Goal: Task Accomplishment & Management: Manage account settings

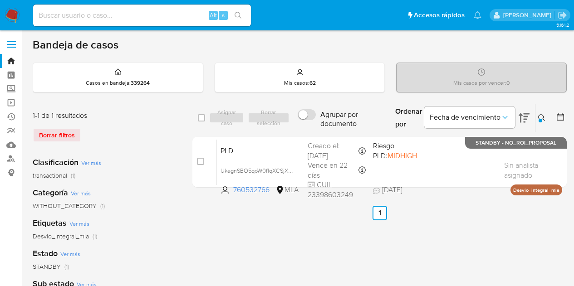
scroll to position [12, 0]
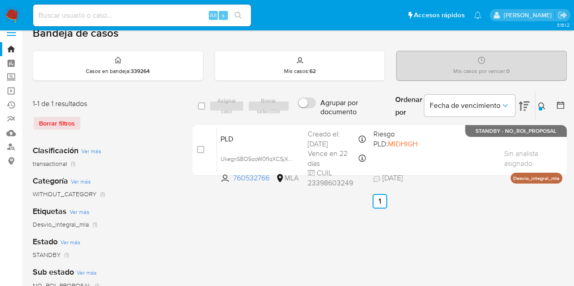
click at [539, 109] on div at bounding box center [541, 109] width 4 height 4
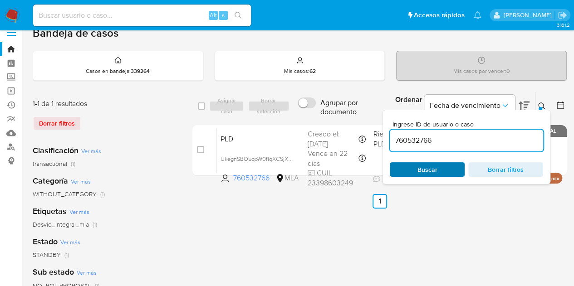
click at [430, 165] on span "Buscar" at bounding box center [427, 169] width 20 height 15
drag, startPoint x: 443, startPoint y: 141, endPoint x: 330, endPoint y: 123, distance: 114.0
click at [330, 123] on div "select-all-cases-checkbox Asignar caso Borrar selección Agrupar por documento O…" at bounding box center [379, 136] width 374 height 88
paste input "101252818"
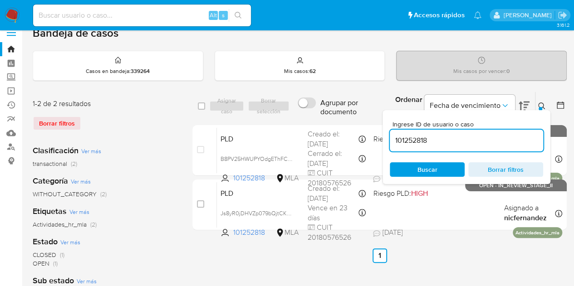
click at [544, 103] on icon at bounding box center [541, 106] width 7 height 7
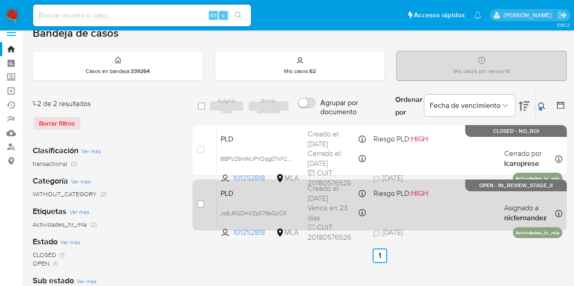
click at [275, 201] on div "PLD Js8yR0jDHVZp079bQjtCK3fV 101252818 MLA Riesgo PLD: HIGH Creado el: 12/09/20…" at bounding box center [389, 205] width 345 height 46
click at [289, 213] on span "Js8yR0jDHVZp079bQjtCK3fV" at bounding box center [257, 213] width 75 height 10
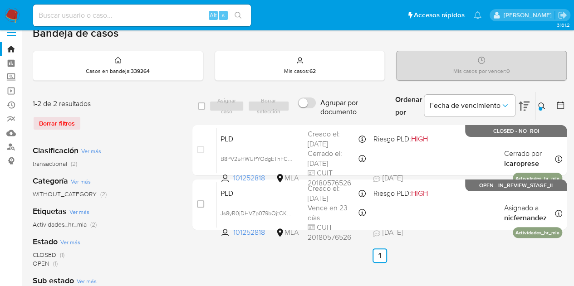
click at [540, 103] on icon at bounding box center [541, 106] width 7 height 7
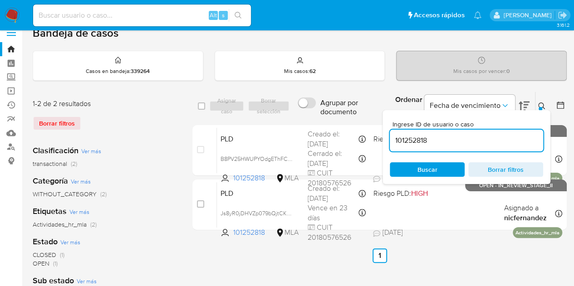
drag, startPoint x: 457, startPoint y: 141, endPoint x: 341, endPoint y: 122, distance: 117.2
click at [341, 122] on div "select-all-cases-checkbox Asignar caso Borrar selección Agrupar por documento O…" at bounding box center [379, 163] width 374 height 142
type input "52855283"
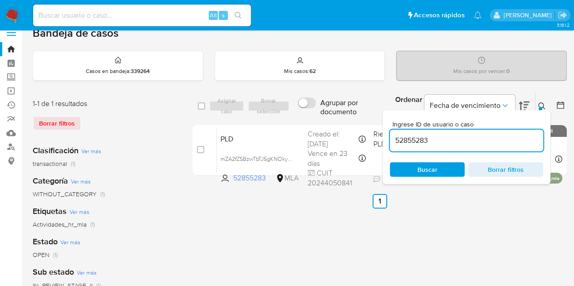
click at [544, 103] on icon at bounding box center [541, 106] width 7 height 7
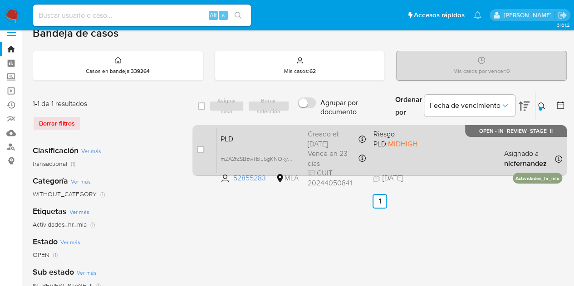
click at [268, 132] on span "PLD" at bounding box center [260, 138] width 80 height 12
click at [289, 159] on span "mZA2fZSBzwTbTJ5gKNOkyzc6" at bounding box center [258, 158] width 76 height 10
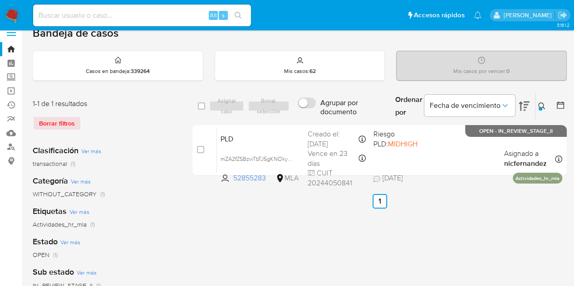
click at [542, 105] on icon at bounding box center [541, 106] width 7 height 7
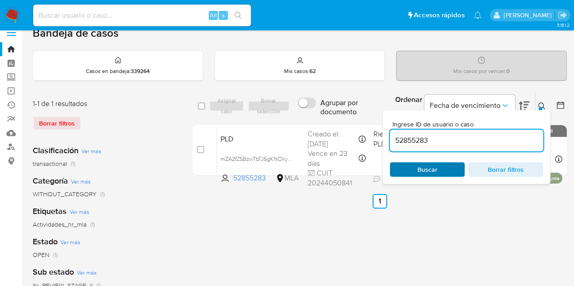
click at [439, 171] on span "Buscar" at bounding box center [427, 169] width 62 height 13
click at [543, 105] on icon at bounding box center [541, 106] width 7 height 7
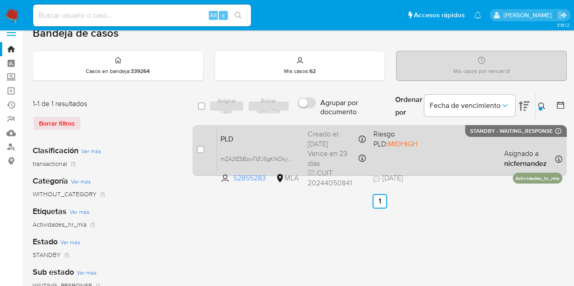
drag, startPoint x: 199, startPoint y: 149, endPoint x: 204, endPoint y: 137, distance: 12.8
click at [199, 149] on input "checkbox" at bounding box center [200, 149] width 7 height 7
checkbox input "true"
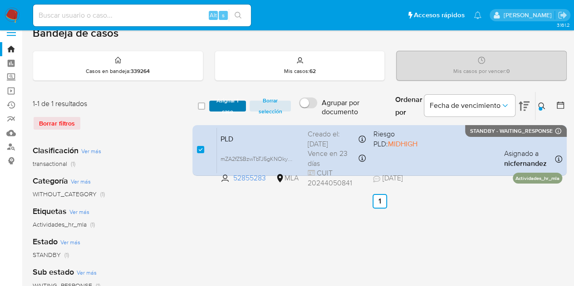
click at [230, 105] on span "Asignar 1 caso" at bounding box center [228, 106] width 28 height 9
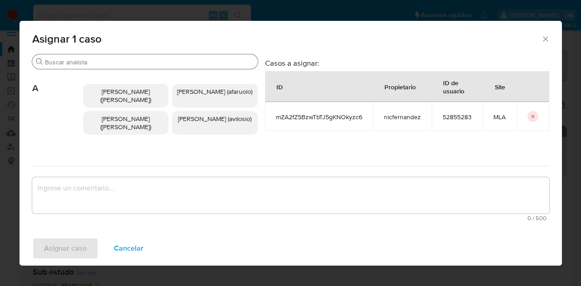
click at [127, 60] on input "Buscar" at bounding box center [149, 62] width 209 height 8
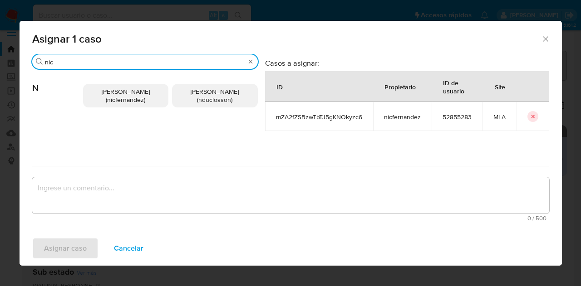
type input "nic"
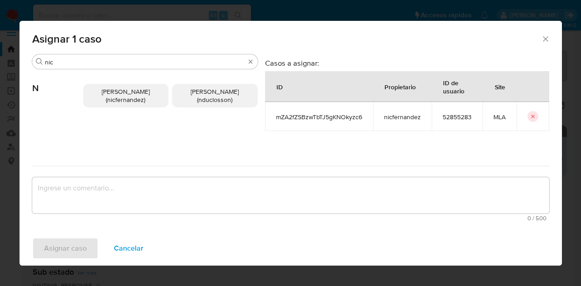
click at [120, 88] on span "Nicolas Fernandez Allen (nicfernandez)" at bounding box center [126, 95] width 48 height 17
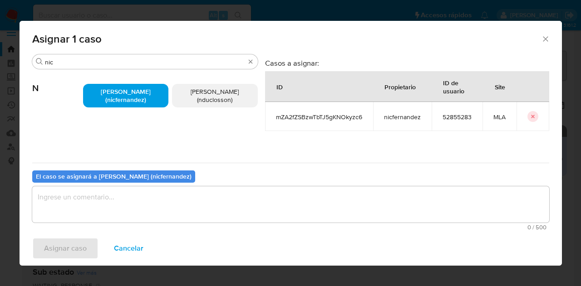
click at [167, 210] on textarea "assign-modal" at bounding box center [290, 204] width 517 height 36
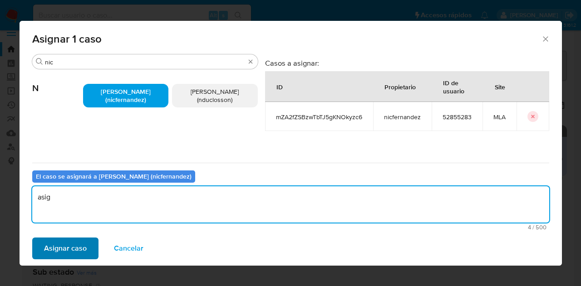
type textarea "asig"
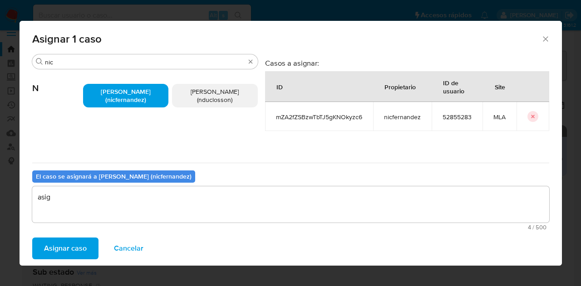
click at [59, 246] on span "Asignar caso" at bounding box center [65, 249] width 43 height 20
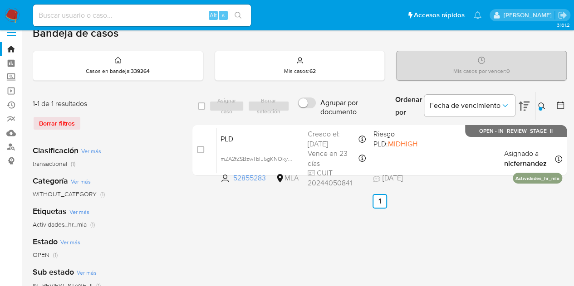
click at [235, 246] on div "select-all-cases-checkbox Asignar caso Borrar selección Agrupar por documento O…" at bounding box center [379, 291] width 374 height 398
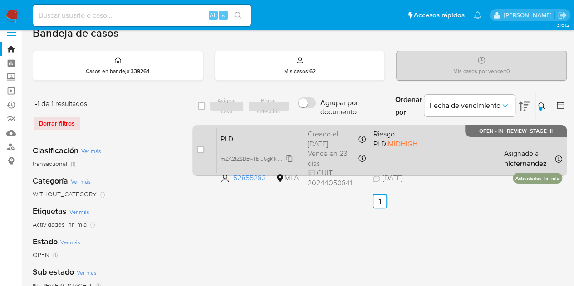
click at [250, 154] on div "mZA2fZSBzwTbTJ5gKNOkyzc6" at bounding box center [256, 159] width 73 height 10
click at [249, 144] on div "PLD mZA2fZSBzwTbTJ5gKNOkyzc6 Copiado Copiado 52855283 MLA Riesgo PLD: MIDHIGH C…" at bounding box center [389, 150] width 345 height 46
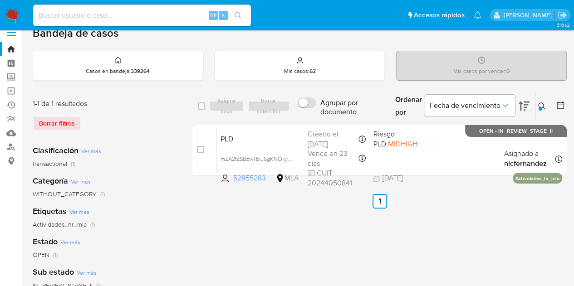
drag, startPoint x: 539, startPoint y: 104, endPoint x: 493, endPoint y: 129, distance: 52.2
click at [539, 105] on icon at bounding box center [541, 106] width 7 height 7
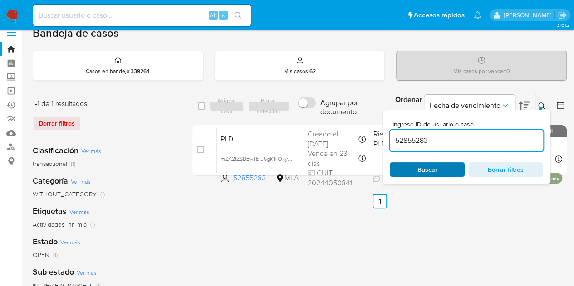
click at [422, 174] on span "Buscar" at bounding box center [427, 169] width 20 height 15
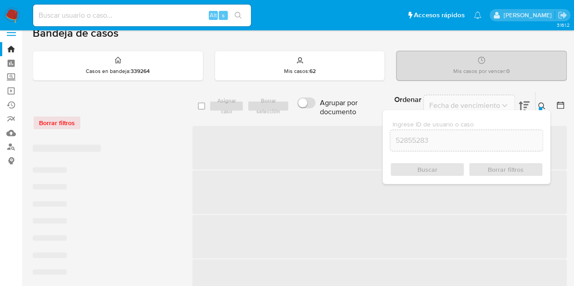
click at [541, 111] on div "Ingrese ID de usuario o caso 52855283 Buscar Borrar filtros" at bounding box center [466, 147] width 168 height 74
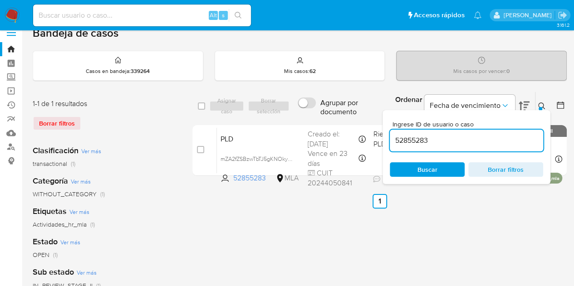
click at [544, 105] on icon at bounding box center [541, 106] width 7 height 7
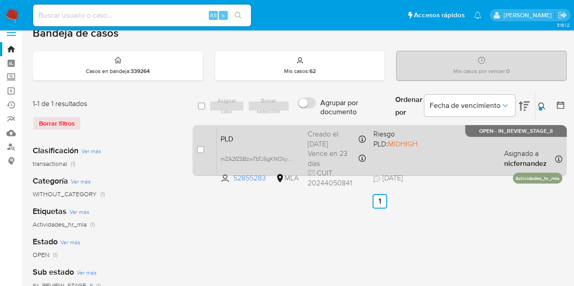
click at [267, 141] on span "PLD" at bounding box center [260, 138] width 80 height 12
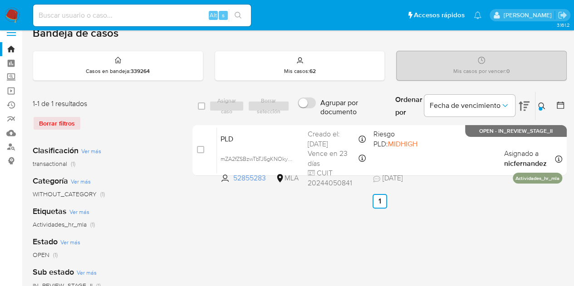
click at [539, 108] on div at bounding box center [541, 109] width 4 height 4
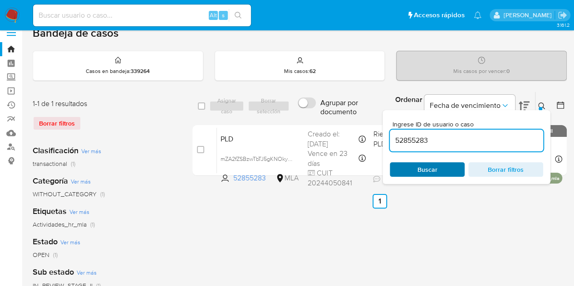
click at [442, 164] on span "Buscar" at bounding box center [427, 169] width 62 height 13
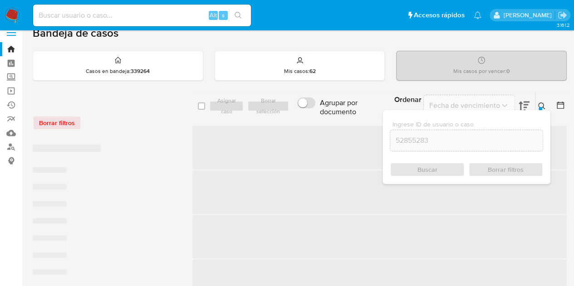
click at [542, 105] on icon at bounding box center [541, 106] width 7 height 7
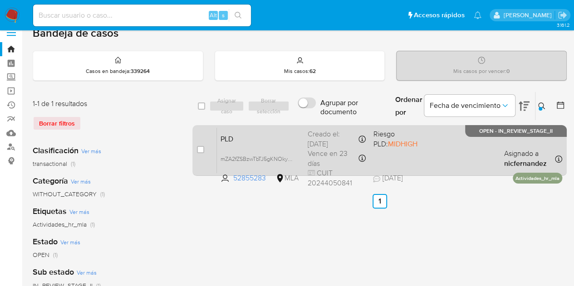
click at [255, 149] on div "PLD mZA2fZSBzwTbTJ5gKNOkyzc6 52855283 MLA Riesgo PLD: MIDHIGH Creado el: 12/09/…" at bounding box center [389, 150] width 345 height 46
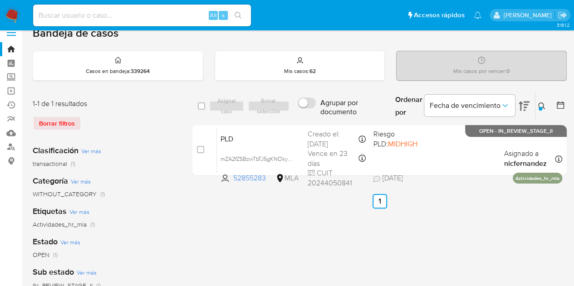
click at [543, 108] on icon at bounding box center [541, 106] width 7 height 7
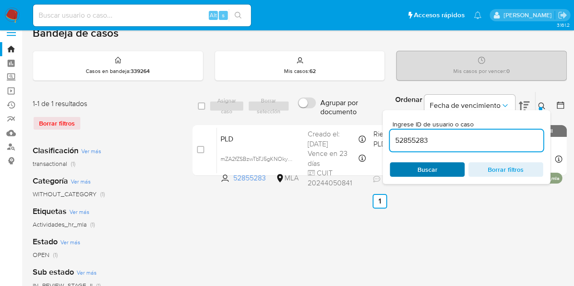
click at [424, 167] on span "Buscar" at bounding box center [427, 169] width 20 height 15
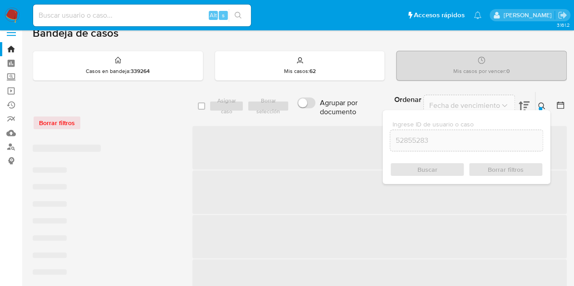
click at [544, 103] on icon at bounding box center [541, 106] width 7 height 7
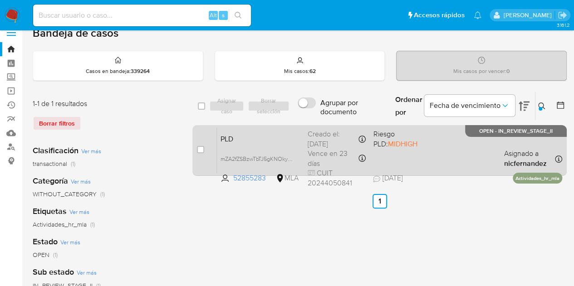
click at [311, 137] on div "Creado el: 12/09/2025 Creado el: 12/09/2025 03:05:17" at bounding box center [337, 139] width 58 height 20
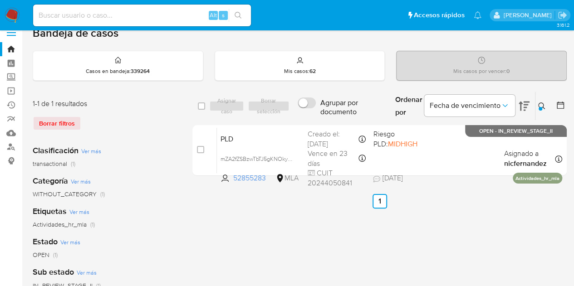
click at [539, 106] on icon at bounding box center [541, 106] width 7 height 7
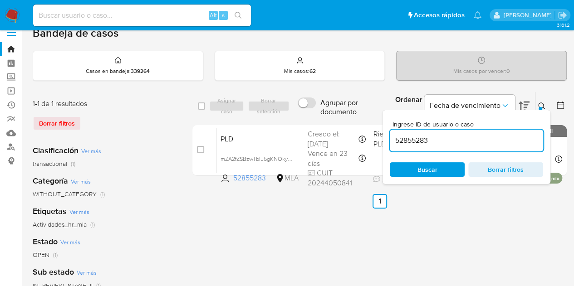
click at [443, 161] on div "Ingrese ID de usuario o caso 52855283 Buscar Borrar filtros" at bounding box center [466, 147] width 168 height 74
click at [445, 164] on span "Buscar" at bounding box center [427, 169] width 62 height 13
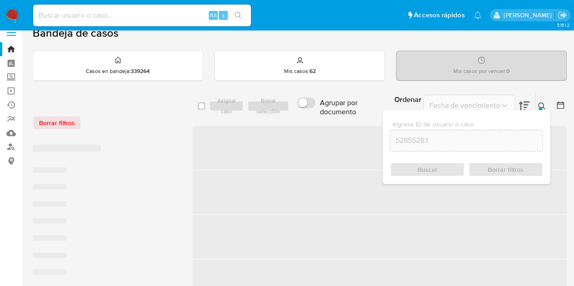
drag, startPoint x: 544, startPoint y: 105, endPoint x: 530, endPoint y: 116, distance: 18.1
click at [546, 105] on button at bounding box center [542, 106] width 15 height 11
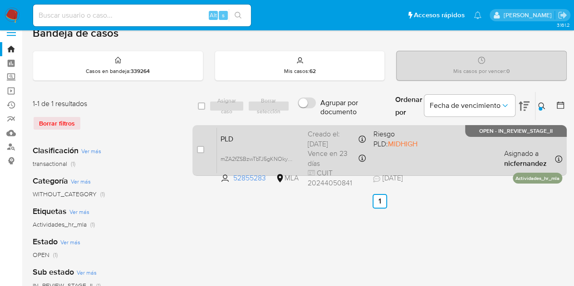
click at [293, 135] on span "PLD" at bounding box center [260, 138] width 80 height 12
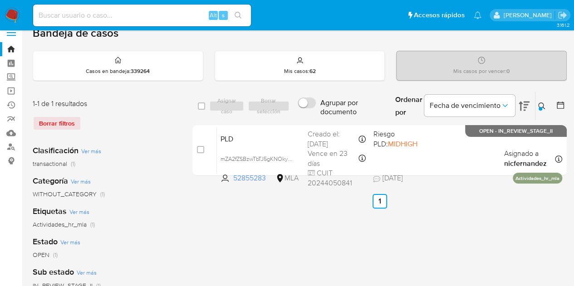
click at [546, 105] on button at bounding box center [542, 106] width 15 height 11
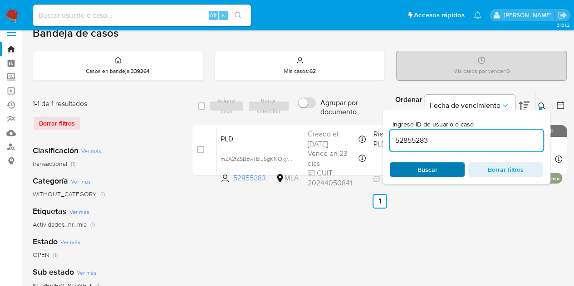
click at [436, 173] on span "Buscar" at bounding box center [427, 169] width 20 height 15
click at [537, 108] on button at bounding box center [542, 106] width 15 height 11
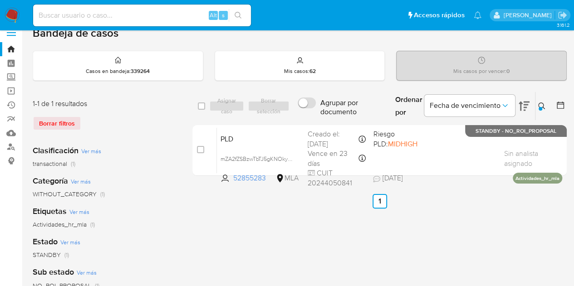
click at [545, 103] on button at bounding box center [542, 106] width 15 height 11
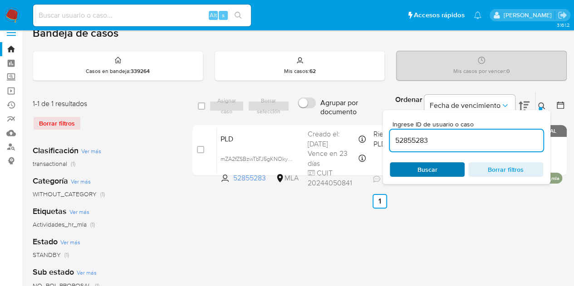
click at [442, 165] on span "Buscar" at bounding box center [427, 169] width 62 height 13
drag, startPoint x: 544, startPoint y: 106, endPoint x: 501, endPoint y: 120, distance: 44.8
click at [544, 106] on icon at bounding box center [541, 106] width 7 height 7
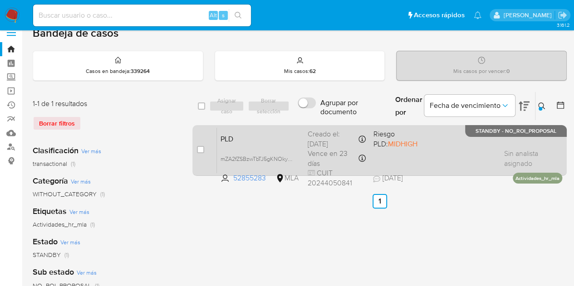
click at [271, 137] on span "PLD" at bounding box center [260, 138] width 80 height 12
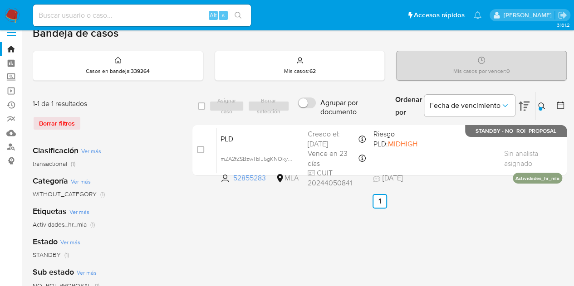
click at [543, 103] on icon at bounding box center [541, 106] width 7 height 7
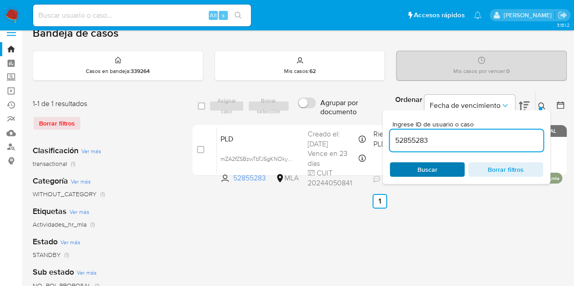
click at [415, 170] on span "Buscar" at bounding box center [427, 169] width 62 height 13
click at [544, 103] on icon at bounding box center [541, 106] width 7 height 7
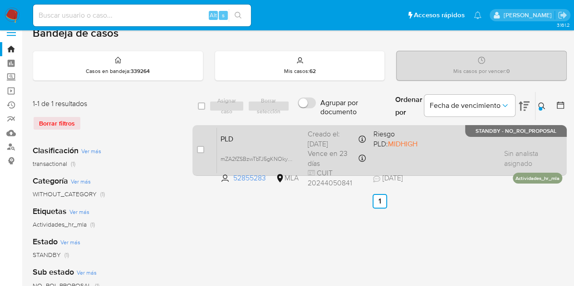
click at [246, 137] on span "PLD" at bounding box center [260, 138] width 80 height 12
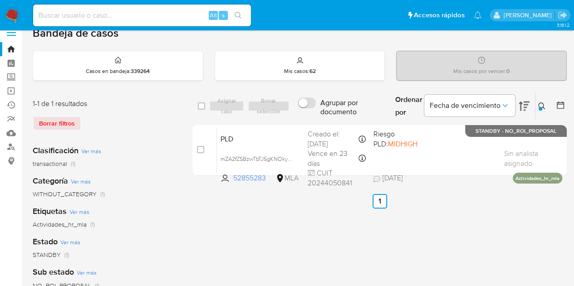
click at [537, 104] on button at bounding box center [542, 106] width 15 height 11
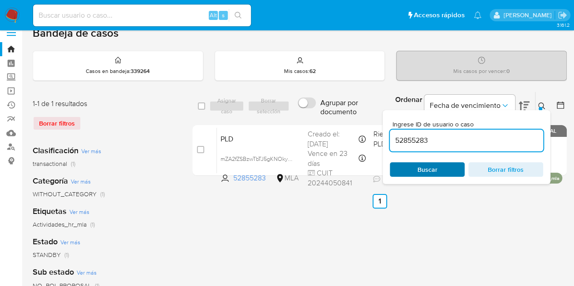
click at [428, 175] on span "Buscar" at bounding box center [427, 169] width 20 height 15
click at [540, 108] on div at bounding box center [541, 109] width 4 height 4
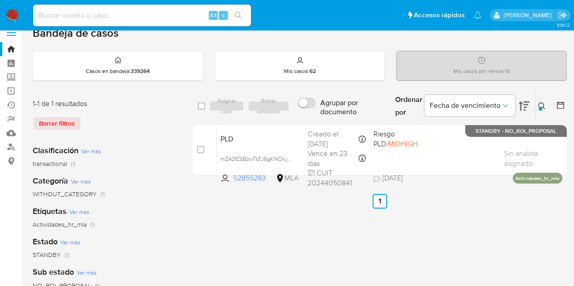
click at [242, 123] on div "select-all-cases-checkbox Asignar caso Borrar selección Agrupar por documento O…" at bounding box center [379, 136] width 374 height 88
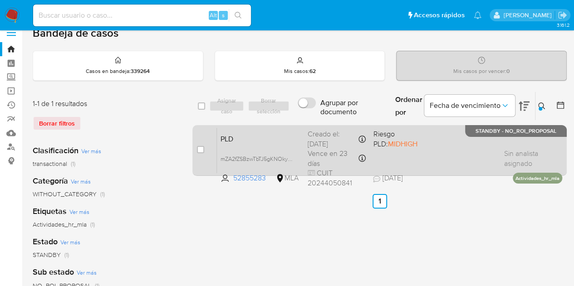
click at [250, 133] on span "PLD" at bounding box center [260, 138] width 80 height 12
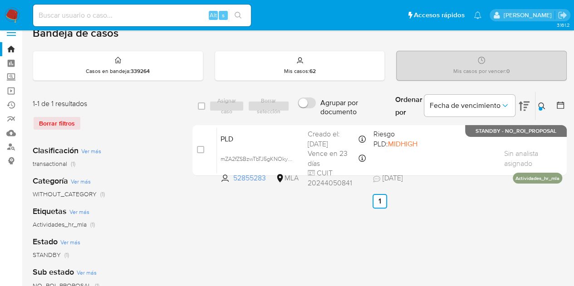
click at [539, 105] on icon at bounding box center [541, 106] width 7 height 7
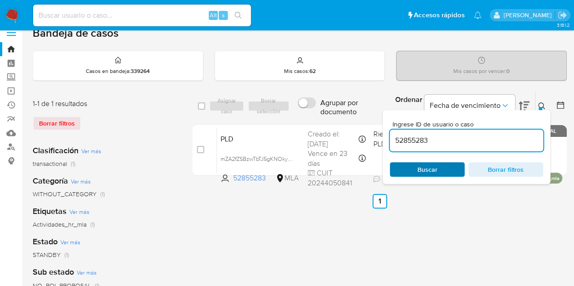
click at [429, 170] on span "Buscar" at bounding box center [427, 169] width 20 height 15
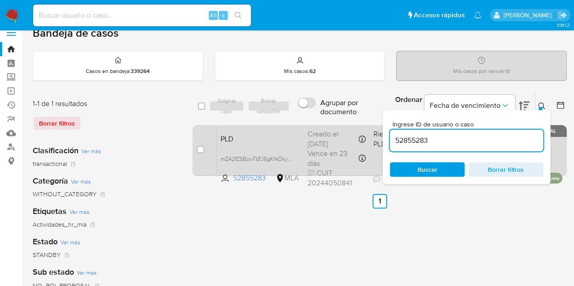
click at [255, 142] on span "PLD" at bounding box center [260, 138] width 80 height 12
click at [252, 143] on span "PLD" at bounding box center [260, 138] width 80 height 12
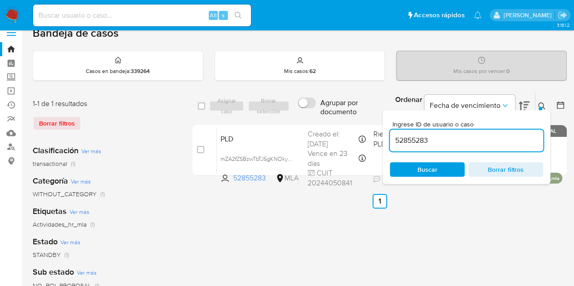
drag, startPoint x: 309, startPoint y: 207, endPoint x: 330, endPoint y: 203, distance: 20.8
click at [309, 207] on ul "Anterior 1 Siguiente" at bounding box center [379, 201] width 374 height 15
drag, startPoint x: 443, startPoint y: 140, endPoint x: 280, endPoint y: 110, distance: 165.1
click at [280, 110] on div "select-all-cases-checkbox Asignar caso Borrar selección Agrupar por documento O…" at bounding box center [379, 106] width 374 height 29
paste input "101252818"
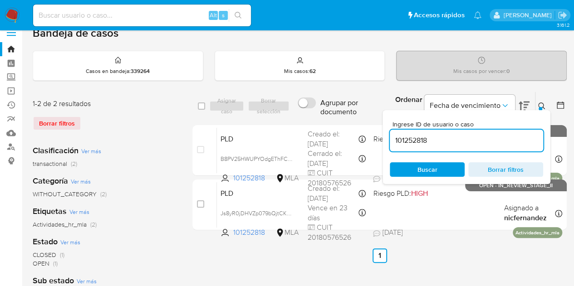
click at [542, 108] on icon at bounding box center [541, 106] width 7 height 7
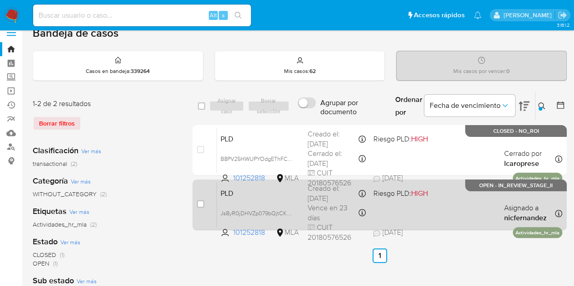
click at [265, 196] on span "PLD" at bounding box center [260, 193] width 80 height 12
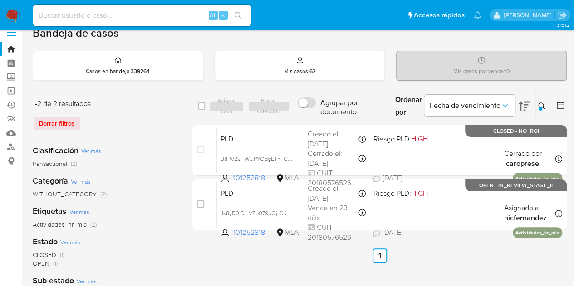
drag, startPoint x: 539, startPoint y: 107, endPoint x: 525, endPoint y: 119, distance: 18.3
click at [539, 107] on div at bounding box center [541, 109] width 4 height 4
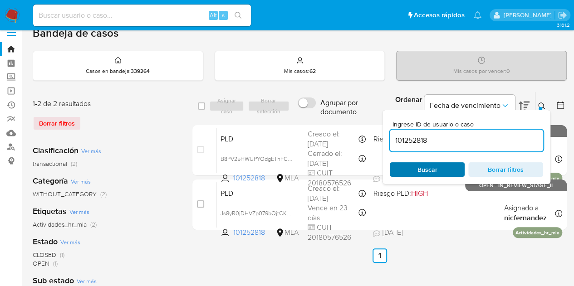
click at [445, 166] on span "Buscar" at bounding box center [427, 169] width 62 height 13
click at [541, 107] on div at bounding box center [541, 109] width 4 height 4
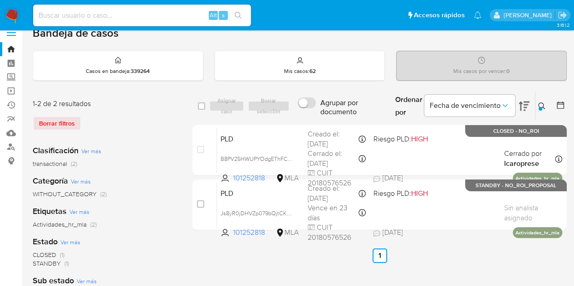
click at [541, 106] on icon at bounding box center [541, 106] width 7 height 7
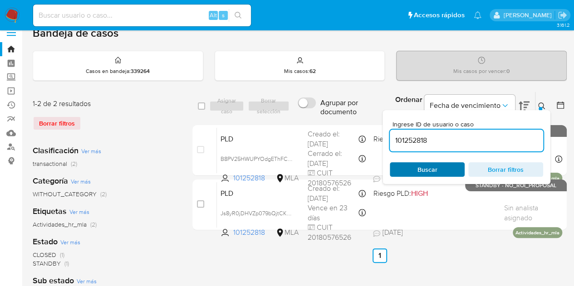
click at [446, 169] on span "Buscar" at bounding box center [427, 169] width 62 height 13
click at [539, 101] on button at bounding box center [542, 106] width 15 height 11
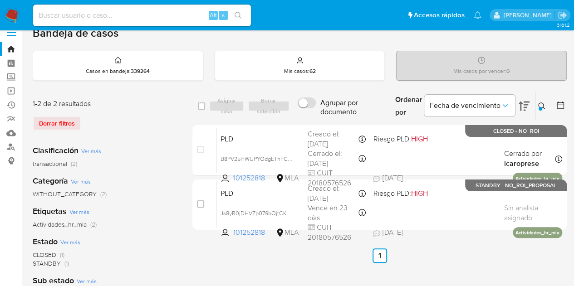
click at [541, 101] on button at bounding box center [542, 106] width 15 height 11
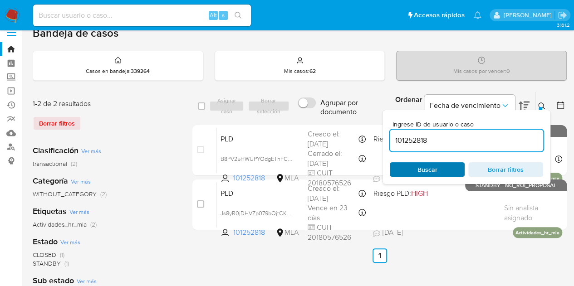
click at [449, 164] on span "Buscar" at bounding box center [427, 169] width 62 height 13
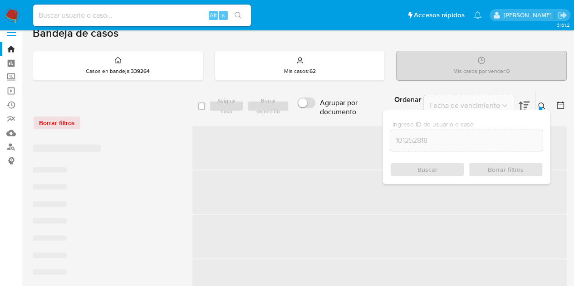
click at [544, 103] on icon at bounding box center [541, 106] width 7 height 7
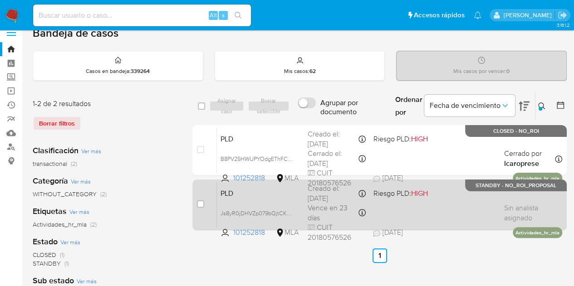
click at [251, 201] on div "PLD Js8yR0jDHVZp079bQjtCK3fV 101252818 MLA Riesgo PLD: HIGH Creado el: 12/09/20…" at bounding box center [389, 205] width 345 height 46
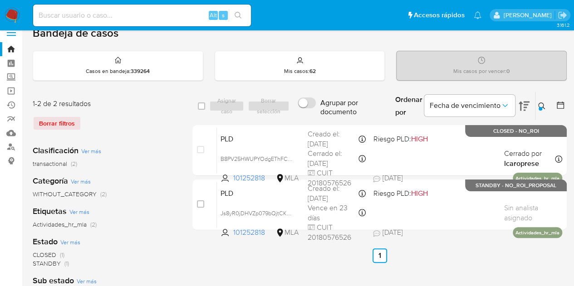
click at [542, 103] on icon at bounding box center [541, 106] width 7 height 7
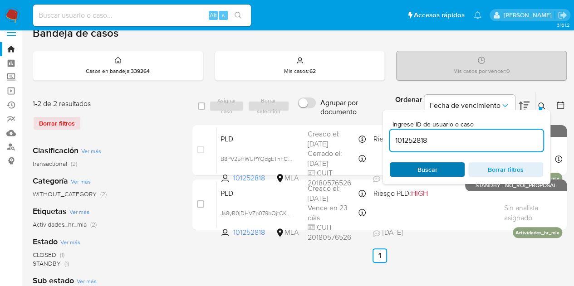
click at [437, 168] on span "Buscar" at bounding box center [427, 169] width 62 height 13
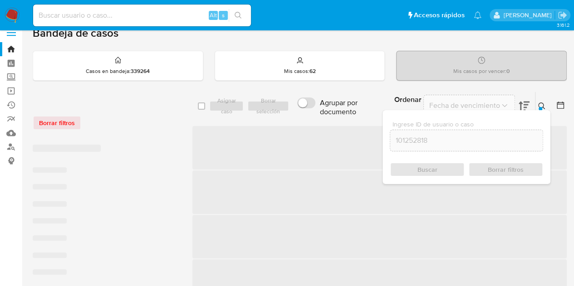
click at [546, 103] on button at bounding box center [542, 106] width 15 height 11
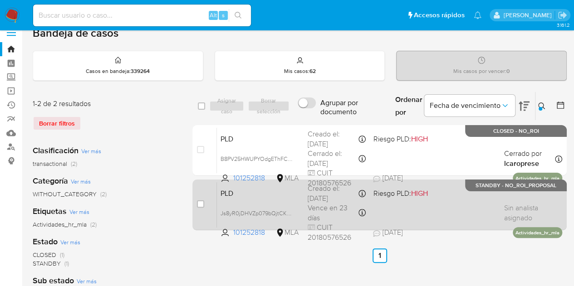
click at [285, 201] on div "PLD Js8yR0jDHVZp079bQjtCK3fV 101252818 MLA Riesgo PLD: HIGH Creado el: 12/09/20…" at bounding box center [389, 205] width 345 height 46
click at [269, 198] on div "PLD Js8yR0jDHVZp079bQjtCK3fV 101252818 MLA Riesgo PLD: HIGH Creado el: 12/09/20…" at bounding box center [389, 205] width 345 height 46
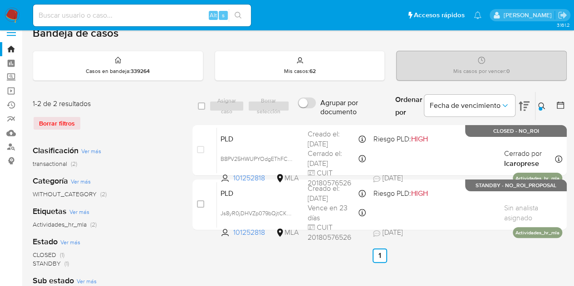
click at [541, 107] on div at bounding box center [541, 109] width 4 height 4
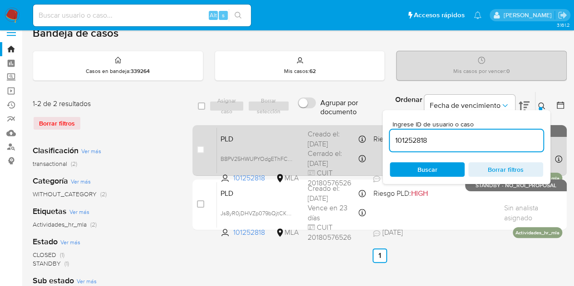
drag, startPoint x: 443, startPoint y: 141, endPoint x: 308, endPoint y: 128, distance: 135.3
click at [308, 128] on div "select-all-cases-checkbox Asignar caso Borrar selección Agrupar por documento O…" at bounding box center [379, 163] width 374 height 142
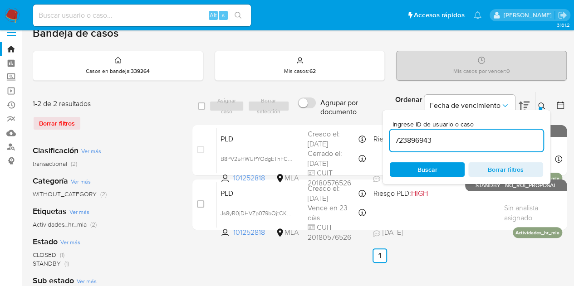
type input "723896943"
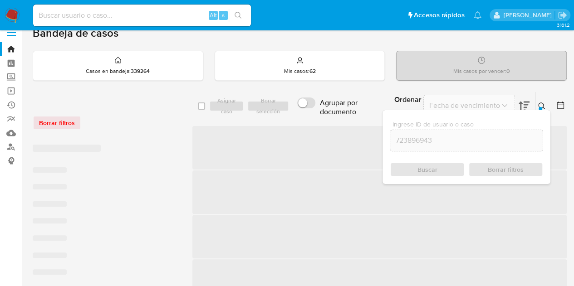
click at [541, 103] on icon at bounding box center [541, 106] width 7 height 7
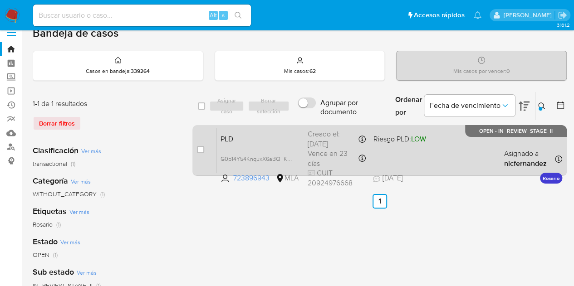
click at [268, 133] on span "PLD" at bounding box center [260, 138] width 80 height 12
click at [291, 158] on span "G0p14Y54KnquxX6aBQTKTH1m" at bounding box center [260, 158] width 80 height 10
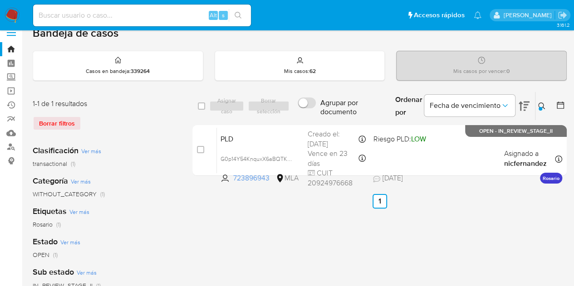
click at [546, 105] on button at bounding box center [542, 106] width 15 height 11
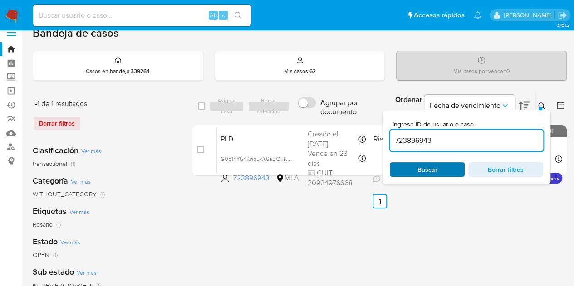
click at [407, 167] on span "Buscar" at bounding box center [427, 169] width 62 height 13
click at [548, 104] on button at bounding box center [542, 106] width 15 height 11
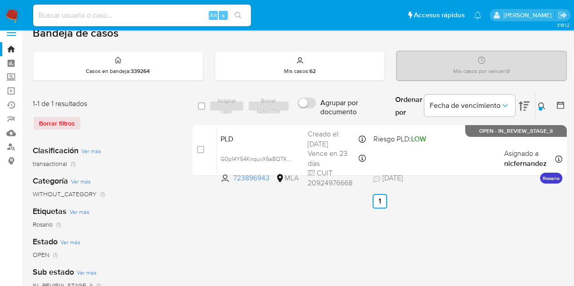
click at [10, 14] on img at bounding box center [12, 15] width 15 height 15
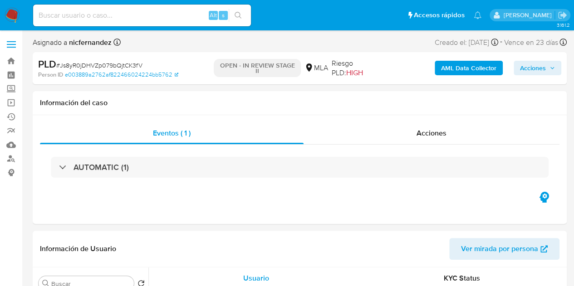
select select "10"
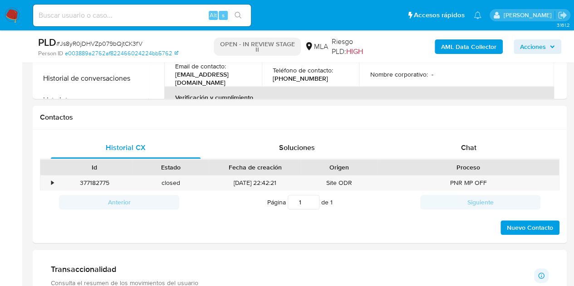
scroll to position [406, 0]
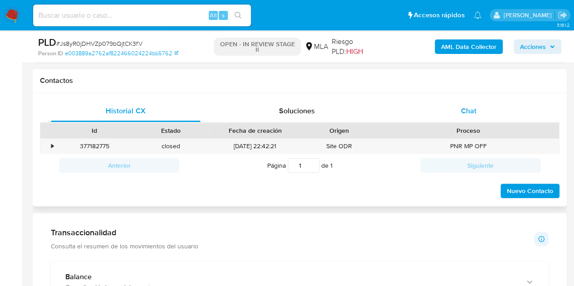
click at [490, 108] on div "Chat" at bounding box center [469, 111] width 150 height 22
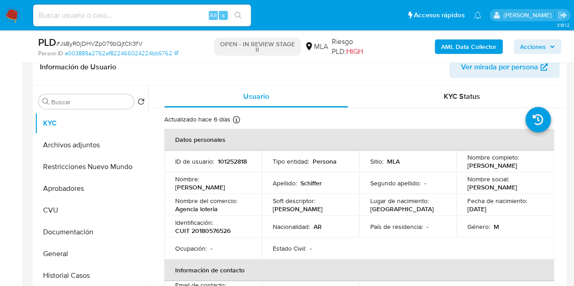
scroll to position [169, 0]
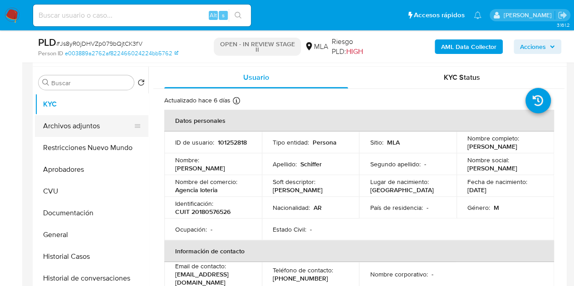
click at [87, 133] on button "Archivos adjuntos" at bounding box center [88, 126] width 106 height 22
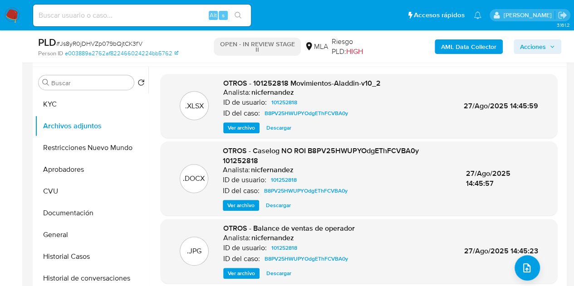
click at [313, 153] on span "OTROS - Caselog NO ROI B8PV25HWUPYOdgEThFCVBA0y 101252818" at bounding box center [321, 156] width 196 height 20
click at [79, 101] on button "KYC" at bounding box center [88, 104] width 106 height 22
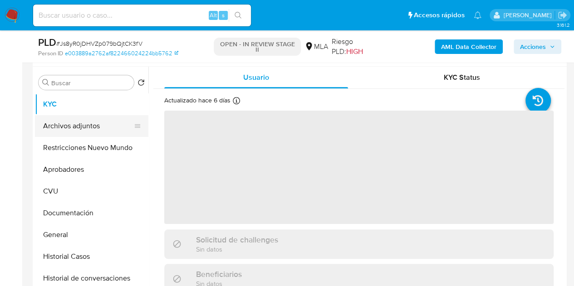
click at [77, 124] on button "Archivos adjuntos" at bounding box center [88, 126] width 106 height 22
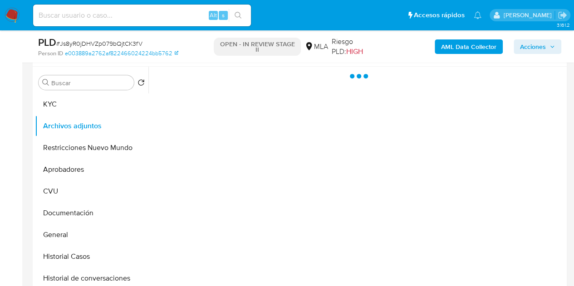
scroll to position [158, 0]
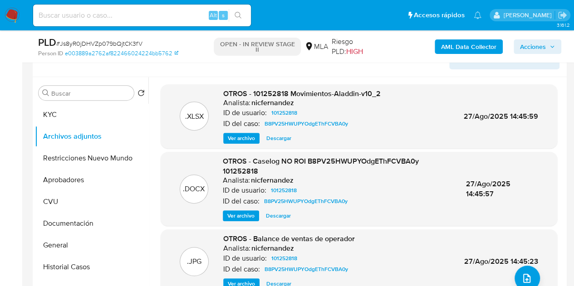
click at [451, 43] on b "AML Data Collector" at bounding box center [468, 46] width 55 height 15
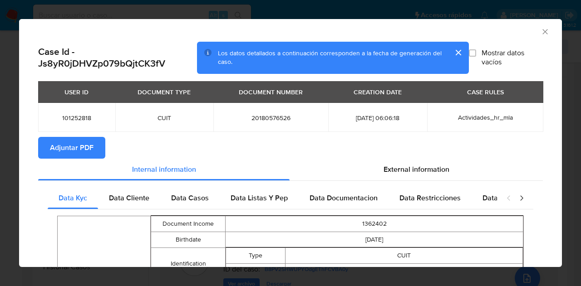
click at [59, 144] on span "Adjuntar PDF" at bounding box center [72, 148] width 44 height 20
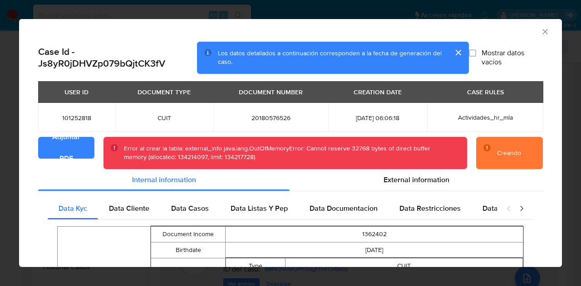
click at [540, 29] on icon "Cerrar ventana" at bounding box center [544, 31] width 9 height 9
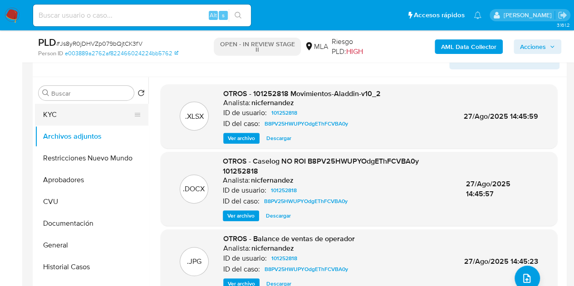
click at [74, 112] on button "KYC" at bounding box center [88, 115] width 106 height 22
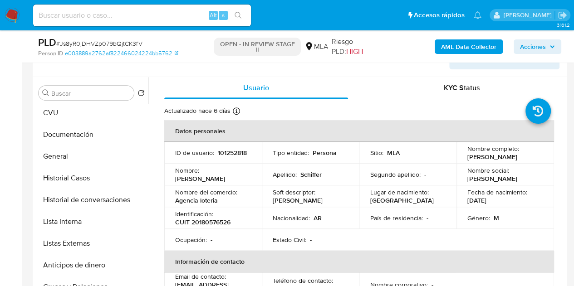
scroll to position [109, 0]
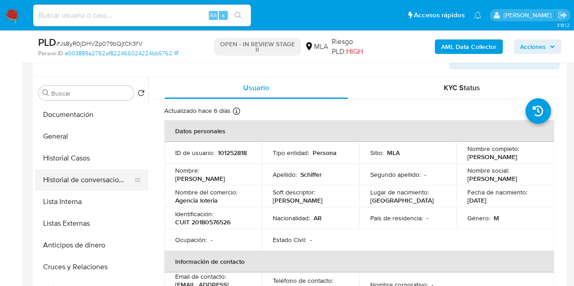
click at [82, 182] on button "Historial de conversaciones" at bounding box center [88, 180] width 106 height 22
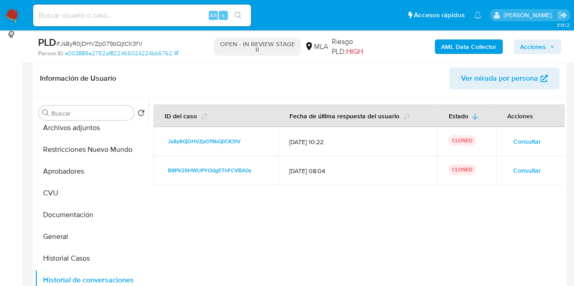
scroll to position [0, 0]
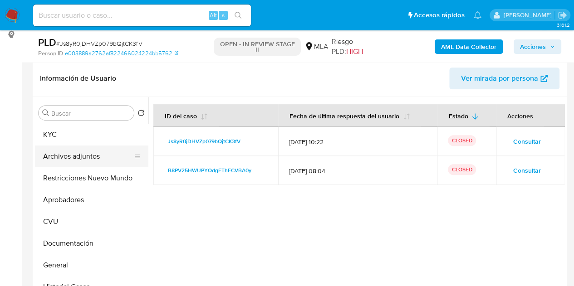
click at [85, 159] on button "Archivos adjuntos" at bounding box center [88, 157] width 106 height 22
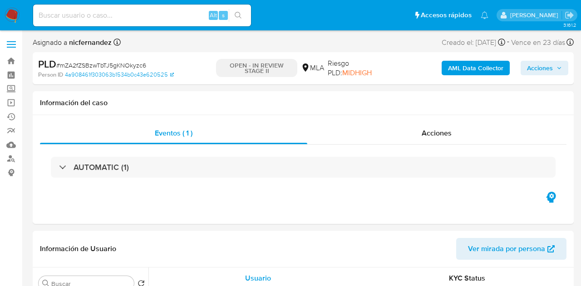
select select "10"
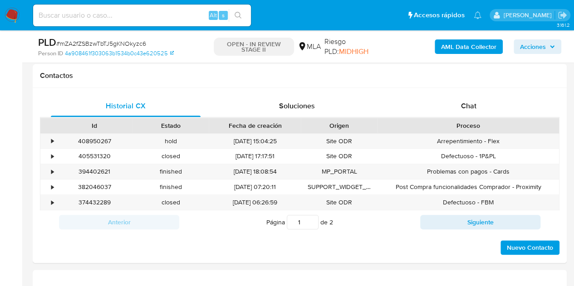
scroll to position [418, 0]
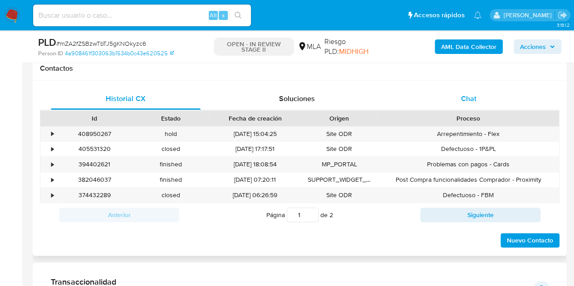
click at [465, 101] on span "Chat" at bounding box center [468, 98] width 15 height 10
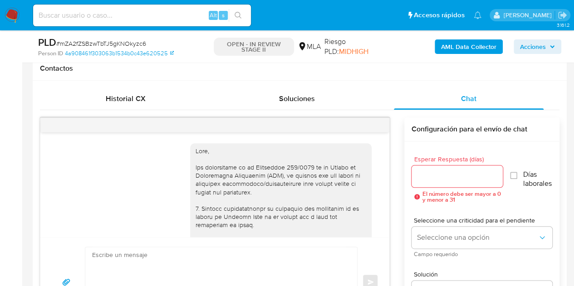
scroll to position [1441, 0]
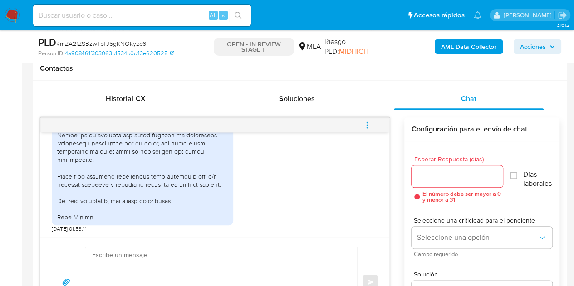
drag, startPoint x: 389, startPoint y: 223, endPoint x: 388, endPoint y: 217, distance: 5.5
click at [388, 217] on div "17/09/2025 14:26:06 Hola buenos dias. Voy a solicitar todo a mi contador y se l…" at bounding box center [299, 223] width 519 height 210
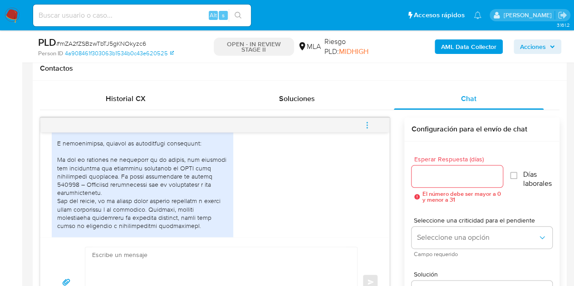
scroll to position [661, 0]
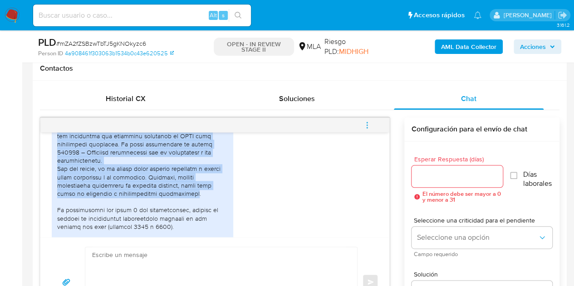
drag, startPoint x: 57, startPoint y: 144, endPoint x: 191, endPoint y: 209, distance: 149.1
click at [191, 209] on div at bounding box center [142, 160] width 171 height 289
copy div "En pos de informar la actividad de la cuenta, les comunico que desarrollo una a…"
click at [205, 194] on div at bounding box center [142, 160] width 171 height 289
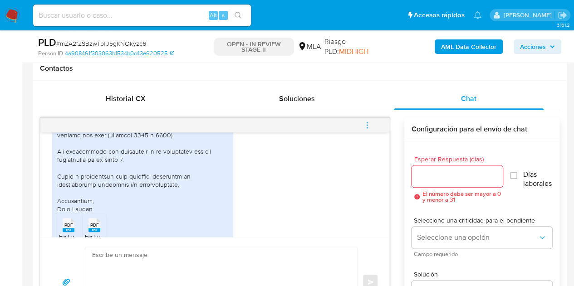
scroll to position [747, 0]
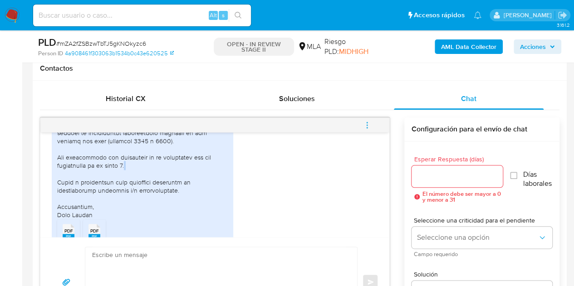
drag, startPoint x: 382, startPoint y: 185, endPoint x: 387, endPoint y: 189, distance: 6.4
click at [387, 191] on div "17/09/2025 14:26:06 Hola buenos dias. Voy a solicitar todo a mi contador y se l…" at bounding box center [214, 184] width 349 height 105
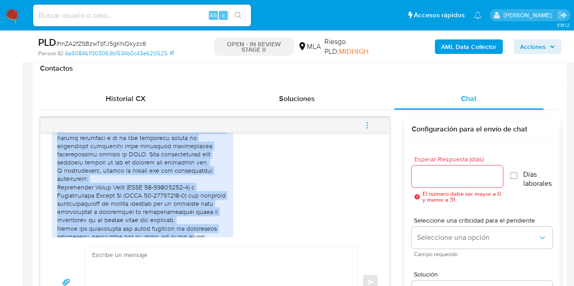
scroll to position [1376, 0]
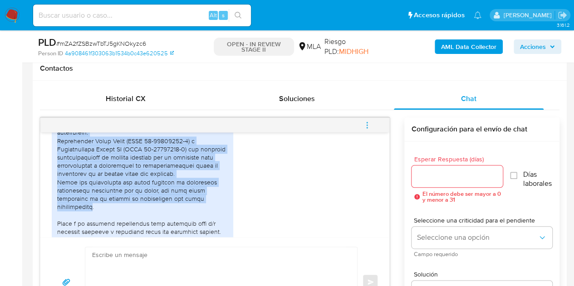
drag, startPoint x: 58, startPoint y: 157, endPoint x: 98, endPoint y: 223, distance: 76.8
click at [98, 223] on div at bounding box center [142, 100] width 171 height 338
copy div "La actividad comercial que desarrollo es la detallada en el nomenclador de AFIP…"
click at [175, 182] on div at bounding box center [142, 100] width 171 height 338
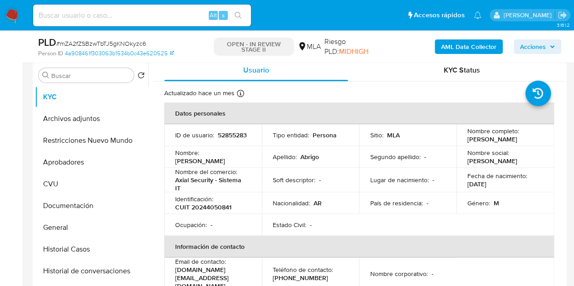
scroll to position [161, 0]
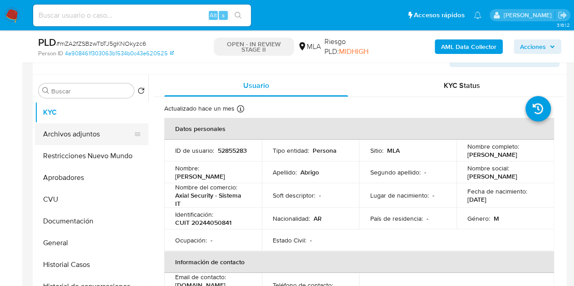
click at [81, 131] on button "Archivos adjuntos" at bounding box center [88, 134] width 106 height 22
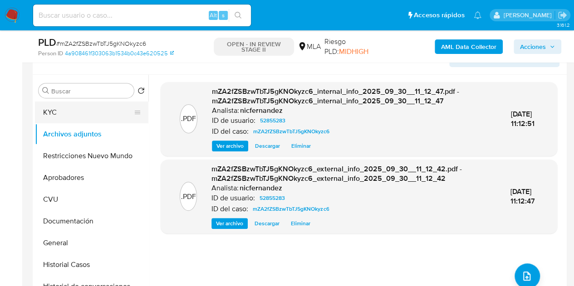
click at [95, 113] on button "KYC" at bounding box center [88, 113] width 106 height 22
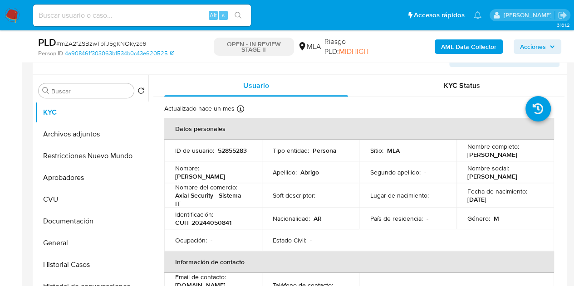
drag, startPoint x: 173, startPoint y: 181, endPoint x: 240, endPoint y: 181, distance: 67.1
click at [240, 181] on td "Nombre : Ivan Hector Maximilizn" at bounding box center [213, 173] width 98 height 22
click at [253, 198] on td "Nombre del comercio : Axial Security - Sistema IT" at bounding box center [213, 195] width 98 height 24
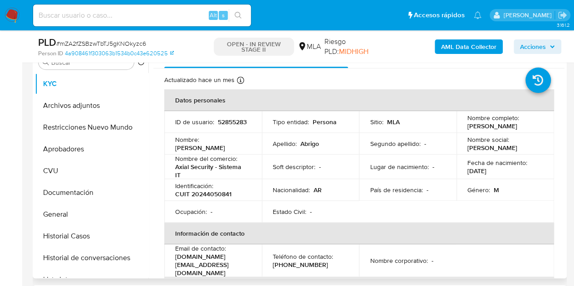
scroll to position [181, 0]
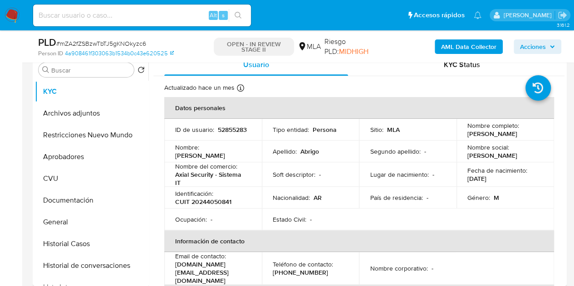
click at [181, 155] on p "Ivan Hector Maximilizn" at bounding box center [200, 156] width 50 height 8
copy p "Ivan"
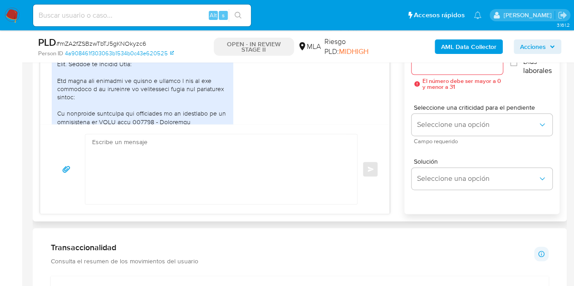
scroll to position [1441, 0]
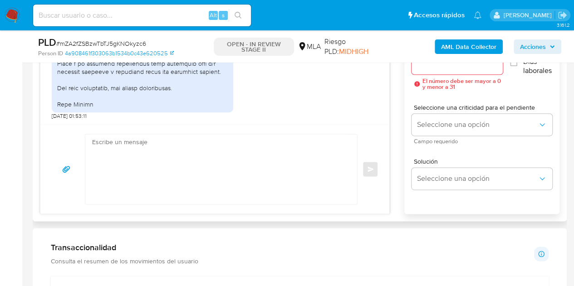
click at [291, 150] on textarea at bounding box center [219, 169] width 254 height 70
paste textarea "Hola Iván, ¡Muchas gracias por tu respuesta! Confirmamos la recepción de la doc…"
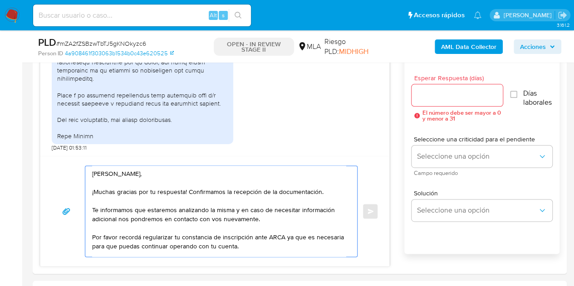
scroll to position [485, 0]
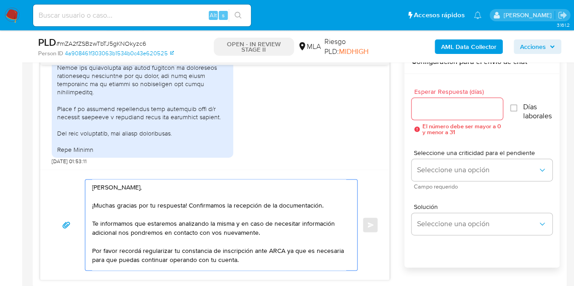
type textarea "Hola Iván, ¡Muchas gracias por tu respuesta! Confirmamos la recepción de la doc…"
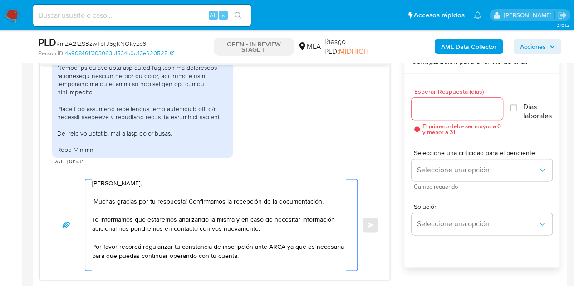
scroll to position [15, 0]
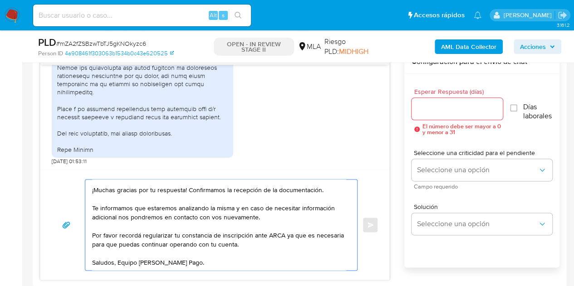
click at [436, 110] on input "Esperar Respuesta (días)" at bounding box center [457, 109] width 92 height 12
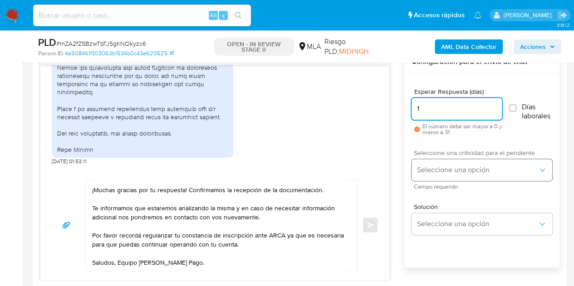
type input "1"
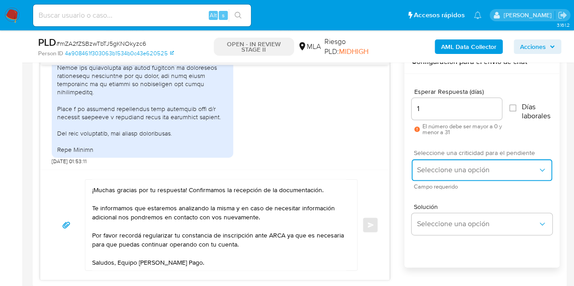
click at [428, 167] on span "Seleccione una opción" at bounding box center [477, 170] width 121 height 9
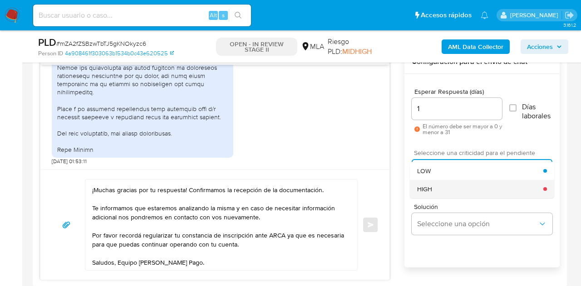
click at [431, 185] on span "HIGH" at bounding box center [424, 189] width 15 height 8
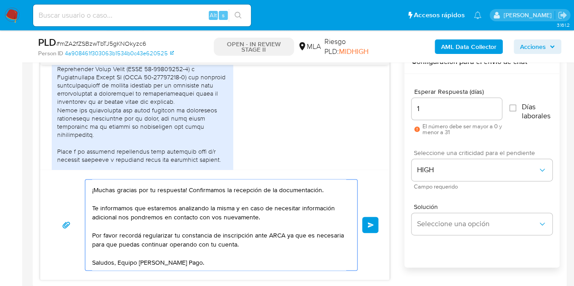
scroll to position [1441, 0]
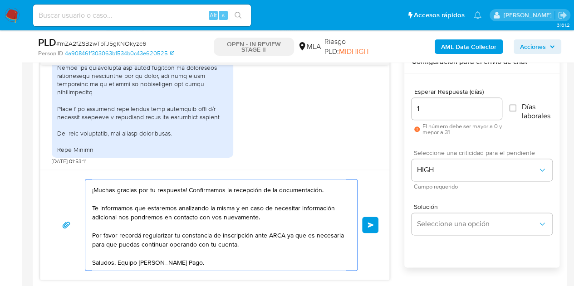
click at [368, 226] on span "Enviar" at bounding box center [370, 224] width 6 height 5
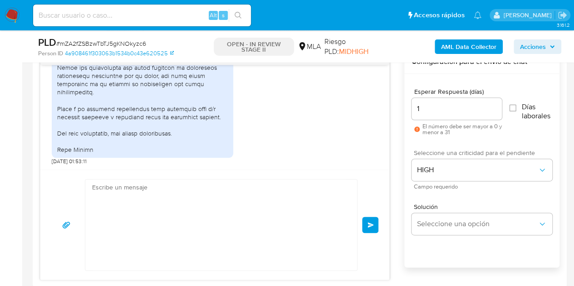
scroll to position [0, 0]
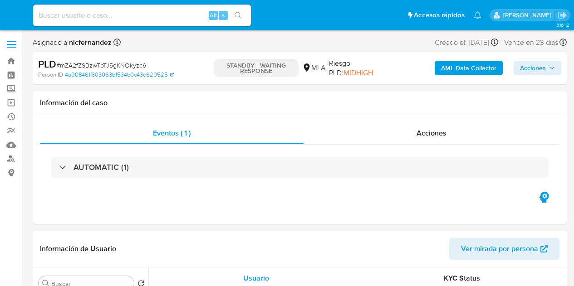
select select "10"
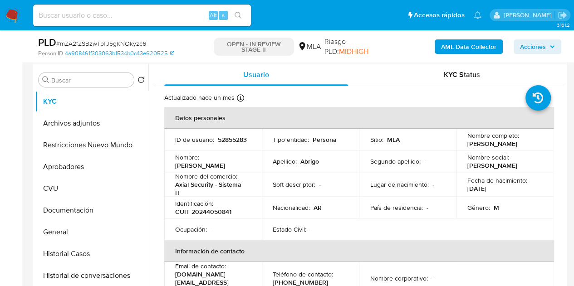
scroll to position [196, 0]
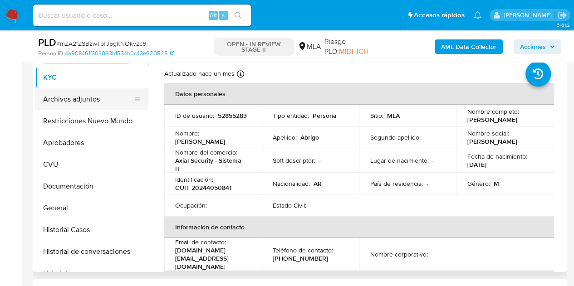
click at [67, 101] on button "Archivos adjuntos" at bounding box center [88, 99] width 106 height 22
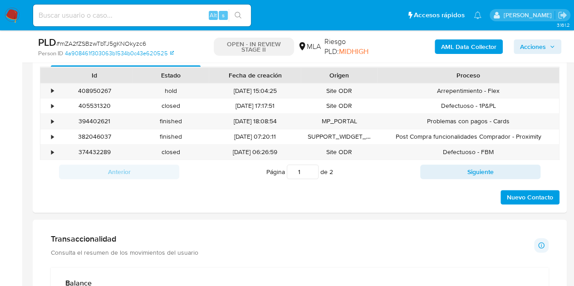
scroll to position [437, 0]
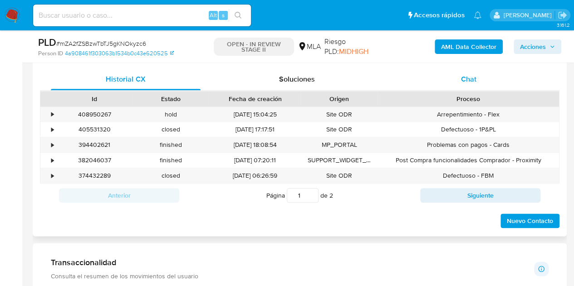
click at [480, 84] on div "Chat" at bounding box center [469, 80] width 150 height 22
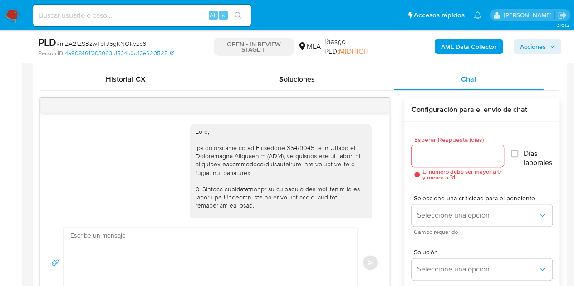
scroll to position [1583, 0]
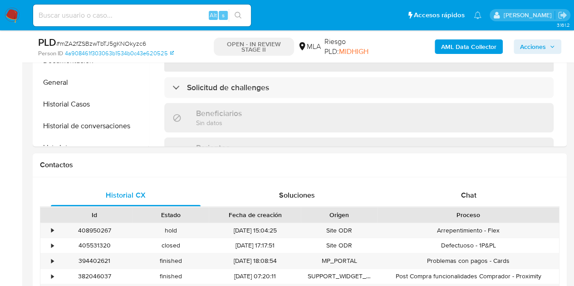
scroll to position [331, 0]
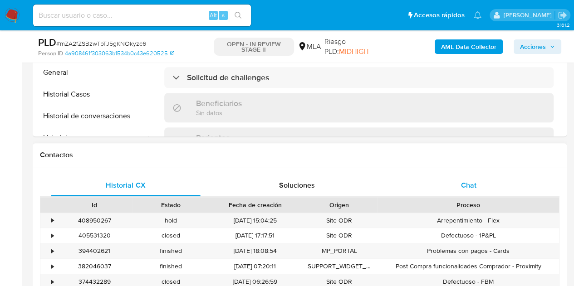
select select "10"
click at [463, 183] on span "Chat" at bounding box center [468, 185] width 15 height 10
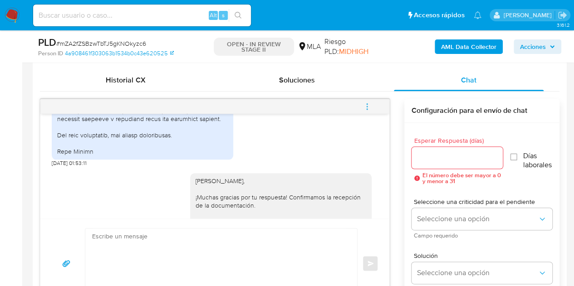
scroll to position [1583, 0]
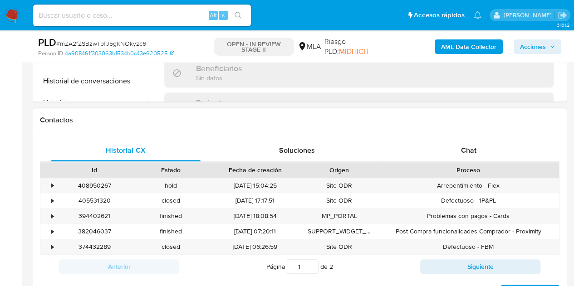
select select "10"
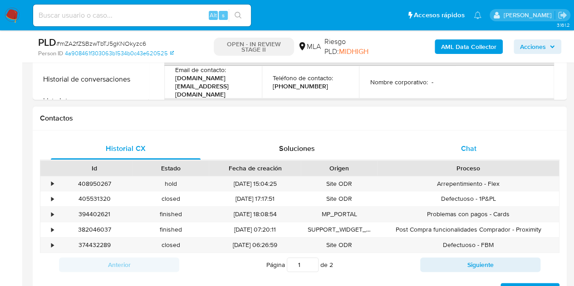
click at [493, 146] on div "Chat" at bounding box center [469, 149] width 150 height 22
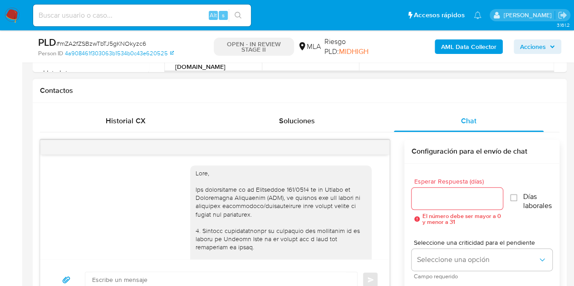
scroll to position [1583, 0]
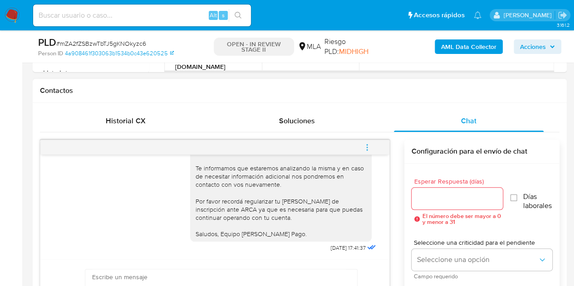
click at [367, 147] on icon "menu-action" at bounding box center [367, 147] width 8 height 8
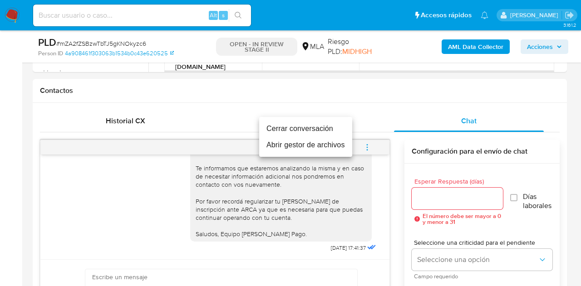
click at [334, 126] on li "Cerrar conversación" at bounding box center [305, 129] width 93 height 16
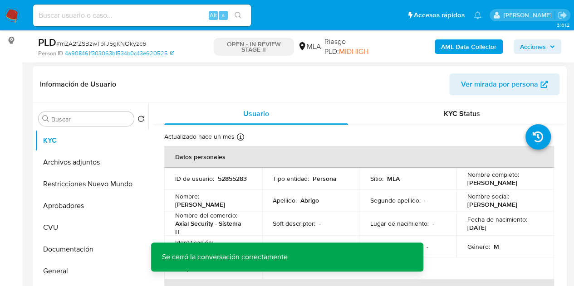
scroll to position [127, 0]
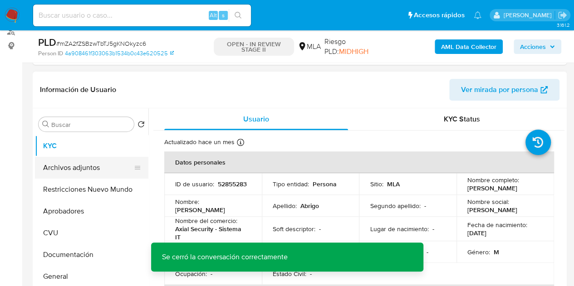
click at [76, 167] on button "Archivos adjuntos" at bounding box center [88, 168] width 106 height 22
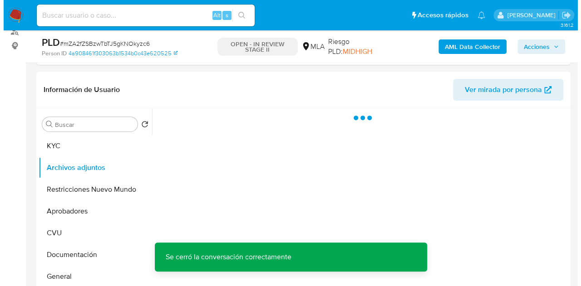
scroll to position [172, 0]
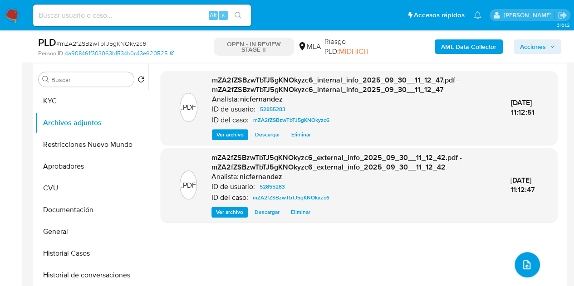
click at [518, 257] on button "upload-file" at bounding box center [526, 264] width 25 height 25
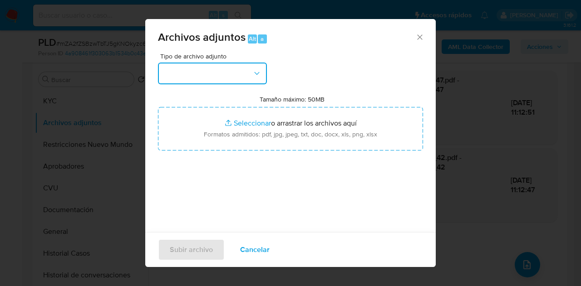
click at [249, 71] on button "button" at bounding box center [212, 74] width 109 height 22
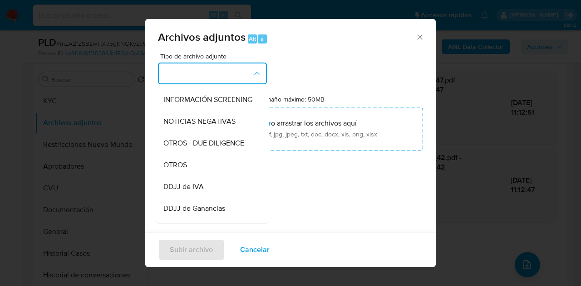
scroll to position [129, 0]
click at [220, 151] on div "OTROS" at bounding box center [209, 143] width 93 height 22
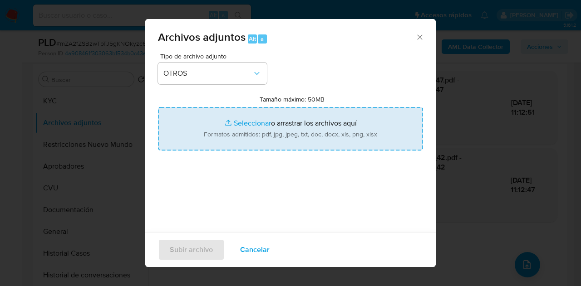
click at [234, 130] on input "Tamaño máximo: 50MB Seleccionar archivos" at bounding box center [290, 129] width 265 height 44
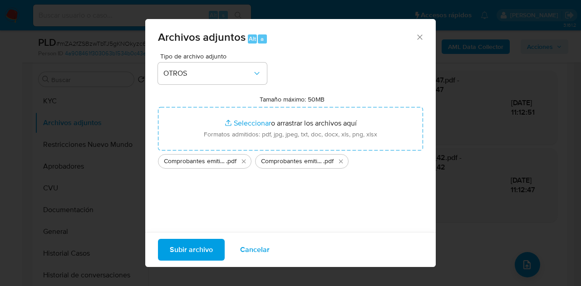
click at [192, 243] on span "Subir archivo" at bounding box center [191, 250] width 43 height 20
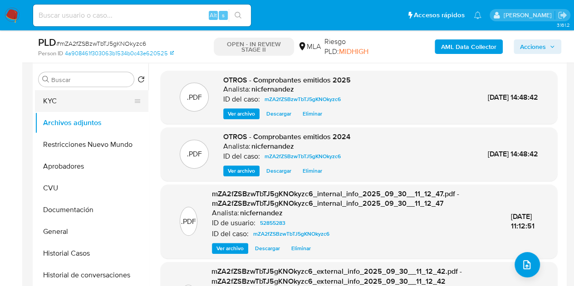
click at [78, 104] on button "KYC" at bounding box center [88, 101] width 106 height 22
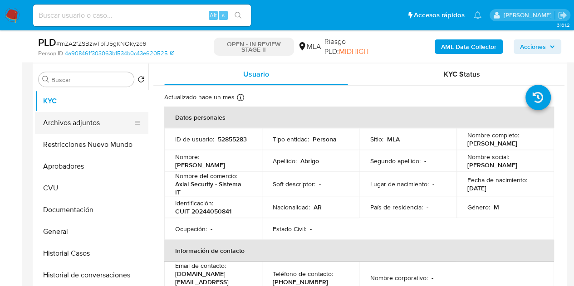
click at [70, 128] on button "Archivos adjuntos" at bounding box center [88, 123] width 106 height 22
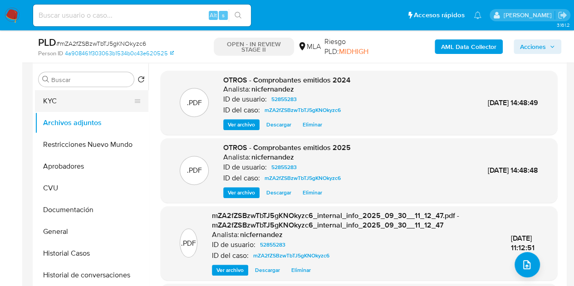
click at [95, 102] on button "KYC" at bounding box center [88, 101] width 106 height 22
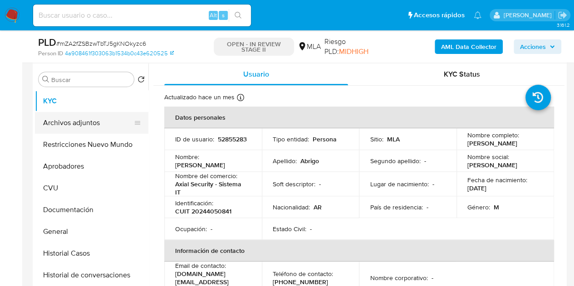
click at [83, 122] on button "Archivos adjuntos" at bounding box center [88, 123] width 106 height 22
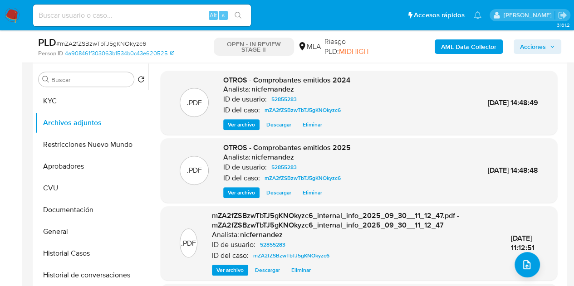
click at [245, 120] on span "Ver archivo" at bounding box center [241, 124] width 27 height 9
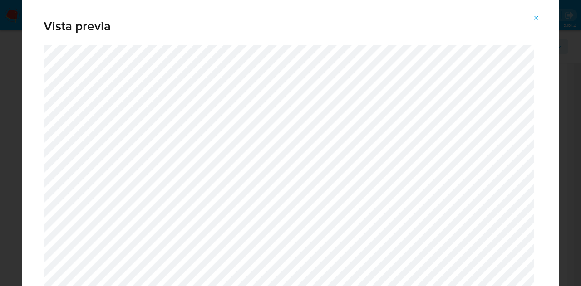
click at [540, 17] on button "Attachment preview" at bounding box center [536, 18] width 20 height 15
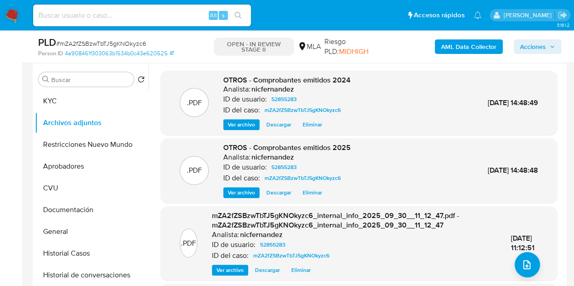
click at [200, 206] on div ".PDF OTROS - Comprobantes emitidos 2024 Analista: nicfernandez ID de usuario: 5…" at bounding box center [359, 215] width 397 height 288
click at [524, 252] on button "upload-file" at bounding box center [526, 264] width 25 height 25
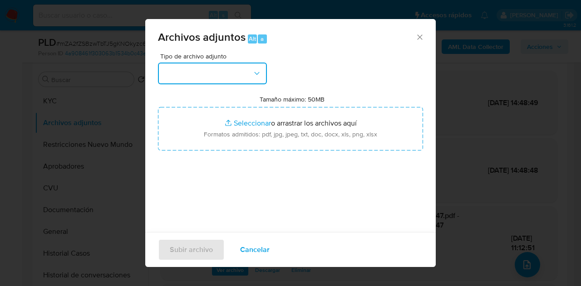
click at [250, 73] on button "button" at bounding box center [212, 74] width 109 height 22
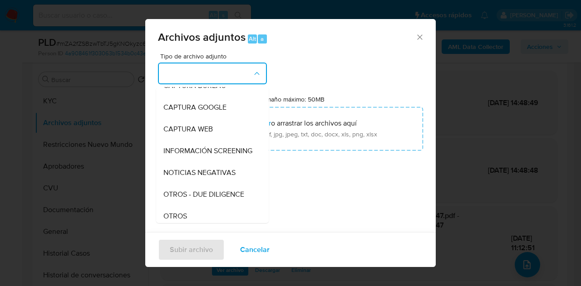
scroll to position [94, 0]
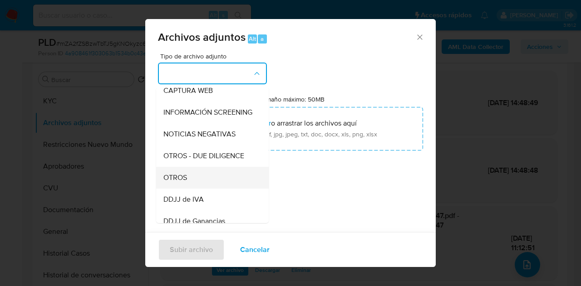
click at [216, 184] on div "OTROS" at bounding box center [209, 178] width 93 height 22
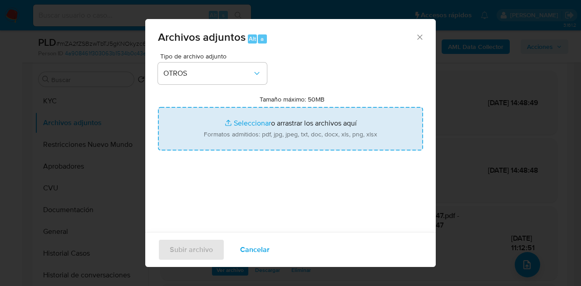
click at [242, 123] on input "Tamaño máximo: 50MB Seleccionar archivos" at bounding box center [290, 129] width 265 height 44
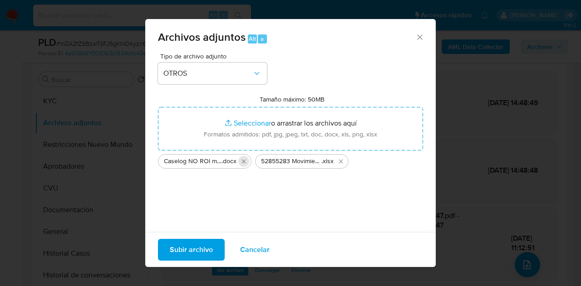
click at [245, 161] on icon "Eliminar Caselog NO ROI mZA2fZSBzwTbTJ5gKNOkyzc6.docx" at bounding box center [244, 161] width 4 height 4
click at [245, 161] on icon "Eliminar 52855283 Movimientos-Aladdin-v10_3 mZA2fZSBzwTbTJ5gKNOkyzc6.xlsx" at bounding box center [244, 161] width 4 height 4
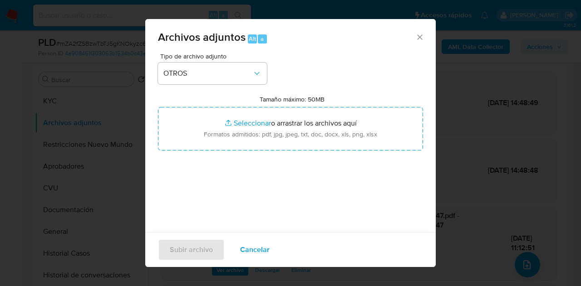
click at [407, 37] on span "Archivos adjuntos Alt a" at bounding box center [286, 38] width 257 height 12
click at [416, 37] on icon "Cerrar" at bounding box center [419, 37] width 9 height 9
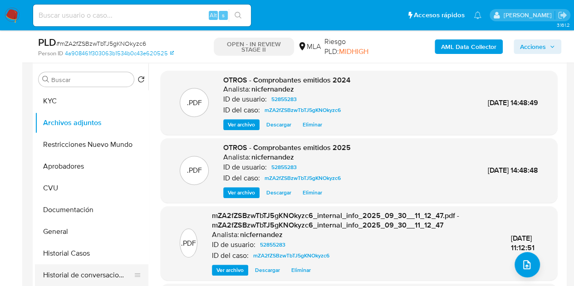
click at [96, 284] on button "Historial de conversaciones" at bounding box center [88, 276] width 106 height 22
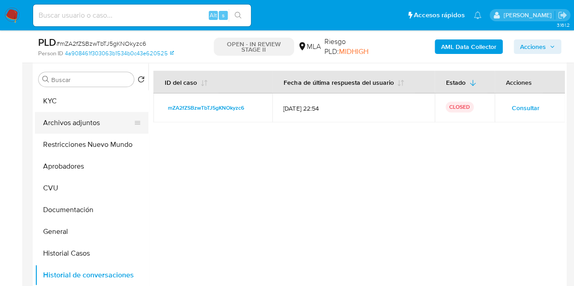
click at [75, 125] on button "Archivos adjuntos" at bounding box center [88, 123] width 106 height 22
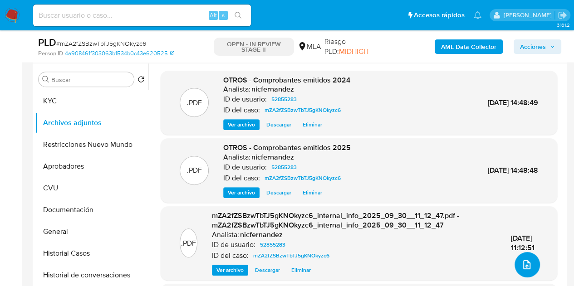
click at [533, 258] on button "upload-file" at bounding box center [526, 264] width 25 height 25
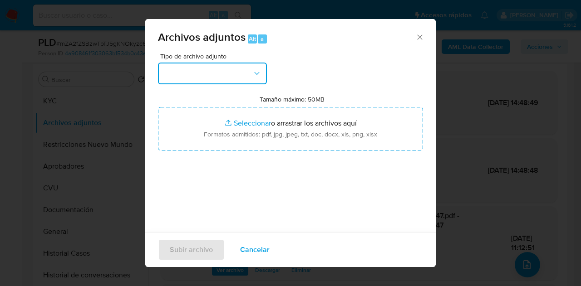
click at [255, 78] on button "button" at bounding box center [212, 74] width 109 height 22
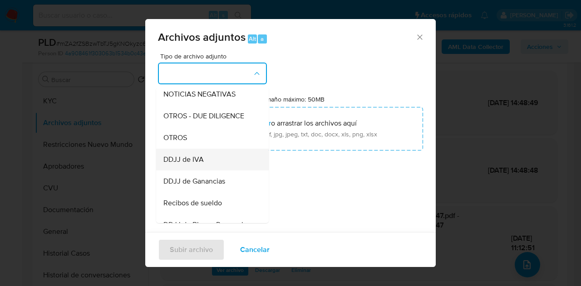
scroll to position [137, 0]
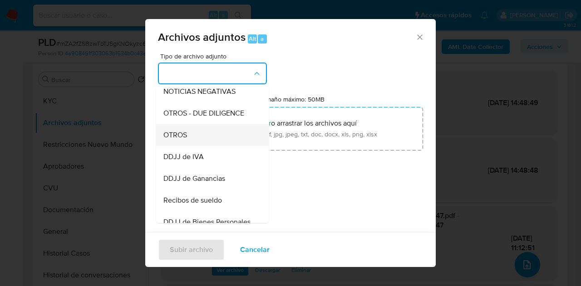
click at [216, 144] on div "OTROS" at bounding box center [209, 135] width 93 height 22
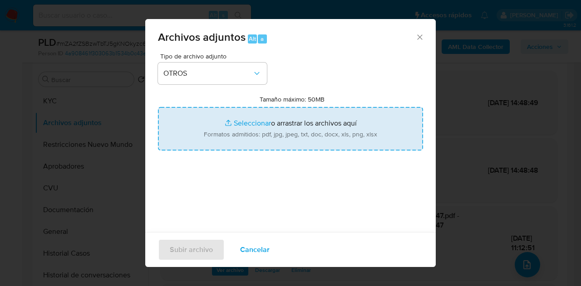
click at [230, 129] on input "Tamaño máximo: 50MB Seleccionar archivos" at bounding box center [290, 129] width 265 height 44
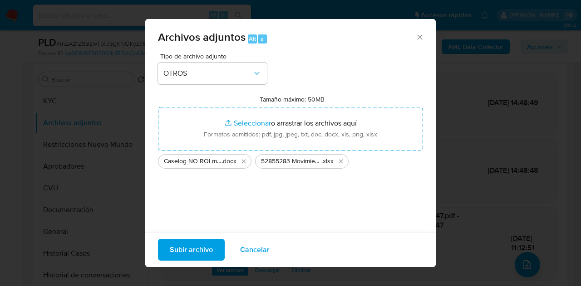
click at [193, 248] on span "Subir archivo" at bounding box center [191, 250] width 43 height 20
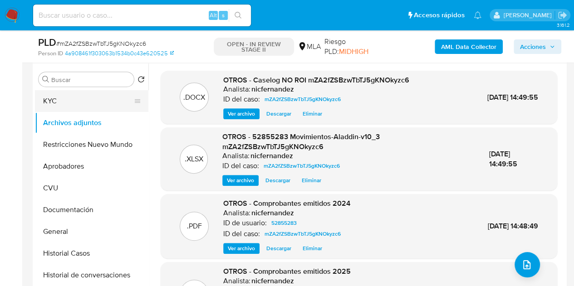
click at [88, 104] on button "KYC" at bounding box center [88, 101] width 106 height 22
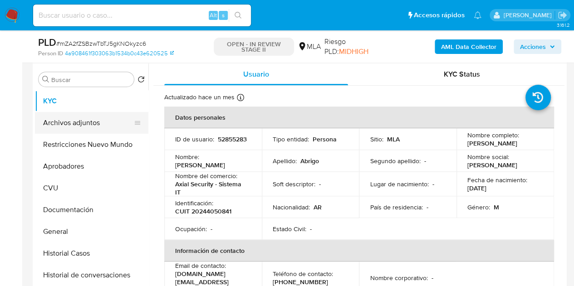
click at [72, 123] on button "Archivos adjuntos" at bounding box center [88, 123] width 106 height 22
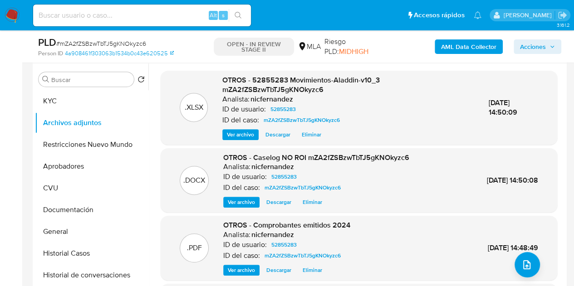
click at [236, 201] on span "Ver archivo" at bounding box center [241, 202] width 27 height 9
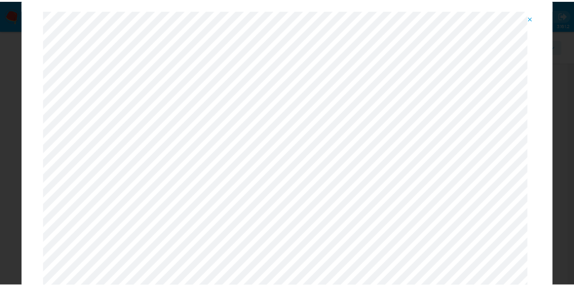
scroll to position [0, 0]
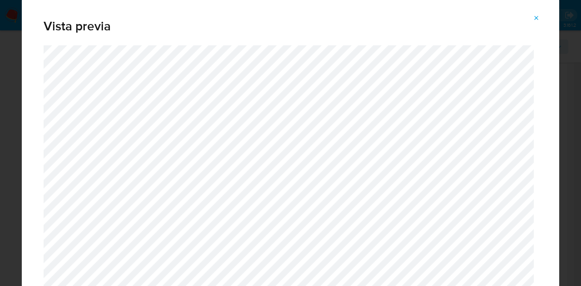
click at [540, 20] on button "Attachment preview" at bounding box center [536, 18] width 20 height 15
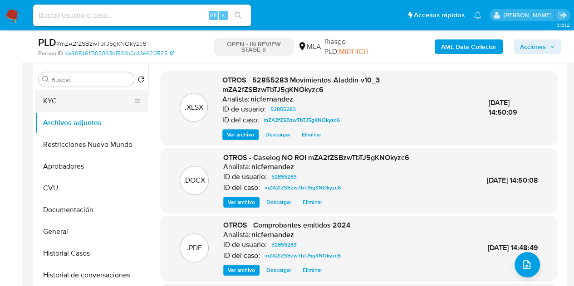
click at [78, 96] on button "KYC" at bounding box center [88, 101] width 106 height 22
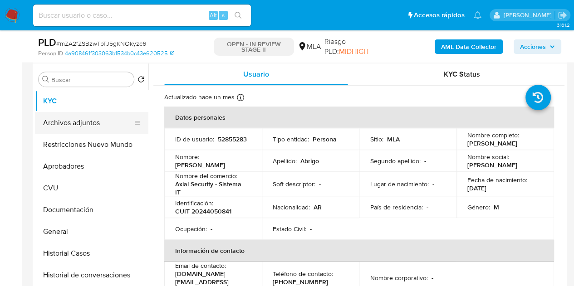
click at [86, 128] on button "Archivos adjuntos" at bounding box center [88, 123] width 106 height 22
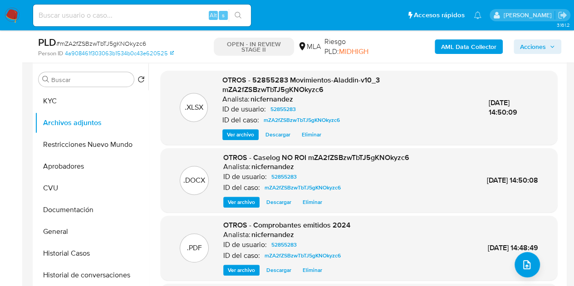
click at [246, 195] on div "OTROS - Caselog NO ROI mZA2fZSBzwTbTJ5gKNOkyzc6 Analista: nicfernandez ID de us…" at bounding box center [316, 180] width 186 height 55
click at [244, 200] on span "Ver archivo" at bounding box center [241, 202] width 27 height 9
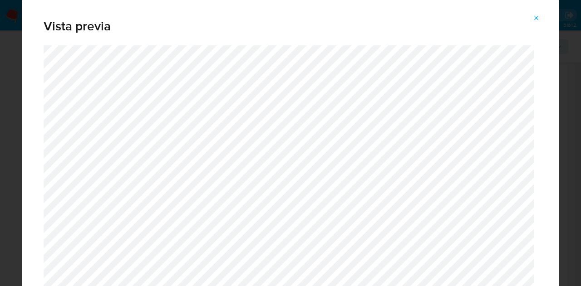
click at [535, 17] on icon "Attachment preview" at bounding box center [536, 18] width 4 height 4
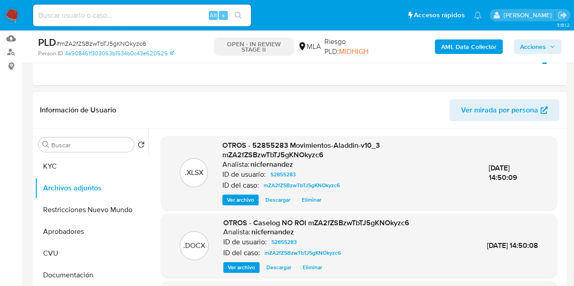
scroll to position [141, 0]
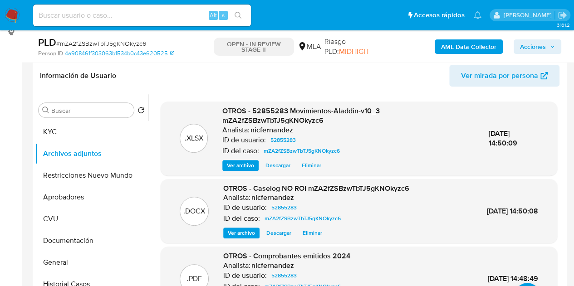
click at [231, 120] on span "OTROS - 52855283 Movimientos-Aladdin-v10_3 mZA2fZSBzwTbTJ5gKNOkyzc6" at bounding box center [300, 116] width 157 height 20
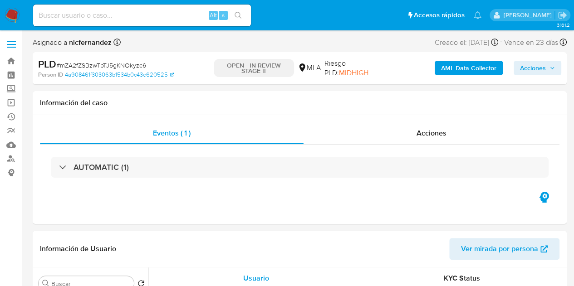
select select "10"
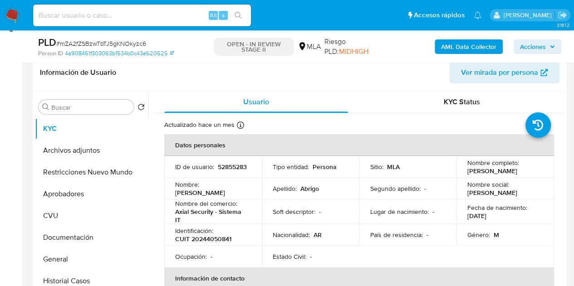
scroll to position [152, 0]
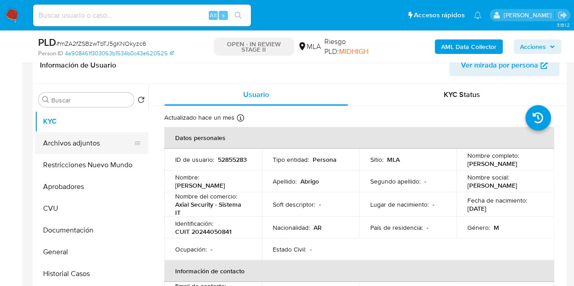
click at [64, 146] on button "Archivos adjuntos" at bounding box center [88, 143] width 106 height 22
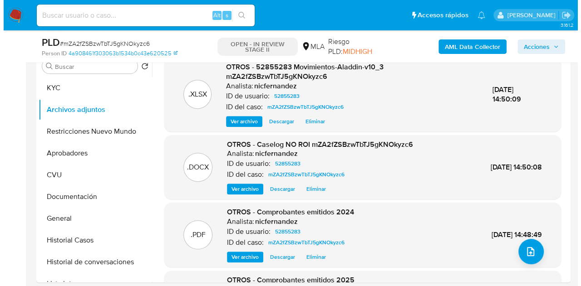
scroll to position [151, 0]
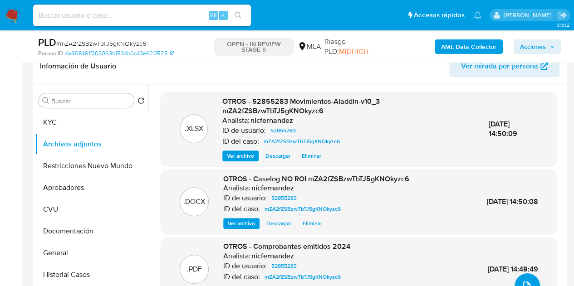
click at [235, 224] on span "Ver archivo" at bounding box center [241, 223] width 27 height 9
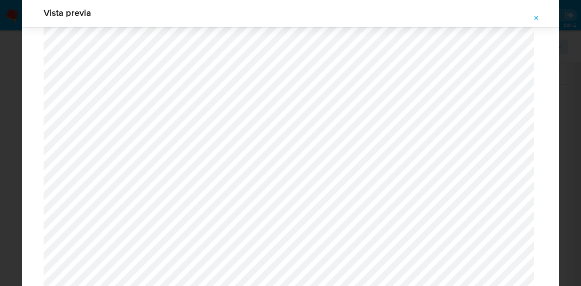
scroll to position [1445, 0]
click at [538, 21] on icon "Attachment preview" at bounding box center [536, 18] width 7 height 7
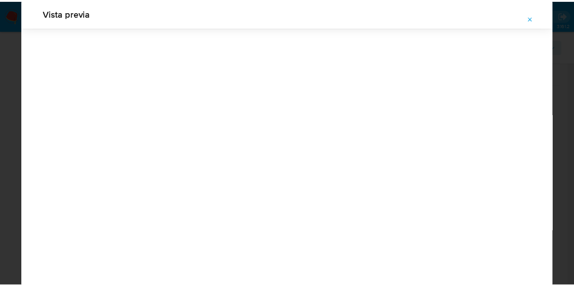
scroll to position [29, 0]
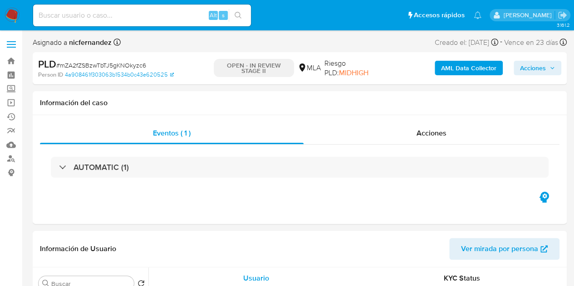
select select "10"
drag, startPoint x: 524, startPoint y: 71, endPoint x: 510, endPoint y: 76, distance: 15.2
click at [524, 71] on span "Acciones" at bounding box center [533, 68] width 26 height 15
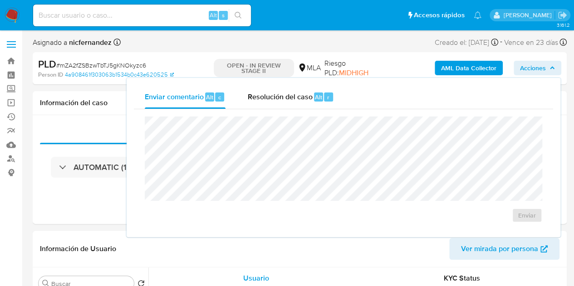
drag, startPoint x: 303, startPoint y: 98, endPoint x: 313, endPoint y: 115, distance: 19.9
click at [304, 98] on span "Resolución del caso" at bounding box center [279, 97] width 65 height 10
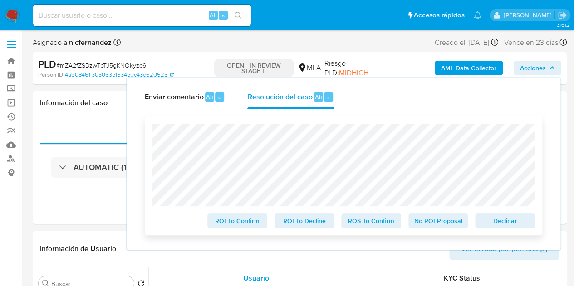
click at [435, 221] on span "No ROI Proposal" at bounding box center [438, 221] width 47 height 13
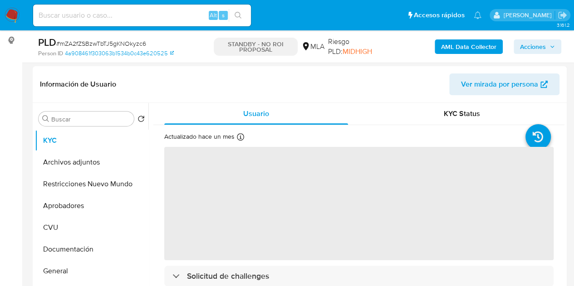
scroll to position [182, 0]
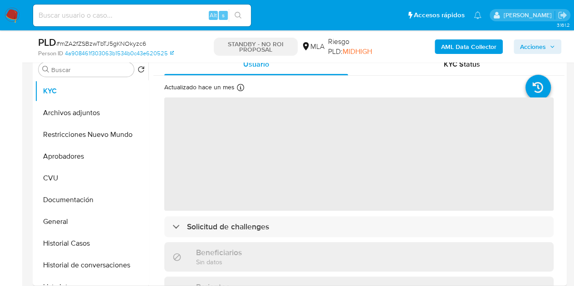
select select "10"
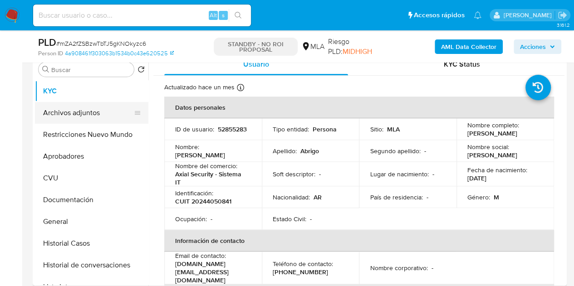
click at [59, 105] on button "Archivos adjuntos" at bounding box center [88, 113] width 106 height 22
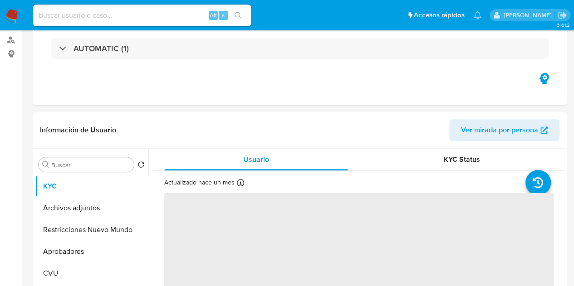
select select "10"
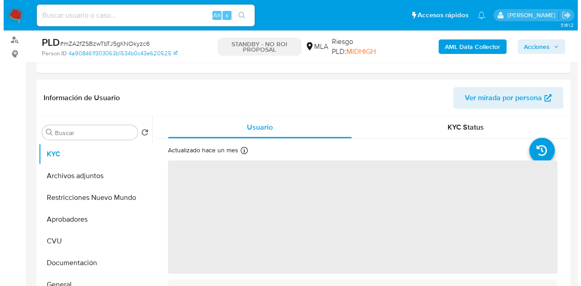
scroll to position [172, 0]
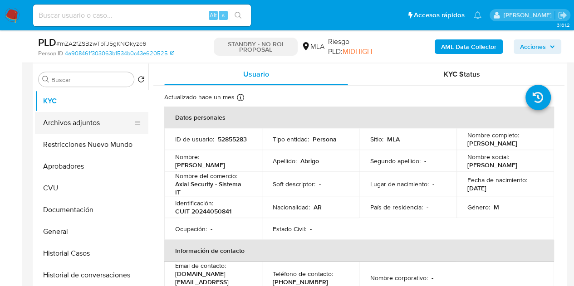
click at [88, 127] on button "Archivos adjuntos" at bounding box center [88, 123] width 106 height 22
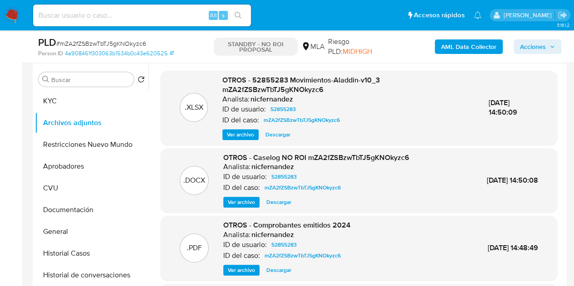
click at [234, 202] on span "Ver archivo" at bounding box center [241, 202] width 27 height 9
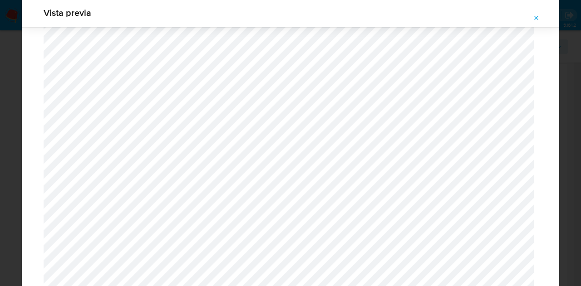
scroll to position [1472, 0]
click at [535, 20] on icon "Attachment preview" at bounding box center [536, 18] width 7 height 7
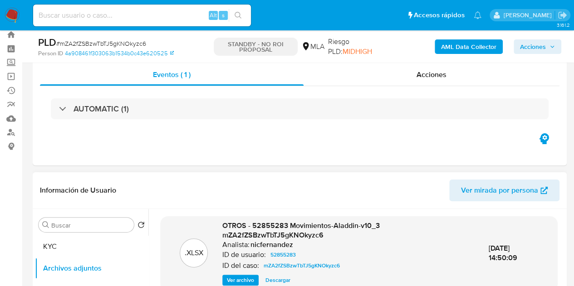
scroll to position [19, 0]
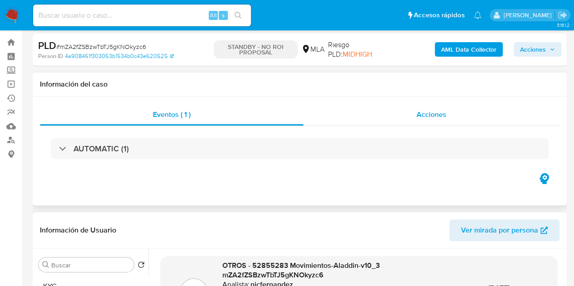
click at [435, 116] on span "Acciones" at bounding box center [431, 114] width 30 height 10
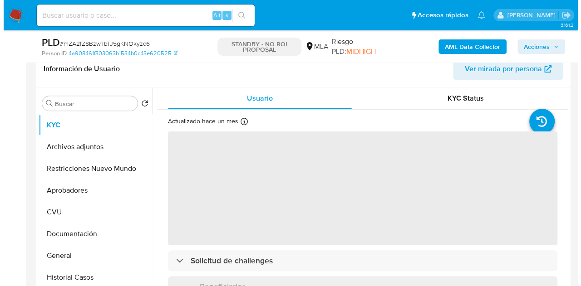
scroll to position [153, 0]
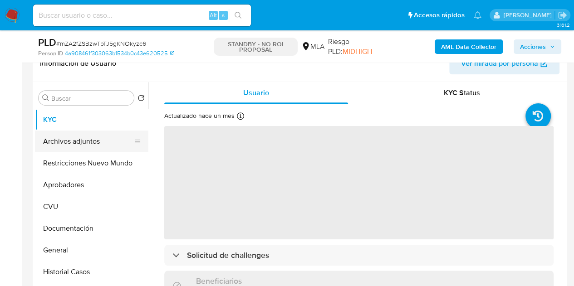
select select "10"
click at [87, 141] on button "Archivos adjuntos" at bounding box center [88, 142] width 106 height 22
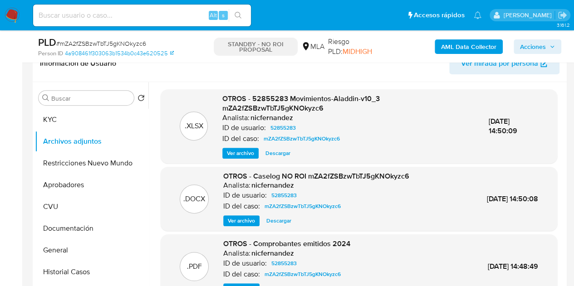
click at [240, 223] on span "Ver archivo" at bounding box center [241, 220] width 27 height 9
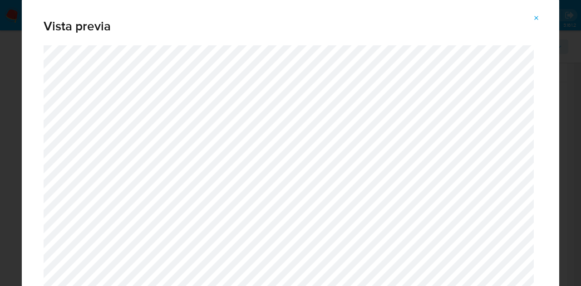
drag, startPoint x: 555, startPoint y: 12, endPoint x: 558, endPoint y: 37, distance: 24.7
click at [558, 37] on div "Vista previa" at bounding box center [290, 143] width 537 height 290
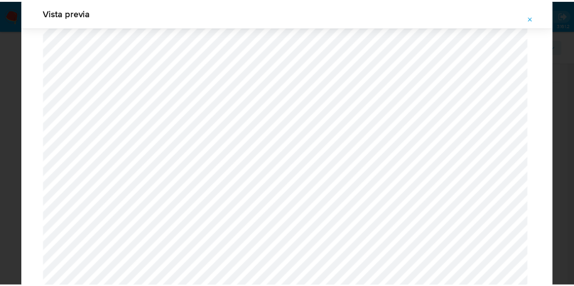
scroll to position [0, 0]
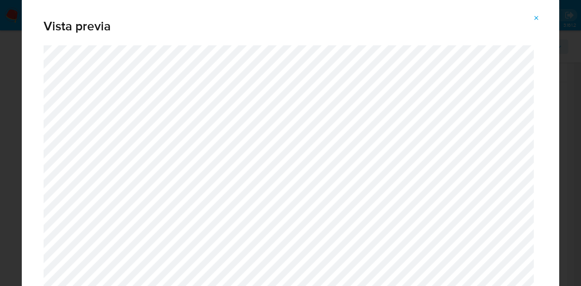
click at [534, 15] on icon "Attachment preview" at bounding box center [536, 18] width 7 height 7
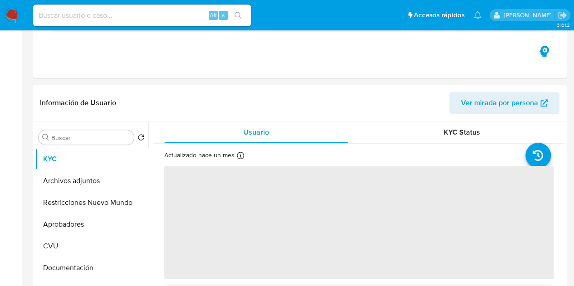
select select "10"
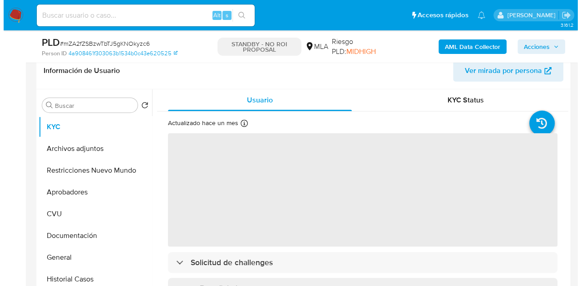
scroll to position [148, 0]
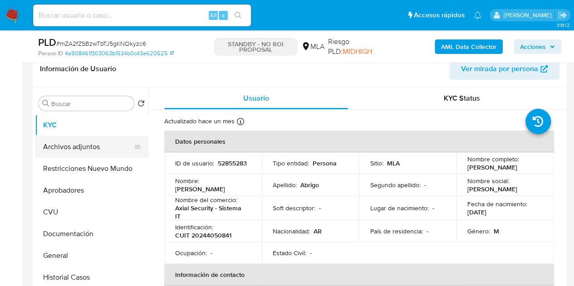
click at [79, 147] on button "Archivos adjuntos" at bounding box center [88, 147] width 106 height 22
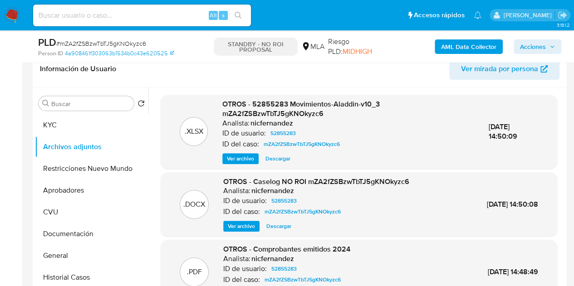
click at [245, 222] on span "Ver archivo" at bounding box center [241, 226] width 27 height 9
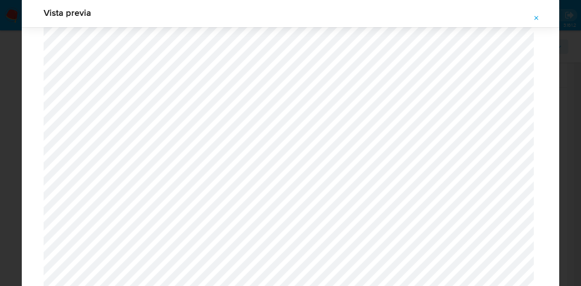
scroll to position [1429, 0]
click at [537, 15] on icon "Attachment preview" at bounding box center [536, 18] width 7 height 7
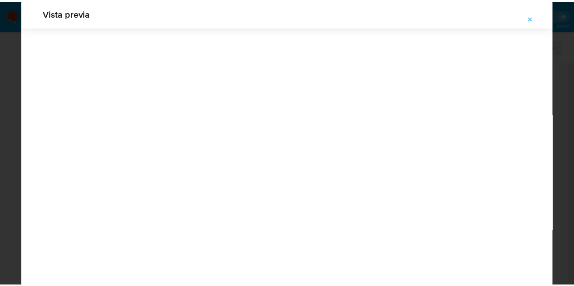
scroll to position [29, 0]
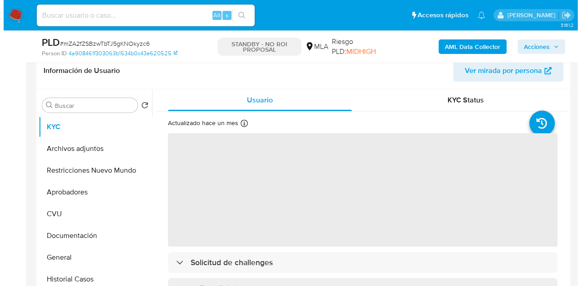
scroll to position [149, 0]
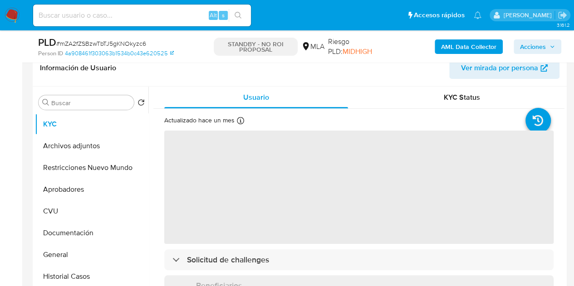
select select "10"
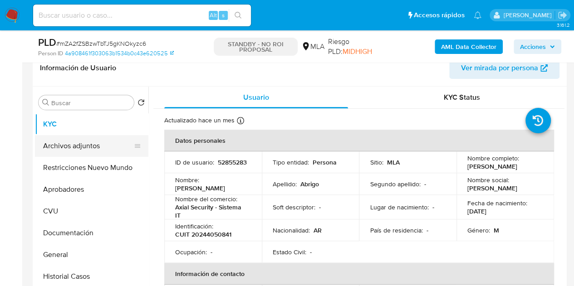
click at [88, 148] on button "Archivos adjuntos" at bounding box center [88, 146] width 106 height 22
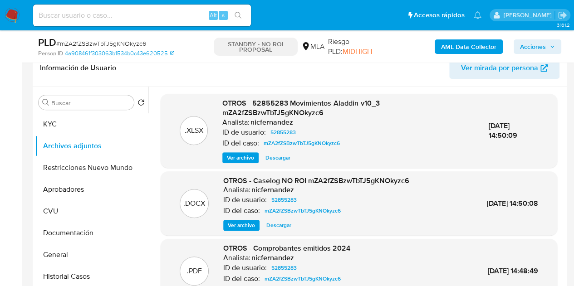
click at [241, 223] on span "Ver archivo" at bounding box center [241, 225] width 27 height 9
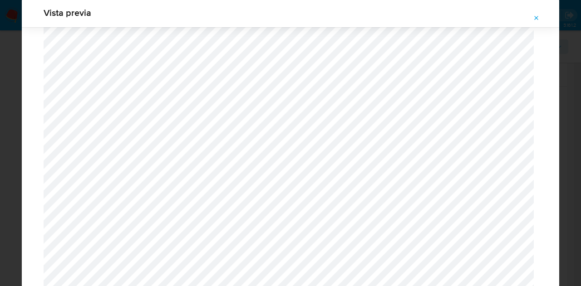
click at [539, 15] on icon "Attachment preview" at bounding box center [536, 18] width 7 height 7
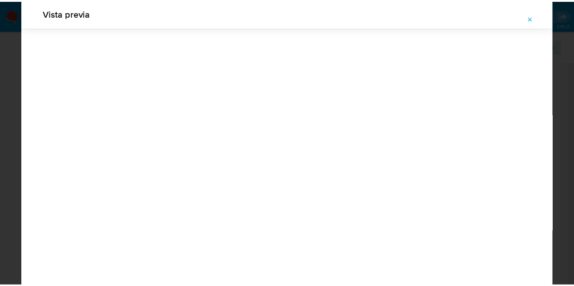
scroll to position [29, 0]
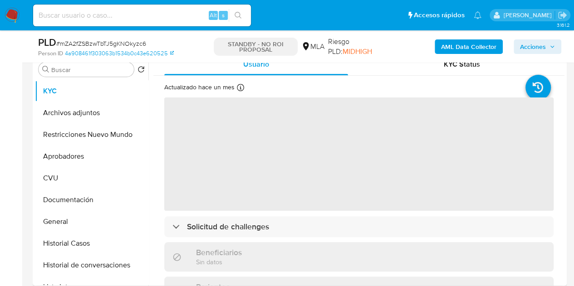
scroll to position [191, 0]
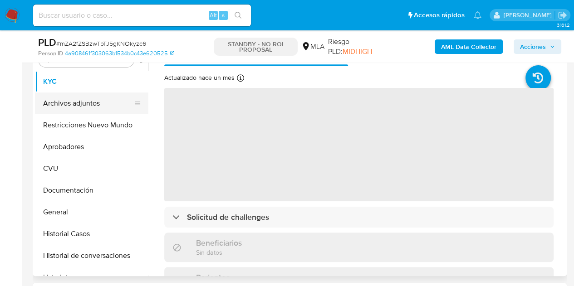
select select "10"
click at [81, 101] on button "Archivos adjuntos" at bounding box center [88, 104] width 106 height 22
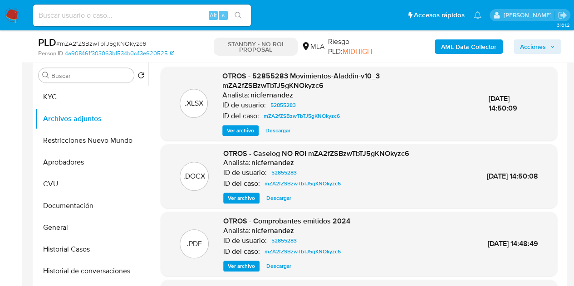
scroll to position [171, 0]
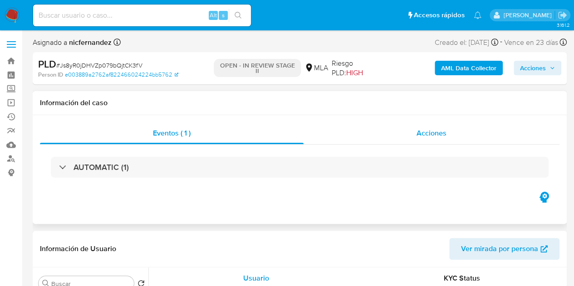
select select "10"
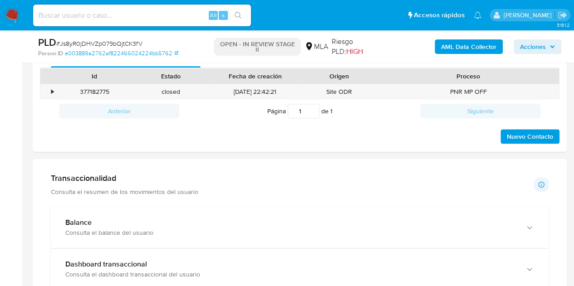
scroll to position [423, 0]
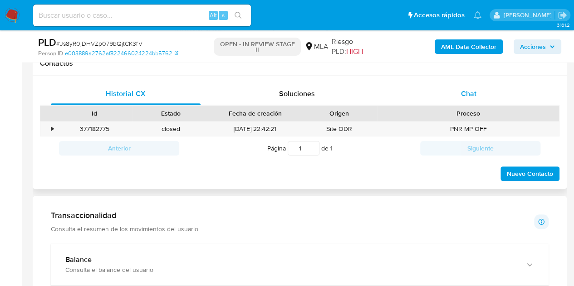
click at [469, 89] on span "Chat" at bounding box center [468, 93] width 15 height 10
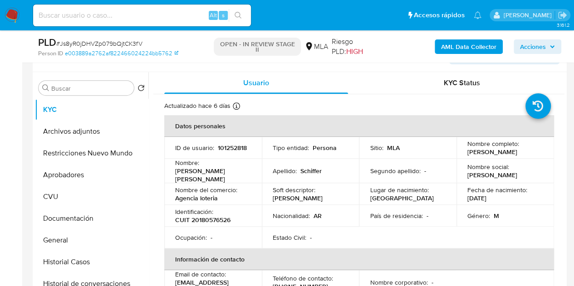
scroll to position [127, 0]
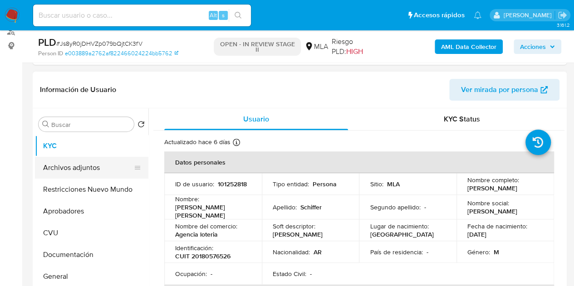
click at [80, 173] on button "Archivos adjuntos" at bounding box center [88, 168] width 106 height 22
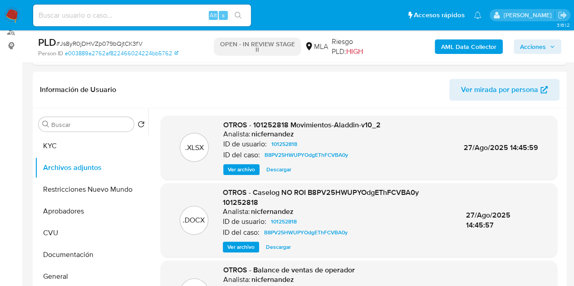
click at [448, 49] on b "AML Data Collector" at bounding box center [468, 46] width 55 height 15
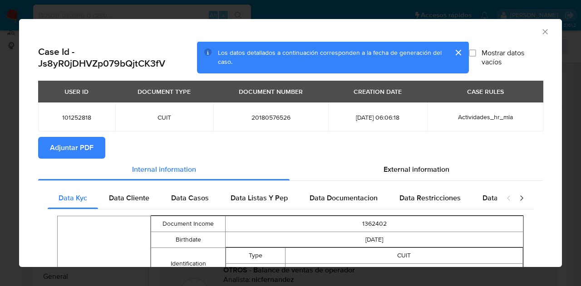
click at [81, 145] on span "Adjuntar PDF" at bounding box center [72, 148] width 44 height 20
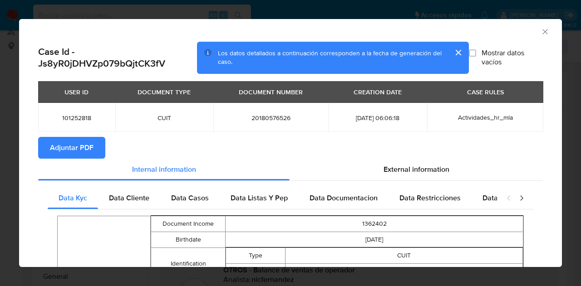
click at [451, 51] on button "cerrar" at bounding box center [458, 53] width 22 height 22
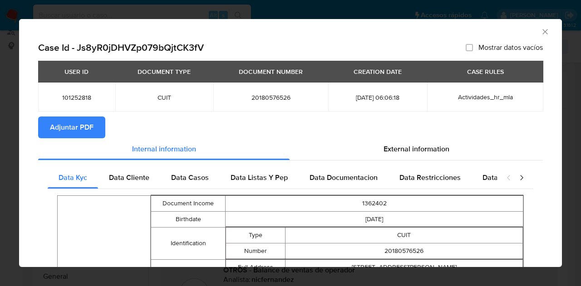
click at [540, 29] on icon "Cerrar ventana" at bounding box center [544, 31] width 9 height 9
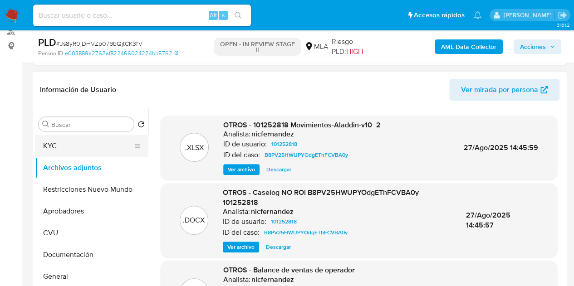
click at [68, 151] on button "KYC" at bounding box center [88, 146] width 106 height 22
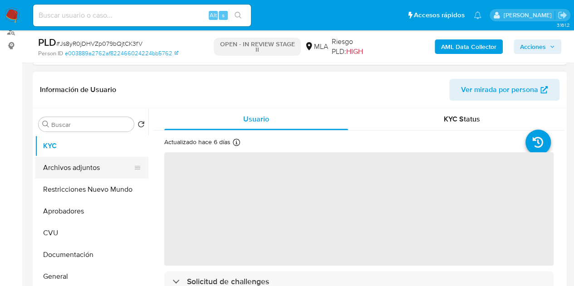
click at [70, 163] on button "Archivos adjuntos" at bounding box center [88, 168] width 106 height 22
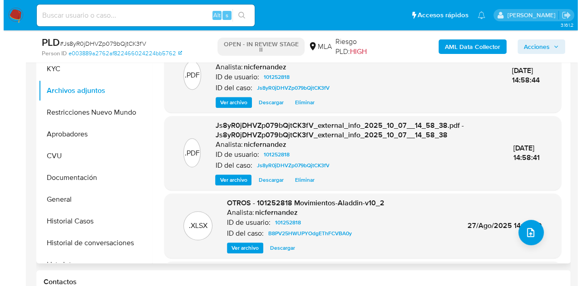
scroll to position [210, 0]
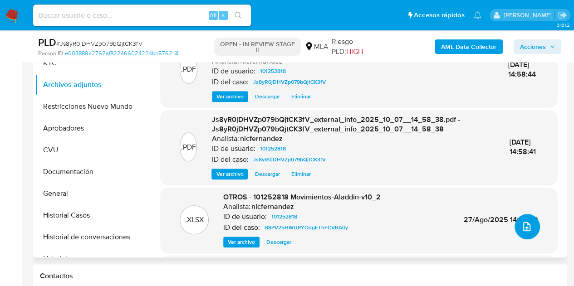
click at [523, 228] on icon "upload-file" at bounding box center [526, 226] width 7 height 9
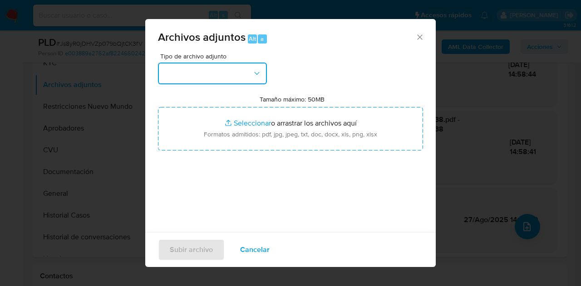
click at [247, 76] on button "button" at bounding box center [212, 74] width 109 height 22
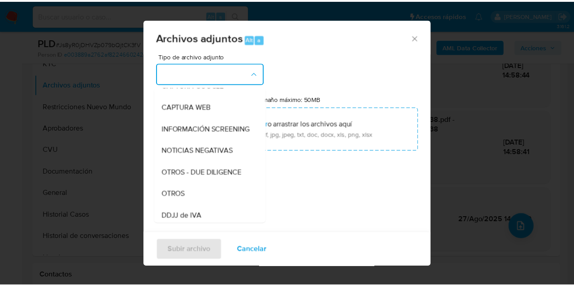
scroll to position [102, 0]
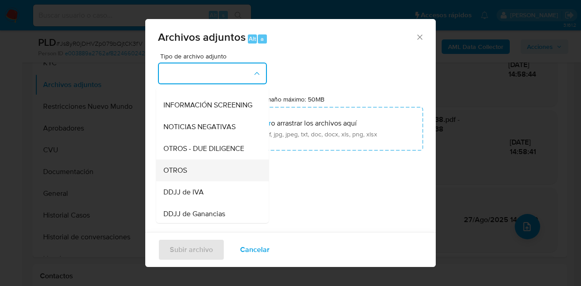
click at [209, 175] on div "OTROS" at bounding box center [209, 171] width 93 height 22
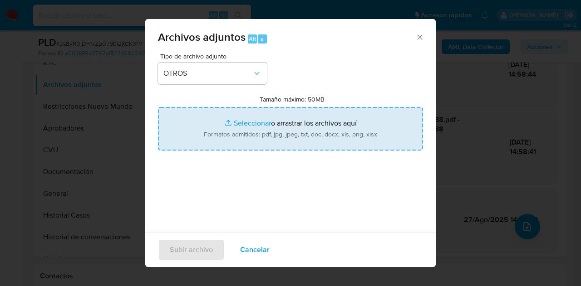
click at [231, 118] on input "Tamaño máximo: 50MB Seleccionar archivos" at bounding box center [290, 129] width 265 height 44
type input "C:\fakepath\Constancia de inscripcion como SO.jpg"
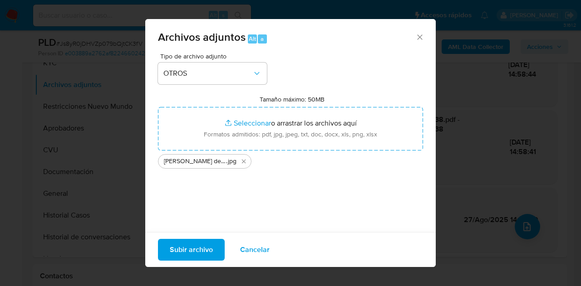
click at [189, 249] on span "Subir archivo" at bounding box center [191, 250] width 43 height 20
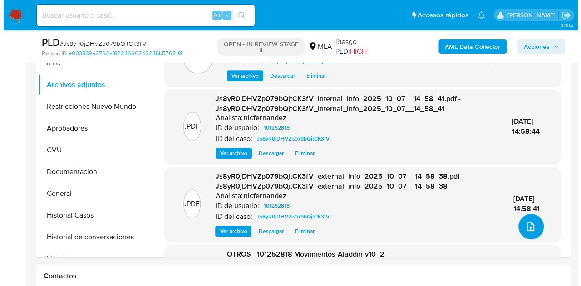
scroll to position [176, 0]
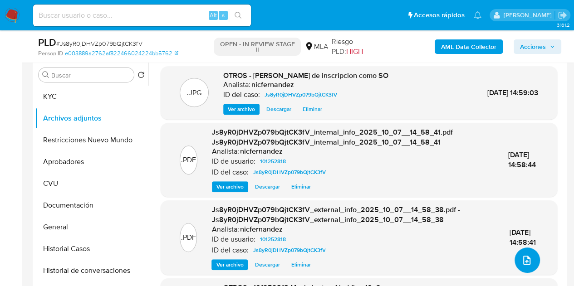
click at [523, 267] on button "upload-file" at bounding box center [526, 260] width 25 height 25
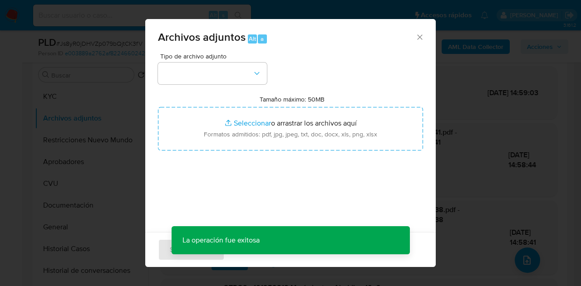
click at [253, 88] on div "Tipo de archivo adjunto Tamaño máximo: 50MB Seleccionar archivos Seleccionar o …" at bounding box center [290, 160] width 265 height 214
click at [252, 83] on button "button" at bounding box center [212, 74] width 109 height 22
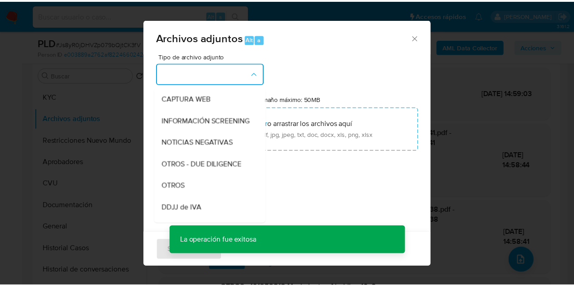
scroll to position [89, 0]
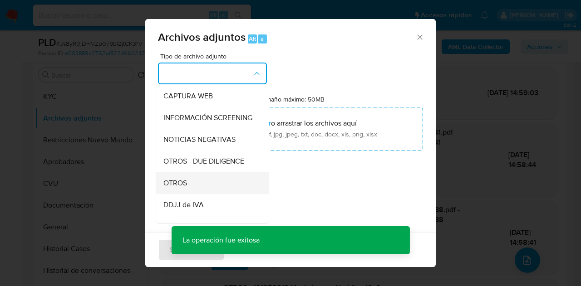
click at [209, 192] on div "OTROS" at bounding box center [209, 183] width 93 height 22
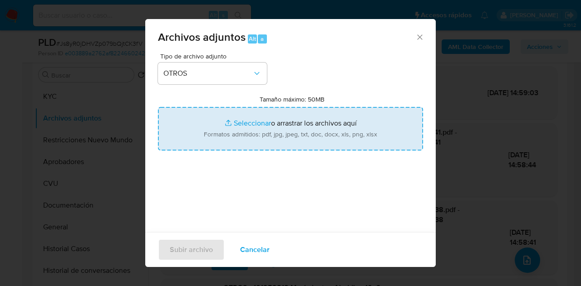
click at [231, 122] on input "Tamaño máximo: 50MB Seleccionar archivos" at bounding box center [290, 129] width 265 height 44
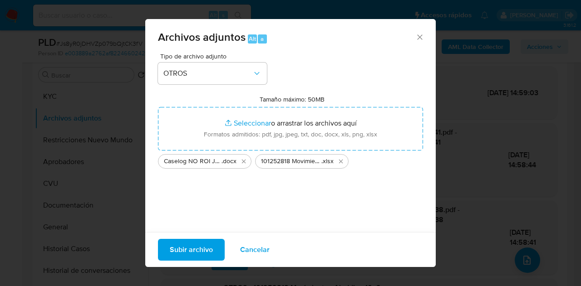
click at [185, 247] on span "Subir archivo" at bounding box center [191, 250] width 43 height 20
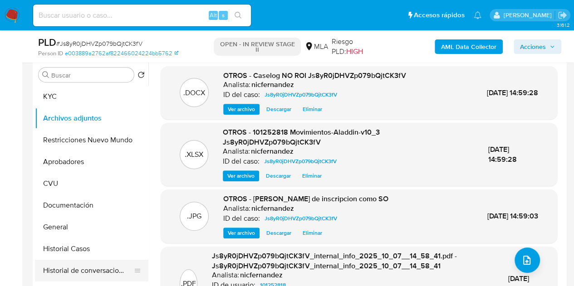
click at [78, 269] on button "Historial de conversaciones" at bounding box center [88, 271] width 106 height 22
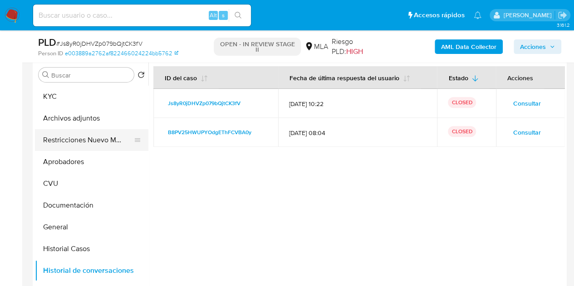
click at [63, 135] on button "Restricciones Nuevo Mundo" at bounding box center [88, 140] width 106 height 22
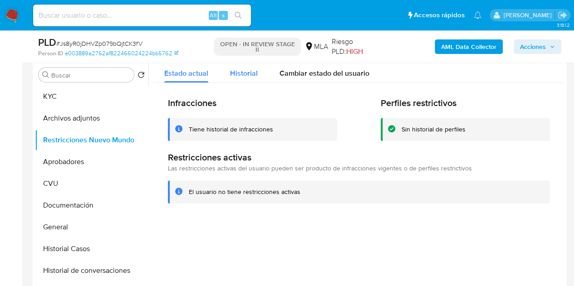
click at [243, 76] on span "Historial" at bounding box center [244, 73] width 28 height 10
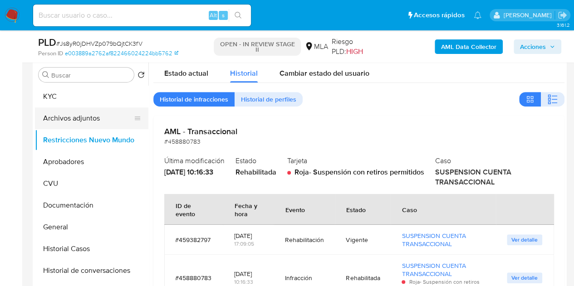
click at [102, 117] on button "Archivos adjuntos" at bounding box center [88, 119] width 106 height 22
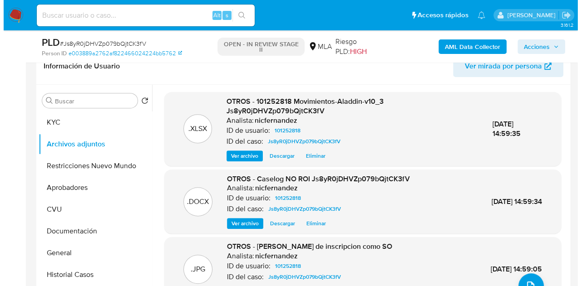
scroll to position [152, 0]
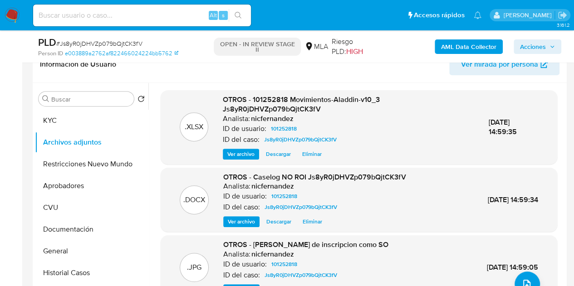
click at [237, 221] on span "Ver archivo" at bounding box center [241, 221] width 27 height 9
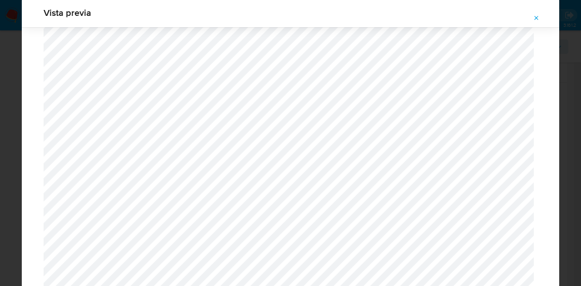
scroll to position [1255, 0]
drag, startPoint x: 539, startPoint y: 12, endPoint x: 534, endPoint y: 20, distance: 9.1
click at [541, 13] on button "Attachment preview" at bounding box center [536, 18] width 20 height 15
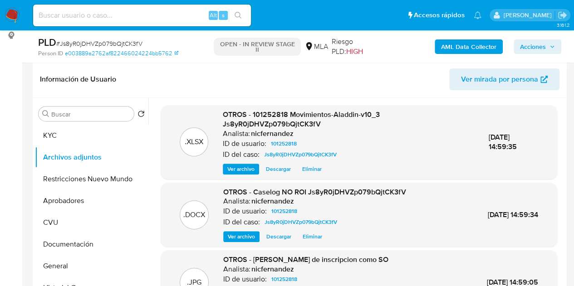
scroll to position [190, 0]
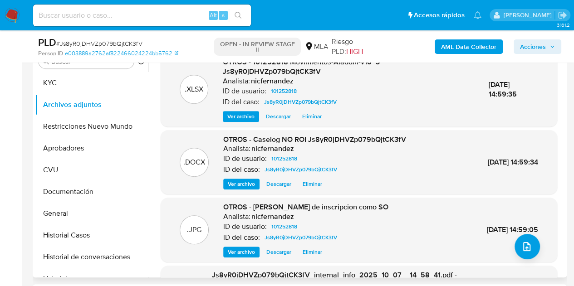
click at [239, 251] on span "Ver archivo" at bounding box center [241, 252] width 27 height 9
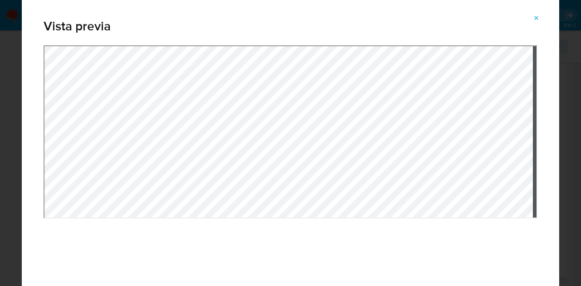
click at [542, 20] on button "Attachment preview" at bounding box center [536, 18] width 20 height 15
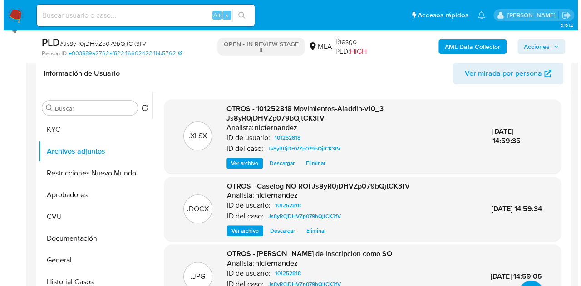
scroll to position [132, 0]
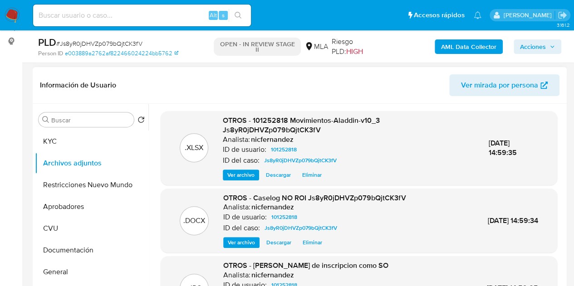
click at [237, 246] on span "Ver archivo" at bounding box center [241, 242] width 27 height 9
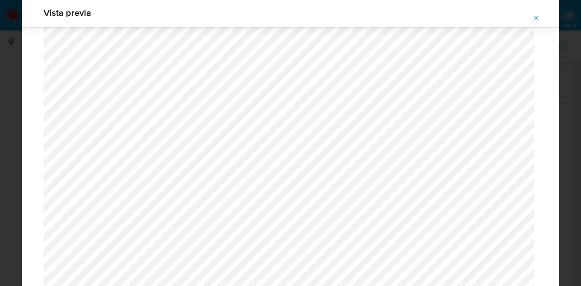
scroll to position [0, 0]
click at [535, 17] on icon "Attachment preview" at bounding box center [536, 18] width 7 height 7
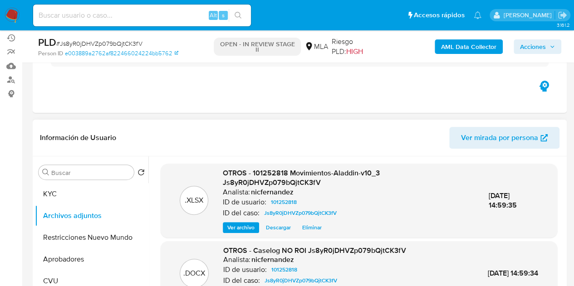
scroll to position [68, 0]
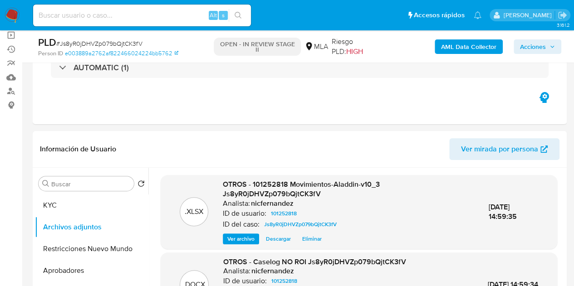
click at [534, 45] on span "Acciones" at bounding box center [533, 46] width 26 height 15
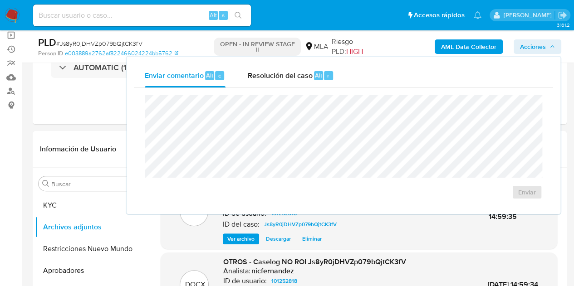
drag, startPoint x: 258, startPoint y: 86, endPoint x: 268, endPoint y: 94, distance: 12.9
click at [258, 86] on div "Resolución del caso Alt r" at bounding box center [290, 76] width 87 height 24
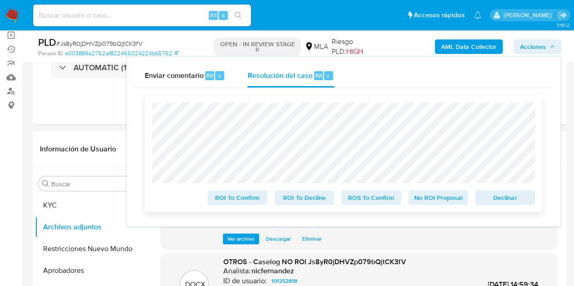
click at [432, 198] on span "No ROI Proposal" at bounding box center [438, 197] width 47 height 13
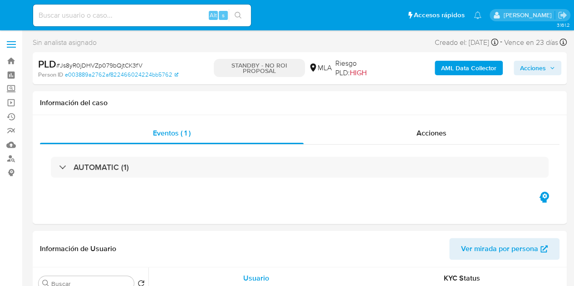
select select "10"
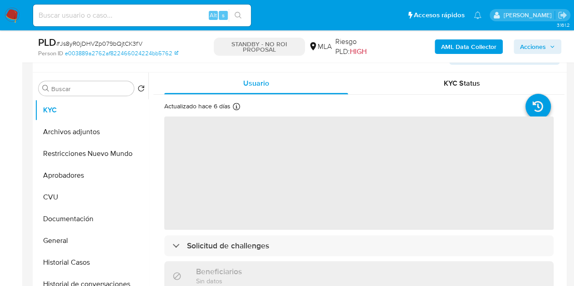
scroll to position [169, 0]
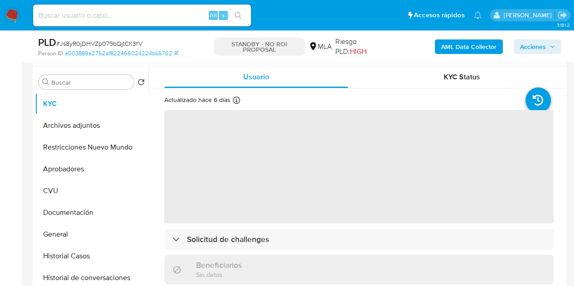
select select "10"
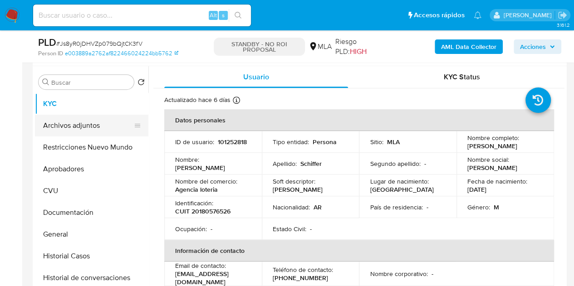
click at [65, 129] on button "Archivos adjuntos" at bounding box center [88, 126] width 106 height 22
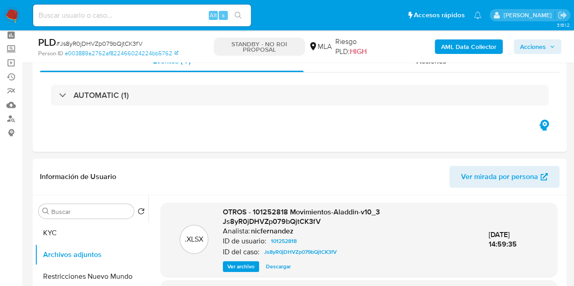
scroll to position [2, 0]
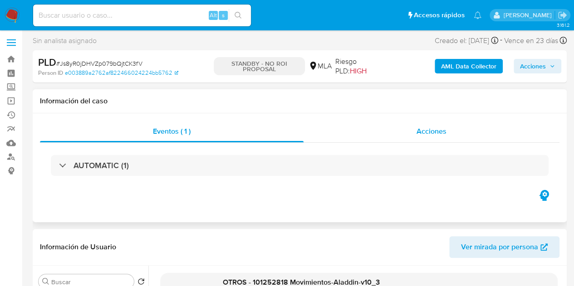
click at [383, 132] on div "Acciones" at bounding box center [432, 132] width 256 height 22
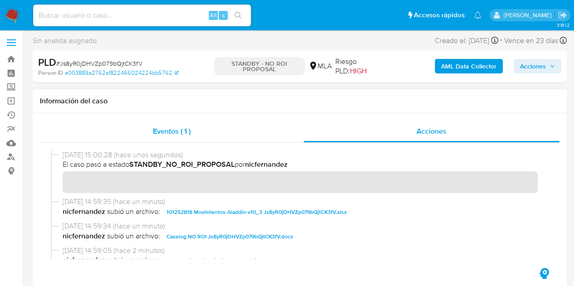
click at [186, 137] on div "Eventos ( 1 )" at bounding box center [172, 132] width 264 height 22
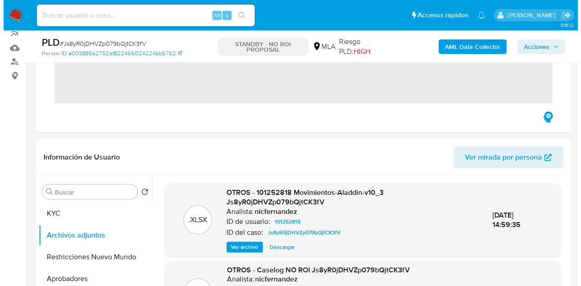
scroll to position [119, 0]
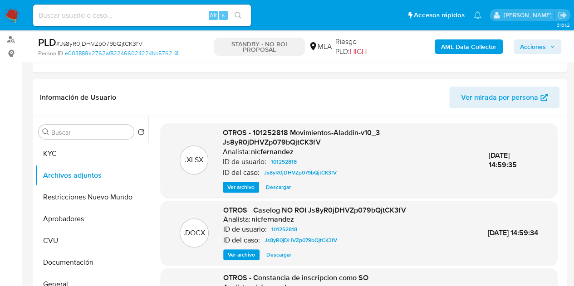
click at [239, 256] on span "Ver archivo" at bounding box center [241, 254] width 27 height 9
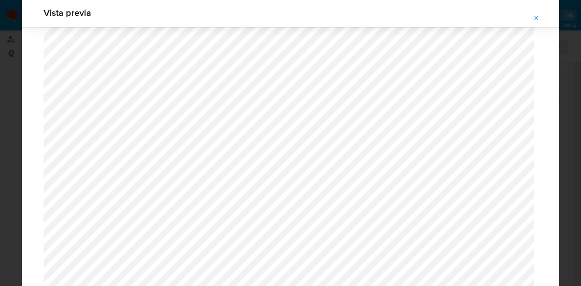
scroll to position [1327, 0]
drag, startPoint x: 536, startPoint y: 18, endPoint x: 364, endPoint y: 26, distance: 171.7
click at [536, 19] on icon "Attachment preview" at bounding box center [536, 18] width 4 height 4
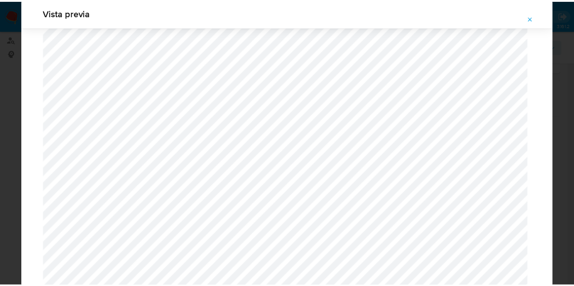
scroll to position [29, 0]
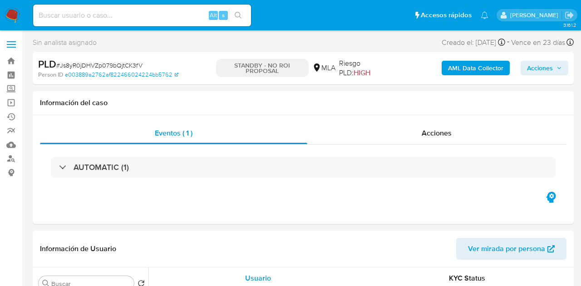
select select "10"
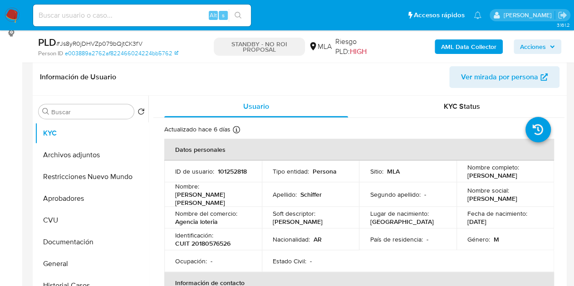
scroll to position [144, 0]
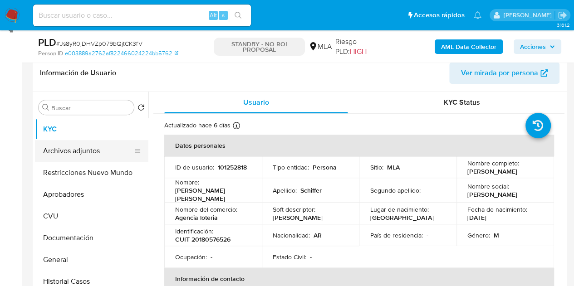
click at [64, 149] on button "Archivos adjuntos" at bounding box center [88, 151] width 106 height 22
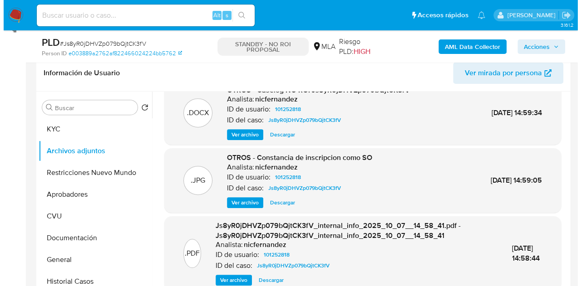
scroll to position [0, 0]
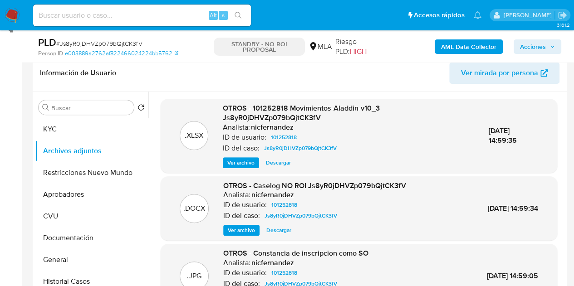
click at [242, 231] on span "Ver archivo" at bounding box center [241, 230] width 27 height 9
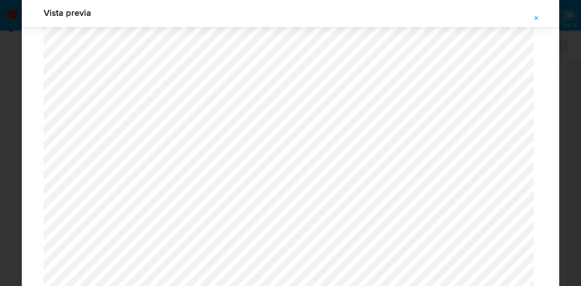
scroll to position [2833, 0]
drag, startPoint x: 540, startPoint y: 18, endPoint x: 513, endPoint y: 20, distance: 27.3
click at [540, 19] on button "Attachment preview" at bounding box center [536, 18] width 20 height 15
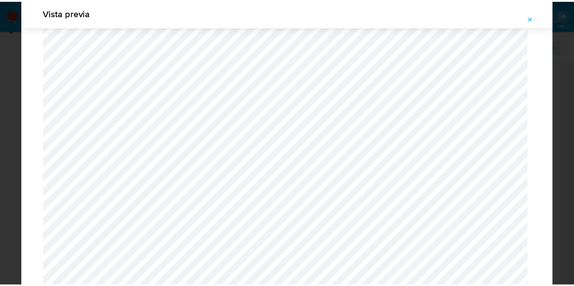
scroll to position [29, 0]
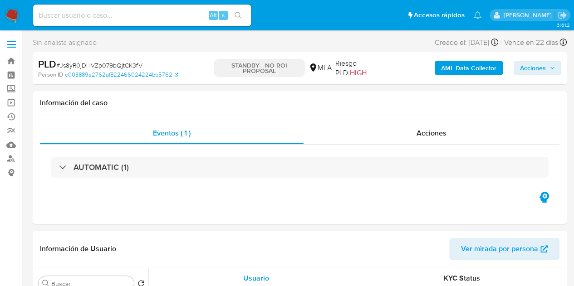
select select "10"
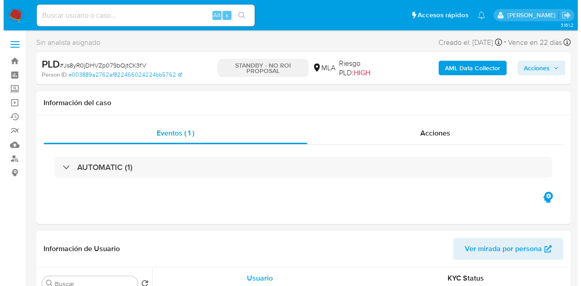
scroll to position [190, 0]
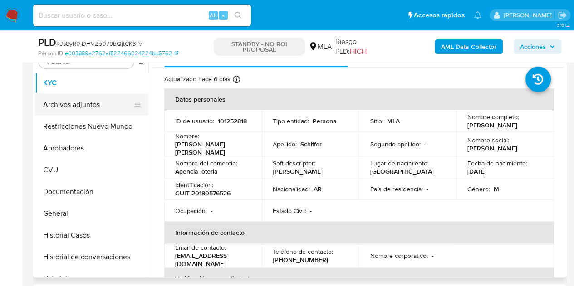
click at [66, 103] on button "Archivos adjuntos" at bounding box center [88, 105] width 106 height 22
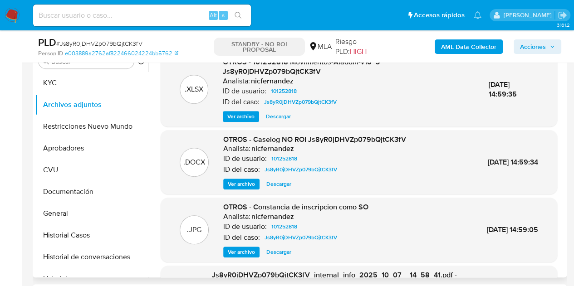
click at [232, 186] on span "Ver archivo" at bounding box center [241, 184] width 27 height 9
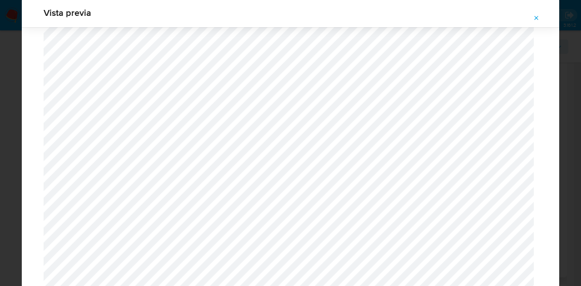
drag, startPoint x: 534, startPoint y: 16, endPoint x: 449, endPoint y: 83, distance: 108.5
click at [534, 16] on icon "Attachment preview" at bounding box center [536, 18] width 7 height 7
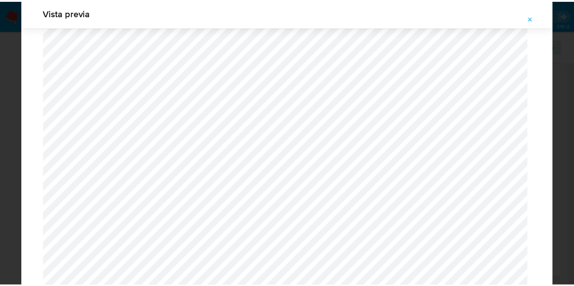
scroll to position [29, 0]
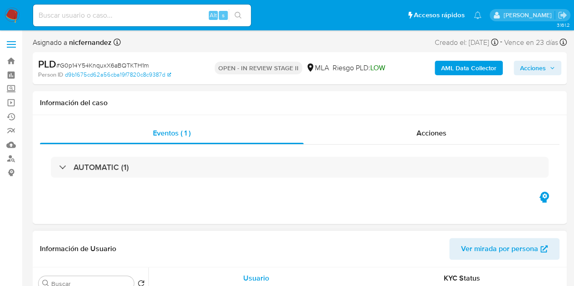
select select "10"
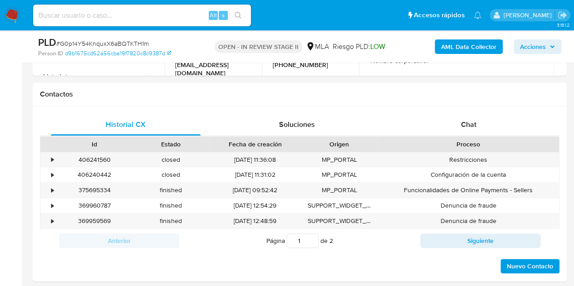
scroll to position [446, 0]
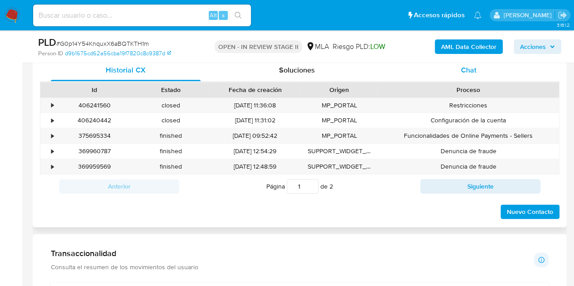
click at [477, 78] on div "Chat" at bounding box center [469, 70] width 150 height 22
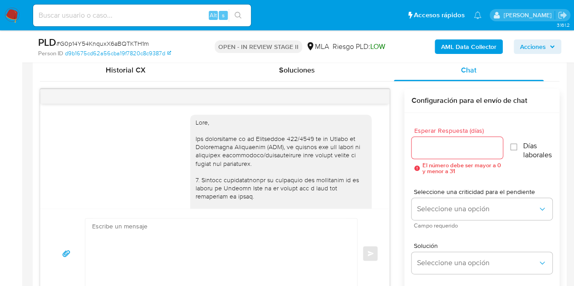
scroll to position [1080, 0]
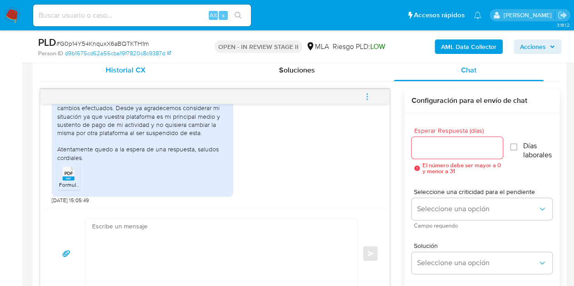
click at [130, 77] on div "Historial CX" at bounding box center [126, 70] width 150 height 22
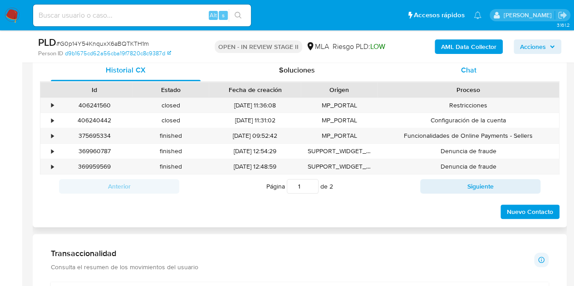
click at [485, 69] on div "Chat" at bounding box center [469, 70] width 150 height 22
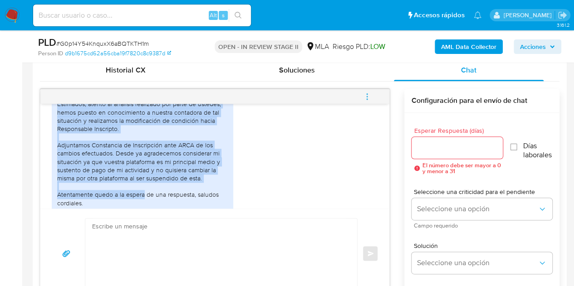
scroll to position [1051, 0]
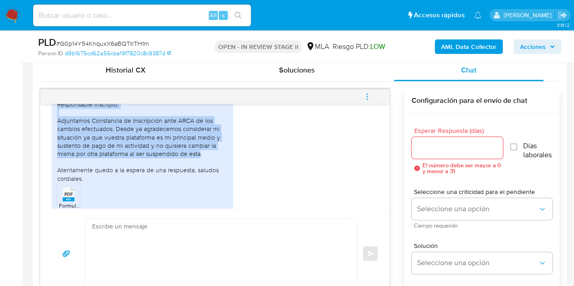
drag, startPoint x: 56, startPoint y: 140, endPoint x: 200, endPoint y: 160, distance: 144.7
click at [200, 160] on div "Estimados, atento al análisis realizado por parte de ustedes, hemos puesto en c…" at bounding box center [142, 145] width 181 height 146
copy div "Estimados, atento al análisis realizado por parte de ustedes, hemos puesto en c…"
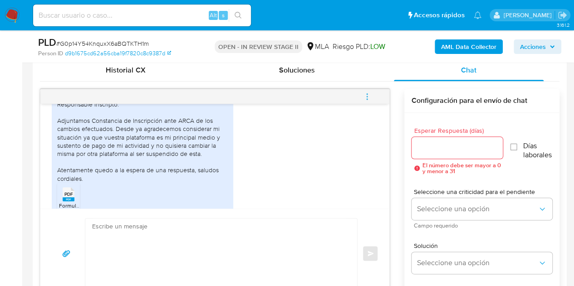
click at [283, 182] on div "Estimados, atento al análisis realizado por parte de ustedes, hemos puesto en c…" at bounding box center [215, 146] width 326 height 158
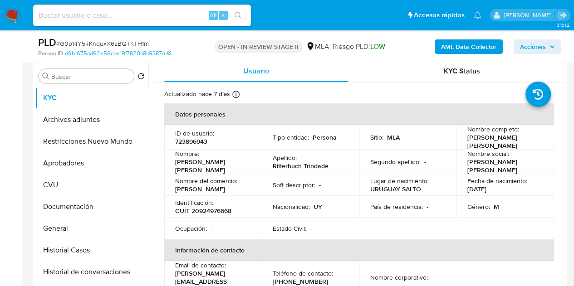
scroll to position [142, 0]
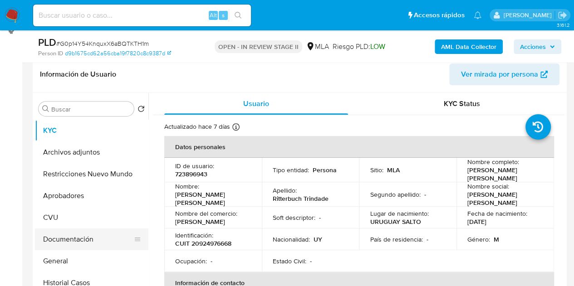
click at [72, 236] on button "Documentación" at bounding box center [88, 240] width 106 height 22
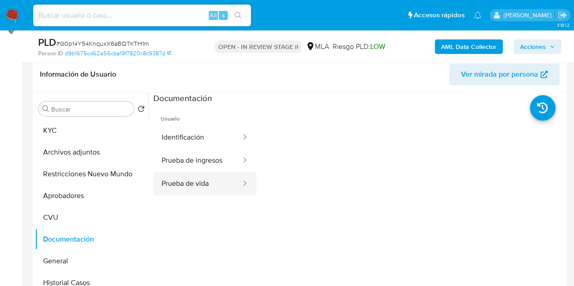
click at [208, 185] on button "Prueba de vida" at bounding box center [197, 183] width 88 height 23
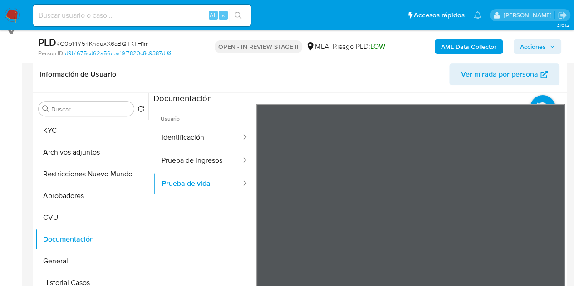
click at [402, 83] on div "Información de Usuario Ver mirada por persona Buscar Volver al orden por defect…" at bounding box center [300, 190] width 534 height 269
click at [197, 157] on button "Prueba de ingresos" at bounding box center [197, 160] width 88 height 23
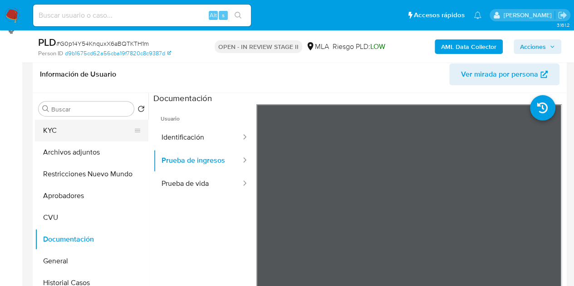
click at [67, 133] on button "KYC" at bounding box center [88, 131] width 106 height 22
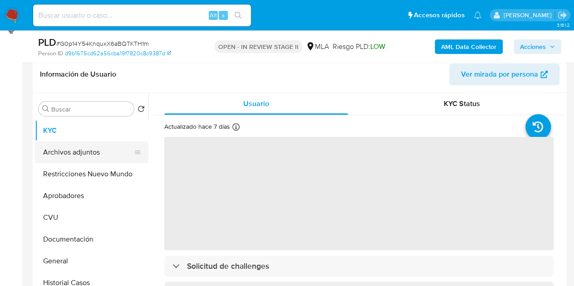
click at [82, 152] on button "Archivos adjuntos" at bounding box center [88, 153] width 106 height 22
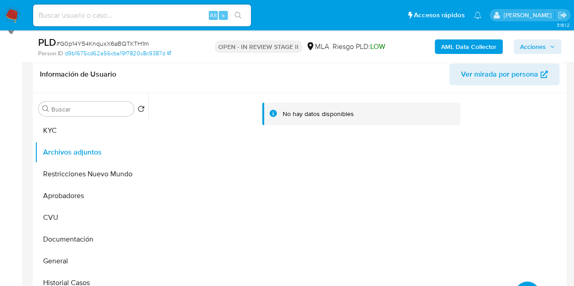
click at [446, 44] on b "AML Data Collector" at bounding box center [468, 46] width 55 height 15
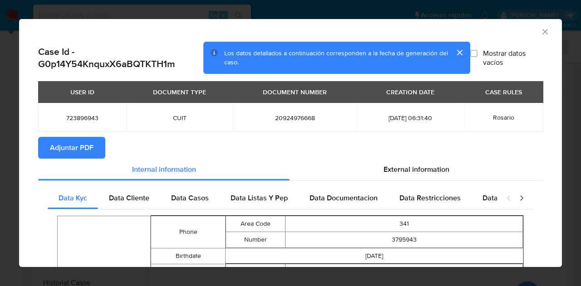
click at [97, 153] on button "Adjuntar PDF" at bounding box center [71, 148] width 67 height 22
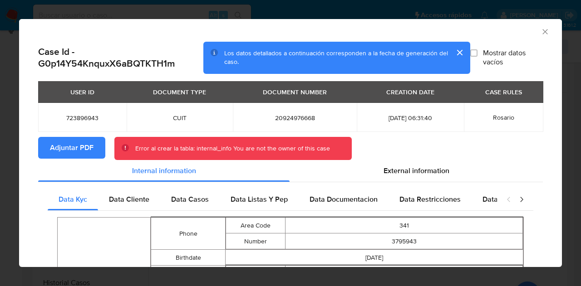
click at [408, 140] on section "Adjuntar PDF Error al crear la tabla: internal_info You are not the owner of th…" at bounding box center [290, 149] width 505 height 24
click at [540, 28] on icon "Cerrar ventana" at bounding box center [544, 31] width 9 height 9
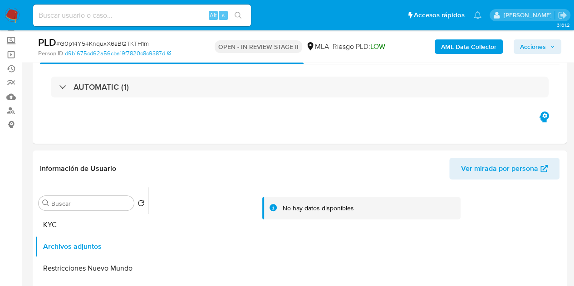
scroll to position [0, 0]
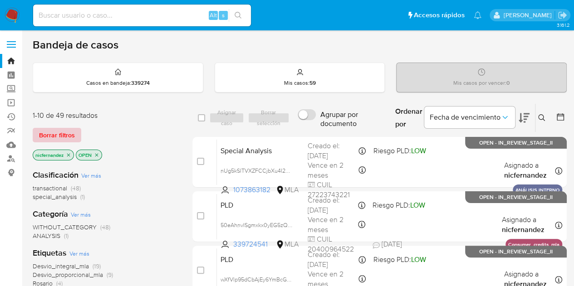
click at [73, 135] on span "Borrar filtros" at bounding box center [57, 135] width 36 height 13
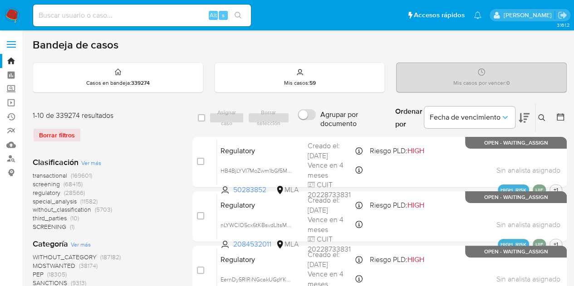
click at [542, 114] on icon at bounding box center [541, 117] width 7 height 7
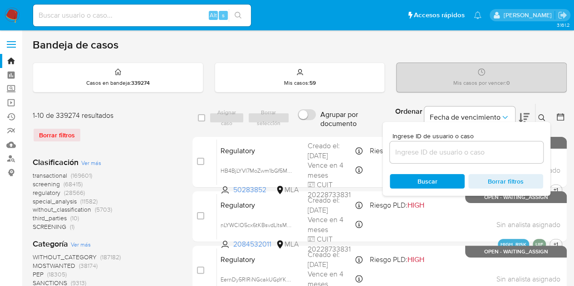
click at [439, 147] on input at bounding box center [466, 153] width 153 height 12
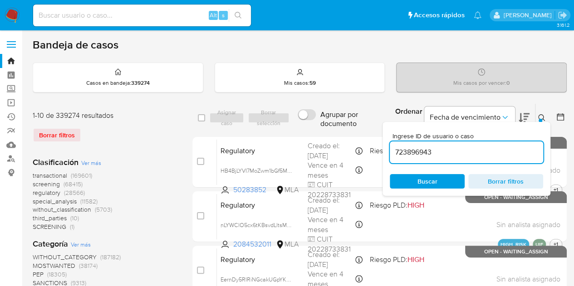
type input "723896943"
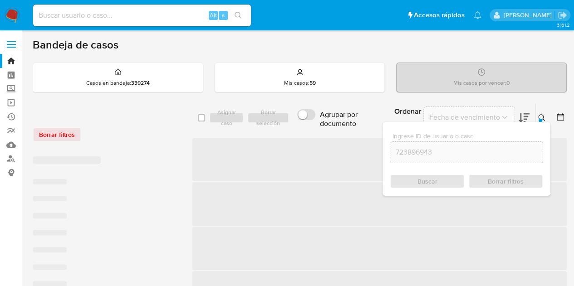
click at [544, 115] on icon at bounding box center [541, 117] width 7 height 7
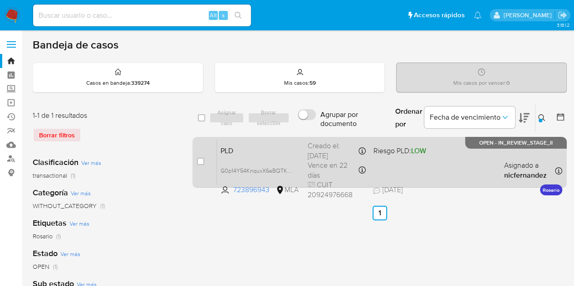
click at [272, 149] on span "PLD" at bounding box center [260, 150] width 80 height 12
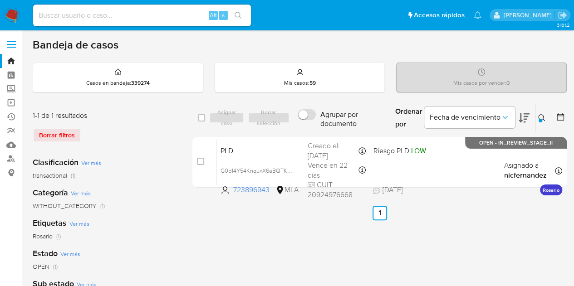
click at [541, 116] on icon at bounding box center [541, 117] width 7 height 7
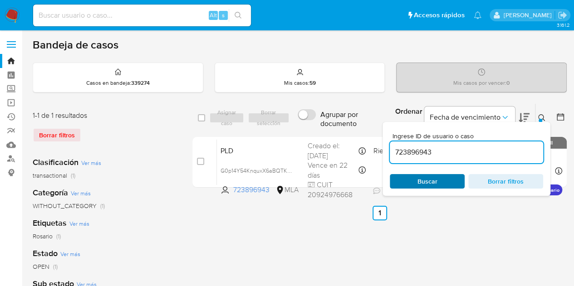
click at [450, 179] on span "Buscar" at bounding box center [427, 181] width 62 height 13
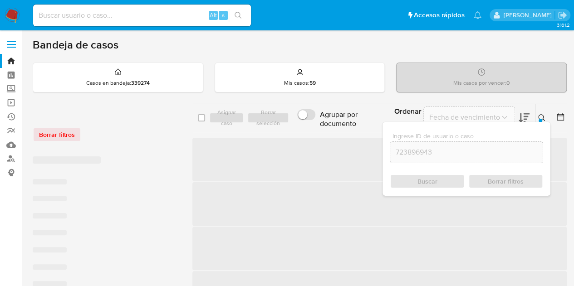
click at [543, 114] on icon at bounding box center [541, 117] width 7 height 7
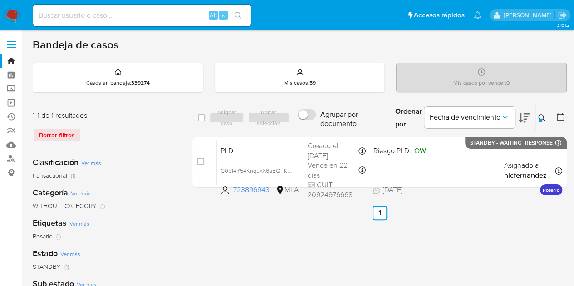
click at [543, 114] on icon at bounding box center [541, 117] width 7 height 7
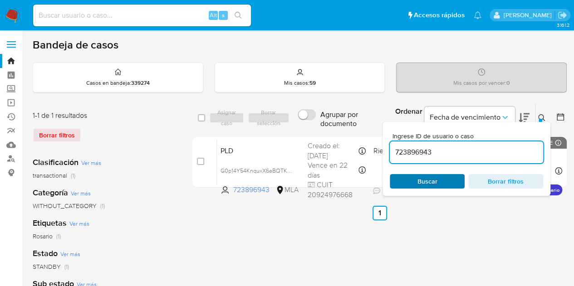
click at [416, 179] on span "Buscar" at bounding box center [427, 181] width 62 height 13
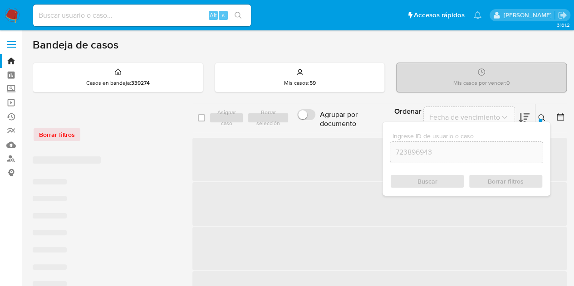
click at [542, 117] on icon at bounding box center [541, 117] width 7 height 7
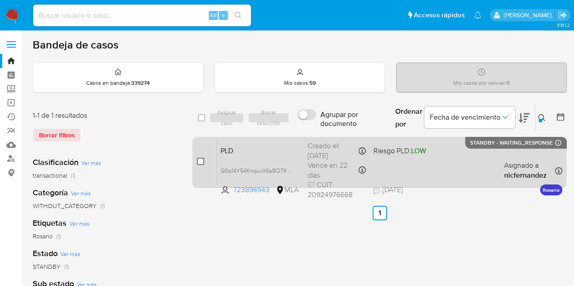
click at [200, 161] on input "checkbox" at bounding box center [200, 161] width 7 height 7
checkbox input "true"
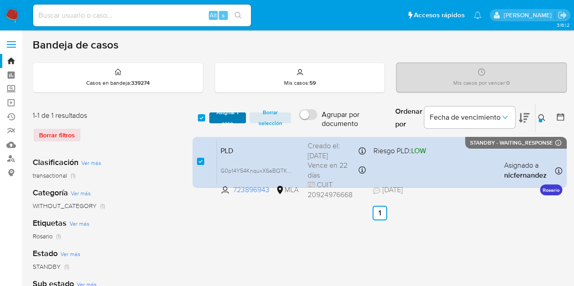
click at [221, 122] on span "Asignar 1 caso" at bounding box center [228, 117] width 28 height 9
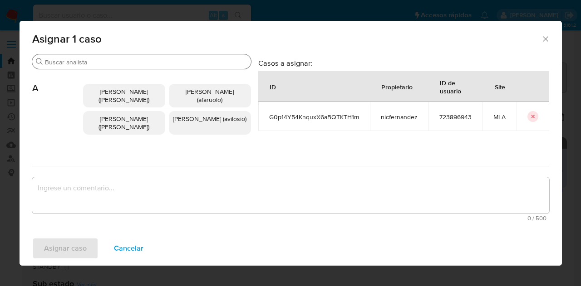
click at [98, 66] on input "Buscar" at bounding box center [146, 62] width 202 height 8
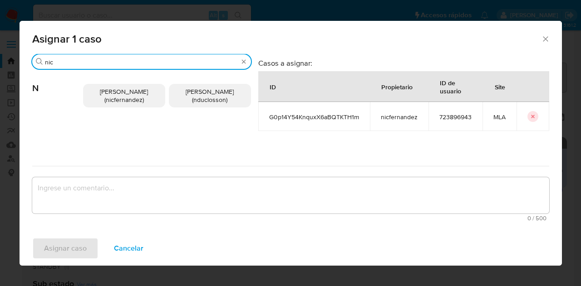
type input "nic"
click at [110, 93] on span "Nicolas Fernandez Allen (nicfernandez)" at bounding box center [124, 95] width 48 height 17
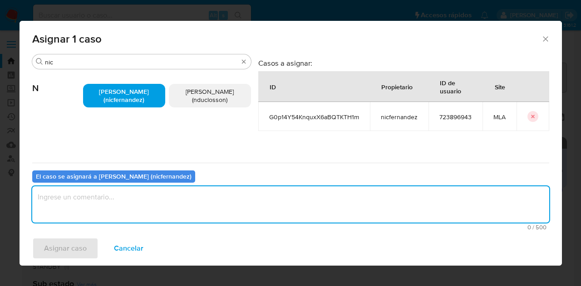
click at [169, 216] on textarea "assign-modal" at bounding box center [290, 204] width 517 height 36
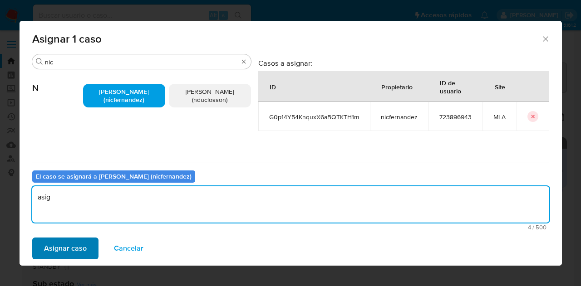
type textarea "asig"
click at [83, 249] on span "Asignar caso" at bounding box center [65, 249] width 43 height 20
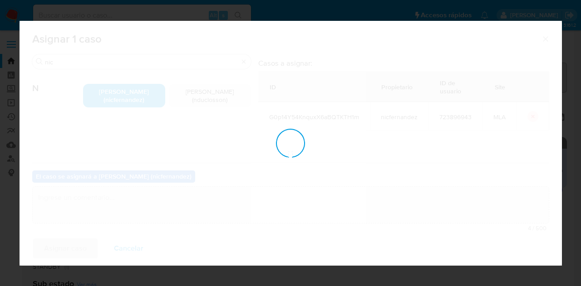
checkbox input "false"
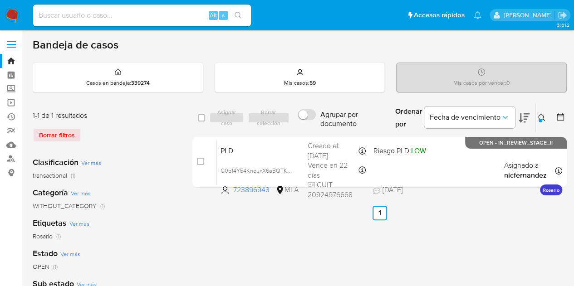
click at [545, 119] on button at bounding box center [542, 118] width 15 height 11
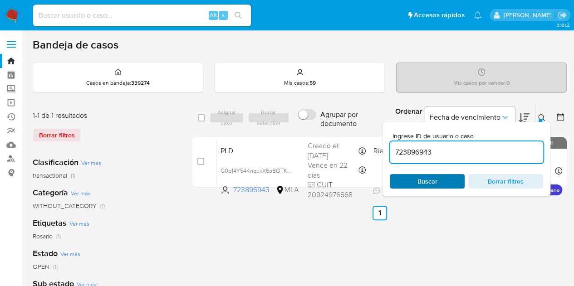
click at [413, 180] on span "Buscar" at bounding box center [427, 181] width 62 height 13
click at [251, 206] on ul "Anterior 1 Siguiente" at bounding box center [379, 213] width 374 height 15
click at [447, 179] on span "Buscar" at bounding box center [427, 181] width 62 height 13
click at [536, 114] on button at bounding box center [542, 118] width 15 height 11
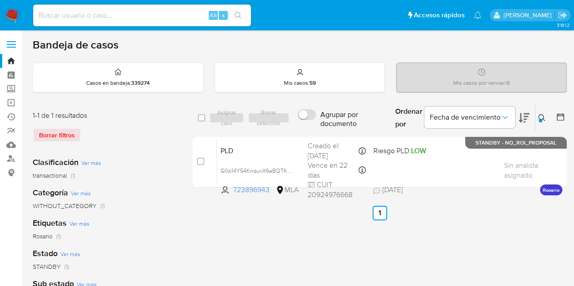
click at [543, 117] on icon at bounding box center [541, 117] width 7 height 7
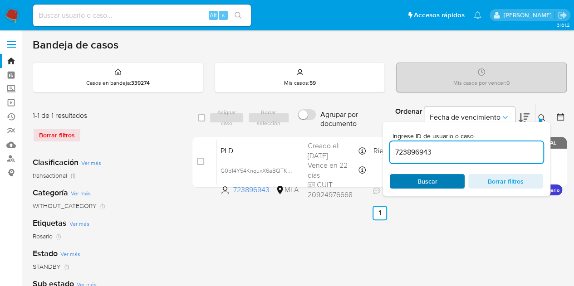
click at [429, 182] on span "Buscar" at bounding box center [427, 181] width 20 height 15
click at [544, 116] on icon at bounding box center [541, 117] width 7 height 7
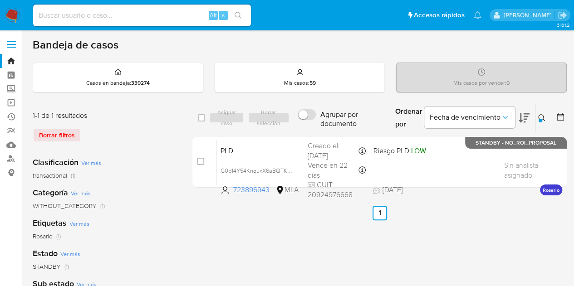
click at [142, 263] on div "STANDBY (1)" at bounding box center [105, 267] width 145 height 9
drag, startPoint x: 542, startPoint y: 117, endPoint x: 452, endPoint y: 162, distance: 100.2
click at [541, 118] on icon at bounding box center [541, 117] width 7 height 7
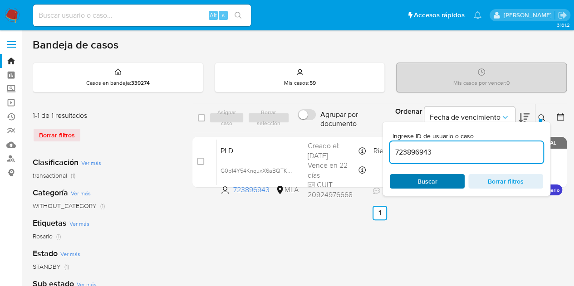
click at [436, 184] on span "Buscar" at bounding box center [427, 181] width 20 height 15
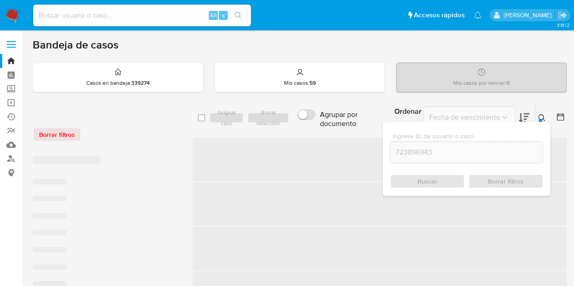
click at [543, 117] on icon at bounding box center [541, 117] width 7 height 7
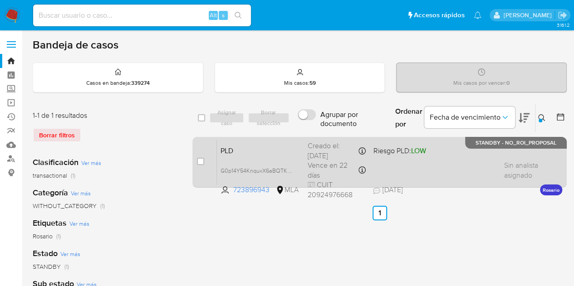
click at [264, 145] on span "PLD" at bounding box center [260, 150] width 80 height 12
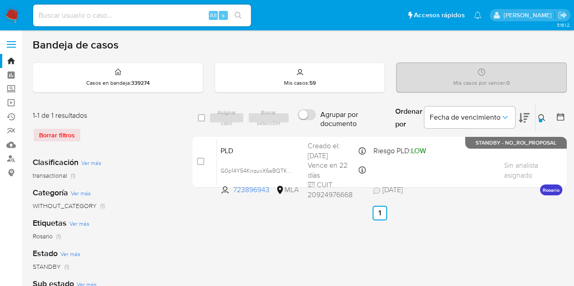
click at [540, 113] on button at bounding box center [542, 118] width 15 height 11
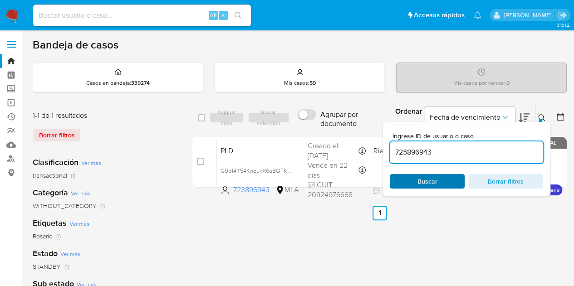
click at [436, 179] on span "Buscar" at bounding box center [427, 181] width 62 height 13
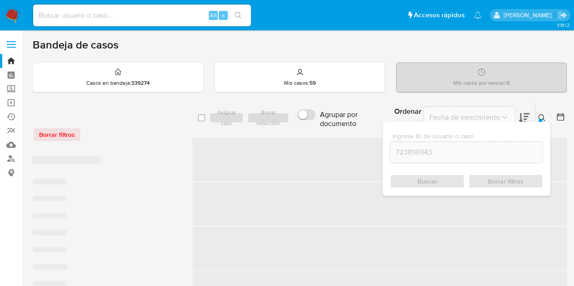
click at [545, 118] on button at bounding box center [542, 118] width 15 height 11
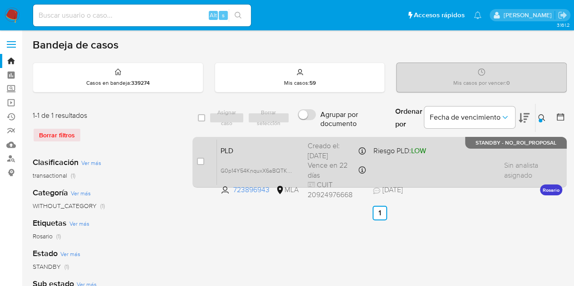
click at [268, 148] on span "PLD" at bounding box center [260, 150] width 80 height 12
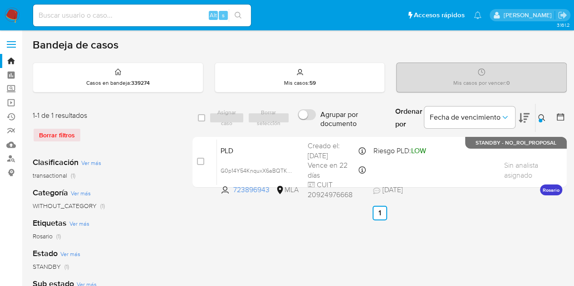
click at [538, 110] on div "Ingrese ID de usuario o caso 723896943 Buscar Borrar filtros" at bounding box center [542, 118] width 15 height 28
click at [538, 116] on icon at bounding box center [541, 117] width 7 height 7
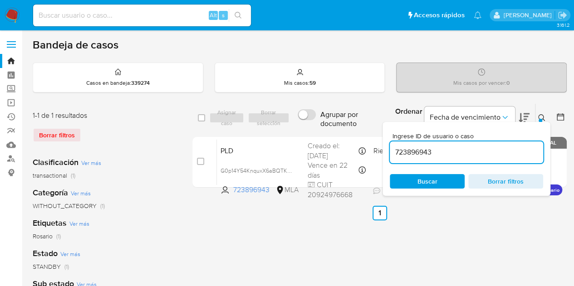
drag, startPoint x: 457, startPoint y: 149, endPoint x: 358, endPoint y: 133, distance: 99.8
click at [314, 124] on div "select-all-cases-checkbox Asignar caso Borrar selección Agrupar por documento O…" at bounding box center [379, 117] width 374 height 29
type input "22930418"
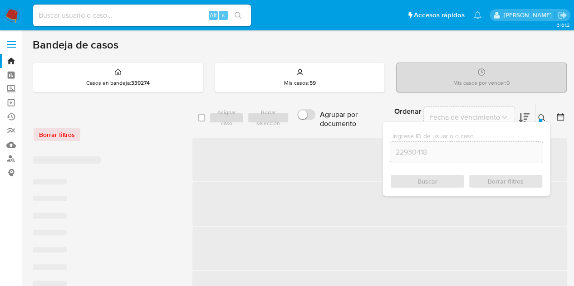
click at [541, 116] on icon at bounding box center [541, 117] width 7 height 7
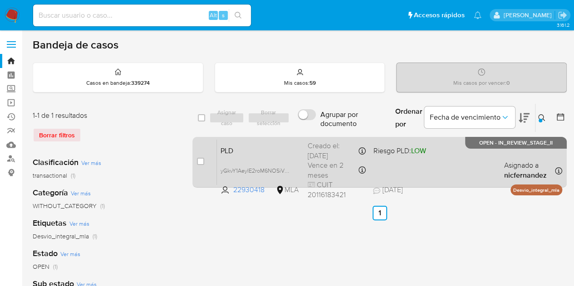
click at [281, 156] on div "PLD yGkvY1AeyIE2roM6NOSiVQpQ 22930418 MLA Riesgo PLD: LOW Creado el: 12/09/2025…" at bounding box center [389, 162] width 345 height 46
click at [289, 169] on span "yGkvY1AeyIE2roM6NOSiVQpQ" at bounding box center [258, 170] width 76 height 10
click at [262, 159] on div "PLD yGkvY1AeyIE2roM6NOSiVQpQ 22930418 MLA Riesgo PLD: LOW Creado el: 12/09/2025…" at bounding box center [389, 162] width 345 height 46
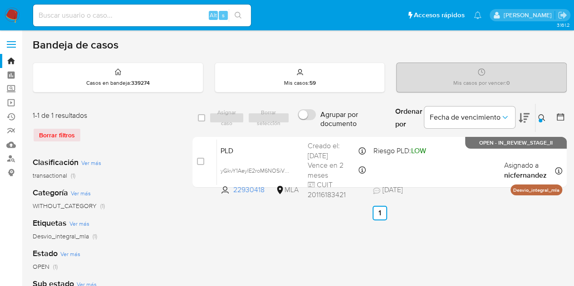
click at [543, 120] on icon at bounding box center [541, 117] width 7 height 7
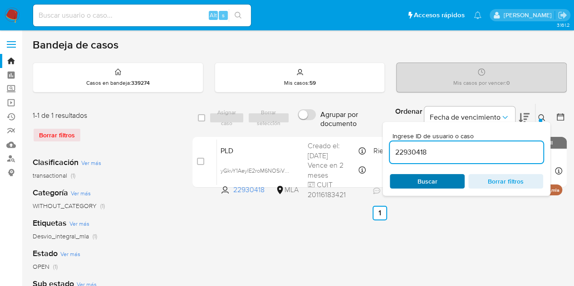
click at [446, 179] on span "Buscar" at bounding box center [427, 181] width 62 height 13
click at [543, 114] on icon at bounding box center [541, 117] width 7 height 7
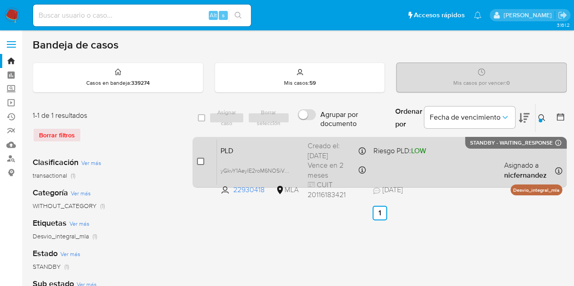
click at [203, 162] on input "checkbox" at bounding box center [200, 161] width 7 height 7
checkbox input "true"
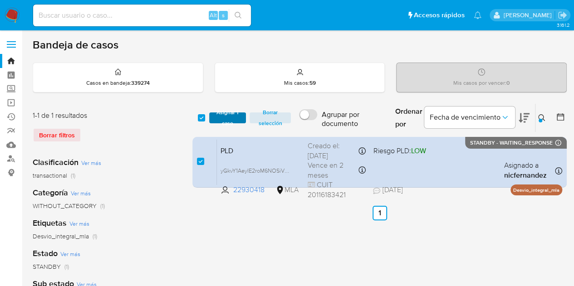
click at [224, 118] on span "Asignar 1 caso" at bounding box center [228, 117] width 28 height 9
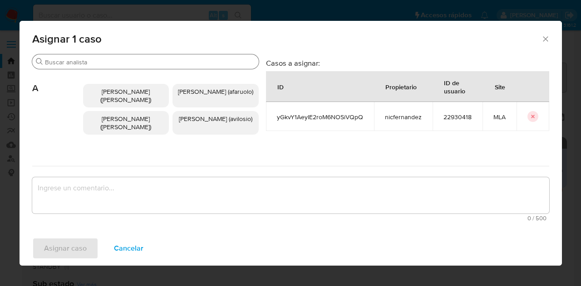
click at [103, 63] on input "Buscar" at bounding box center [150, 62] width 210 height 8
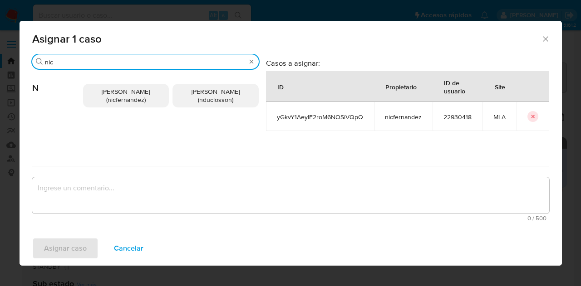
type input "nic"
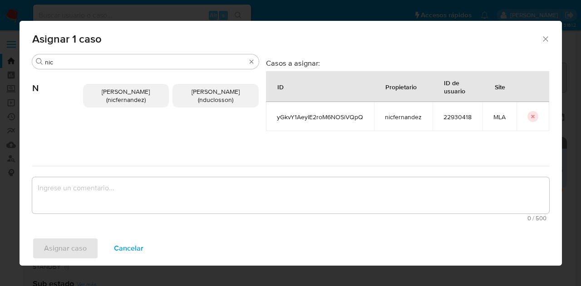
drag, startPoint x: 109, startPoint y: 96, endPoint x: 154, endPoint y: 220, distance: 132.3
click at [109, 96] on span "Nicolas Fernandez Allen (nicfernandez)" at bounding box center [126, 95] width 48 height 17
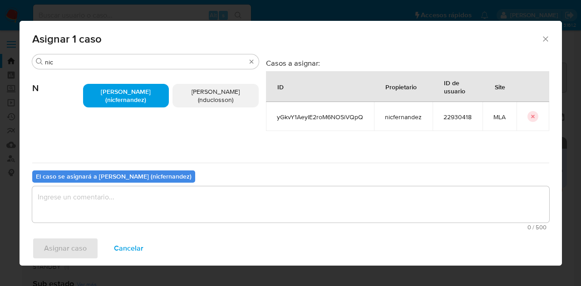
click at [156, 225] on span "0 / 500" at bounding box center [290, 228] width 511 height 6
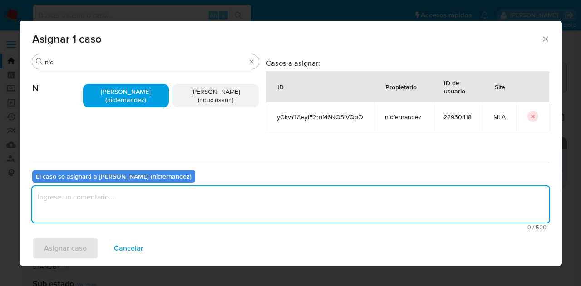
click at [151, 215] on textarea "assign-modal" at bounding box center [290, 204] width 517 height 36
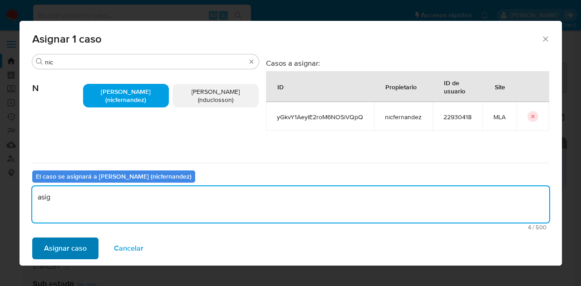
type textarea "asig"
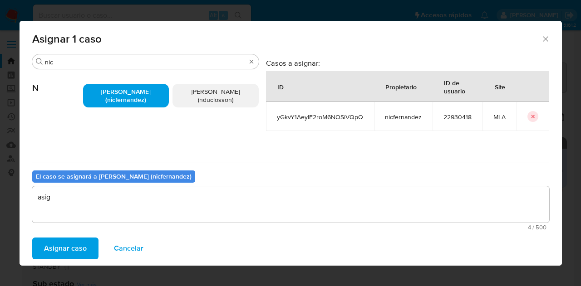
click at [78, 242] on span "Asignar caso" at bounding box center [65, 249] width 43 height 20
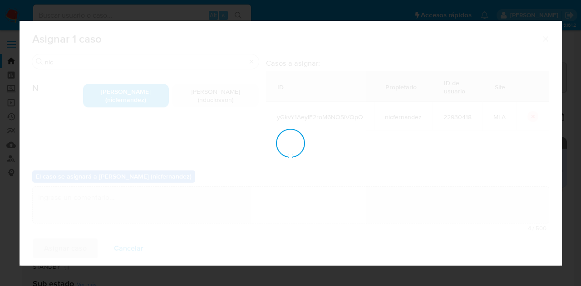
checkbox input "false"
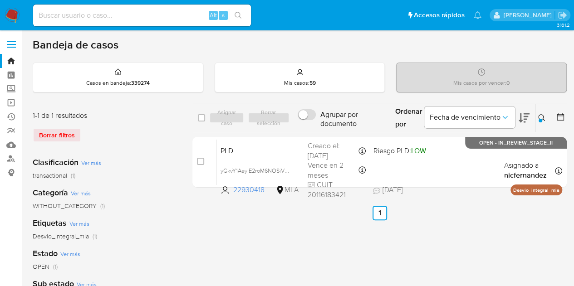
click at [543, 113] on button at bounding box center [542, 118] width 15 height 11
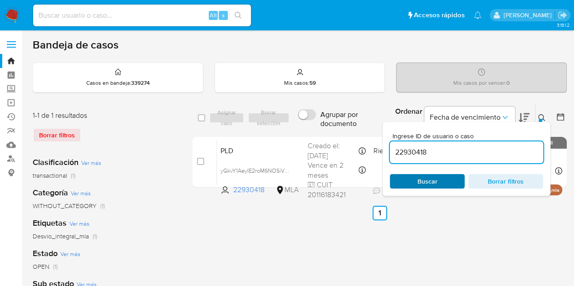
click at [402, 184] on span "Buscar" at bounding box center [427, 181] width 62 height 13
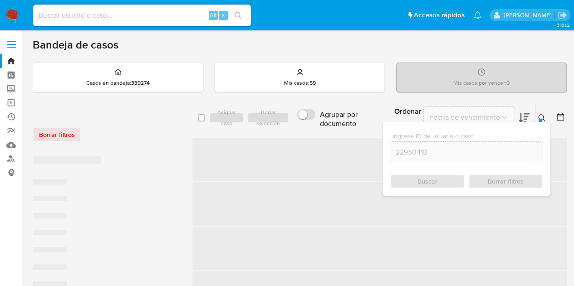
click at [542, 113] on button at bounding box center [542, 118] width 15 height 11
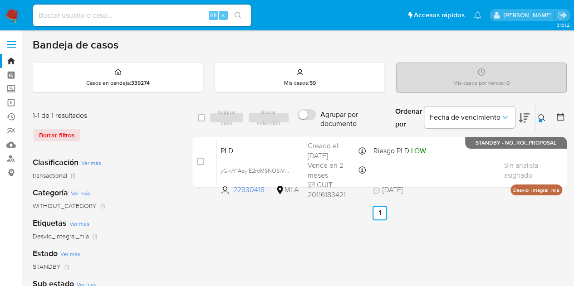
click at [544, 115] on button at bounding box center [542, 118] width 15 height 11
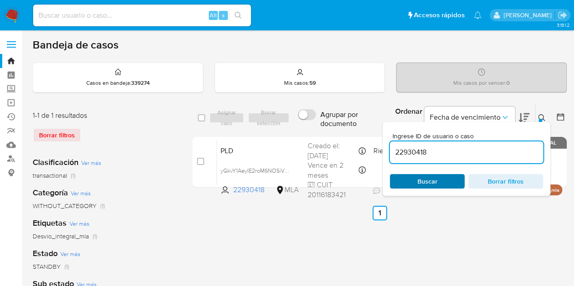
click at [445, 179] on span "Buscar" at bounding box center [427, 181] width 62 height 13
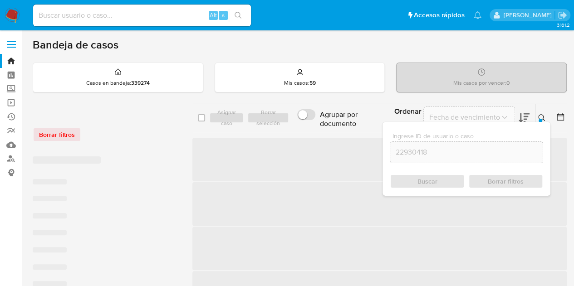
click at [543, 117] on icon at bounding box center [541, 117] width 7 height 7
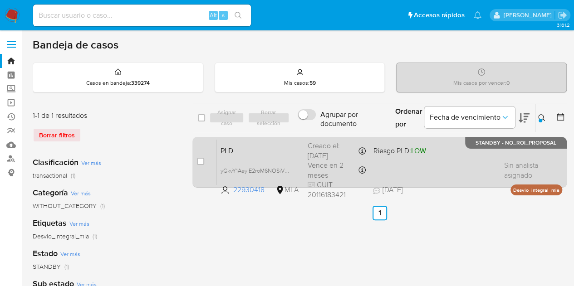
click at [262, 150] on span "PLD" at bounding box center [260, 150] width 80 height 12
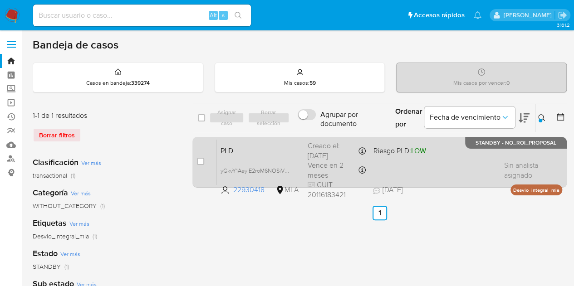
click at [255, 152] on span "PLD" at bounding box center [260, 150] width 80 height 12
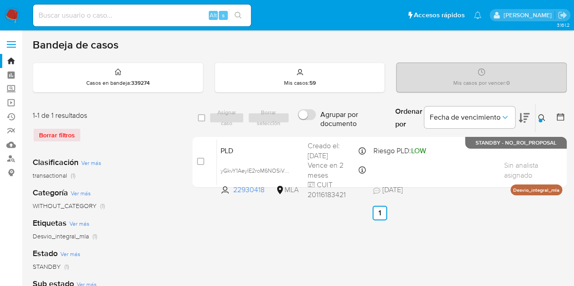
click at [543, 118] on icon at bounding box center [541, 117] width 7 height 7
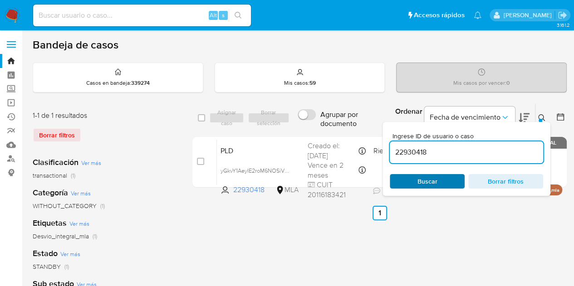
click at [411, 179] on span "Buscar" at bounding box center [427, 181] width 62 height 13
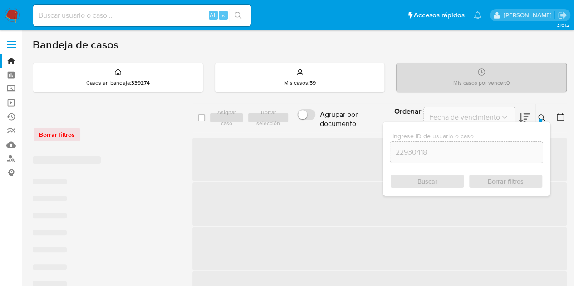
click at [542, 115] on icon at bounding box center [541, 117] width 7 height 7
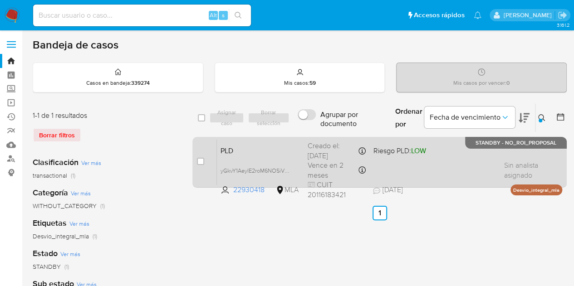
click at [257, 155] on span "PLD" at bounding box center [260, 150] width 80 height 12
click at [260, 153] on span "PLD" at bounding box center [260, 150] width 80 height 12
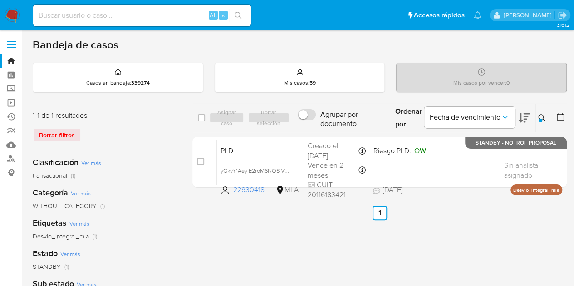
click at [544, 118] on icon at bounding box center [541, 117] width 7 height 7
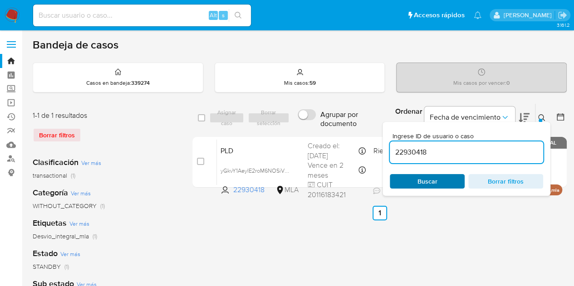
click at [438, 178] on span "Buscar" at bounding box center [427, 181] width 62 height 13
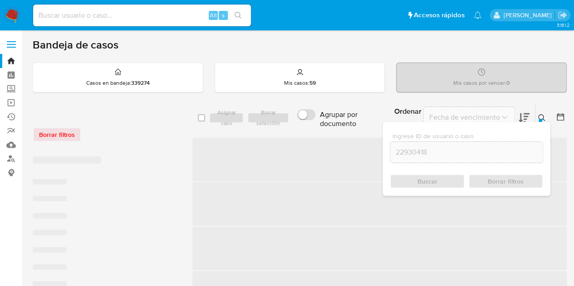
click at [539, 119] on div at bounding box center [541, 121] width 4 height 4
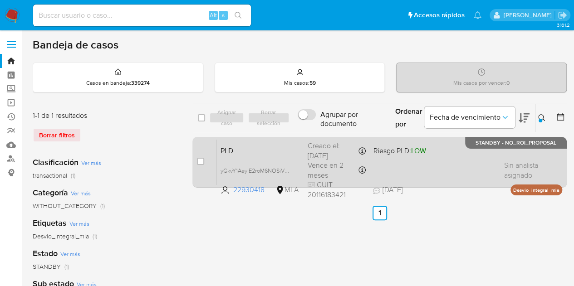
click at [262, 160] on div "PLD yGkvY1AeyIE2roM6NOSiVQpQ 22930418 MLA Riesgo PLD: LOW Creado el: 12/09/2025…" at bounding box center [389, 162] width 345 height 46
click at [270, 147] on span "PLD" at bounding box center [260, 150] width 80 height 12
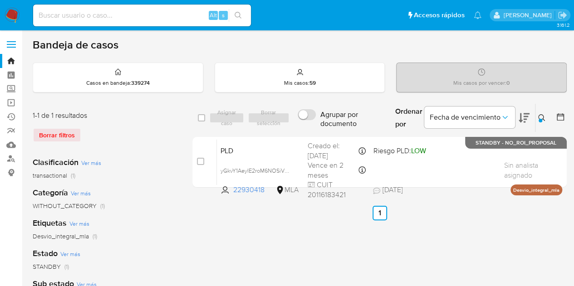
click at [537, 121] on button at bounding box center [542, 118] width 15 height 11
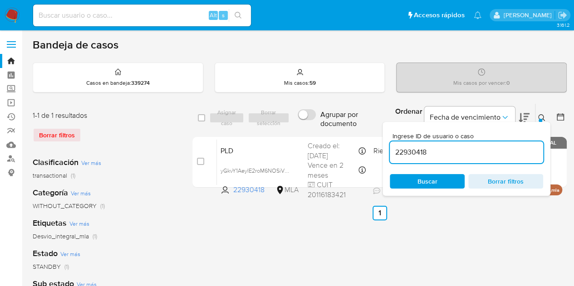
drag, startPoint x: 475, startPoint y: 152, endPoint x: 300, endPoint y: 135, distance: 175.5
click at [301, 134] on div "select-all-cases-checkbox Asignar caso Borrar selección Agrupar por documento O…" at bounding box center [379, 147] width 374 height 88
type input "309143093"
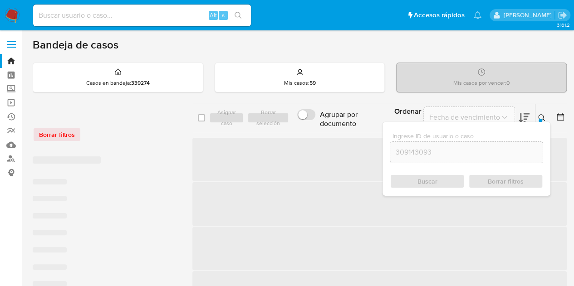
click at [541, 119] on div at bounding box center [541, 121] width 4 height 4
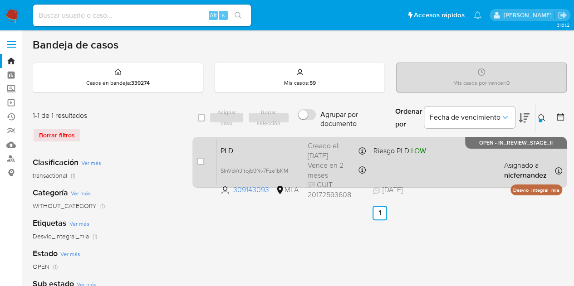
click at [266, 162] on div "PLD SInVbVrJitojb9Nv7Fze1bKM 309143093 MLA Riesgo PLD: LOW Creado el: 12/09/202…" at bounding box center [389, 162] width 345 height 46
click at [290, 170] on icon at bounding box center [289, 170] width 7 height 7
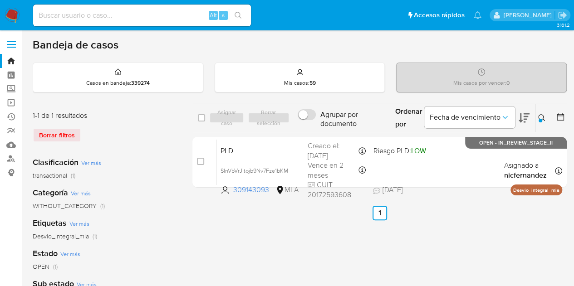
drag, startPoint x: 206, startPoint y: 233, endPoint x: 209, endPoint y: 205, distance: 28.3
click at [541, 118] on icon at bounding box center [541, 117] width 7 height 7
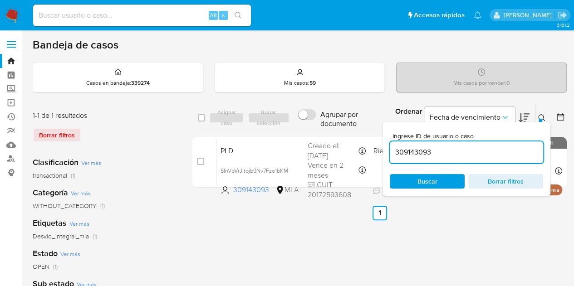
click at [424, 188] on div "Ingrese ID de usuario o caso 309143093 Buscar Borrar filtros" at bounding box center [466, 159] width 168 height 74
click at [453, 179] on span "Buscar" at bounding box center [427, 181] width 62 height 13
click at [540, 116] on icon at bounding box center [541, 117] width 7 height 7
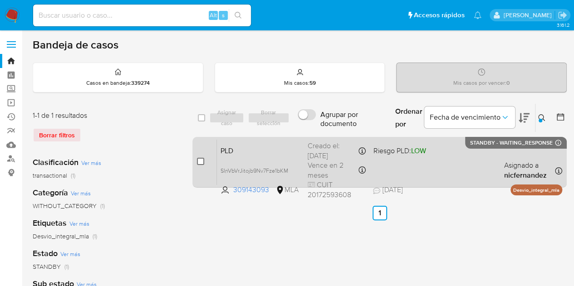
click at [197, 162] on input "checkbox" at bounding box center [200, 161] width 7 height 7
checkbox input "true"
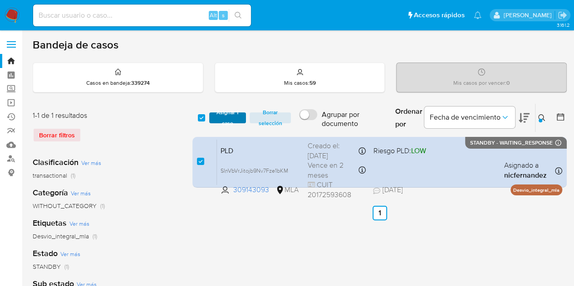
click at [226, 117] on span "Asignar 1 caso" at bounding box center [228, 117] width 28 height 9
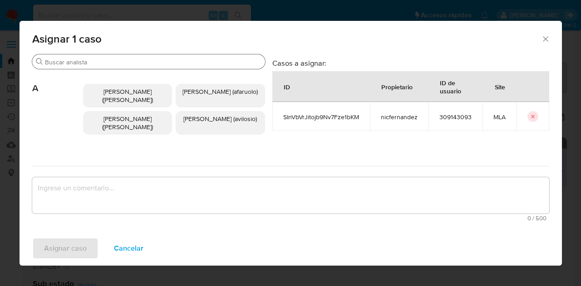
click at [101, 60] on input "Buscar" at bounding box center [153, 62] width 216 height 8
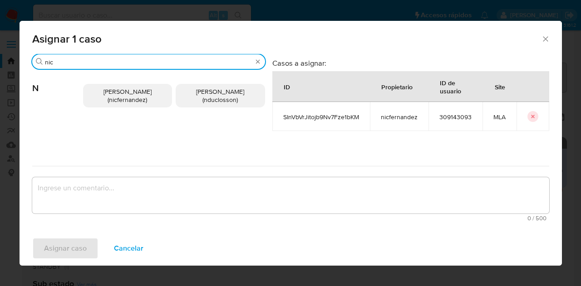
type input "nic"
click at [119, 86] on p "Nicolas Fernandez Allen (nicfernandez)" at bounding box center [127, 96] width 89 height 24
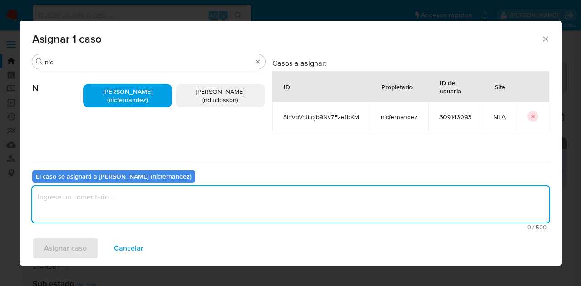
click at [143, 196] on textarea "assign-modal" at bounding box center [290, 204] width 517 height 36
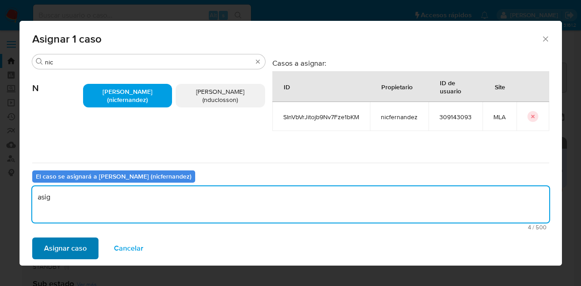
type textarea "asig"
click at [77, 253] on span "Asignar caso" at bounding box center [65, 249] width 43 height 20
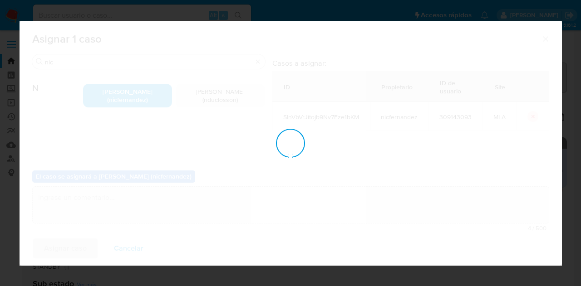
checkbox input "false"
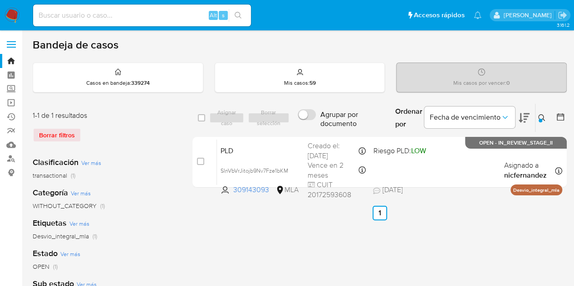
click at [543, 114] on icon at bounding box center [541, 117] width 7 height 7
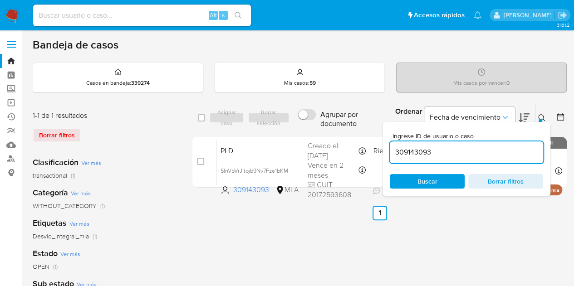
click at [427, 189] on div "Ingrese ID de usuario o caso 309143093 Buscar Borrar filtros" at bounding box center [466, 159] width 168 height 74
drag, startPoint x: 427, startPoint y: 184, endPoint x: 445, endPoint y: 180, distance: 17.7
click at [427, 183] on span "Buscar" at bounding box center [427, 181] width 20 height 15
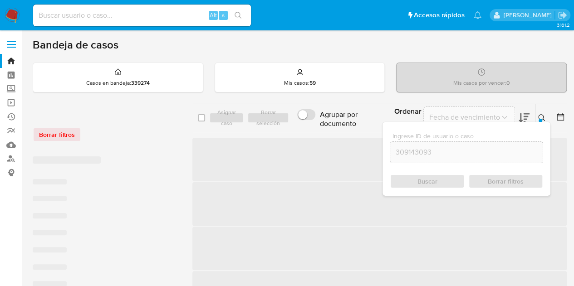
click at [543, 116] on icon at bounding box center [541, 117] width 7 height 7
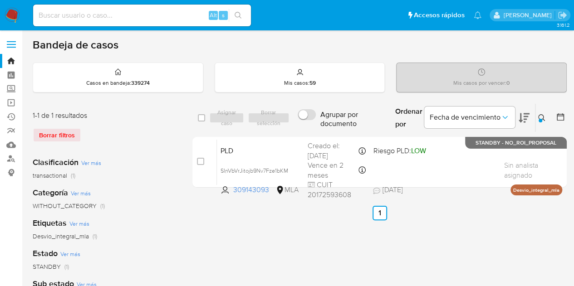
click at [543, 116] on icon at bounding box center [541, 117] width 7 height 7
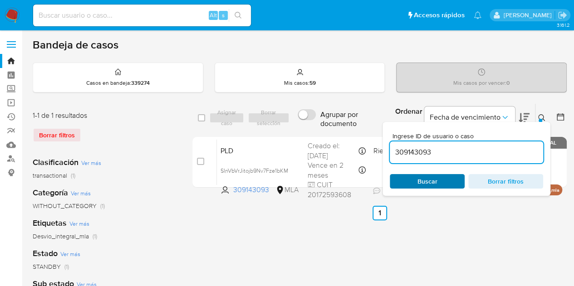
click at [447, 180] on span "Buscar" at bounding box center [427, 181] width 62 height 13
click at [543, 114] on icon at bounding box center [541, 117] width 7 height 7
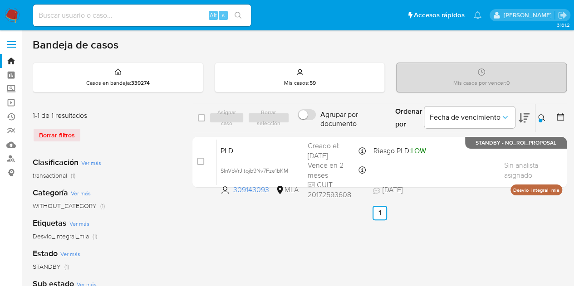
drag, startPoint x: 539, startPoint y: 118, endPoint x: 426, endPoint y: 169, distance: 124.2
click at [539, 118] on icon at bounding box center [541, 117] width 7 height 7
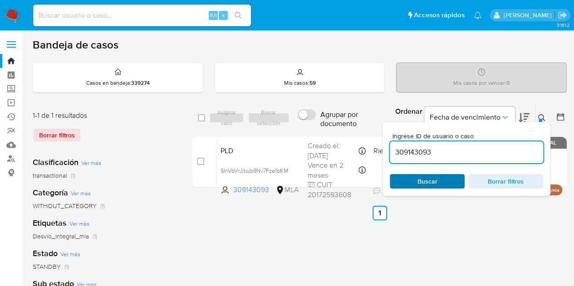
drag, startPoint x: 417, startPoint y: 186, endPoint x: 426, endPoint y: 178, distance: 11.5
click at [417, 186] on span "Buscar" at bounding box center [427, 181] width 20 height 15
click at [541, 119] on div at bounding box center [541, 121] width 4 height 4
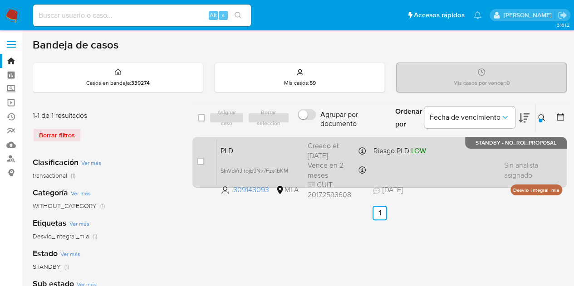
click at [260, 155] on span "PLD" at bounding box center [260, 150] width 80 height 12
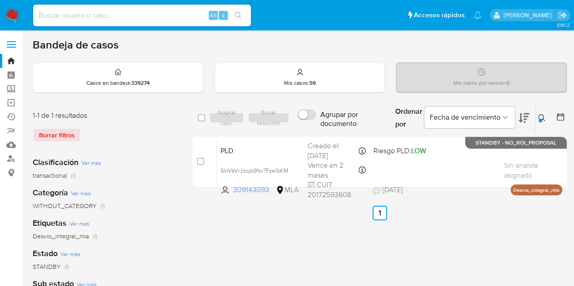
drag, startPoint x: 542, startPoint y: 117, endPoint x: 475, endPoint y: 165, distance: 83.2
click at [542, 118] on icon at bounding box center [541, 117] width 7 height 7
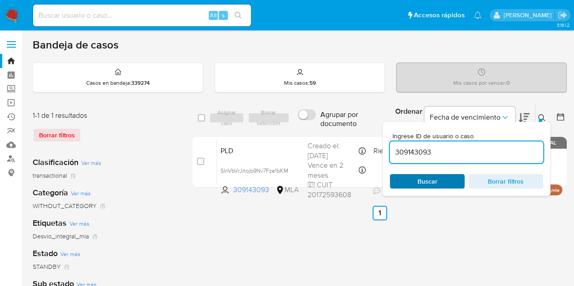
click at [448, 175] on span "Buscar" at bounding box center [427, 181] width 62 height 13
click at [543, 122] on div "Ingrese ID de usuario o caso 309143093 Buscar Borrar filtros" at bounding box center [466, 159] width 168 height 74
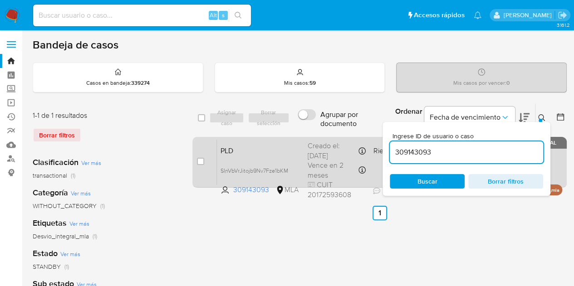
click at [297, 153] on span "PLD" at bounding box center [260, 150] width 80 height 12
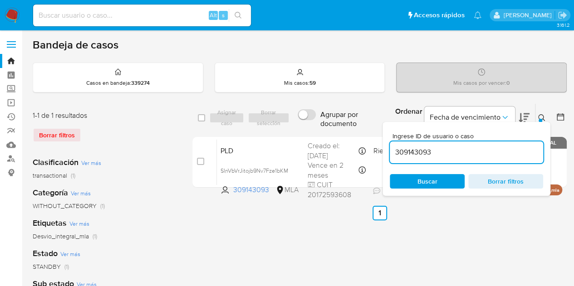
click at [542, 118] on icon at bounding box center [541, 117] width 7 height 7
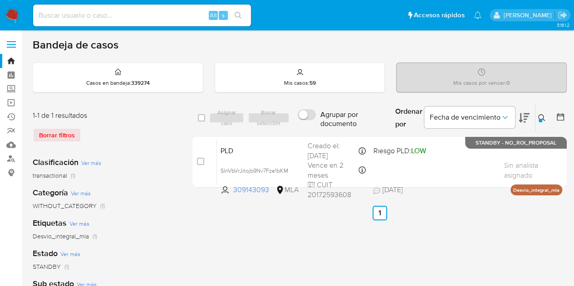
drag, startPoint x: 542, startPoint y: 118, endPoint x: 496, endPoint y: 154, distance: 58.5
click at [542, 118] on icon at bounding box center [541, 117] width 7 height 7
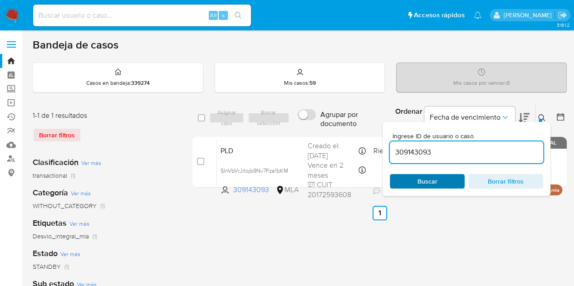
click at [439, 181] on span "Buscar" at bounding box center [427, 181] width 62 height 13
click at [539, 118] on icon at bounding box center [541, 117] width 7 height 7
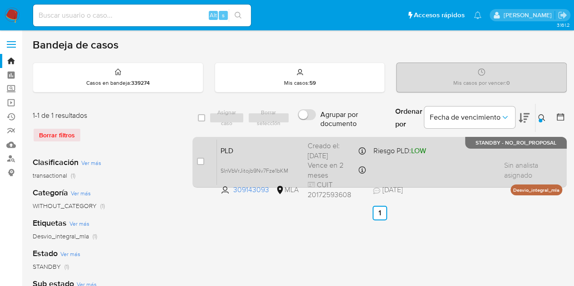
click at [248, 151] on span "PLD" at bounding box center [260, 150] width 80 height 12
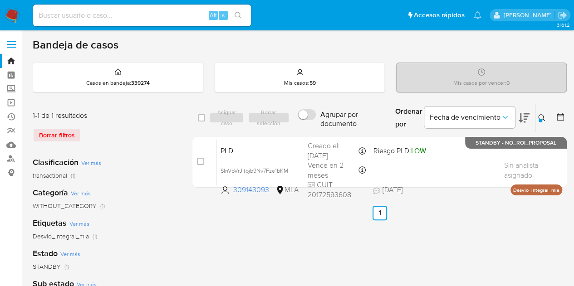
click at [546, 118] on button at bounding box center [542, 118] width 15 height 11
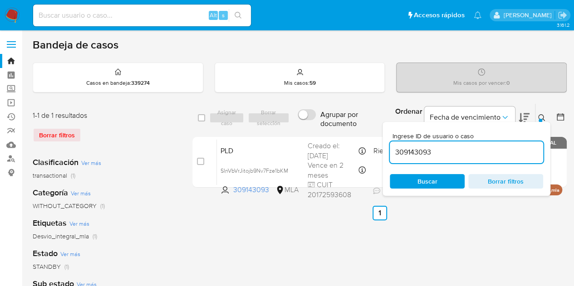
drag, startPoint x: 459, startPoint y: 152, endPoint x: 275, endPoint y: 129, distance: 185.2
click at [275, 129] on div "select-all-cases-checkbox Asignar caso Borrar selección Agrupar por documento O…" at bounding box center [379, 117] width 374 height 29
type input "574649150"
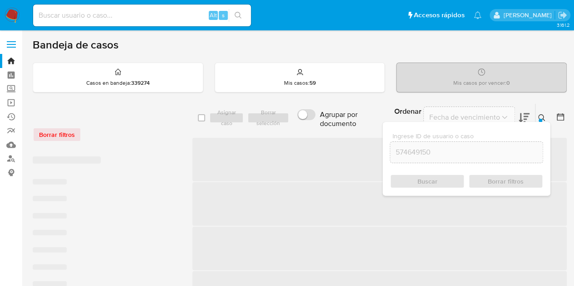
click at [540, 110] on div "Ingrese ID de usuario o caso 574649150 Buscar Borrar filtros" at bounding box center [542, 118] width 15 height 28
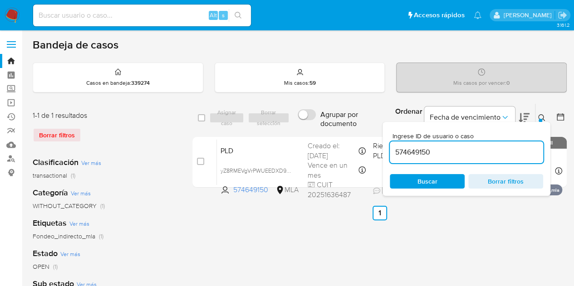
click at [540, 116] on icon at bounding box center [541, 117] width 7 height 7
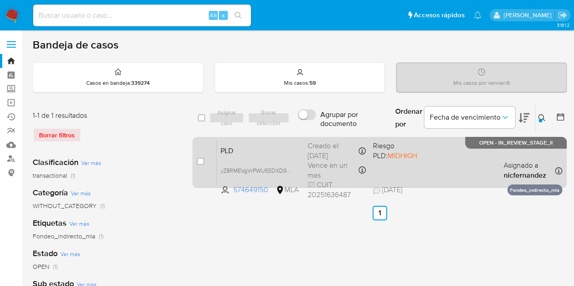
click at [288, 157] on div "PLD yZ8RMEVgVrPWUEEDXD9yzIra 574649150 MLA Riesgo PLD: MIDHIGH Creado el: 12/09…" at bounding box center [389, 162] width 345 height 46
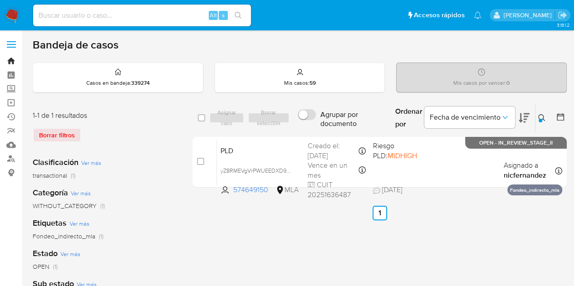
click at [10, 60] on link "Bandeja" at bounding box center [54, 61] width 108 height 14
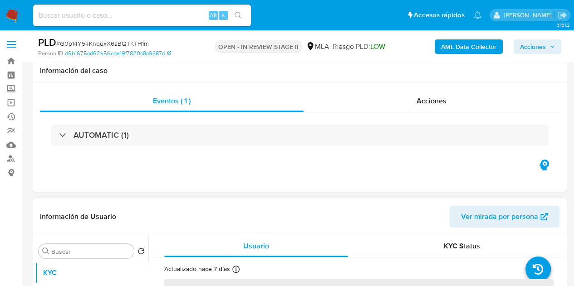
select select "10"
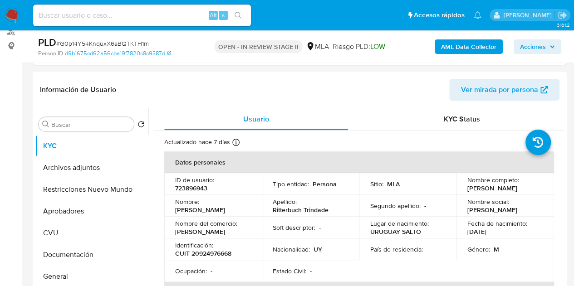
scroll to position [165, 0]
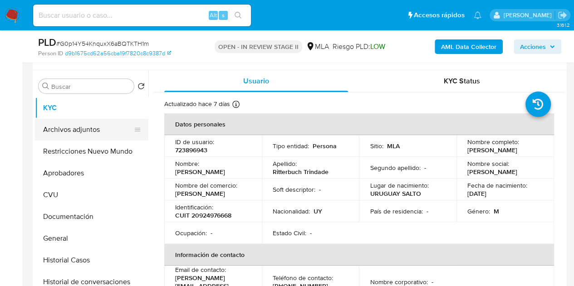
click at [90, 129] on button "Archivos adjuntos" at bounding box center [88, 130] width 106 height 22
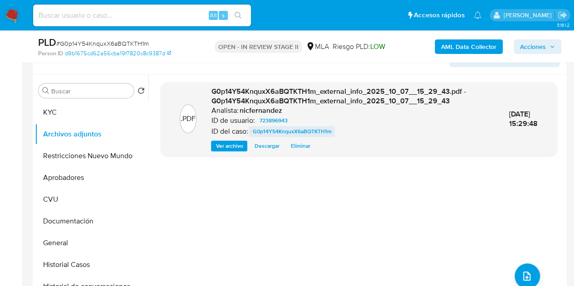
scroll to position [162, 0]
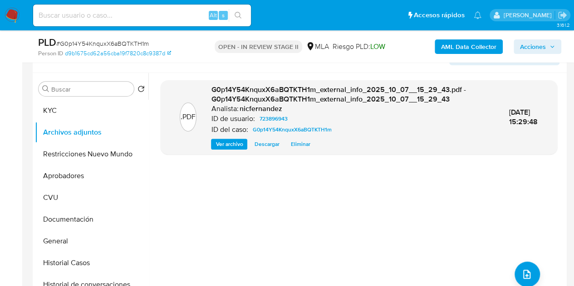
click at [221, 141] on span "Ver archivo" at bounding box center [229, 144] width 27 height 9
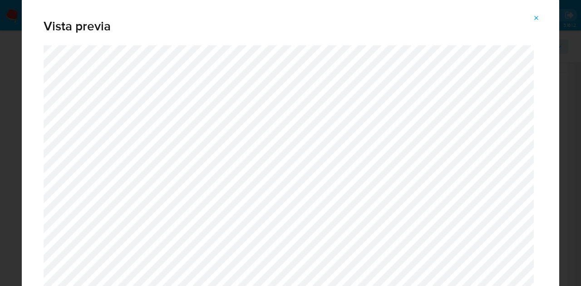
click at [535, 14] on span "Attachment preview" at bounding box center [536, 18] width 7 height 13
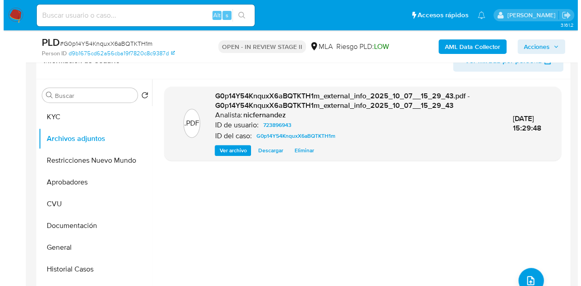
scroll to position [191, 0]
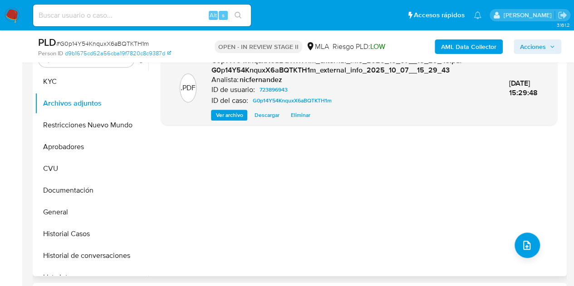
drag, startPoint x: 218, startPoint y: 170, endPoint x: 397, endPoint y: 211, distance: 183.5
click at [221, 171] on div ".PDF G0p14Y54KnquxX6aBQTKTH1m_external_info_2025_10_07__15_29_43.pdf - G0p14Y54…" at bounding box center [359, 160] width 397 height 218
click at [523, 240] on icon "upload-file" at bounding box center [526, 245] width 11 height 11
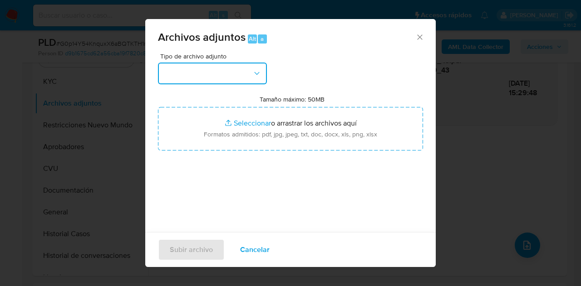
click at [256, 81] on button "button" at bounding box center [212, 74] width 109 height 22
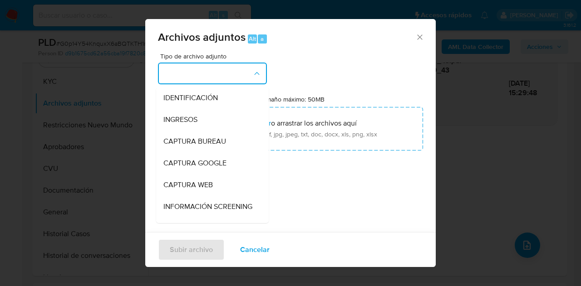
scroll to position [90, 0]
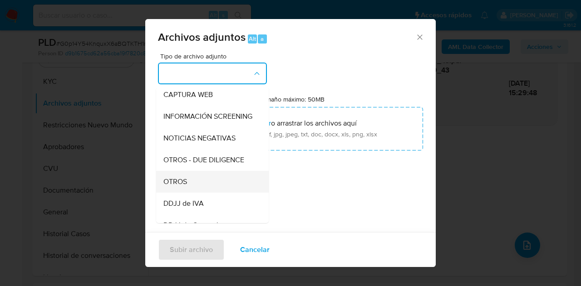
click at [201, 185] on div "OTROS" at bounding box center [209, 182] width 93 height 22
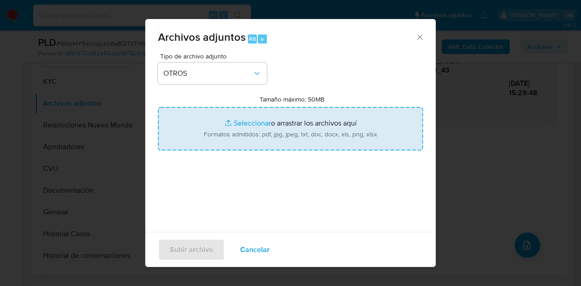
click at [228, 129] on input "Tamaño máximo: 50MB Seleccionar archivos" at bounding box center [290, 129] width 265 height 44
type input "C:\fakepath\Constancia de inscripcion RI.pdf"
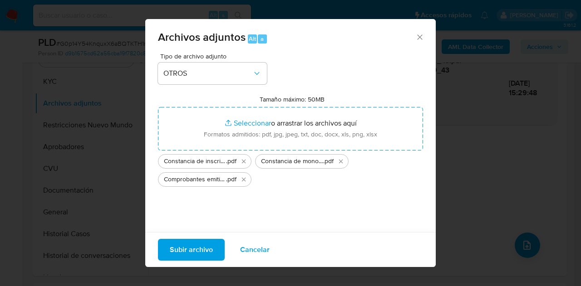
click at [203, 247] on span "Subir archivo" at bounding box center [191, 250] width 43 height 20
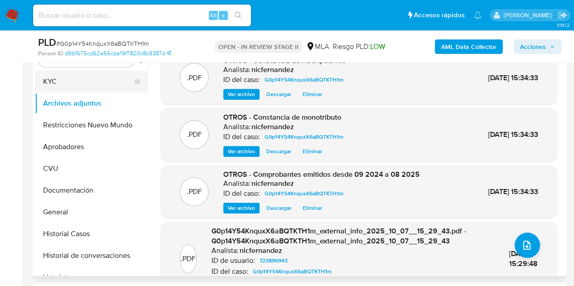
click at [76, 81] on button "KYC" at bounding box center [88, 82] width 106 height 22
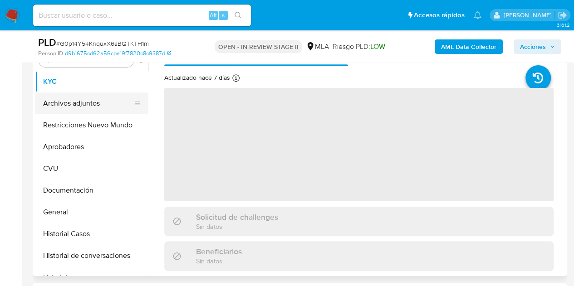
click at [82, 108] on button "Archivos adjuntos" at bounding box center [88, 104] width 106 height 22
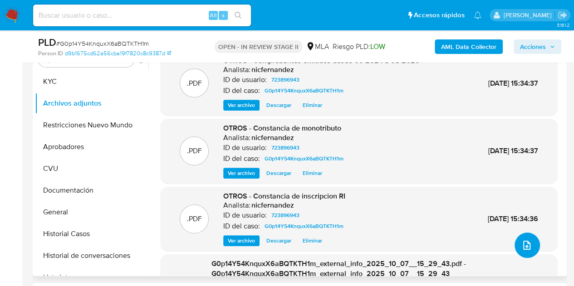
click at [525, 241] on icon "upload-file" at bounding box center [526, 245] width 11 height 11
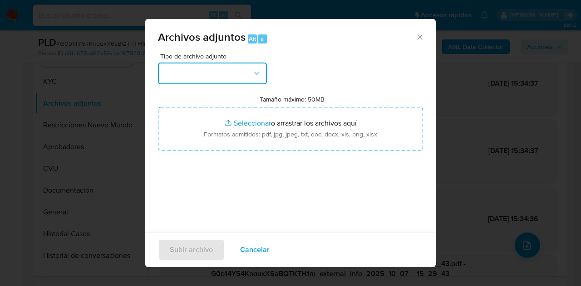
click at [257, 75] on icon "button" at bounding box center [256, 73] width 9 height 9
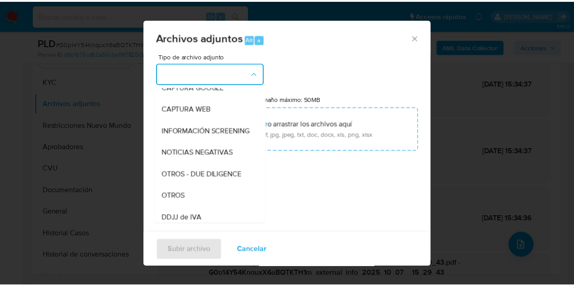
scroll to position [85, 0]
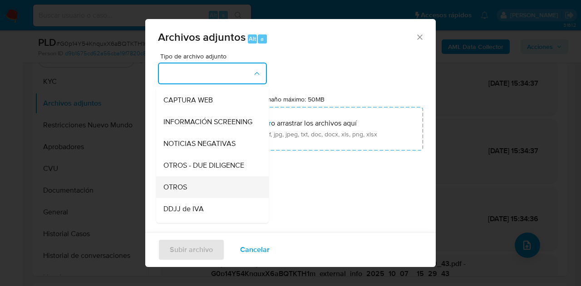
click at [208, 196] on div "OTROS" at bounding box center [209, 187] width 93 height 22
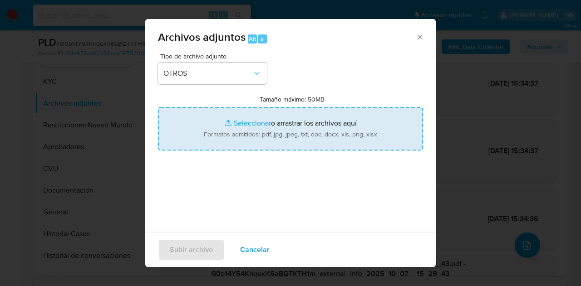
click at [236, 133] on input "Tamaño máximo: 50MB Seleccionar archivos" at bounding box center [290, 129] width 265 height 44
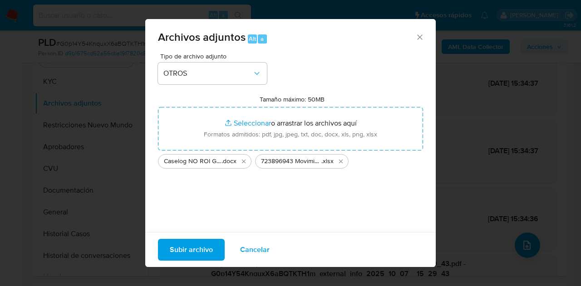
click at [340, 268] on div "Archivos adjuntos Alt a Tipo de archivo adjunto OTROS Tamaño máximo: 50MB Selec…" at bounding box center [290, 143] width 581 height 286
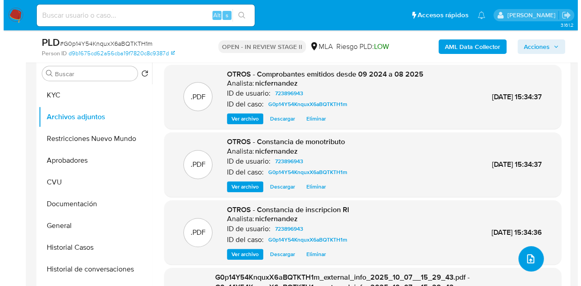
scroll to position [165, 0]
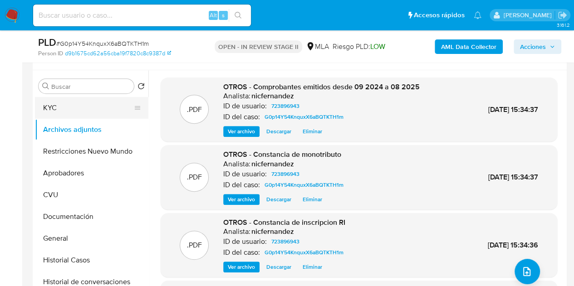
click at [69, 101] on button "KYC" at bounding box center [88, 108] width 106 height 22
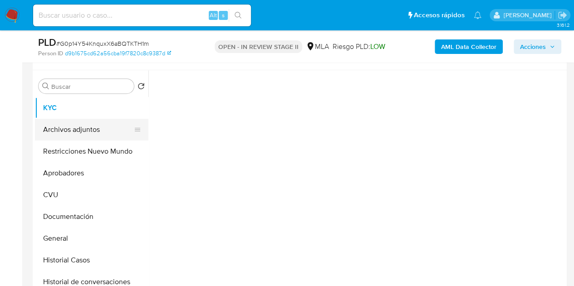
click at [76, 123] on button "Archivos adjuntos" at bounding box center [88, 130] width 106 height 22
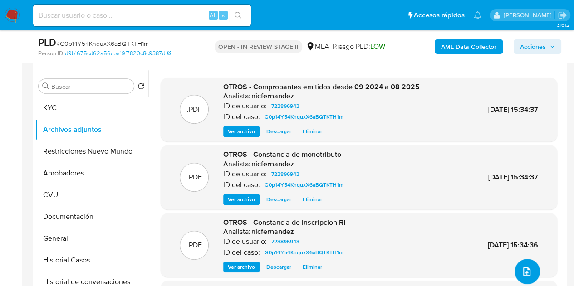
click at [525, 270] on icon "upload-file" at bounding box center [526, 271] width 11 height 11
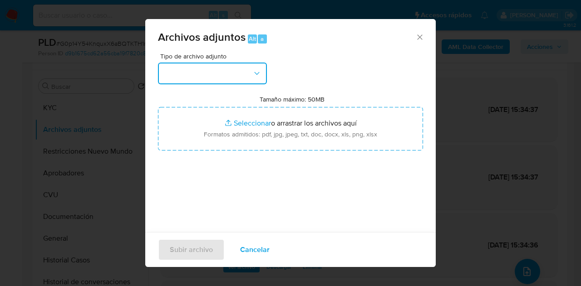
click at [255, 76] on icon "button" at bounding box center [256, 73] width 9 height 9
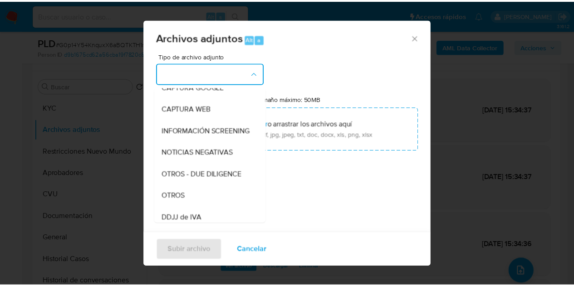
scroll to position [90, 0]
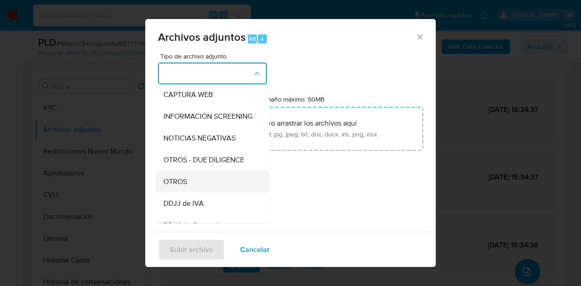
click at [208, 181] on div "OTROS" at bounding box center [209, 182] width 93 height 22
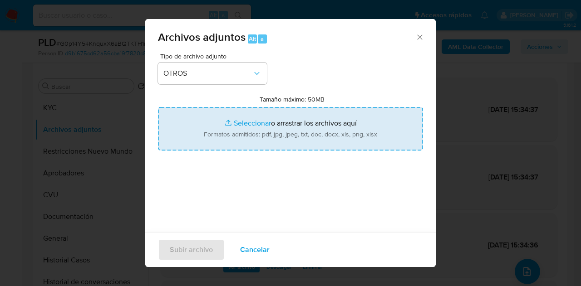
click at [241, 129] on input "Tamaño máximo: 50MB Seleccionar archivos" at bounding box center [290, 129] width 265 height 44
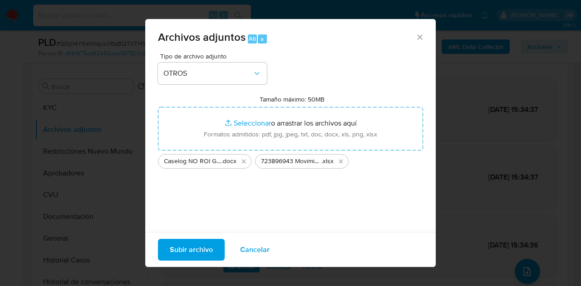
click at [190, 251] on span "Subir archivo" at bounding box center [191, 250] width 43 height 20
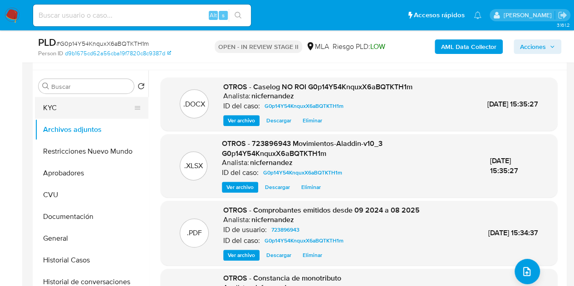
click at [73, 109] on button "KYC" at bounding box center [88, 108] width 106 height 22
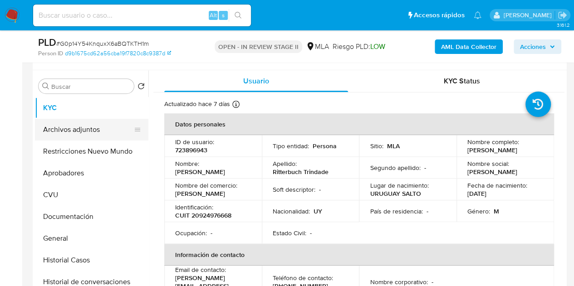
click at [69, 124] on button "Archivos adjuntos" at bounding box center [88, 130] width 106 height 22
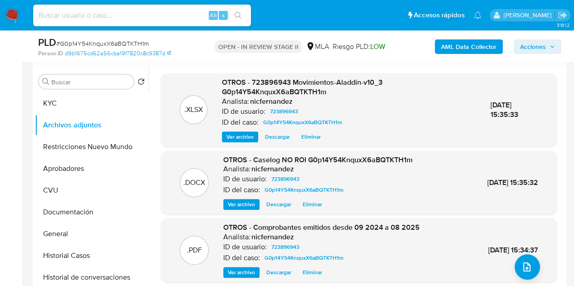
scroll to position [118, 0]
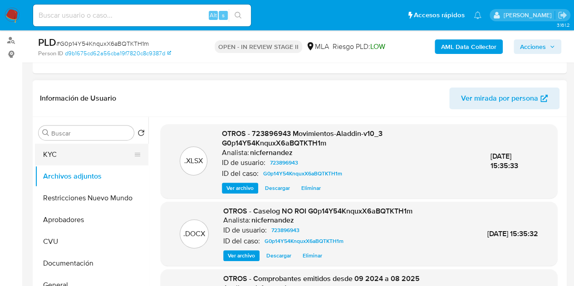
click at [94, 152] on button "KYC" at bounding box center [88, 155] width 106 height 22
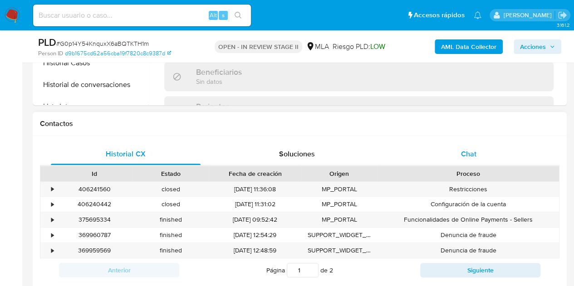
click at [484, 150] on div "Chat" at bounding box center [469, 154] width 150 height 22
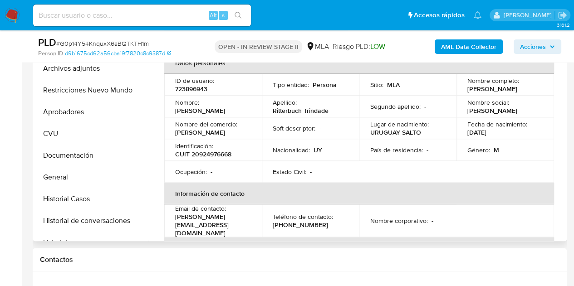
scroll to position [1080, 0]
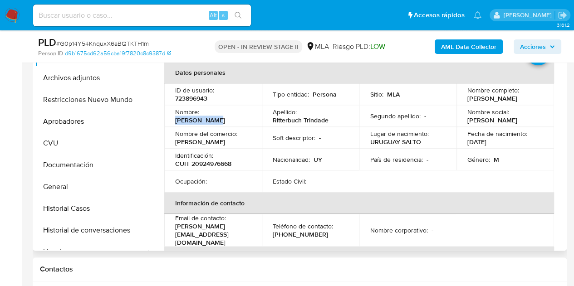
drag, startPoint x: 201, startPoint y: 118, endPoint x: 268, endPoint y: 200, distance: 104.8
click at [240, 123] on td "Nombre : José Alfredo" at bounding box center [213, 116] width 98 height 22
copy p "[PERSON_NAME] [PERSON_NAME]"
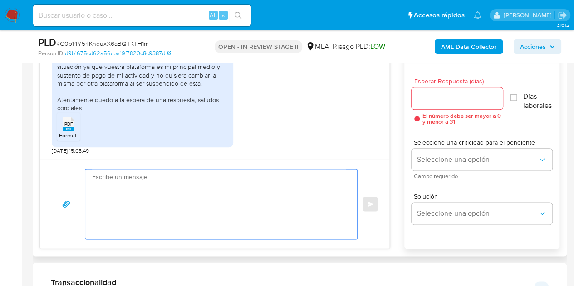
click at [220, 192] on textarea at bounding box center [219, 204] width 254 height 70
paste textarea "Hola José Alfredo, ¡Muchas gracias por tu respuesta! Confirmamos la recepción d…"
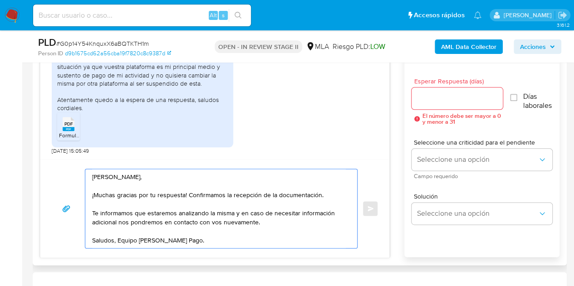
type textarea "[PERSON_NAME], ¡Muchas gracias por tu respuesta! Confirmamos la recepción de la…"
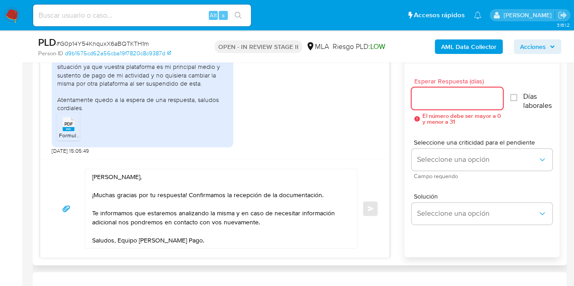
click at [427, 98] on input "Esperar Respuesta (días)" at bounding box center [457, 99] width 92 height 12
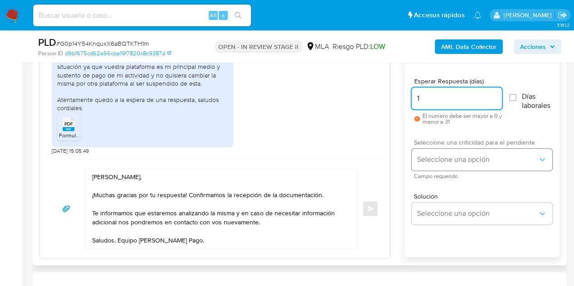
type input "1"
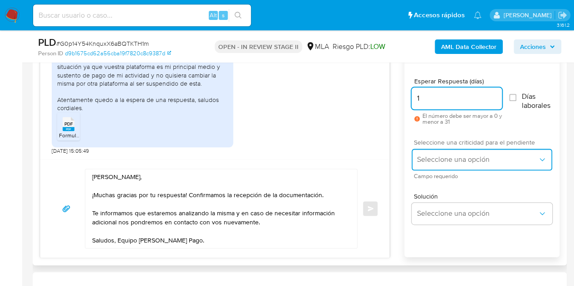
click at [441, 159] on span "Seleccione una opción" at bounding box center [477, 159] width 121 height 9
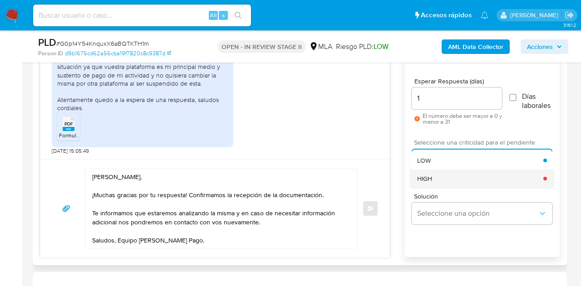
click at [447, 175] on div "HIGH" at bounding box center [480, 179] width 126 height 18
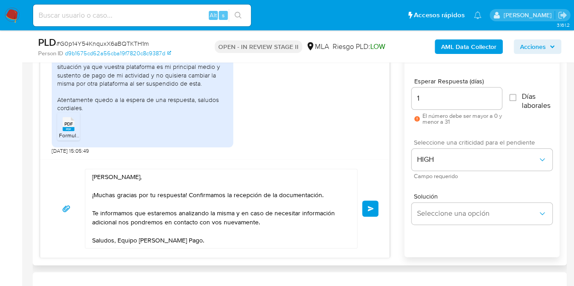
click at [373, 213] on button "Enviar" at bounding box center [370, 209] width 16 height 16
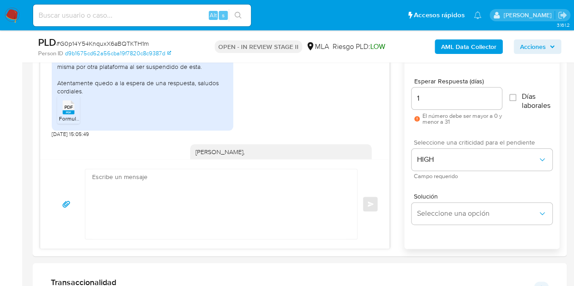
scroll to position [1189, 0]
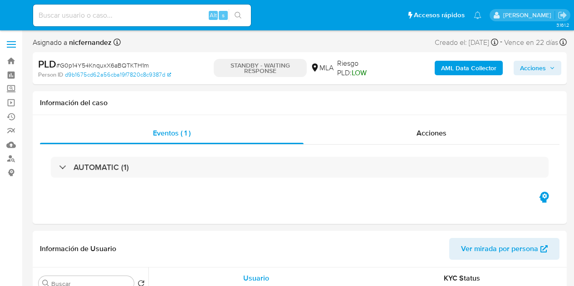
select select "10"
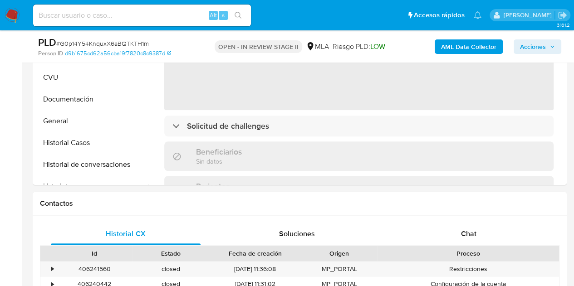
select select "10"
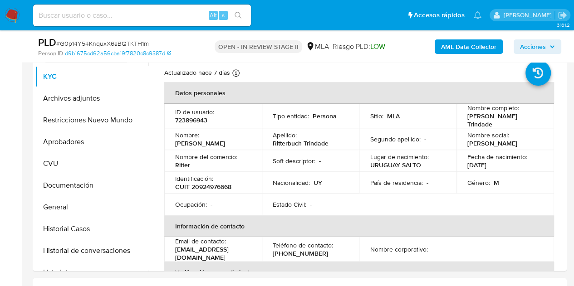
scroll to position [191, 0]
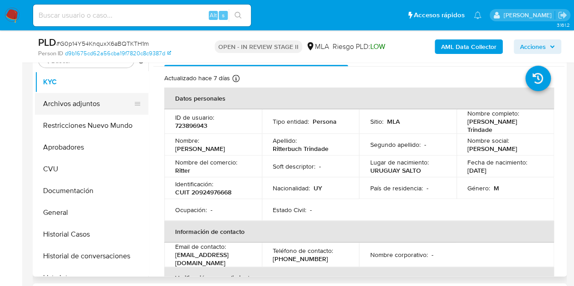
click at [72, 100] on button "Archivos adjuntos" at bounding box center [88, 104] width 106 height 22
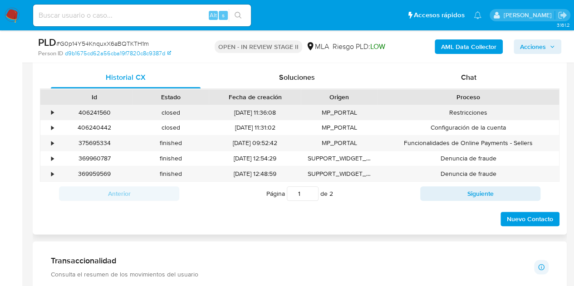
scroll to position [437, 0]
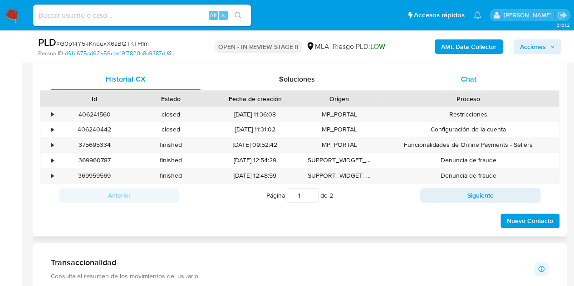
click at [481, 82] on div "Chat" at bounding box center [469, 80] width 150 height 22
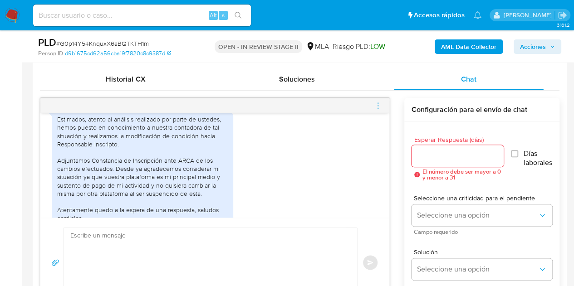
scroll to position [1189, 0]
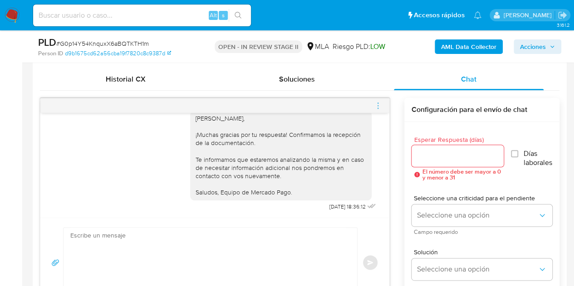
click at [378, 108] on icon "menu-action" at bounding box center [378, 106] width 8 height 8
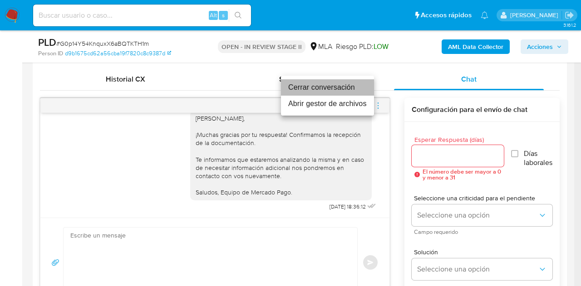
click at [322, 88] on li "Cerrar conversación" at bounding box center [327, 87] width 93 height 16
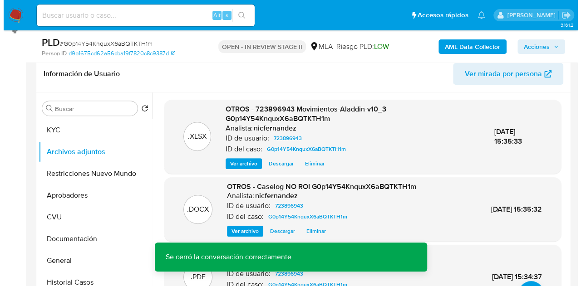
scroll to position [170, 0]
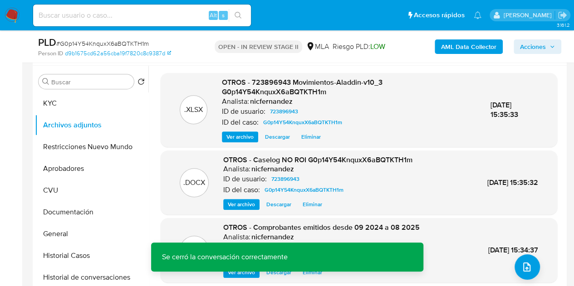
click at [243, 206] on span "Ver archivo" at bounding box center [241, 204] width 27 height 9
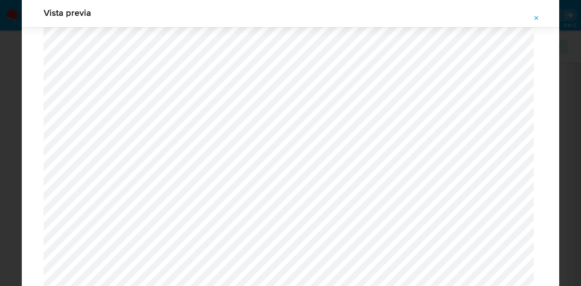
scroll to position [1290, 0]
click at [541, 15] on button "Attachment preview" at bounding box center [536, 18] width 20 height 15
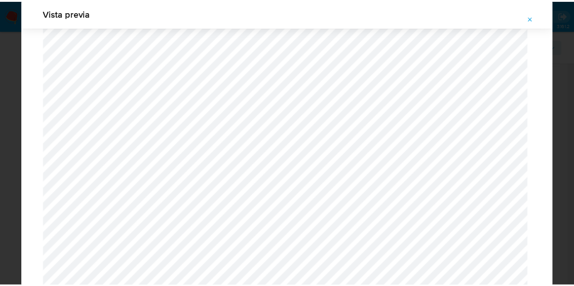
scroll to position [29, 0]
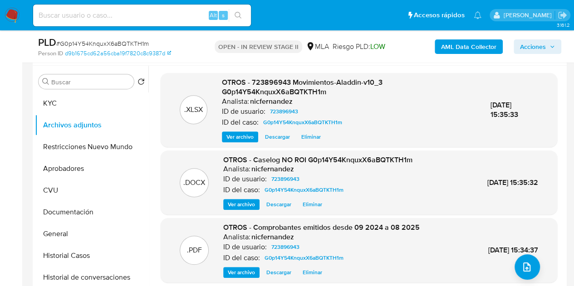
drag, startPoint x: 524, startPoint y: 46, endPoint x: 509, endPoint y: 54, distance: 17.7
click at [524, 46] on span "Acciones" at bounding box center [533, 46] width 26 height 15
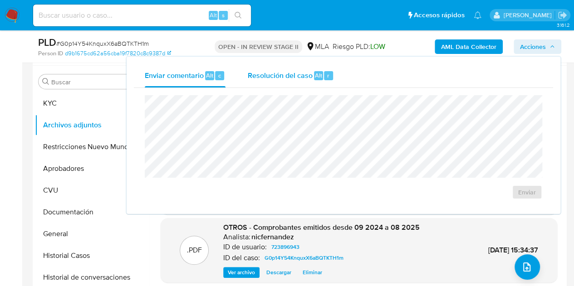
click at [301, 72] on span "Resolución del caso" at bounding box center [279, 75] width 65 height 10
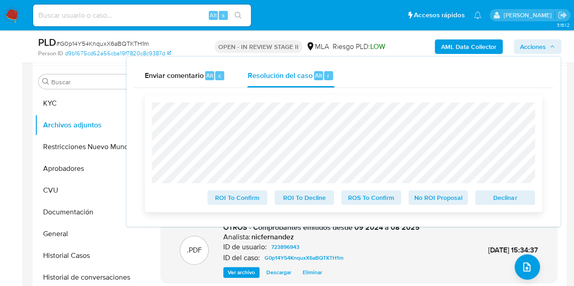
click at [433, 201] on span "No ROI Proposal" at bounding box center [438, 197] width 47 height 13
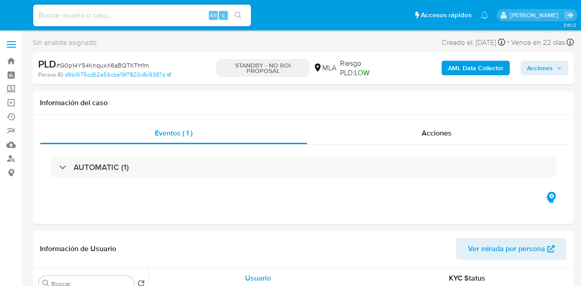
select select "10"
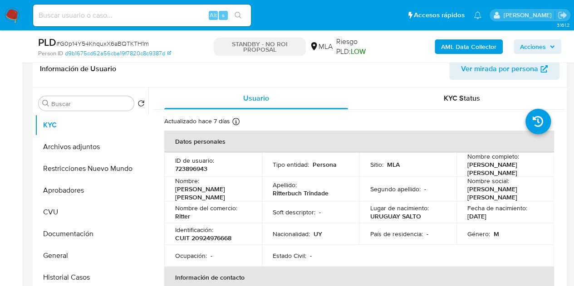
scroll to position [152, 0]
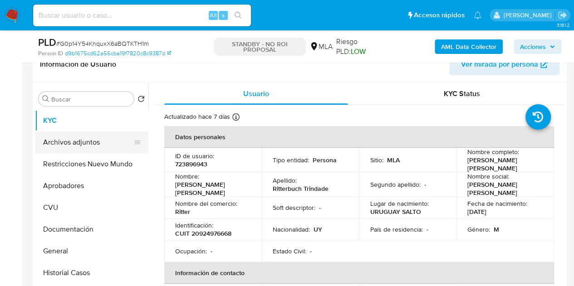
click at [87, 138] on button "Archivos adjuntos" at bounding box center [88, 143] width 106 height 22
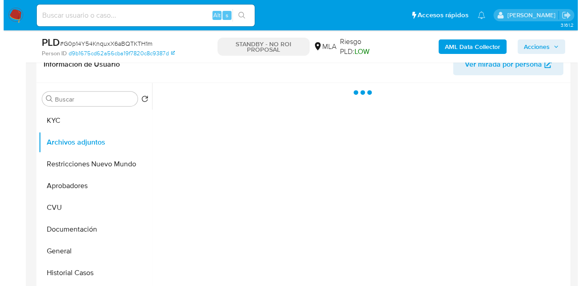
scroll to position [170, 0]
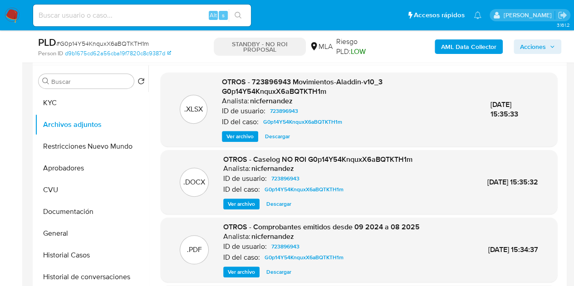
click at [251, 201] on span "Ver archivo" at bounding box center [241, 204] width 27 height 9
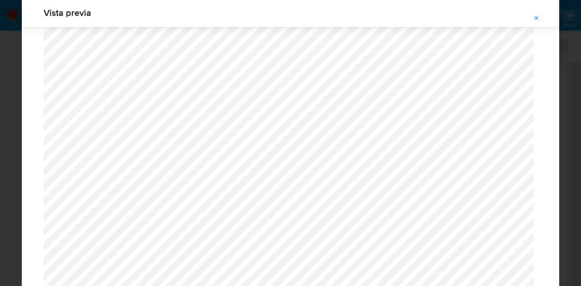
click at [536, 17] on icon "Attachment preview" at bounding box center [536, 18] width 4 height 4
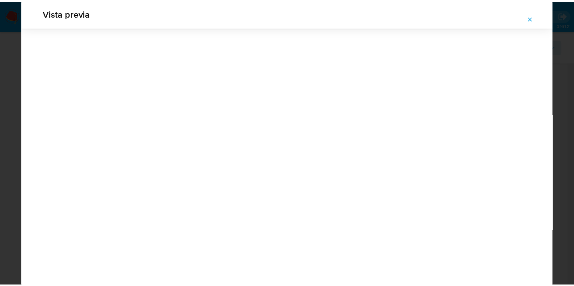
scroll to position [29, 0]
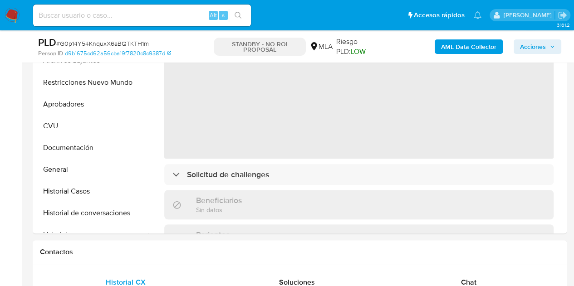
select select "10"
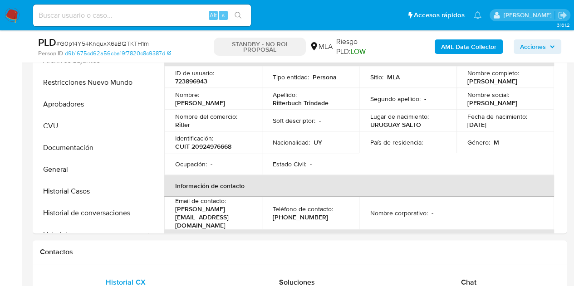
scroll to position [167, 0]
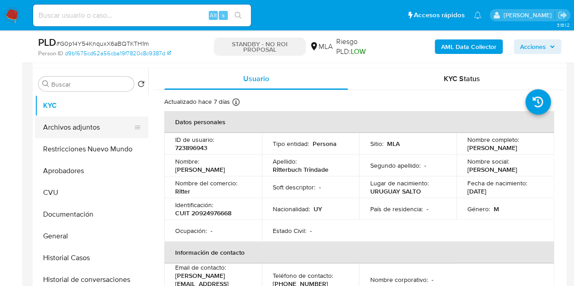
click at [78, 123] on button "Archivos adjuntos" at bounding box center [88, 128] width 106 height 22
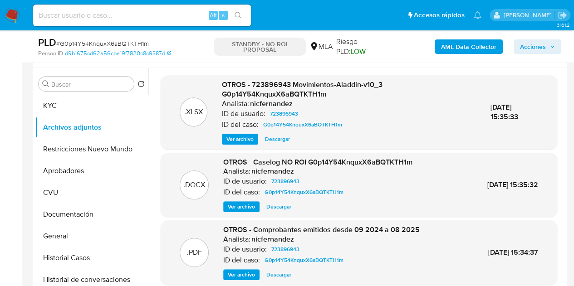
click at [240, 204] on span "Ver archivo" at bounding box center [241, 206] width 27 height 9
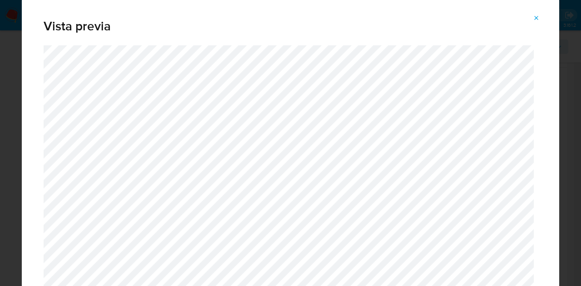
click at [539, 18] on icon "Attachment preview" at bounding box center [536, 18] width 7 height 7
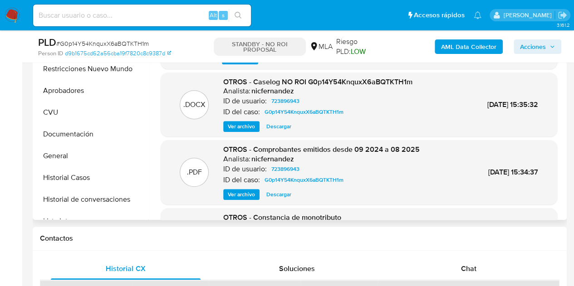
scroll to position [250, 0]
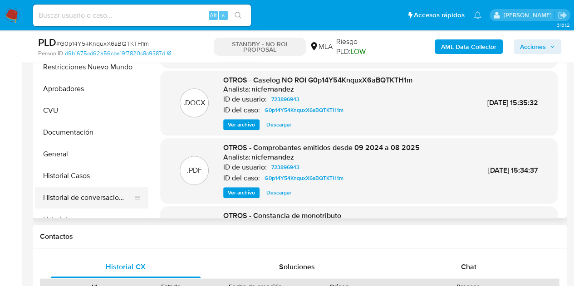
click at [91, 189] on button "Historial de conversaciones" at bounding box center [88, 198] width 106 height 22
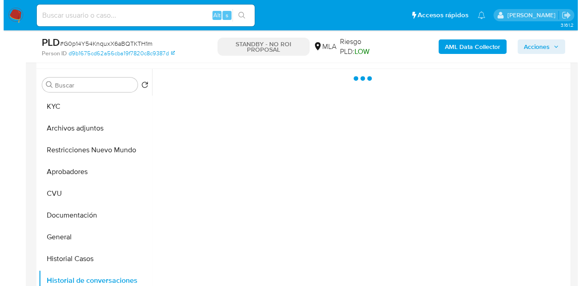
scroll to position [152, 0]
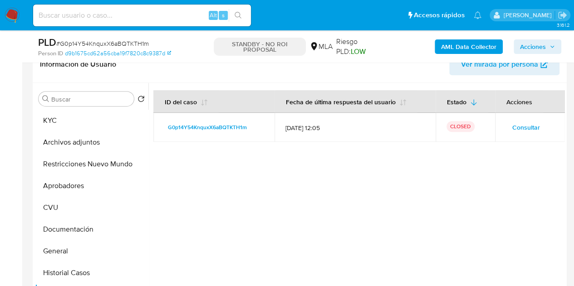
click at [521, 129] on span "Consultar" at bounding box center [526, 127] width 28 height 13
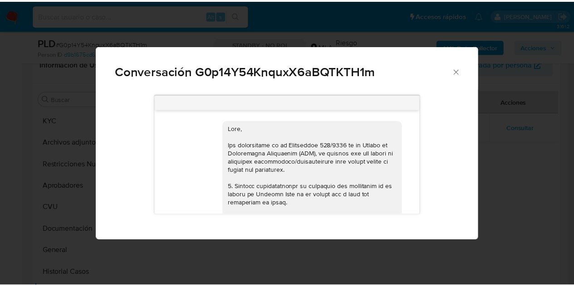
scroll to position [1190, 0]
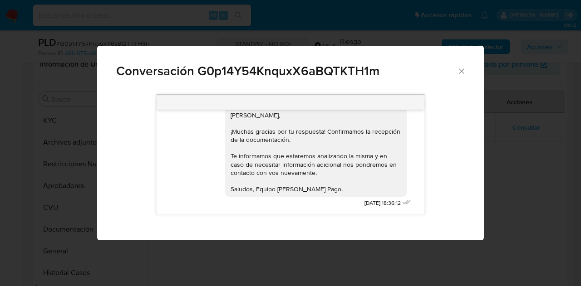
click at [460, 75] on icon "Cerrar" at bounding box center [461, 71] width 9 height 9
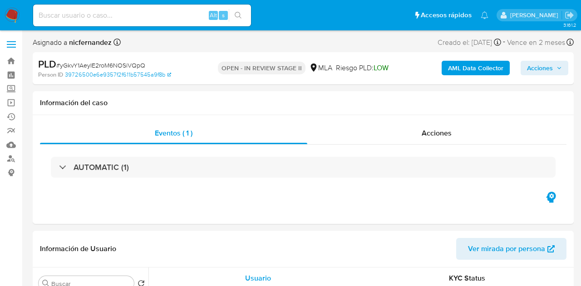
select select "10"
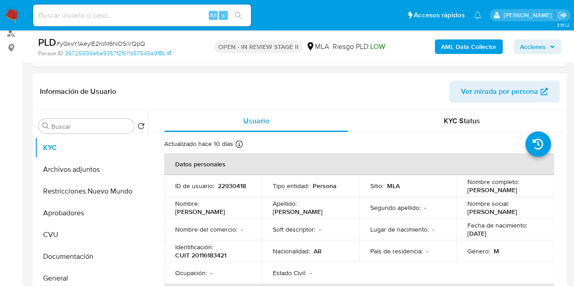
scroll to position [131, 0]
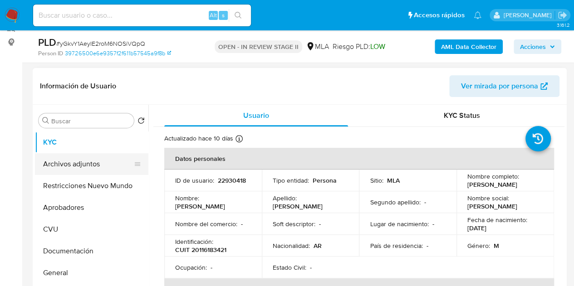
click at [99, 163] on button "Archivos adjuntos" at bounding box center [88, 164] width 106 height 22
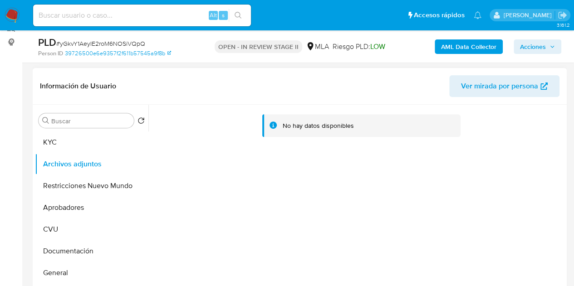
drag, startPoint x: 189, startPoint y: 170, endPoint x: 261, endPoint y: 153, distance: 74.1
click at [189, 169] on div "No hay datos disponibles" at bounding box center [356, 221] width 416 height 232
click at [452, 50] on b "AML Data Collector" at bounding box center [468, 46] width 55 height 15
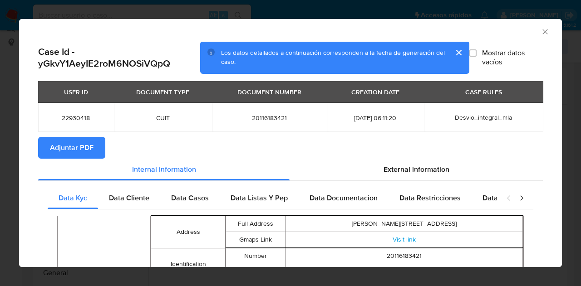
click at [75, 138] on span "Adjuntar PDF" at bounding box center [72, 148] width 44 height 20
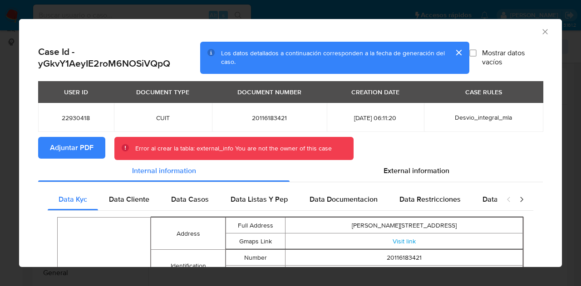
click at [540, 29] on icon "Cerrar ventana" at bounding box center [544, 31] width 9 height 9
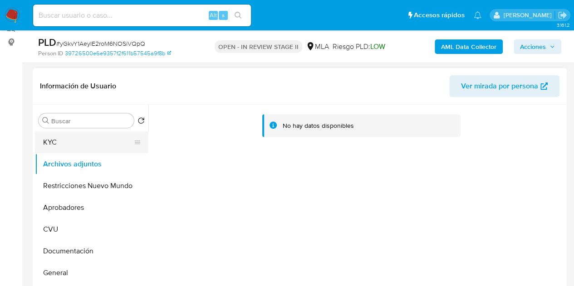
click at [56, 145] on button "KYC" at bounding box center [88, 143] width 106 height 22
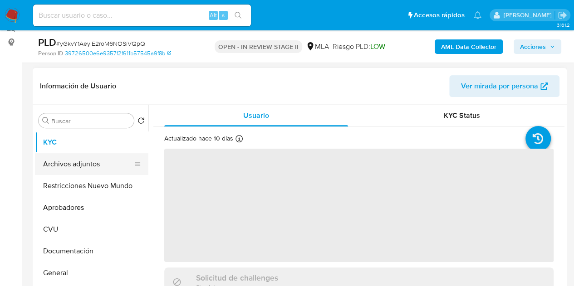
click at [68, 167] on button "Archivos adjuntos" at bounding box center [88, 164] width 106 height 22
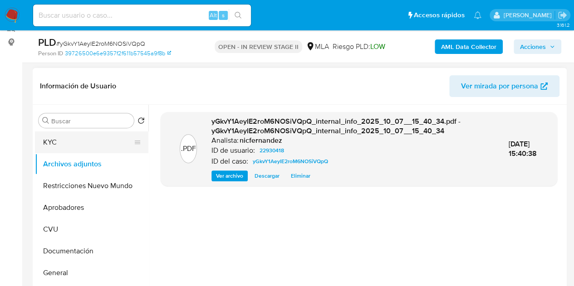
click at [85, 144] on button "KYC" at bounding box center [88, 143] width 106 height 22
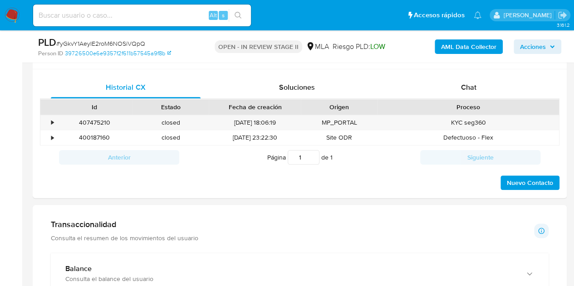
scroll to position [452, 0]
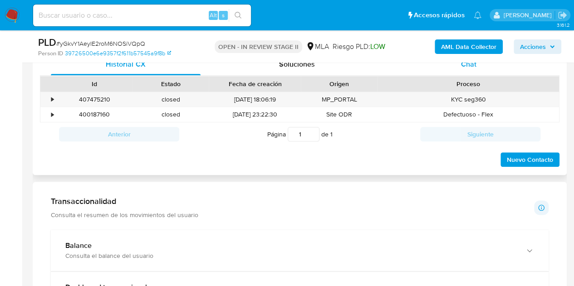
click at [461, 65] on span "Chat" at bounding box center [468, 64] width 15 height 10
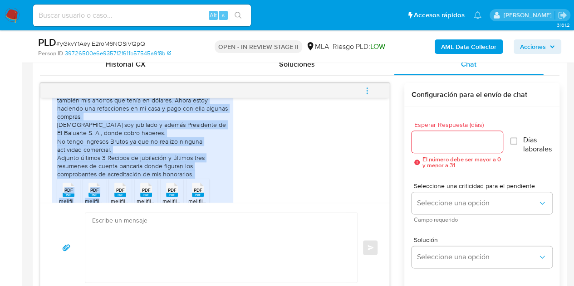
scroll to position [571, 0]
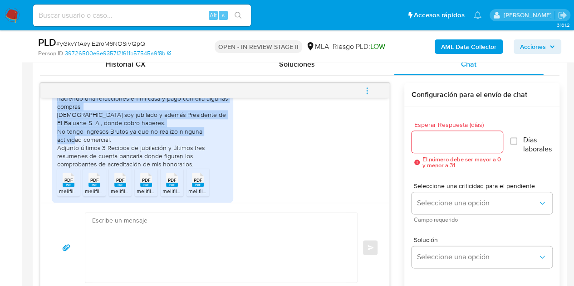
drag, startPoint x: 56, startPoint y: 116, endPoint x: 129, endPoint y: 147, distance: 78.7
click at [129, 147] on div "1. Desde que me entere que la cuenta de MP era renumerada empecé a colocar part…" at bounding box center [142, 118] width 181 height 171
copy div "1. Desde que me entere que la cuenta de MP era renumerada empecé a colocar part…"
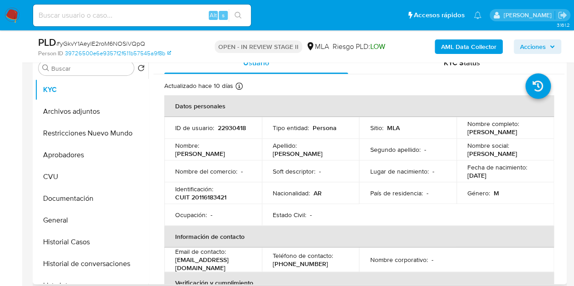
scroll to position [172, 0]
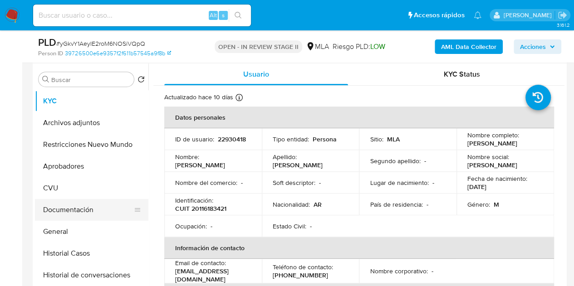
click at [79, 204] on button "Documentación" at bounding box center [88, 210] width 106 height 22
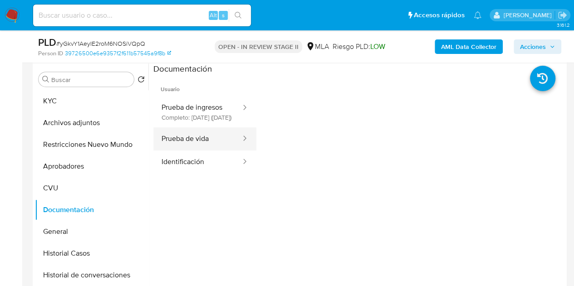
click at [204, 144] on button "Prueba de vida" at bounding box center [197, 138] width 88 height 23
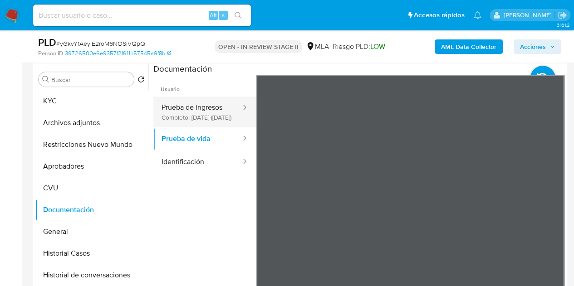
click at [199, 110] on button "Prueba de ingresos Completo: 27/09/2025 (hace 10 días)" at bounding box center [197, 112] width 88 height 31
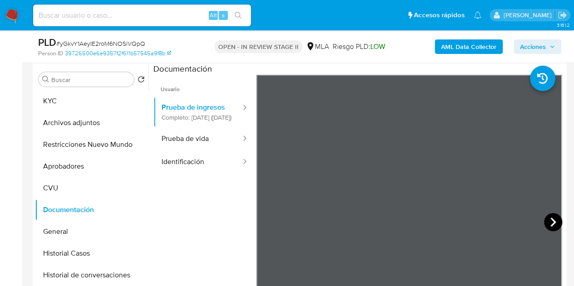
click at [552, 226] on icon at bounding box center [553, 222] width 18 height 18
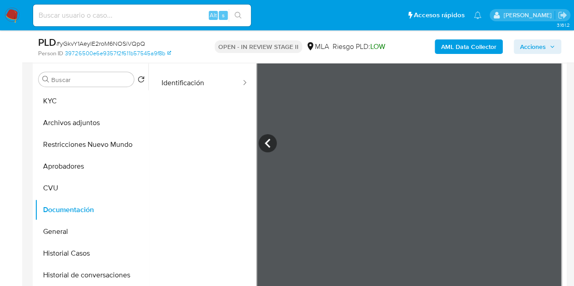
scroll to position [0, 0]
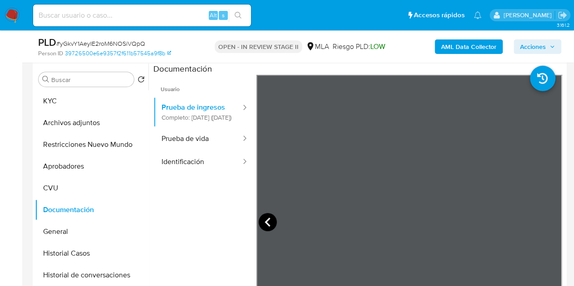
click at [259, 218] on icon at bounding box center [268, 222] width 18 height 18
click at [188, 145] on button "Prueba de vida" at bounding box center [197, 138] width 88 height 23
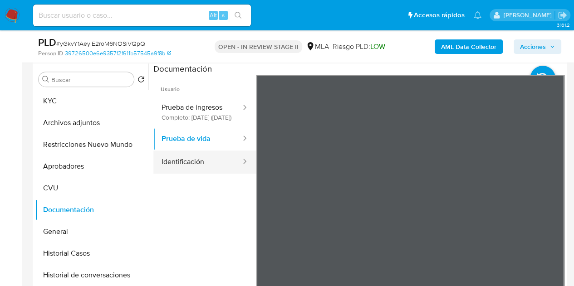
click at [188, 164] on button "Identificación" at bounding box center [197, 162] width 88 height 23
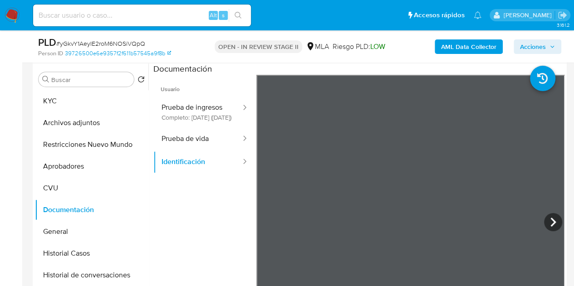
click at [193, 121] on button "Prueba de ingresos Completo: 27/09/2025 (hace 10 días)" at bounding box center [197, 112] width 88 height 31
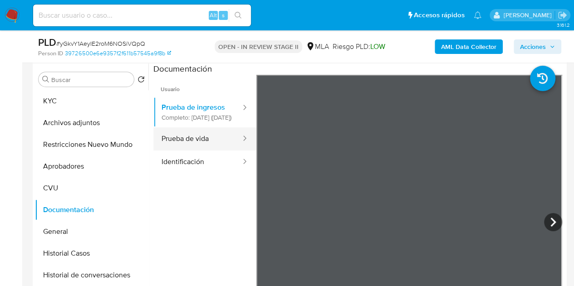
click at [195, 151] on button "Prueba de vida" at bounding box center [197, 138] width 88 height 23
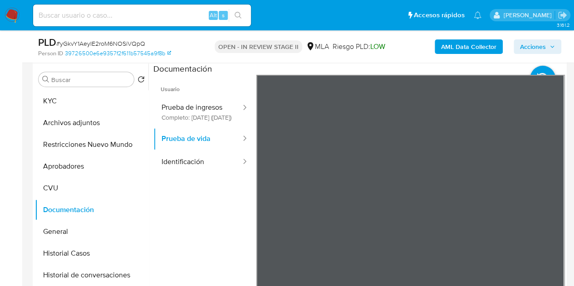
click at [74, 101] on button "KYC" at bounding box center [88, 101] width 106 height 22
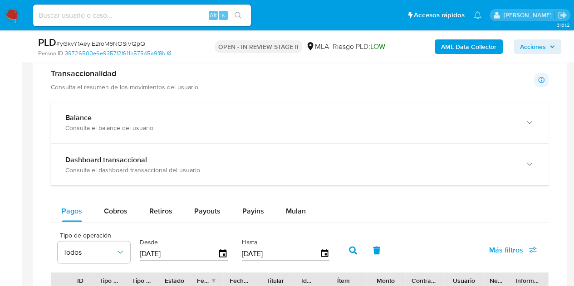
scroll to position [720, 0]
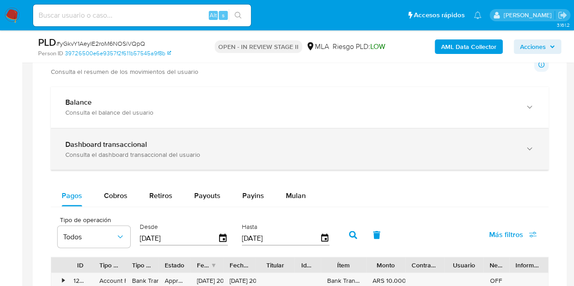
click at [510, 134] on div "Dashboard transaccional Consulta el dashboard transaccional del usuario" at bounding box center [300, 148] width 498 height 41
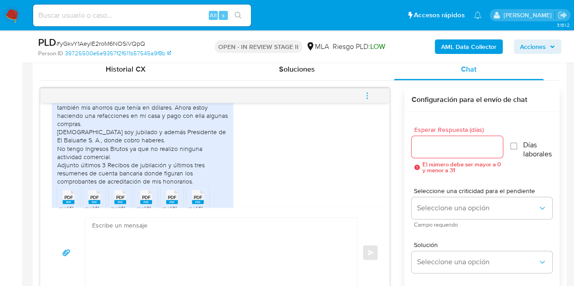
scroll to position [592, 0]
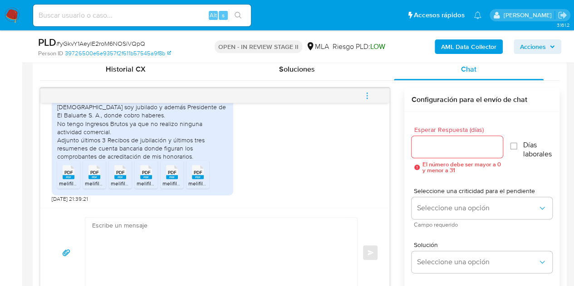
click at [209, 127] on div "1. Desde que me entere que la cuenta de MP era renumerada empecé a colocar part…" at bounding box center [142, 95] width 171 height 132
click at [244, 234] on textarea at bounding box center [219, 253] width 254 height 70
paste textarea "Hola, ¡Muchas gracias por tu respuesta! Confirmamos la recepción de la document…"
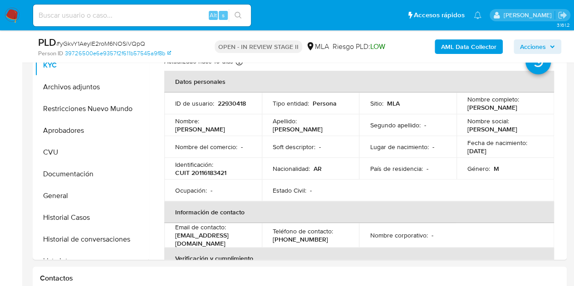
scroll to position [196, 0]
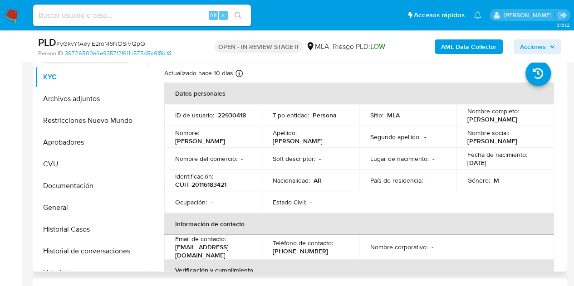
drag, startPoint x: 203, startPoint y: 136, endPoint x: 293, endPoint y: 134, distance: 89.8
click at [256, 139] on td "Nombre : Daniel Eduardo" at bounding box center [213, 137] width 98 height 22
copy p "[PERSON_NAME]"
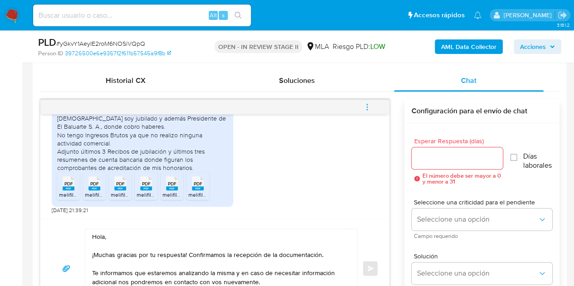
scroll to position [484, 0]
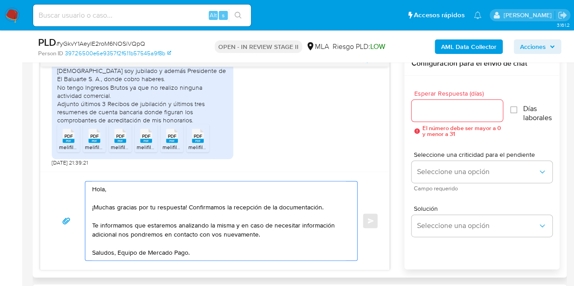
click at [103, 188] on textarea "Hola, ¡Muchas gracias por tu respuesta! Confirmamos la recepción de la document…" at bounding box center [219, 220] width 254 height 79
paste textarea "[PERSON_NAME]"
click at [168, 192] on textarea "Hola Daniel Eduardo, ¡Muchas gracias por tu respuesta! Confirmamos la recepción…" at bounding box center [219, 220] width 254 height 79
click at [283, 182] on textarea "Hola Daniel Eduardo, ¡Muchas gracias por tu respuesta! Confirmamos la recepción…" at bounding box center [219, 220] width 254 height 79
type textarea "Hola Daniel Eduardo, ¡Muchas gracias por tu respuesta! Confirmamos la recepción…"
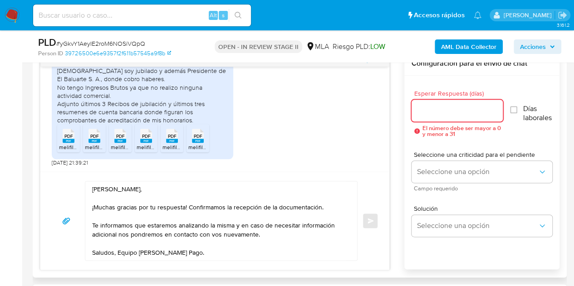
click at [438, 113] on input "Esperar Respuesta (días)" at bounding box center [457, 111] width 92 height 12
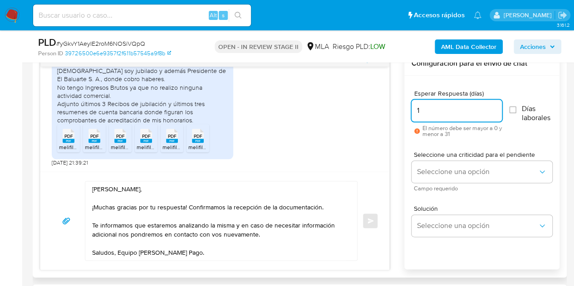
type input "1"
click at [93, 210] on textarea "Hola Daniel Eduardo, ¡Muchas gracias por tu respuesta! Confirmamos la recepción…" at bounding box center [219, 220] width 254 height 79
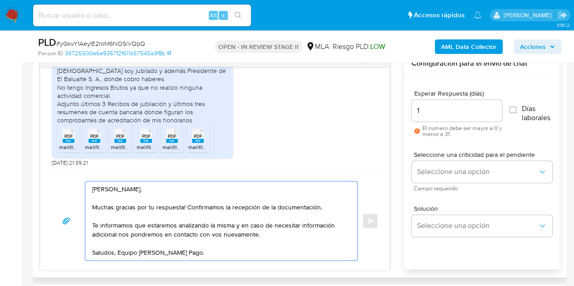
click at [183, 206] on textarea "Hola Daniel Eduardo, Muchas gracias por tu respuesta! Confirmamos la recepción …" at bounding box center [219, 220] width 254 height 79
click at [187, 189] on textarea "Hola Daniel Eduardo, Muchas gracias por tu respuesta. Confirmamos la recepción …" at bounding box center [219, 220] width 254 height 79
type textarea "Hola Daniel Eduardo, Muchas gracias por tu respuesta. Confirmamos la recepción …"
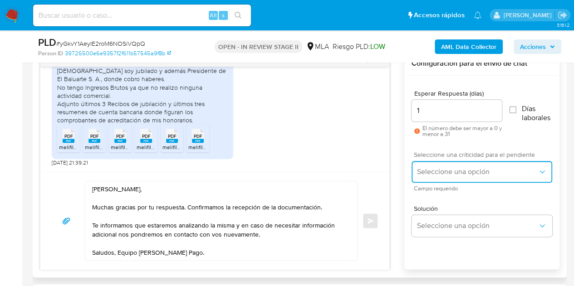
click at [455, 176] on button "Seleccione una opción" at bounding box center [481, 172] width 141 height 22
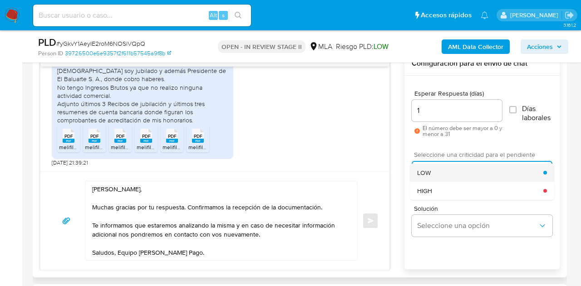
click at [441, 174] on div "LOW" at bounding box center [480, 173] width 126 height 18
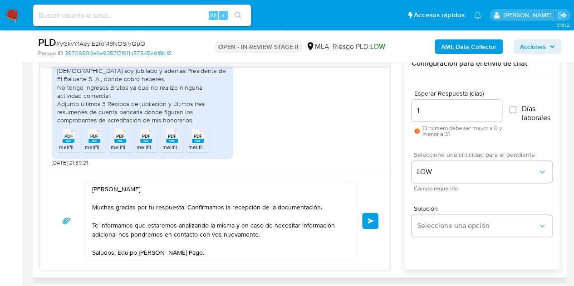
click at [389, 184] on div "17/09/2025 14:23:26 1. Desde que me entere que la cuenta de MP era renumerada e…" at bounding box center [299, 161] width 519 height 219
click at [367, 216] on button "Enviar" at bounding box center [370, 221] width 16 height 16
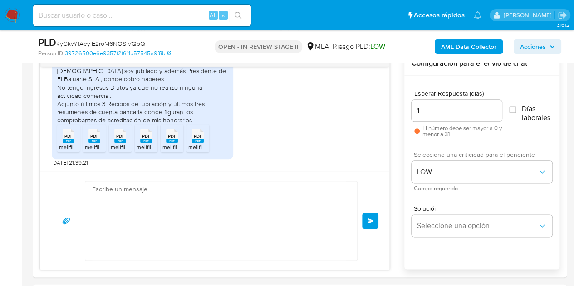
scroll to position [700, 0]
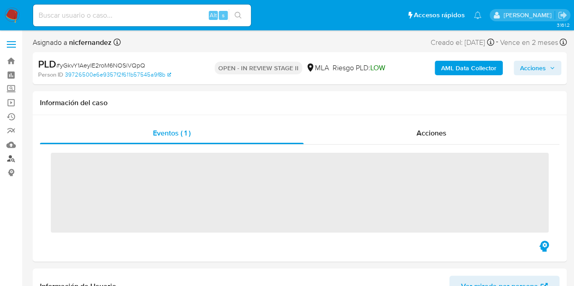
click at [14, 157] on link "Buscador de personas" at bounding box center [54, 159] width 108 height 14
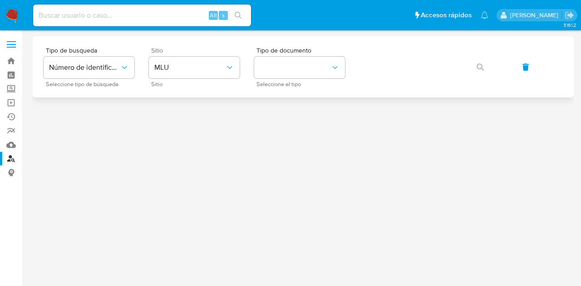
click at [191, 79] on div "Sitio MLU Sitio" at bounding box center [194, 66] width 91 height 39
click at [191, 73] on button "MLU" at bounding box center [194, 68] width 91 height 22
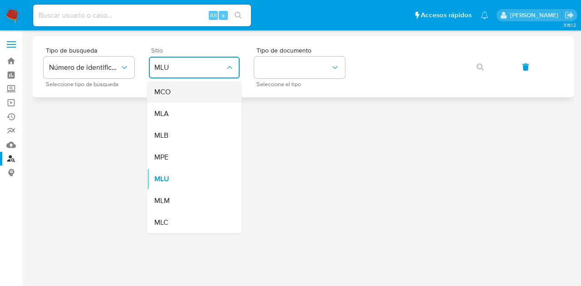
click at [190, 102] on div "MCO" at bounding box center [191, 92] width 74 height 22
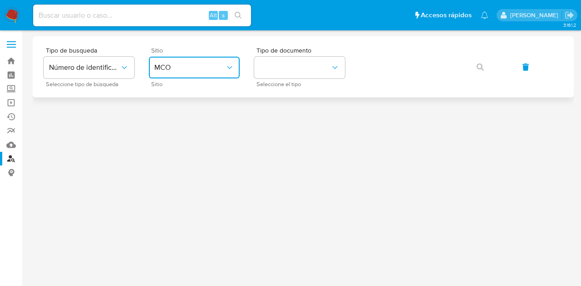
click at [193, 73] on button "MCO" at bounding box center [194, 68] width 91 height 22
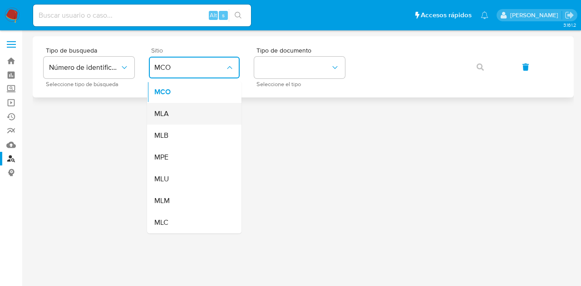
click at [191, 111] on div "MLA" at bounding box center [191, 114] width 74 height 22
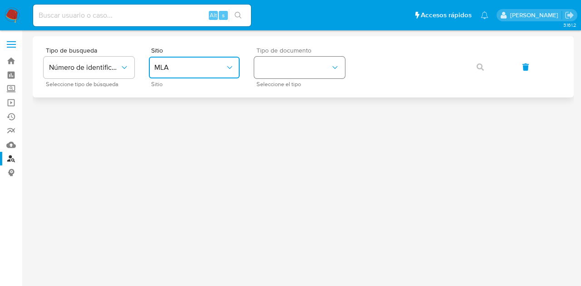
drag, startPoint x: 284, startPoint y: 62, endPoint x: 283, endPoint y: 70, distance: 8.3
click at [284, 63] on button "identificationType" at bounding box center [299, 68] width 91 height 22
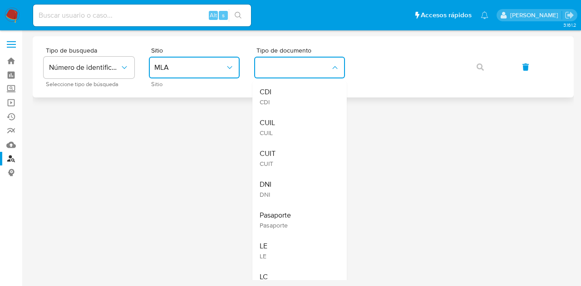
drag, startPoint x: 269, startPoint y: 129, endPoint x: 351, endPoint y: 83, distance: 94.2
click at [272, 126] on div "CUIL CUIL" at bounding box center [267, 127] width 15 height 19
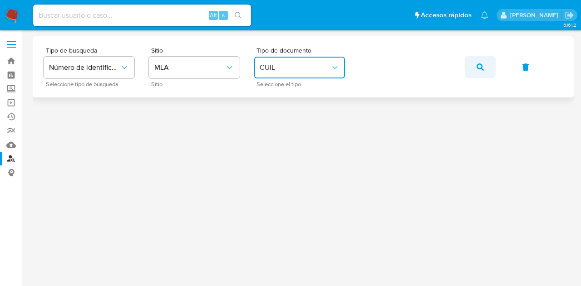
click at [485, 63] on button "button" at bounding box center [480, 67] width 31 height 22
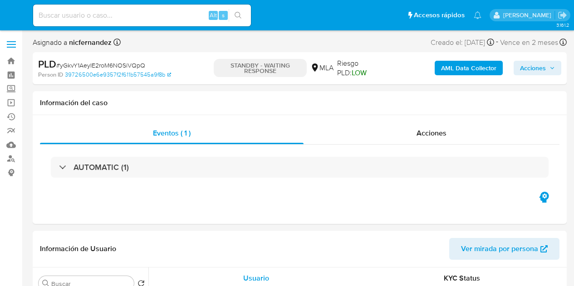
select select "10"
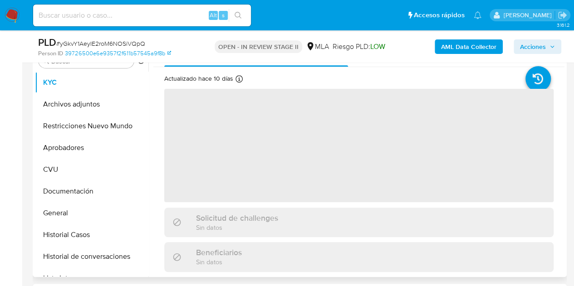
scroll to position [200, 0]
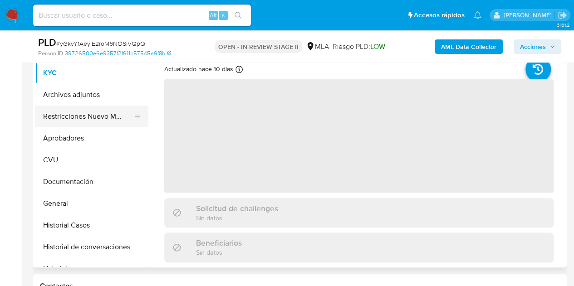
select select "10"
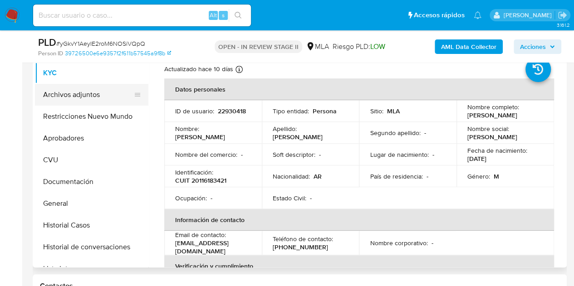
click at [72, 100] on button "Archivos adjuntos" at bounding box center [88, 95] width 106 height 22
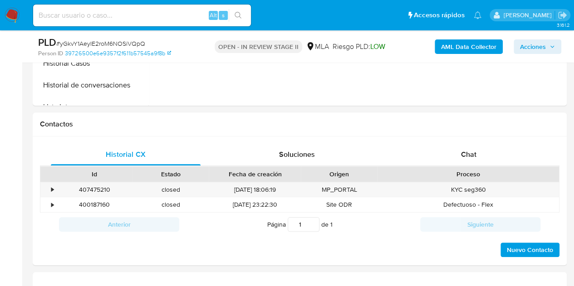
scroll to position [422, 0]
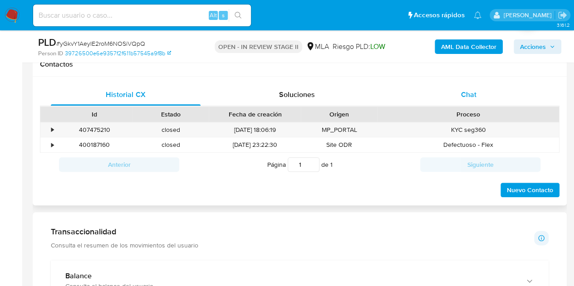
click at [463, 90] on span "Chat" at bounding box center [468, 94] width 15 height 10
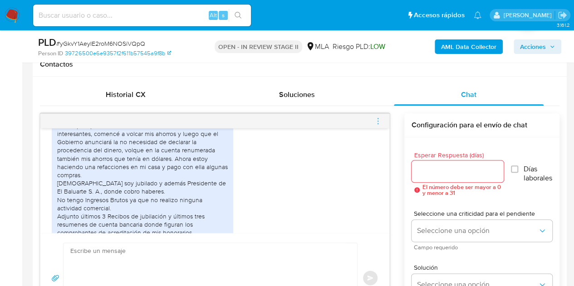
scroll to position [700, 0]
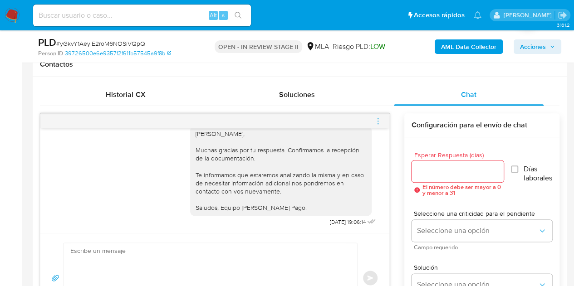
click at [378, 119] on icon "menu-action" at bounding box center [378, 121] width 8 height 8
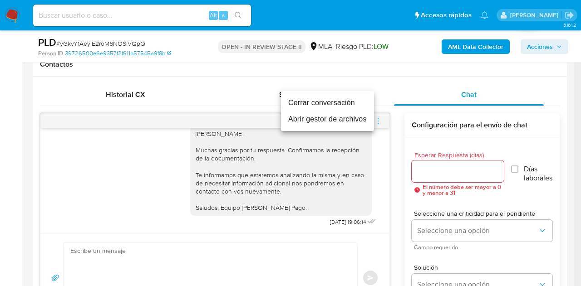
click at [340, 105] on li "Cerrar conversación" at bounding box center [327, 103] width 93 height 16
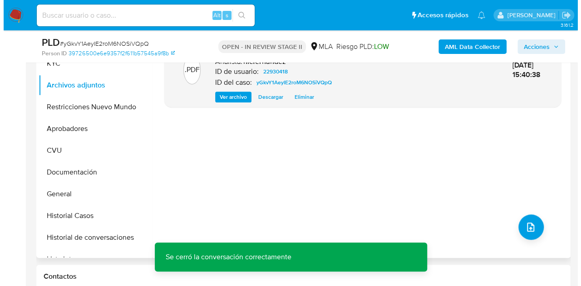
scroll to position [229, 0]
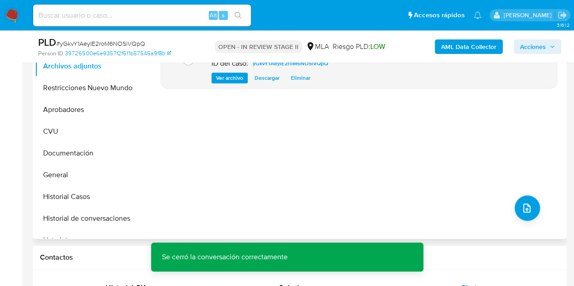
click at [526, 194] on div ".PDF yGkvY1AeyIE2roM6NOSiVQpQ_internal_info_2025_10_07__15_40_34.pdf - yGkvY1Ae…" at bounding box center [359, 123] width 397 height 218
click at [523, 209] on icon "upload-file" at bounding box center [526, 208] width 7 height 9
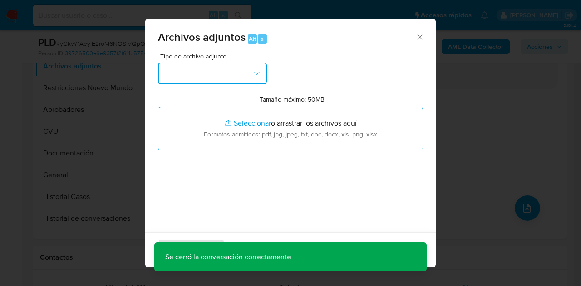
click at [265, 78] on button "button" at bounding box center [212, 74] width 109 height 22
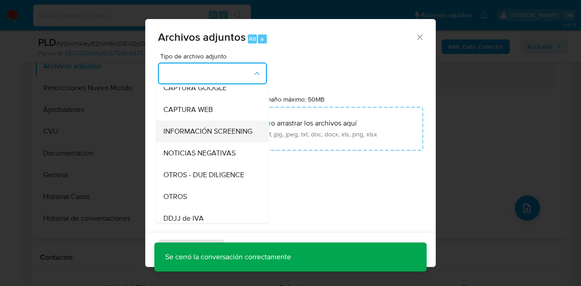
scroll to position [76, 0]
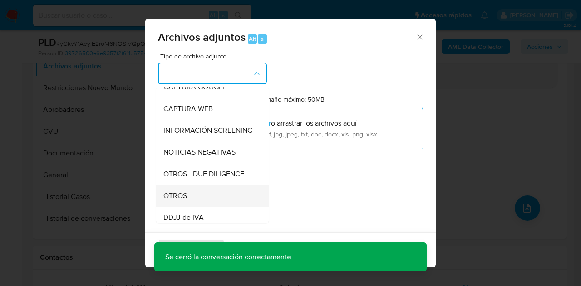
click at [207, 199] on div "OTROS" at bounding box center [209, 196] width 93 height 22
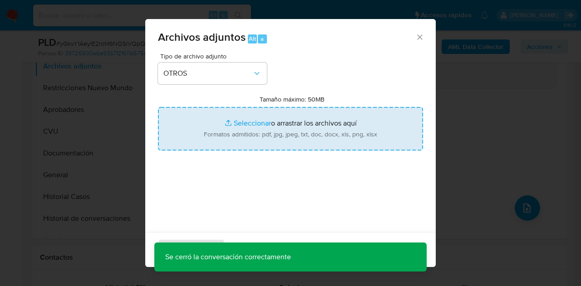
click at [227, 135] on input "Tamaño máximo: 50MB Seleccionar archivos" at bounding box center [290, 129] width 265 height 44
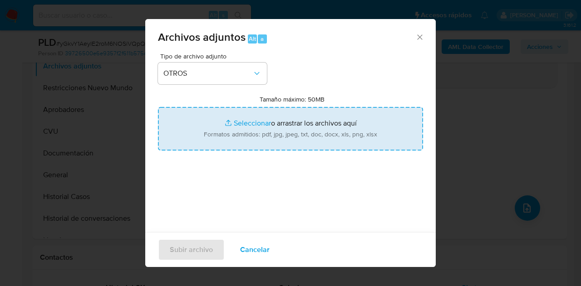
type input "C:\fakepath\NOSIS_Manager_InformeIndividual_20116183421_620657_20251007155711.p…"
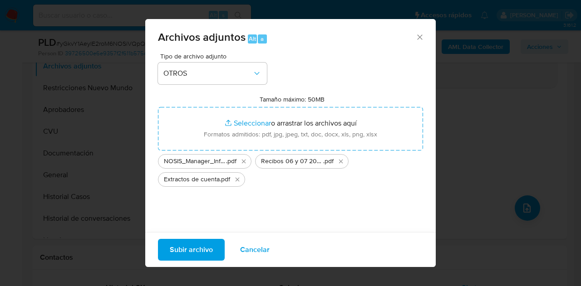
click at [183, 249] on span "Subir archivo" at bounding box center [191, 250] width 43 height 20
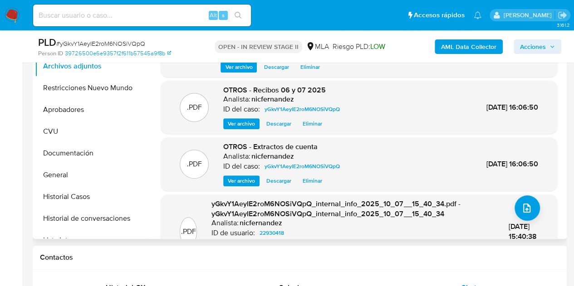
click at [174, 149] on div ".PDF OTROS - Extractos de cuenta Analista: nicfernandez ID del caso: yGkvY1AeyI…" at bounding box center [358, 164] width 387 height 44
click at [523, 208] on icon "upload-file" at bounding box center [526, 208] width 7 height 9
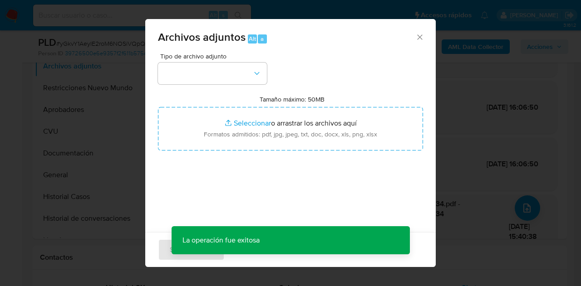
click at [234, 88] on div "Tipo de archivo adjunto Tamaño máximo: 50MB Seleccionar archivos Seleccionar o …" at bounding box center [290, 160] width 265 height 214
drag, startPoint x: 250, startPoint y: 78, endPoint x: 256, endPoint y: 82, distance: 7.3
click at [251, 80] on button "button" at bounding box center [212, 74] width 109 height 22
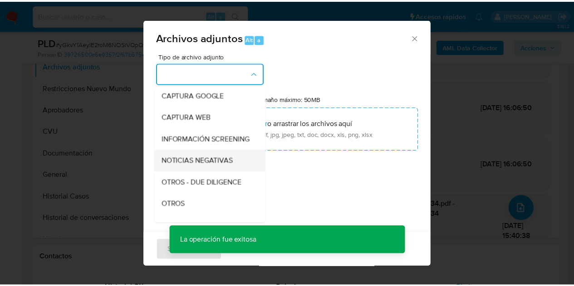
scroll to position [71, 0]
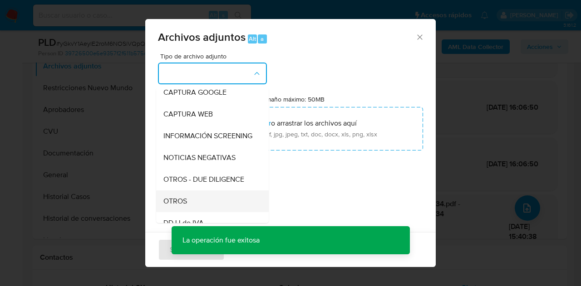
click at [194, 212] on div "OTROS" at bounding box center [209, 202] width 93 height 22
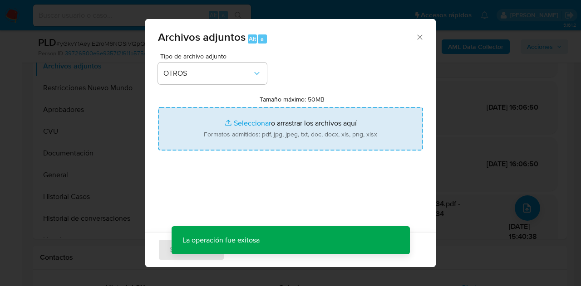
click at [236, 138] on input "Tamaño máximo: 50MB Seleccionar archivos" at bounding box center [290, 129] width 265 height 44
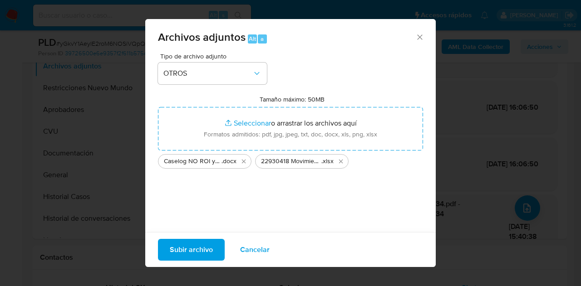
click at [192, 248] on span "Subir archivo" at bounding box center [191, 250] width 43 height 20
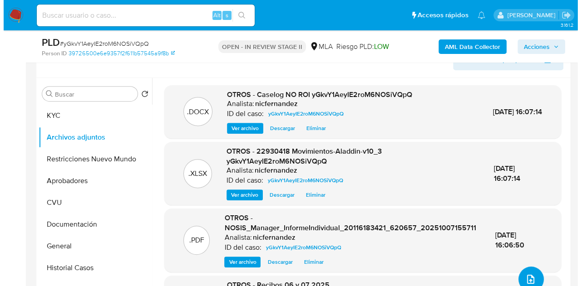
scroll to position [165, 0]
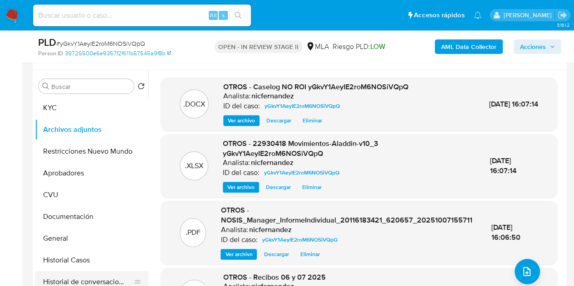
click at [87, 278] on button "Historial de conversaciones" at bounding box center [88, 282] width 106 height 22
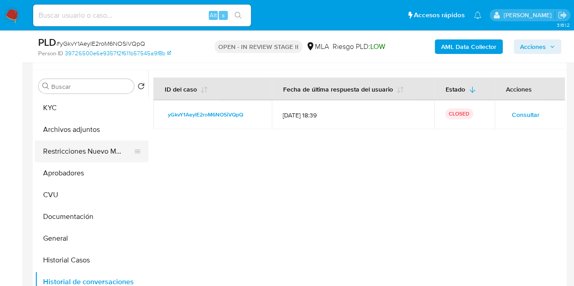
click at [62, 155] on button "Restricciones Nuevo Mundo" at bounding box center [88, 152] width 106 height 22
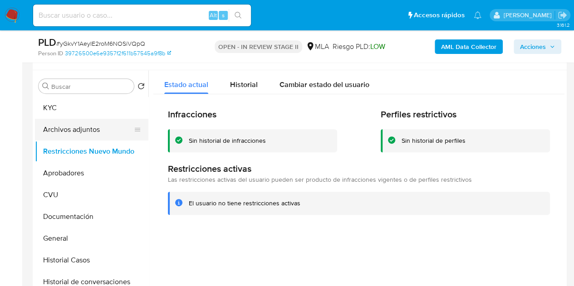
click at [74, 130] on button "Archivos adjuntos" at bounding box center [88, 130] width 106 height 22
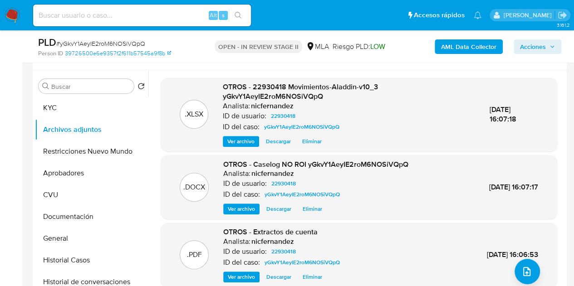
click at [220, 186] on div ".DOCX OTROS - Caselog NO ROI yGkvY1AeyIE2roM6NOSiVQpQ Analista: nicfernandez ID…" at bounding box center [358, 187] width 387 height 55
click at [240, 210] on span "Ver archivo" at bounding box center [241, 209] width 27 height 9
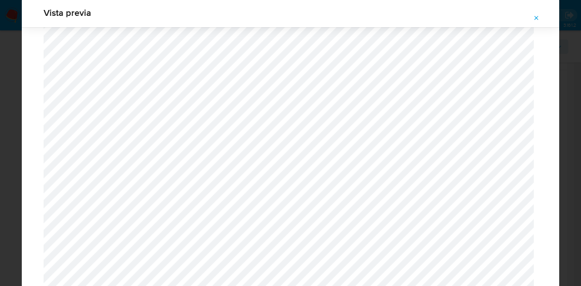
click at [534, 19] on icon "Attachment preview" at bounding box center [536, 18] width 7 height 7
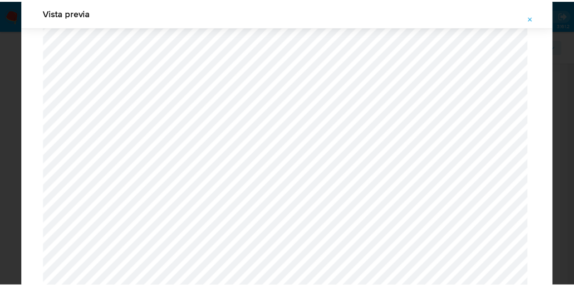
scroll to position [29, 0]
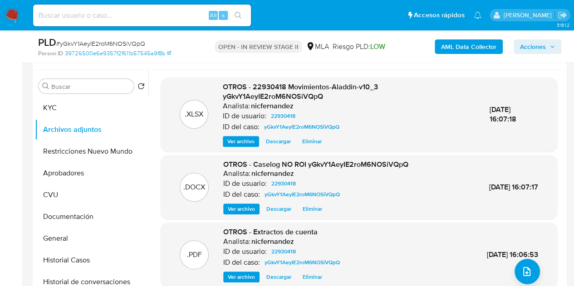
click at [550, 39] on button "Acciones" at bounding box center [538, 46] width 48 height 15
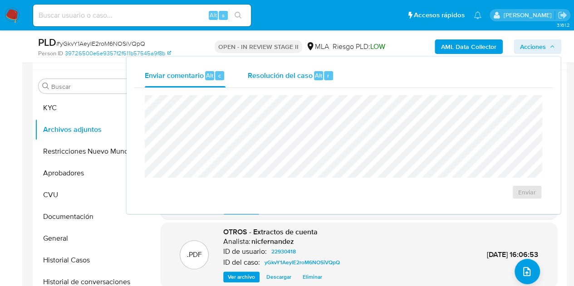
click at [264, 69] on div "Resolución del caso Alt r" at bounding box center [290, 76] width 87 height 24
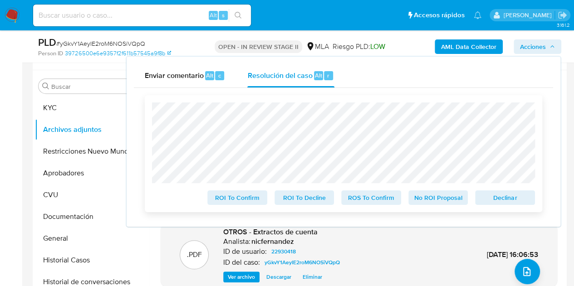
click at [433, 199] on span "No ROI Proposal" at bounding box center [438, 197] width 47 height 13
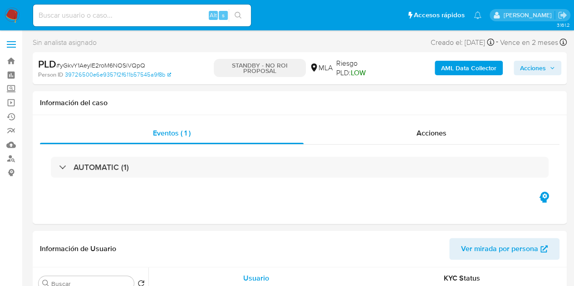
select select "10"
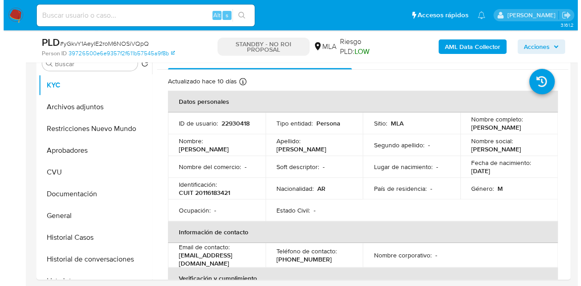
scroll to position [191, 0]
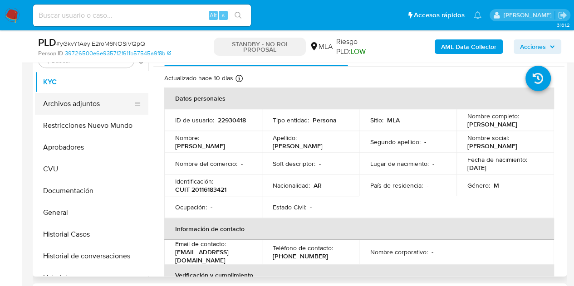
click at [79, 108] on button "Archivos adjuntos" at bounding box center [88, 104] width 106 height 22
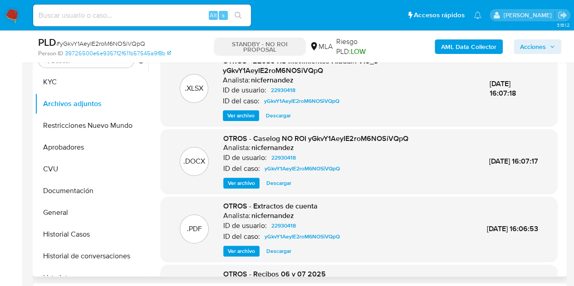
drag, startPoint x: 203, startPoint y: 165, endPoint x: 222, endPoint y: 171, distance: 19.5
click at [203, 165] on p ".DOCX" at bounding box center [194, 162] width 22 height 10
click at [240, 186] on span "Ver archivo" at bounding box center [241, 183] width 27 height 9
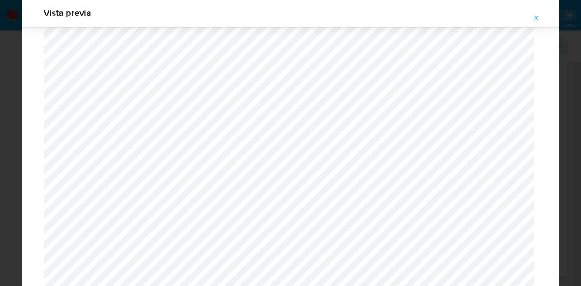
scroll to position [1374, 0]
click at [531, 15] on button "Attachment preview" at bounding box center [536, 18] width 20 height 15
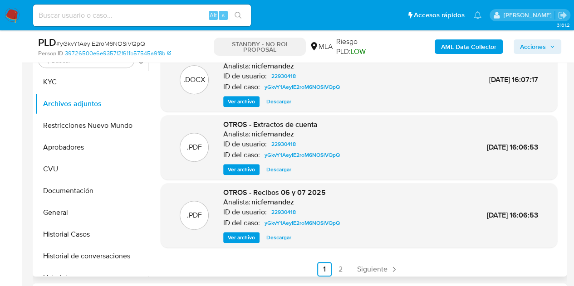
scroll to position [86, 0]
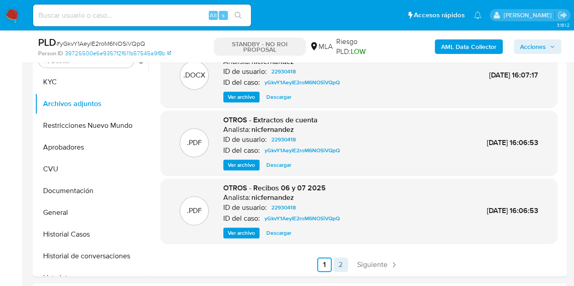
click at [336, 264] on link "2" at bounding box center [340, 265] width 15 height 15
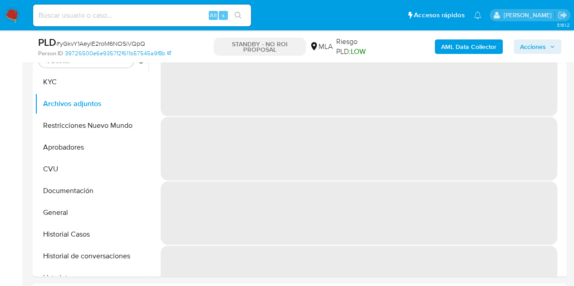
scroll to position [172, 0]
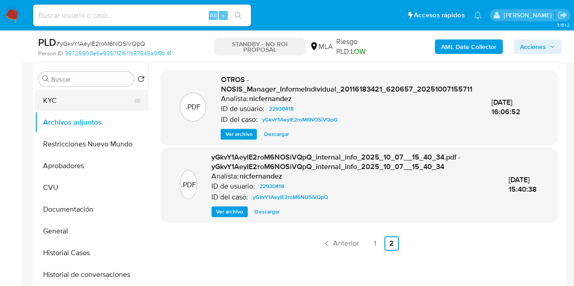
click at [62, 107] on button "KYC" at bounding box center [88, 101] width 106 height 22
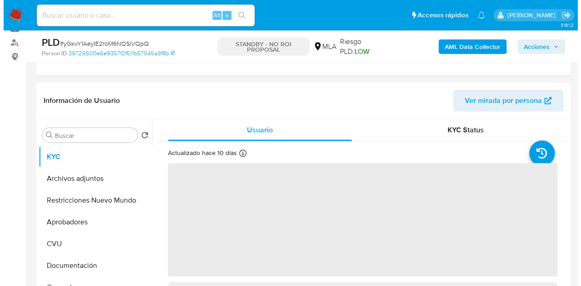
scroll to position [167, 0]
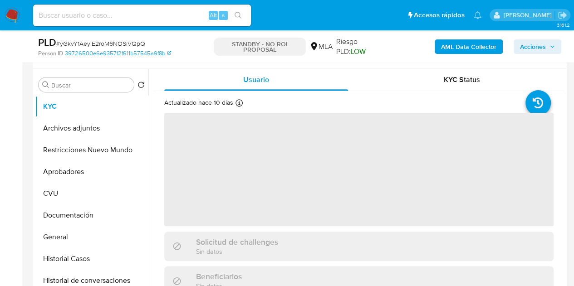
select select "10"
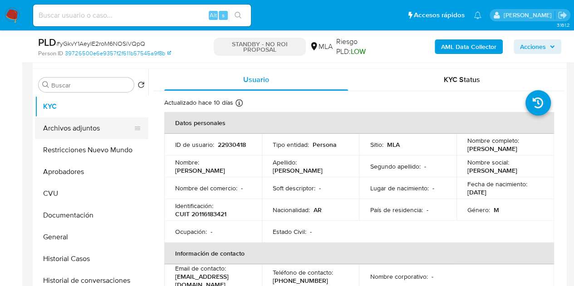
drag, startPoint x: 83, startPoint y: 127, endPoint x: 78, endPoint y: 131, distance: 7.1
click at [82, 128] on button "Archivos adjuntos" at bounding box center [88, 129] width 106 height 22
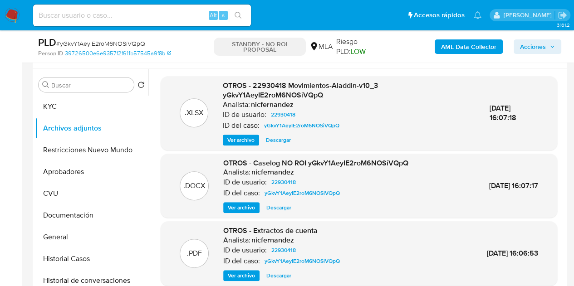
click at [248, 208] on span "Ver archivo" at bounding box center [241, 207] width 27 height 9
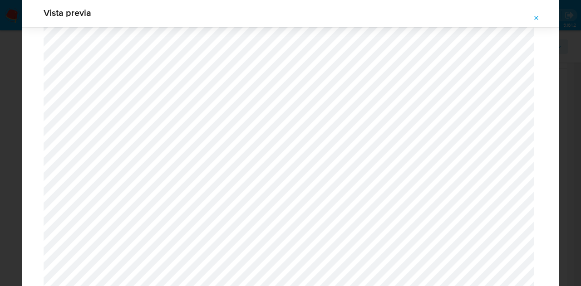
click at [536, 20] on icon "Attachment preview" at bounding box center [536, 18] width 7 height 7
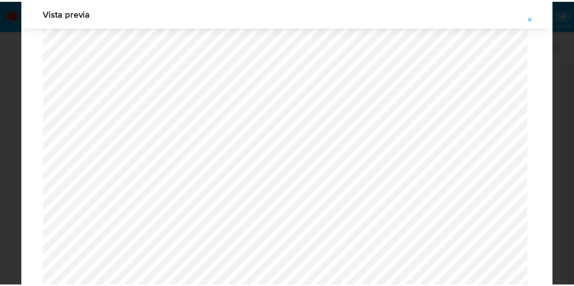
scroll to position [29, 0]
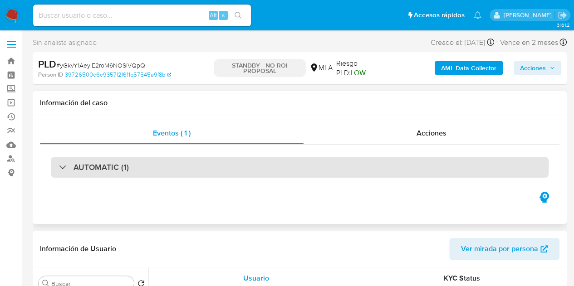
select select "10"
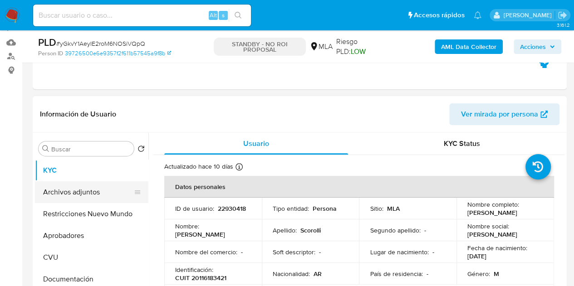
scroll to position [114, 0]
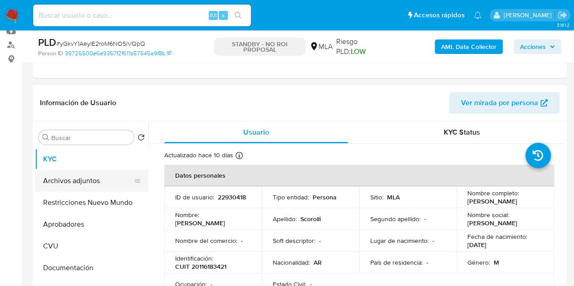
click at [54, 185] on button "Archivos adjuntos" at bounding box center [88, 181] width 106 height 22
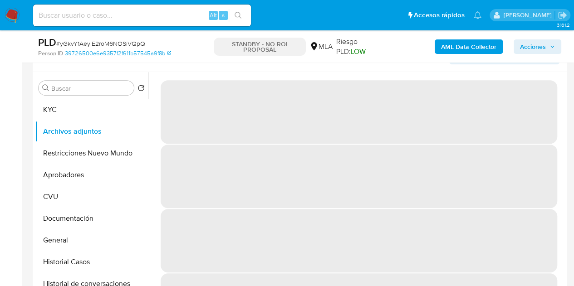
scroll to position [170, 0]
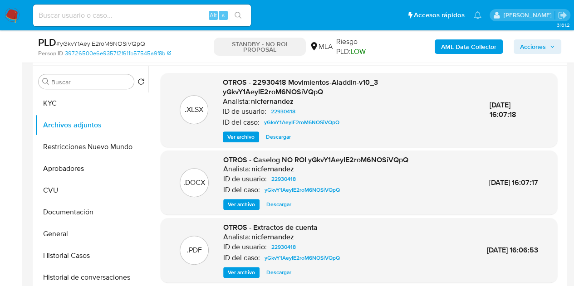
click at [240, 206] on span "Ver archivo" at bounding box center [241, 204] width 27 height 9
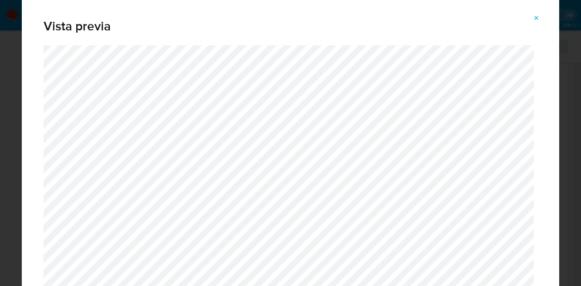
click at [534, 16] on icon "Attachment preview" at bounding box center [536, 18] width 7 height 7
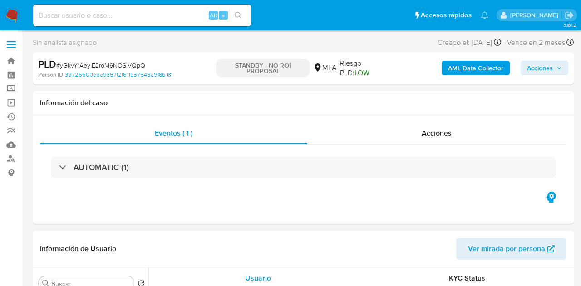
select select "10"
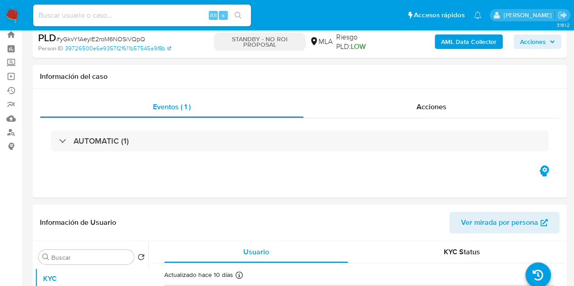
scroll to position [156, 0]
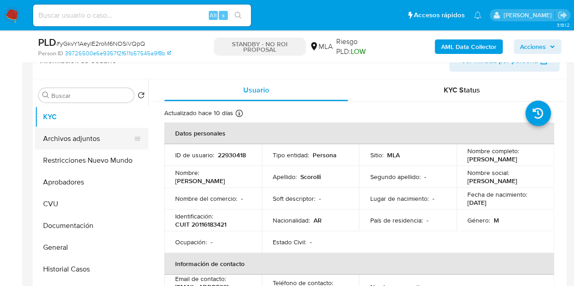
click at [59, 139] on button "Archivos adjuntos" at bounding box center [88, 139] width 106 height 22
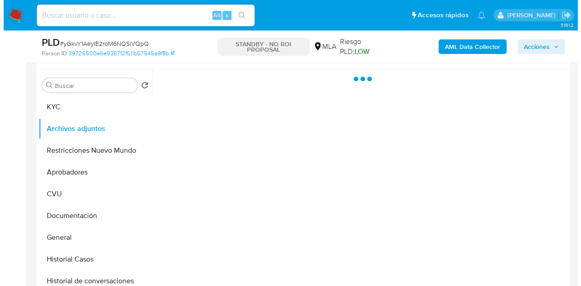
scroll to position [171, 0]
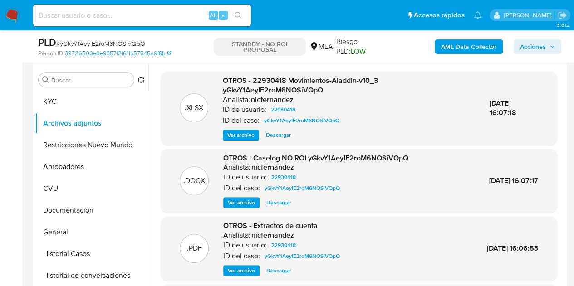
click at [238, 198] on span "Ver archivo" at bounding box center [241, 202] width 27 height 9
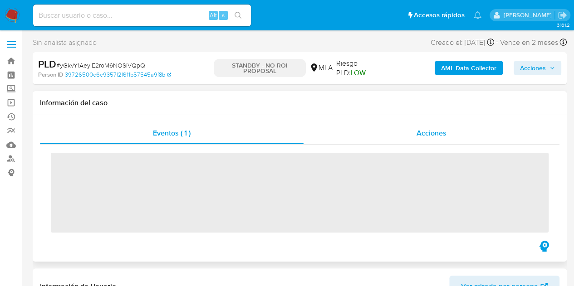
click at [432, 136] on span "Acciones" at bounding box center [431, 133] width 30 height 10
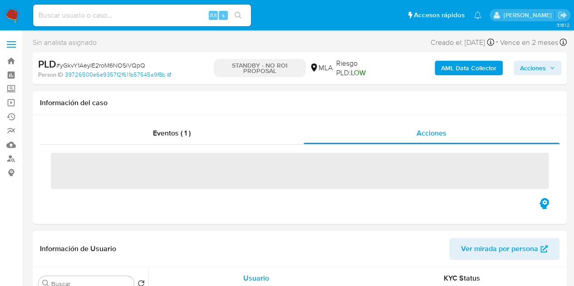
select select "10"
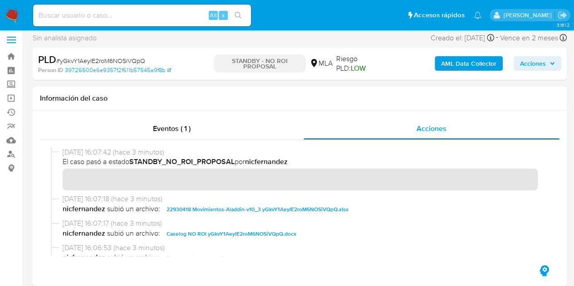
scroll to position [8, 0]
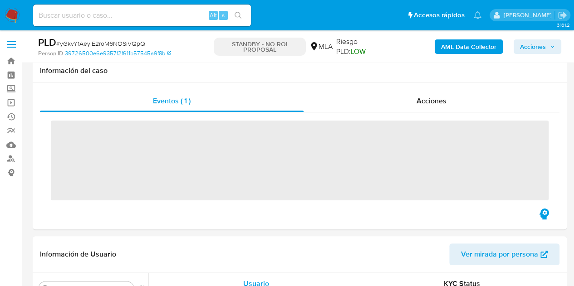
scroll to position [58, 0]
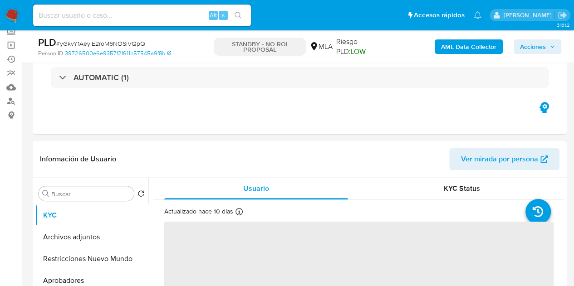
select select "10"
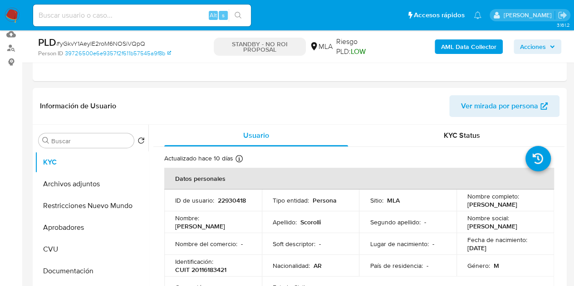
scroll to position [121, 0]
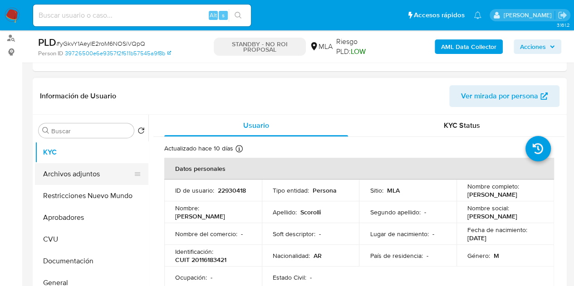
click at [84, 175] on button "Archivos adjuntos" at bounding box center [88, 174] width 106 height 22
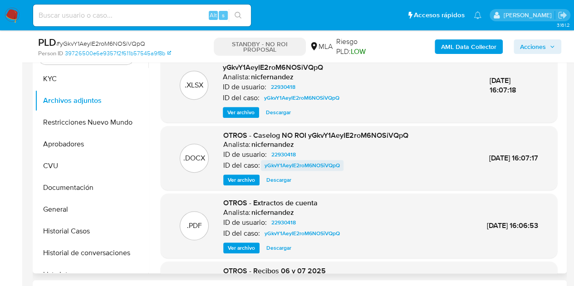
scroll to position [200, 0]
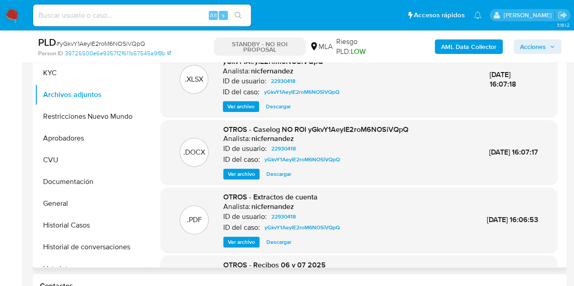
click at [240, 174] on span "Ver archivo" at bounding box center [241, 174] width 27 height 9
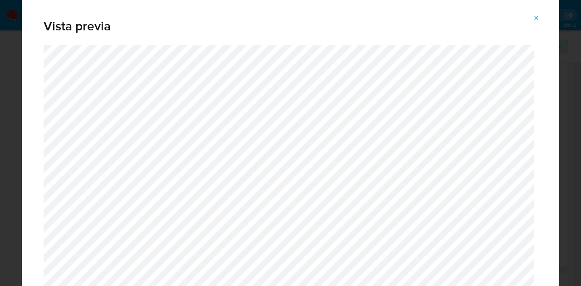
click at [539, 17] on icon "Attachment preview" at bounding box center [536, 18] width 7 height 7
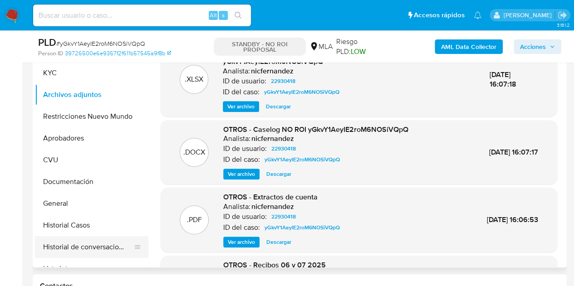
click at [85, 242] on button "Historial de conversaciones" at bounding box center [88, 247] width 106 height 22
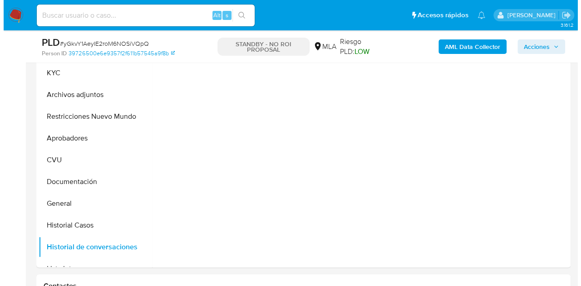
scroll to position [171, 0]
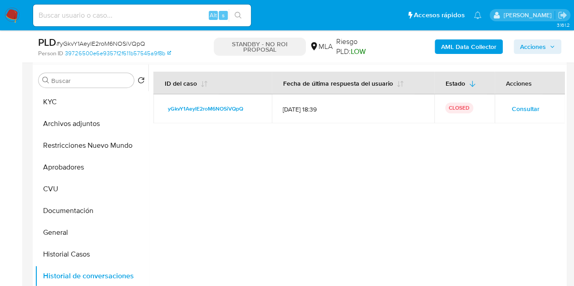
click at [524, 108] on span "Consultar" at bounding box center [526, 109] width 28 height 13
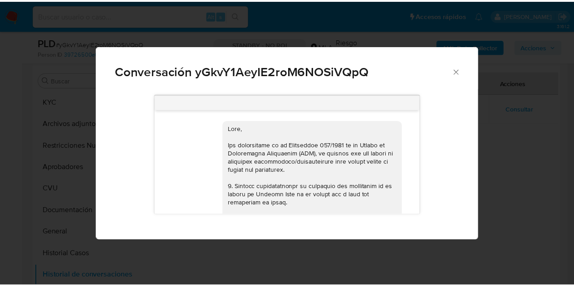
scroll to position [709, 0]
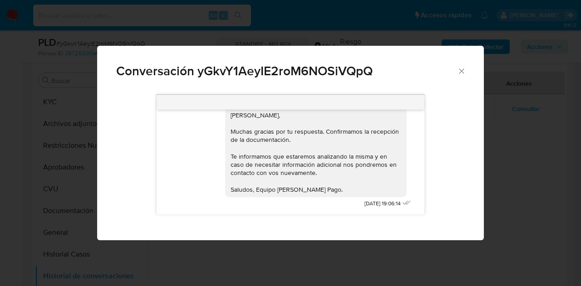
click at [463, 73] on icon "Cerrar" at bounding box center [461, 71] width 9 height 9
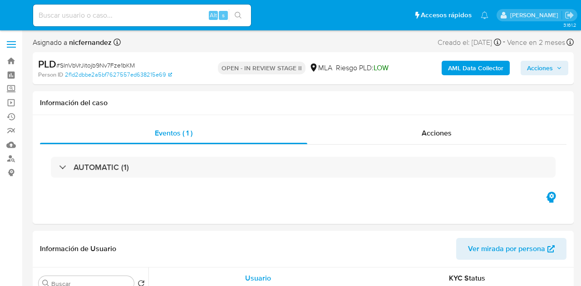
select select "10"
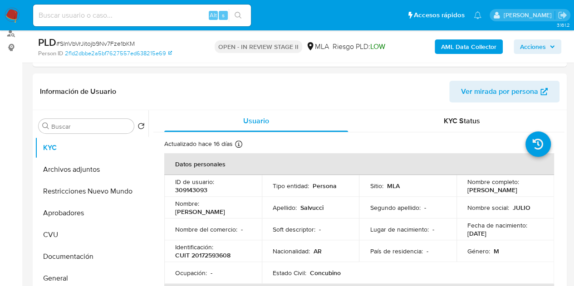
scroll to position [136, 0]
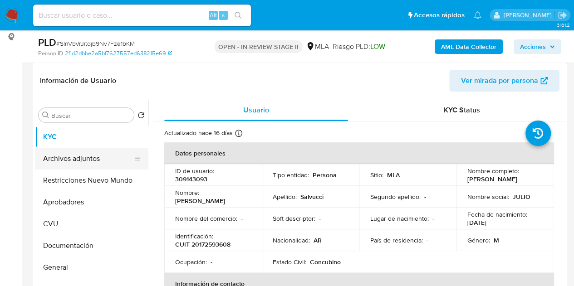
click at [75, 163] on button "Archivos adjuntos" at bounding box center [88, 159] width 106 height 22
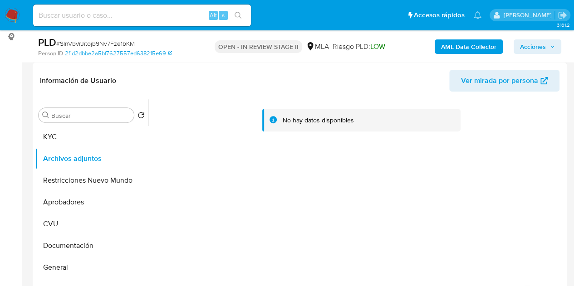
click at [187, 221] on div "No hay datos disponibles" at bounding box center [356, 215] width 416 height 232
click at [462, 43] on b "AML Data Collector" at bounding box center [468, 46] width 55 height 15
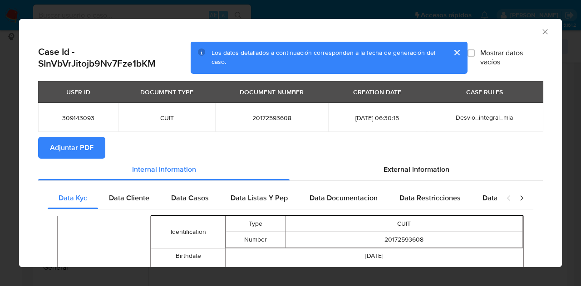
click at [77, 150] on span "Adjuntar PDF" at bounding box center [72, 148] width 44 height 20
click at [542, 32] on icon "Cerrar ventana" at bounding box center [544, 31] width 5 height 5
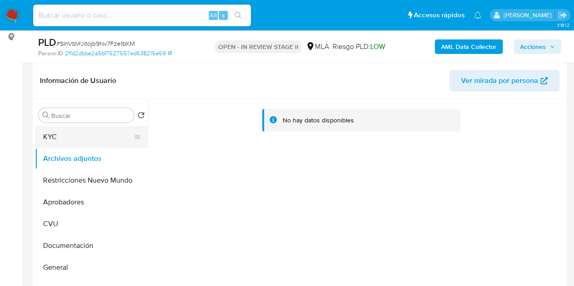
click at [70, 147] on button "KYC" at bounding box center [88, 137] width 106 height 22
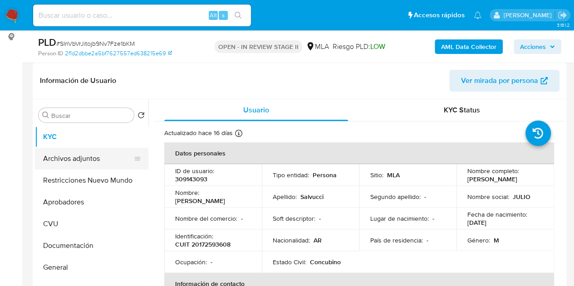
click at [73, 153] on button "Archivos adjuntos" at bounding box center [88, 159] width 106 height 22
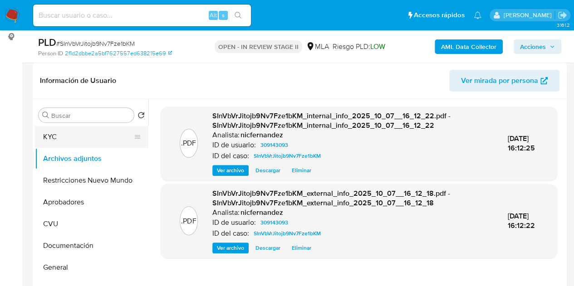
click at [93, 143] on button "KYC" at bounding box center [88, 137] width 106 height 22
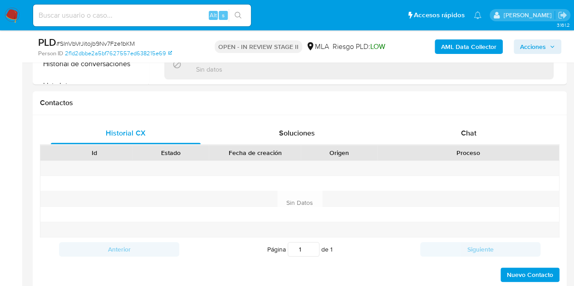
scroll to position [421, 0]
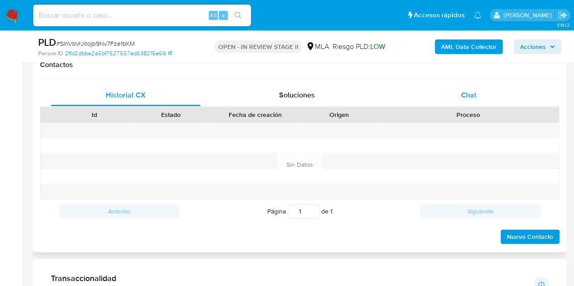
click at [466, 100] on div "Chat" at bounding box center [469, 95] width 150 height 22
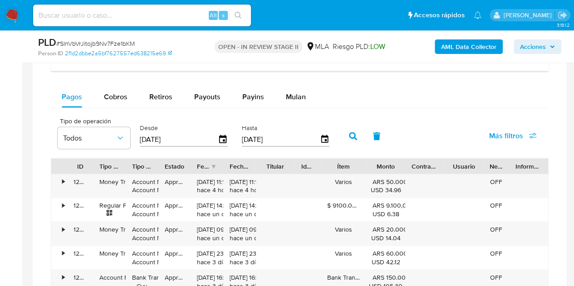
scroll to position [730, 0]
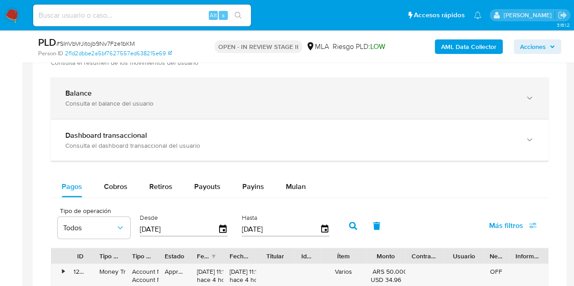
click at [382, 113] on div "Balance Consulta el balance del usuario" at bounding box center [300, 98] width 498 height 41
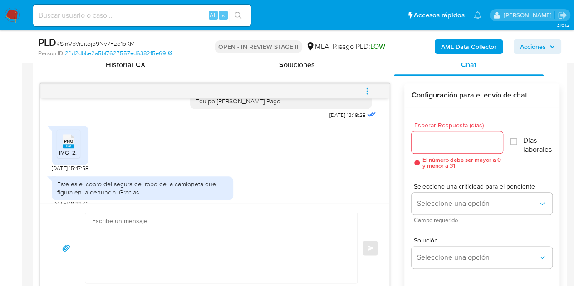
scroll to position [1004, 0]
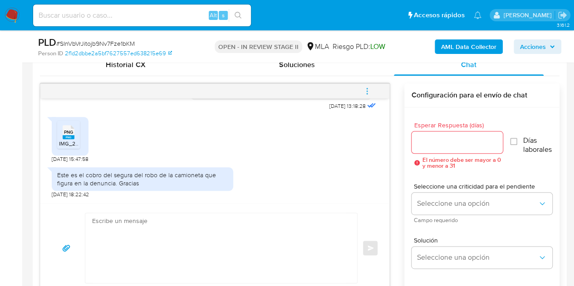
click at [164, 180] on div "Este es el cobro del segura del robo de la camioneta que figura en la denuncia.…" at bounding box center [142, 179] width 171 height 16
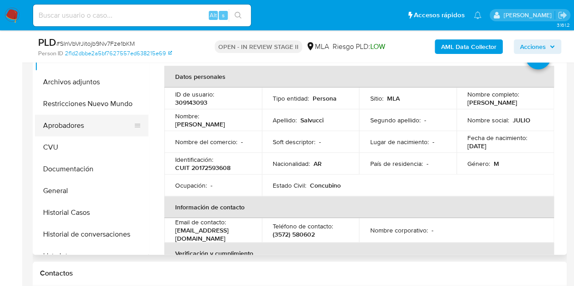
scroll to position [211, 0]
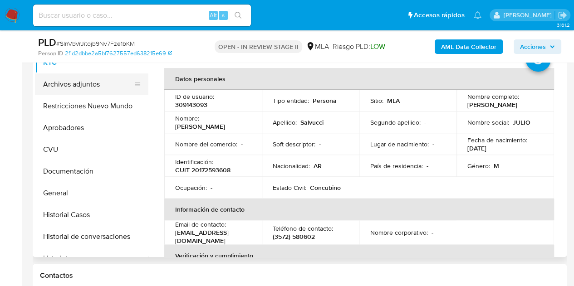
click at [57, 74] on button "Archivos adjuntos" at bounding box center [88, 84] width 106 height 22
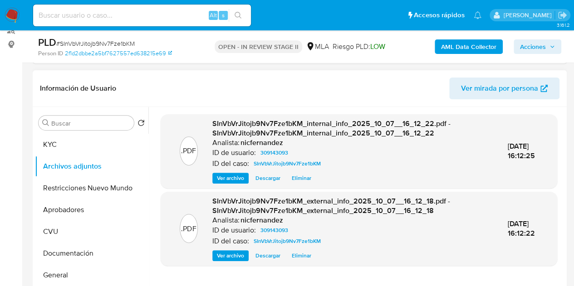
scroll to position [124, 0]
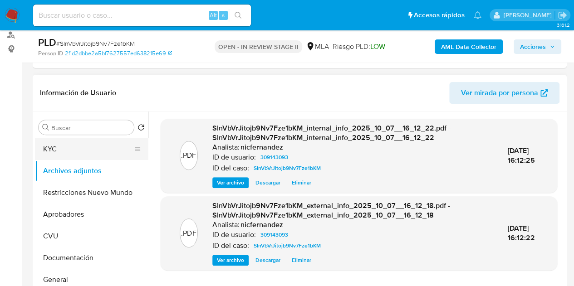
click at [85, 157] on button "KYC" at bounding box center [88, 149] width 106 height 22
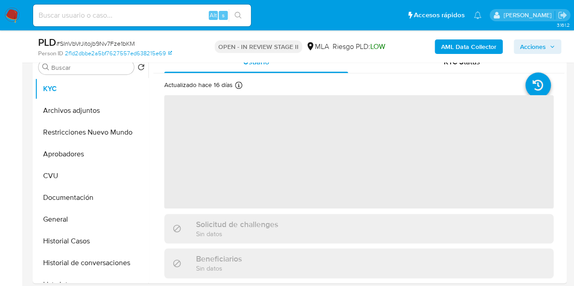
scroll to position [202, 0]
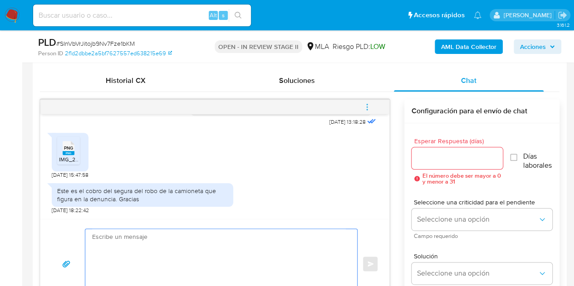
click at [294, 252] on textarea at bounding box center [219, 264] width 254 height 70
paste textarea "Hola, ¡Muchas gracias por tu respuesta! Confirmamos la recepción de la document…"
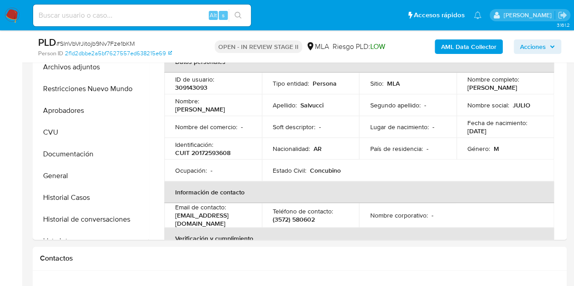
scroll to position [209, 0]
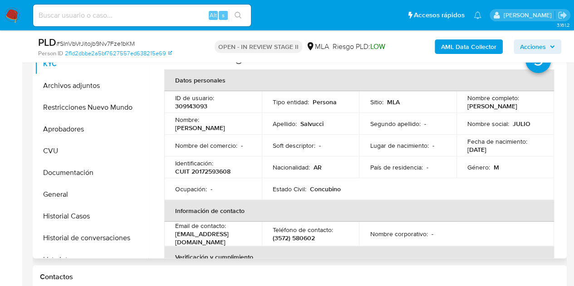
click at [206, 125] on p "[PERSON_NAME]" at bounding box center [200, 128] width 50 height 8
click at [204, 124] on p "[PERSON_NAME]" at bounding box center [200, 128] width 50 height 8
drag, startPoint x: 202, startPoint y: 121, endPoint x: 235, endPoint y: 122, distance: 32.2
click at [235, 122] on div "Nombre : Julio Cesar" at bounding box center [213, 124] width 76 height 16
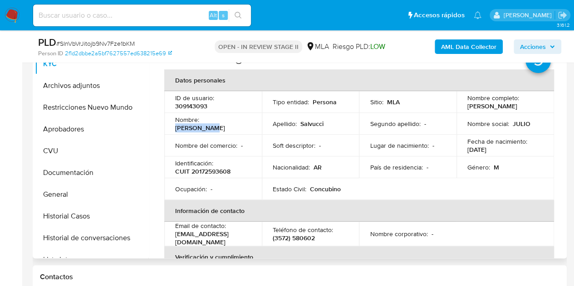
copy p "[PERSON_NAME]"
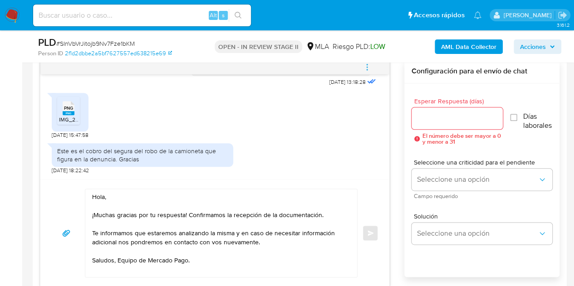
scroll to position [478, 0]
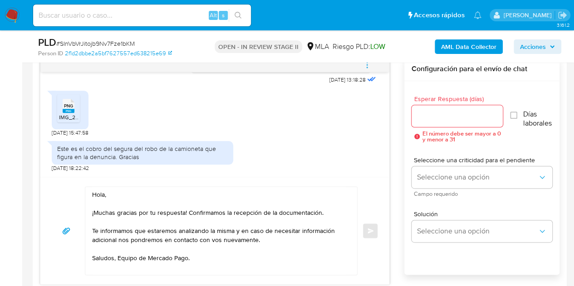
click at [103, 193] on textarea "Hola, ¡Muchas gracias por tu respuesta! Confirmamos la recepción de la document…" at bounding box center [219, 231] width 254 height 88
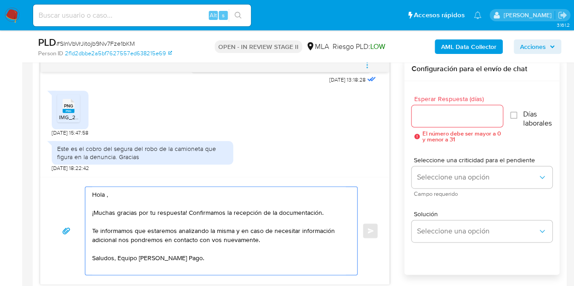
paste textarea "[PERSON_NAME]"
click at [156, 198] on textarea "[PERSON_NAME], ¡Muchas gracias por tu respuesta! Confirmamos la recepción de la…" at bounding box center [219, 231] width 254 height 88
type textarea "[PERSON_NAME], ¡Muchas gracias por tu respuesta! Confirmamos la recepción de la…"
click at [455, 120] on input "Esperar Respuesta (días)" at bounding box center [457, 116] width 92 height 12
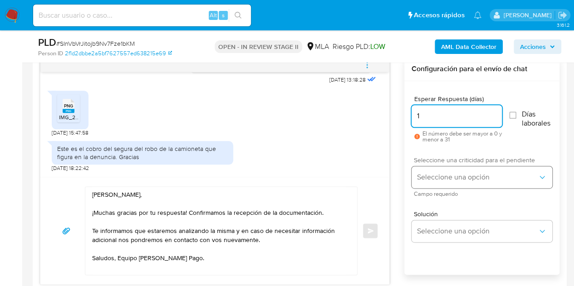
type input "1"
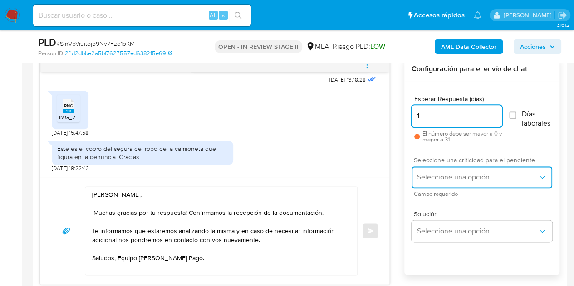
click at [439, 167] on button "Seleccione una opción" at bounding box center [481, 178] width 141 height 22
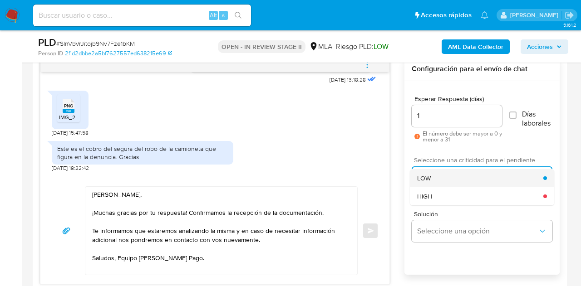
click at [440, 178] on div "LOW" at bounding box center [480, 178] width 126 height 18
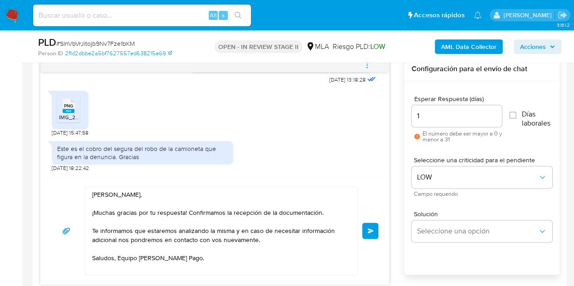
click at [369, 228] on span "Enviar" at bounding box center [370, 230] width 6 height 5
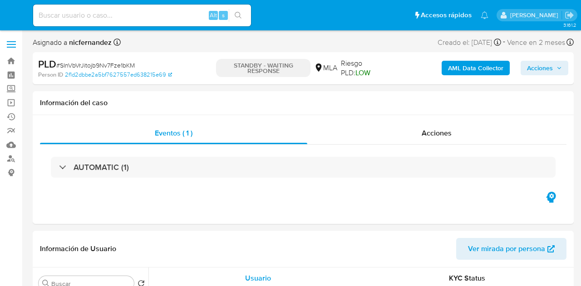
select select "10"
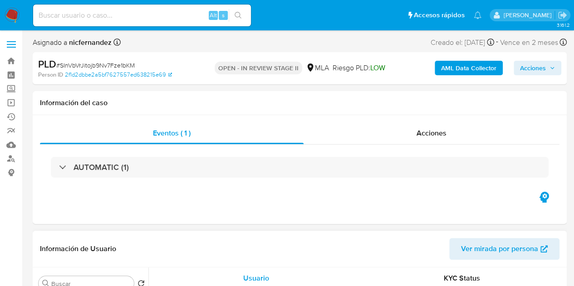
select select "10"
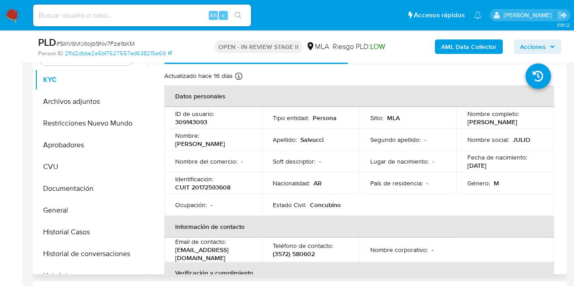
scroll to position [215, 0]
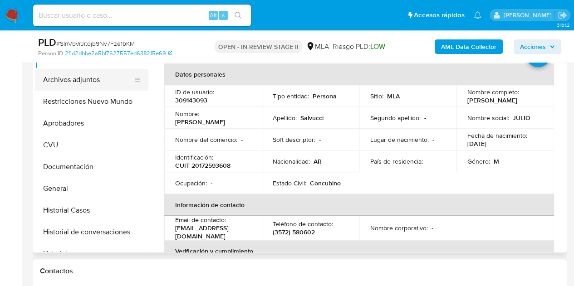
click at [68, 82] on button "Archivos adjuntos" at bounding box center [88, 80] width 106 height 22
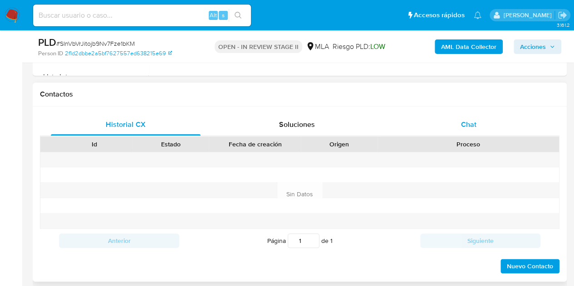
scroll to position [403, 0]
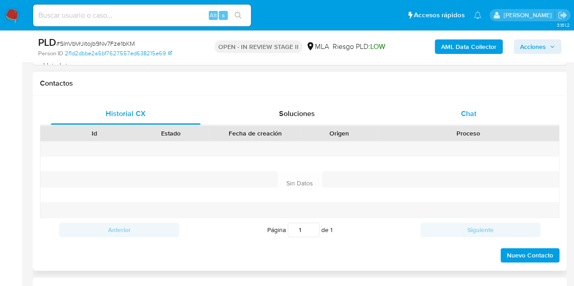
click at [490, 112] on div "Chat" at bounding box center [469, 114] width 150 height 22
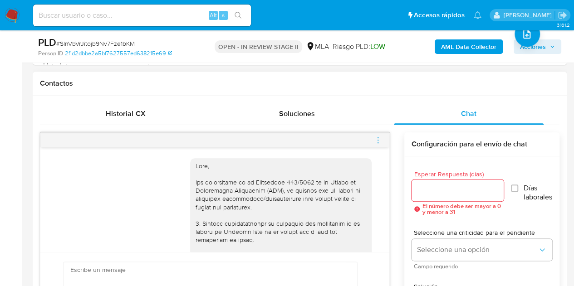
scroll to position [1113, 0]
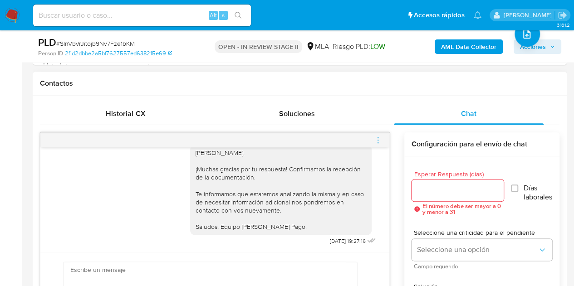
click at [380, 138] on icon "menu-action" at bounding box center [378, 140] width 8 height 8
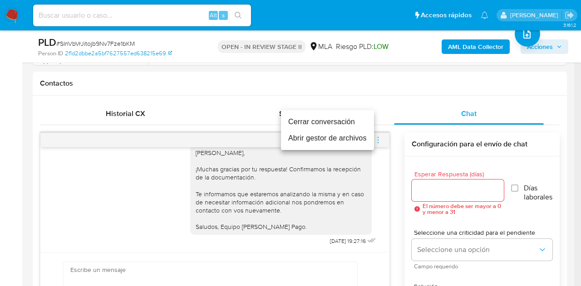
click at [352, 125] on li "Cerrar conversación" at bounding box center [327, 122] width 93 height 16
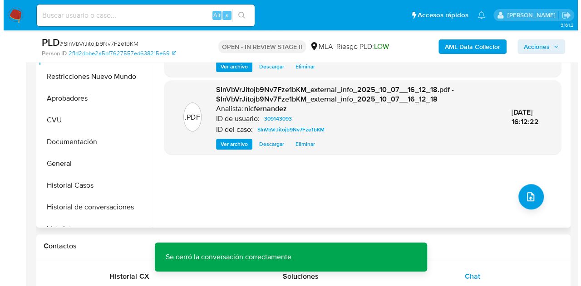
scroll to position [236, 0]
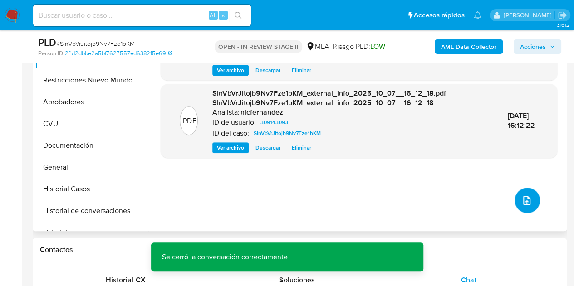
click at [526, 200] on icon "upload-file" at bounding box center [526, 200] width 7 height 9
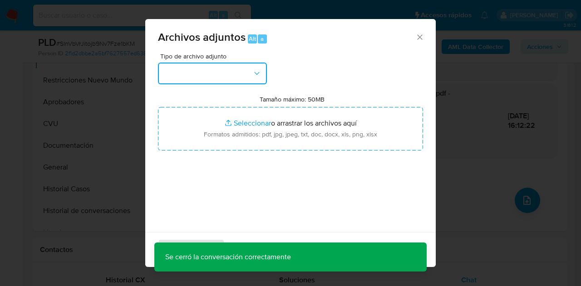
drag, startPoint x: 243, startPoint y: 71, endPoint x: 251, endPoint y: 81, distance: 12.6
click at [244, 72] on button "button" at bounding box center [212, 74] width 109 height 22
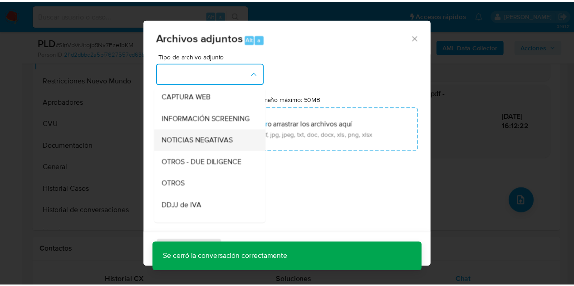
scroll to position [92, 0]
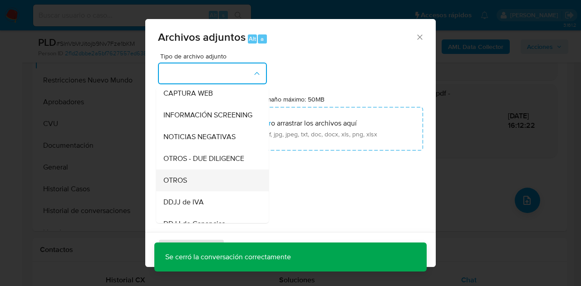
click at [206, 191] on div "OTROS" at bounding box center [209, 181] width 93 height 22
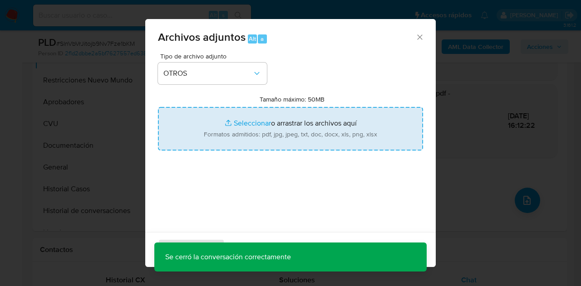
click at [249, 126] on input "Tamaño máximo: 50MB Seleccionar archivos" at bounding box center [290, 129] width 265 height 44
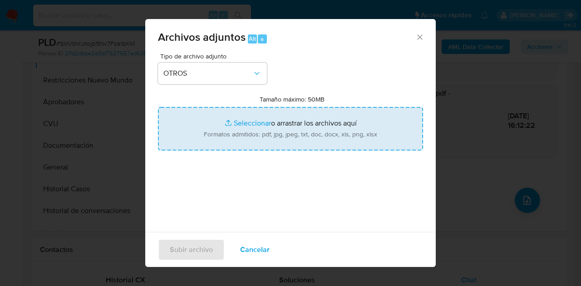
type input "C:\fakepath\[PERSON_NAME] de denuncia.png"
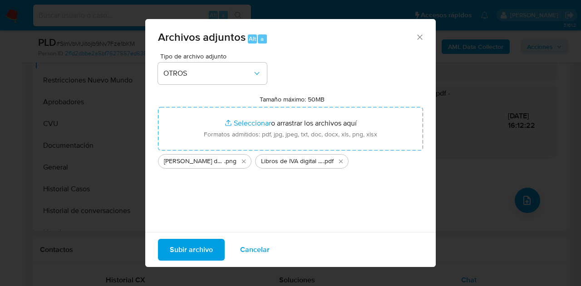
drag, startPoint x: 249, startPoint y: 126, endPoint x: 243, endPoint y: 200, distance: 74.2
click at [243, 200] on div "Tipo de archivo adjunto OTROS Tamaño máximo: 50MB Seleccionar archivos Seleccio…" at bounding box center [290, 160] width 265 height 214
click at [190, 250] on span "Subir archivo" at bounding box center [191, 250] width 43 height 20
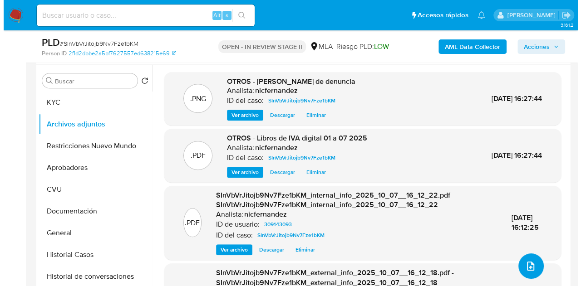
scroll to position [174, 0]
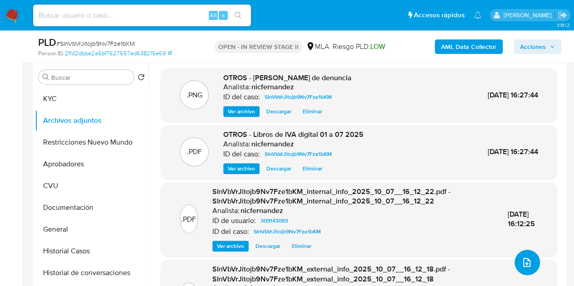
click at [526, 258] on icon "upload-file" at bounding box center [526, 262] width 11 height 11
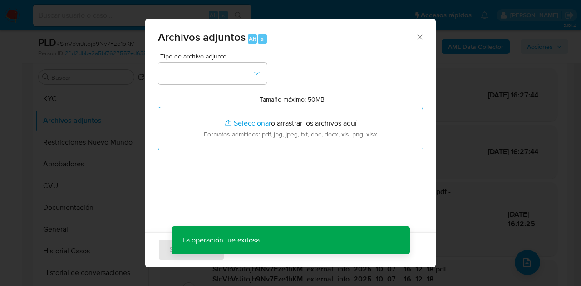
click at [267, 78] on div "Tipo de archivo adjunto Tamaño máximo: 50MB Seleccionar archivos Seleccionar o …" at bounding box center [290, 160] width 265 height 214
click at [256, 81] on button "button" at bounding box center [212, 74] width 109 height 22
drag, startPoint x: 269, startPoint y: 106, endPoint x: 256, endPoint y: 99, distance: 13.8
click at [265, 122] on div "Tamaño máximo: 50MB Seleccionar archivos Seleccionar o arrastrar los archivos a…" at bounding box center [290, 122] width 265 height 55
drag, startPoint x: 245, startPoint y: 72, endPoint x: 249, endPoint y: 79, distance: 8.1
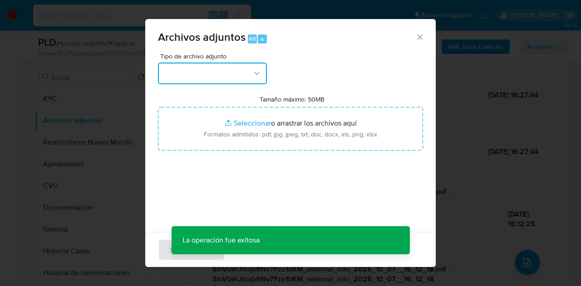
click at [245, 72] on button "button" at bounding box center [212, 74] width 109 height 22
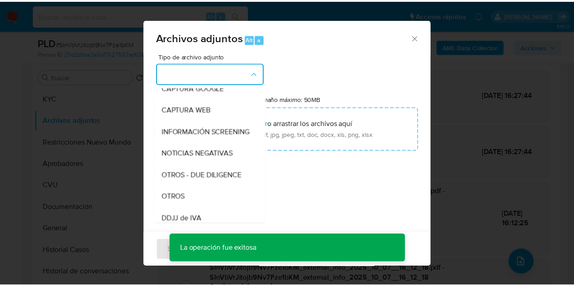
scroll to position [83, 0]
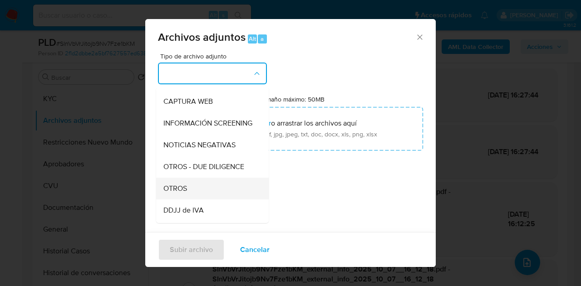
click at [204, 197] on div "OTROS" at bounding box center [209, 189] width 93 height 22
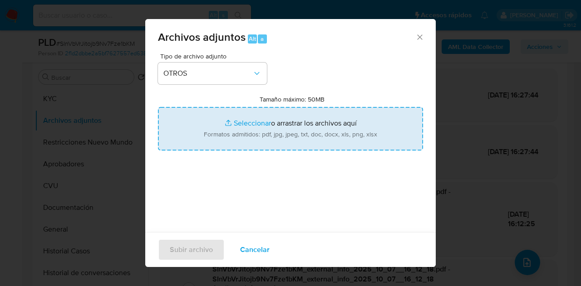
click at [227, 135] on input "Tamaño máximo: 50MB Seleccionar archivos" at bounding box center [290, 129] width 265 height 44
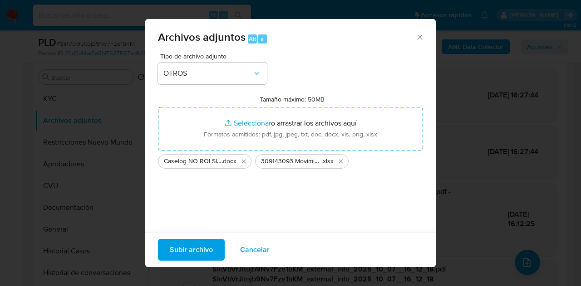
click at [188, 244] on span "Subir archivo" at bounding box center [191, 250] width 43 height 20
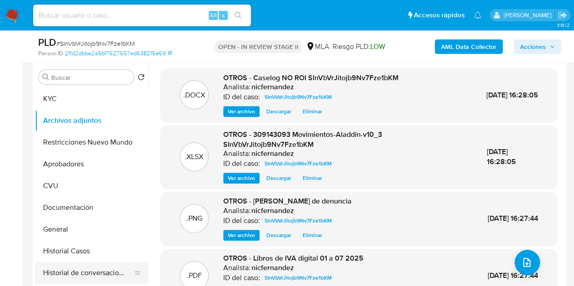
click at [79, 263] on button "Historial de conversaciones" at bounding box center [88, 273] width 106 height 22
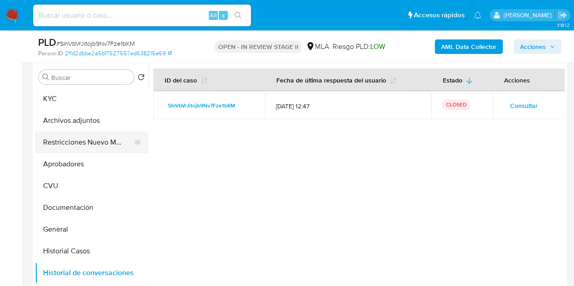
click at [77, 147] on button "Restricciones Nuevo Mundo" at bounding box center [88, 143] width 106 height 22
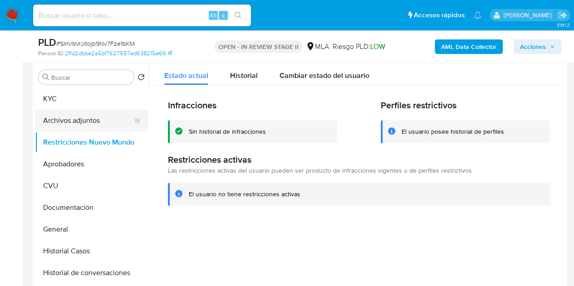
click at [72, 113] on button "Archivos adjuntos" at bounding box center [88, 121] width 106 height 22
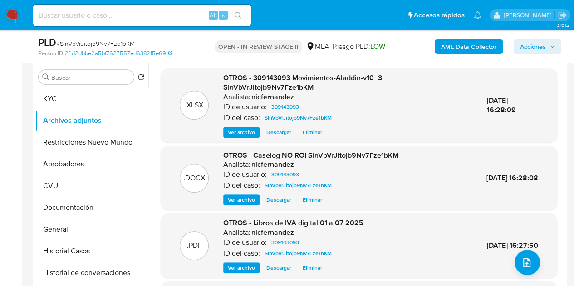
click at [235, 97] on p "Analista:" at bounding box center [236, 97] width 27 height 9
click at [243, 197] on span "Ver archivo" at bounding box center [241, 200] width 27 height 9
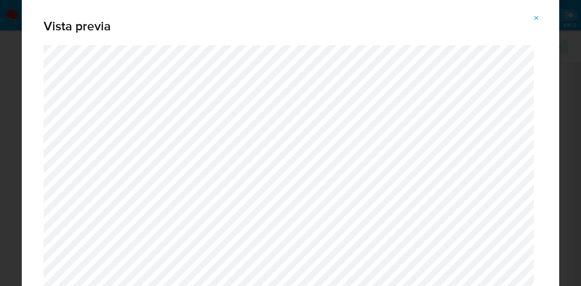
click at [542, 16] on button "Attachment preview" at bounding box center [536, 18] width 20 height 15
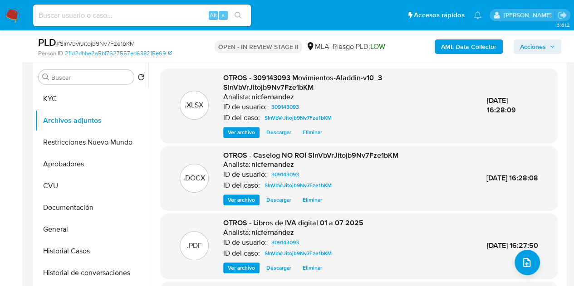
click at [249, 78] on span "OTROS - 309143093 Movimientos-Aladdin-v10_3 SInVbVrJitojb9Nv7Fze1bKM" at bounding box center [302, 83] width 159 height 20
click at [544, 44] on span "Acciones" at bounding box center [533, 46] width 26 height 15
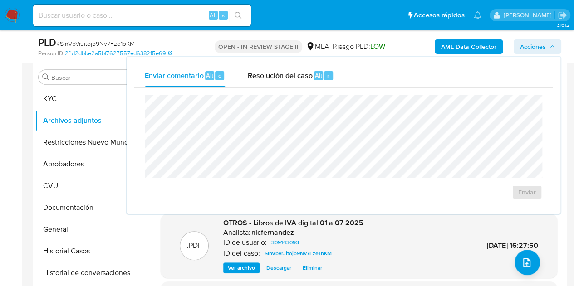
drag, startPoint x: 284, startPoint y: 82, endPoint x: 289, endPoint y: 94, distance: 12.9
click at [285, 84] on div "Resolución del caso Alt r" at bounding box center [290, 76] width 87 height 24
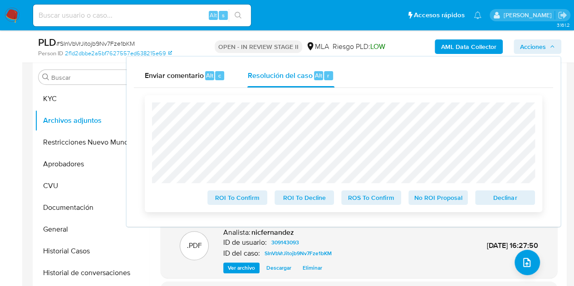
click at [424, 202] on span "No ROI Proposal" at bounding box center [438, 197] width 47 height 13
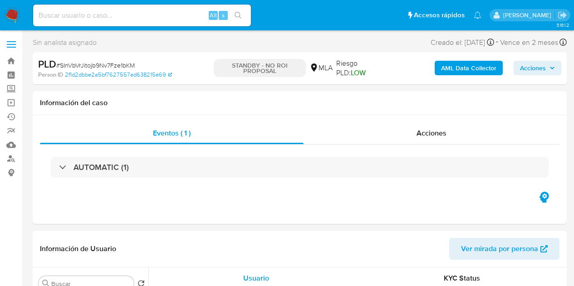
select select "10"
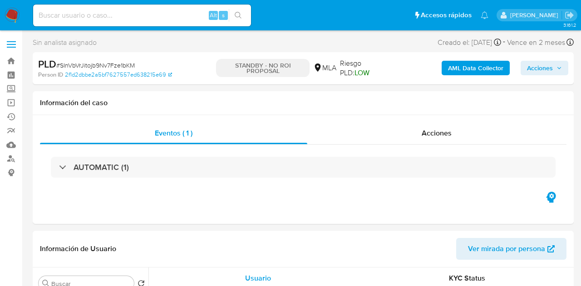
select select "10"
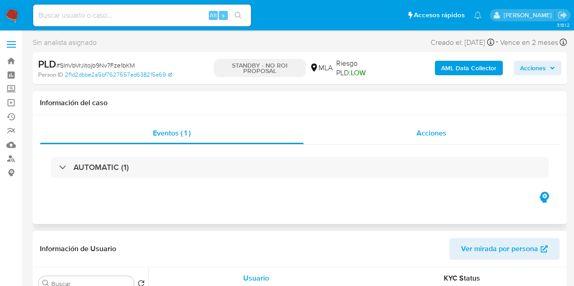
click at [424, 127] on div "Acciones" at bounding box center [432, 133] width 256 height 22
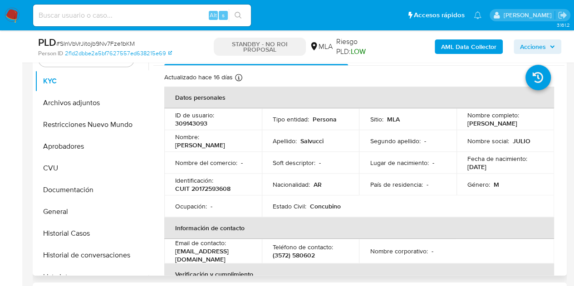
scroll to position [271, 0]
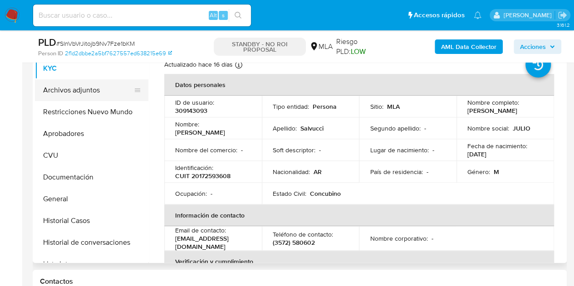
click at [84, 85] on button "Archivos adjuntos" at bounding box center [88, 90] width 106 height 22
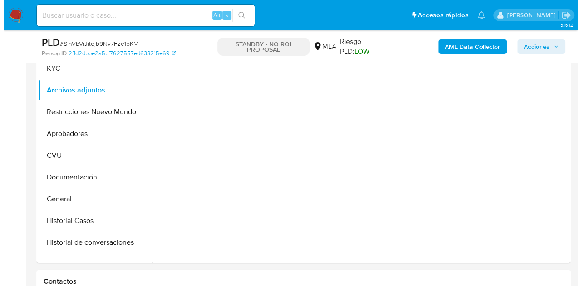
scroll to position [258, 0]
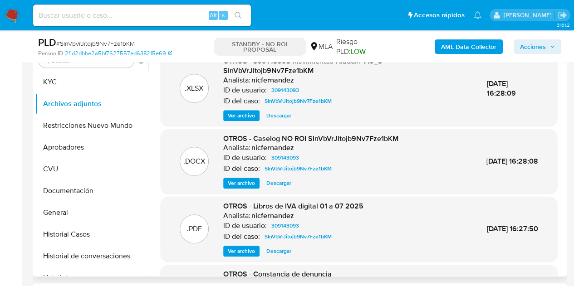
click at [237, 186] on span "Ver archivo" at bounding box center [241, 183] width 27 height 9
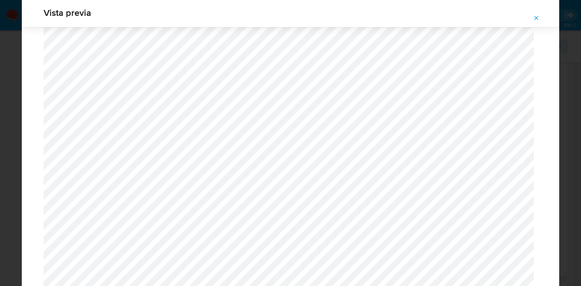
scroll to position [934, 0]
drag, startPoint x: 534, startPoint y: 19, endPoint x: 497, endPoint y: 24, distance: 36.6
click at [534, 19] on icon "Attachment preview" at bounding box center [536, 18] width 7 height 7
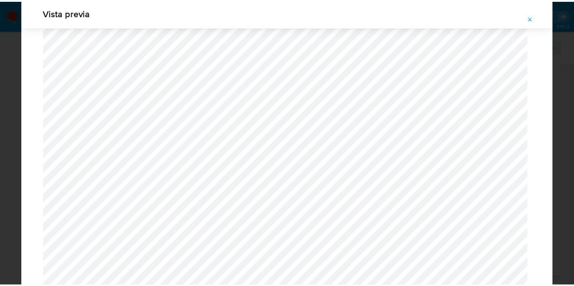
scroll to position [29, 0]
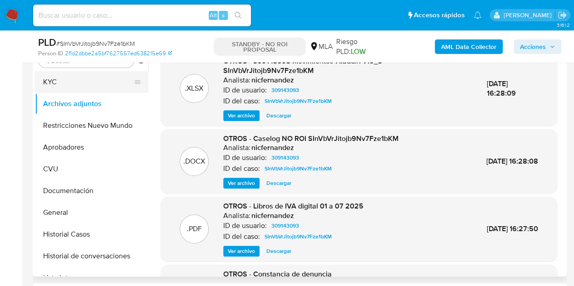
click at [62, 91] on button "KYC" at bounding box center [88, 82] width 106 height 22
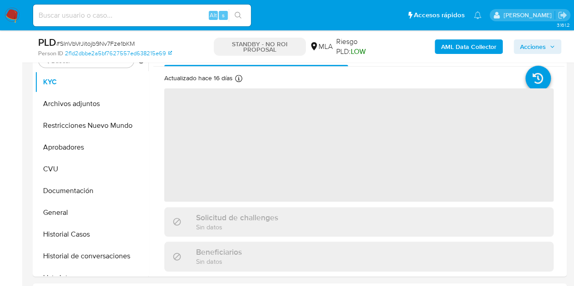
scroll to position [238, 0]
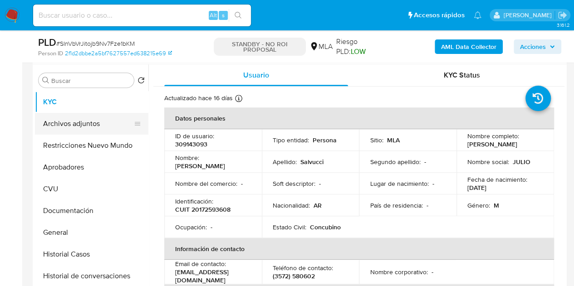
click at [54, 125] on button "Archivos adjuntos" at bounding box center [88, 124] width 106 height 22
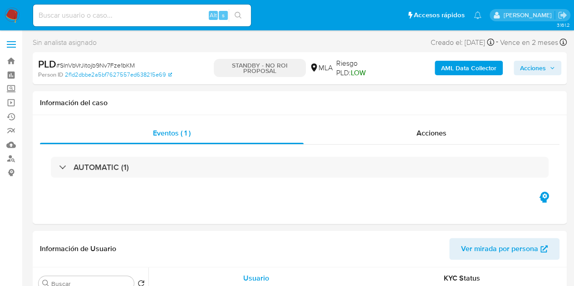
select select "10"
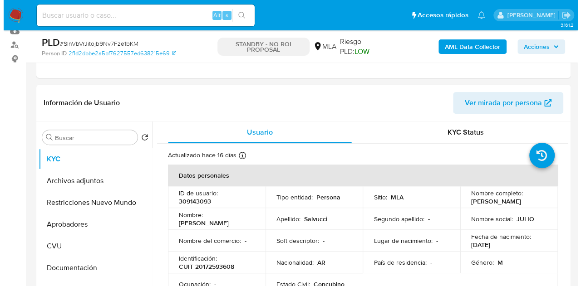
scroll to position [178, 0]
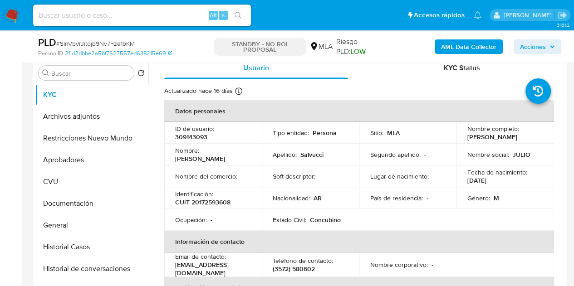
drag, startPoint x: 243, startPoint y: 218, endPoint x: 227, endPoint y: 202, distance: 22.8
click at [243, 218] on div "Ocupación : -" at bounding box center [213, 220] width 76 height 8
click at [84, 113] on button "Archivos adjuntos" at bounding box center [88, 117] width 106 height 22
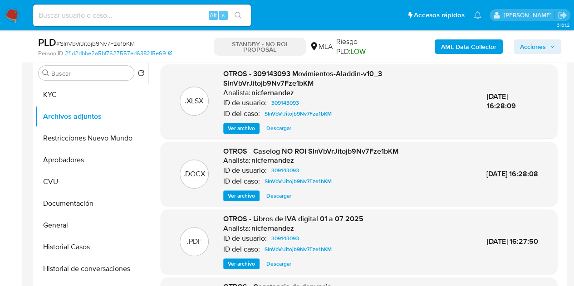
click at [245, 196] on span "Ver archivo" at bounding box center [241, 195] width 27 height 9
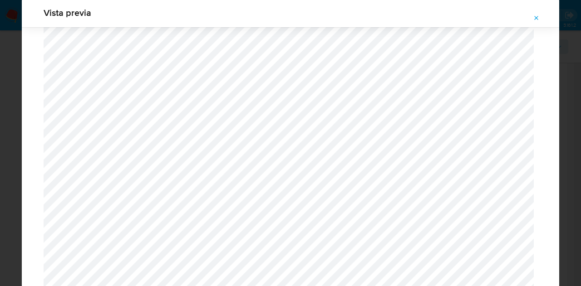
scroll to position [1338, 0]
click at [534, 19] on icon "Attachment preview" at bounding box center [536, 18] width 7 height 7
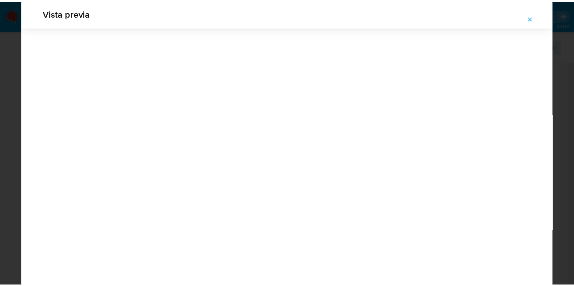
scroll to position [29, 0]
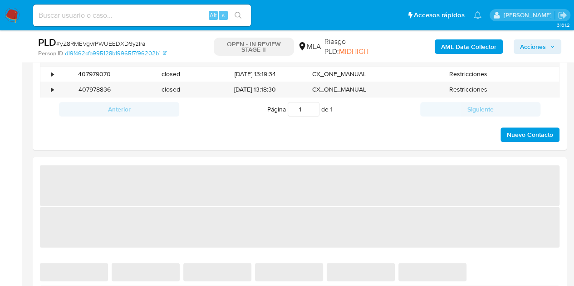
select select "10"
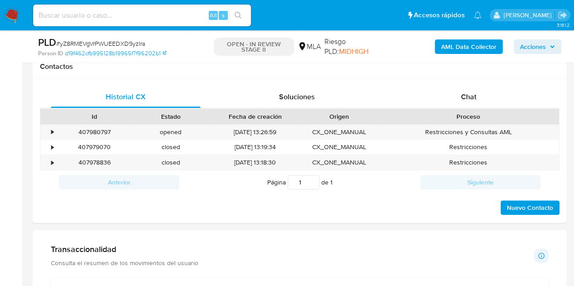
scroll to position [413, 0]
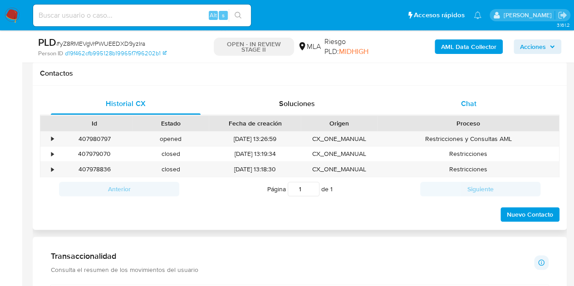
click at [474, 104] on span "Chat" at bounding box center [468, 103] width 15 height 10
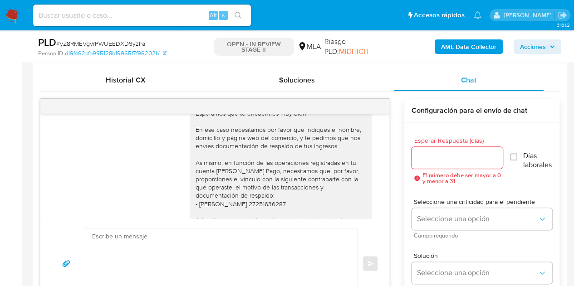
scroll to position [531, 0]
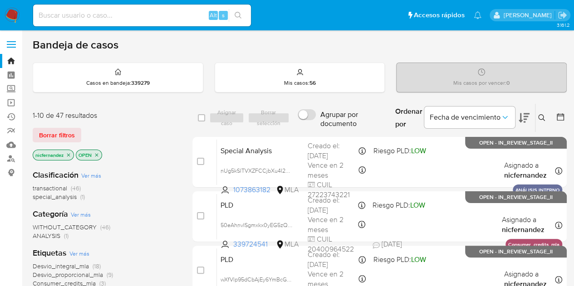
drag, startPoint x: 65, startPoint y: 138, endPoint x: 222, endPoint y: 124, distance: 157.6
click at [68, 138] on span "Borrar filtros" at bounding box center [57, 135] width 36 height 13
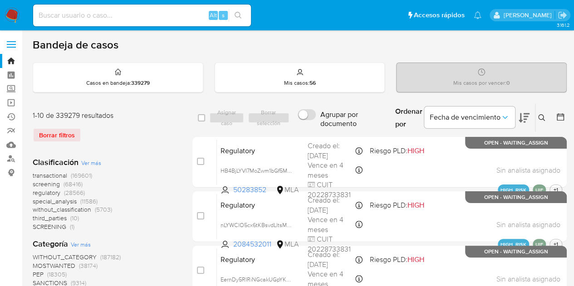
click at [544, 119] on icon at bounding box center [541, 117] width 7 height 7
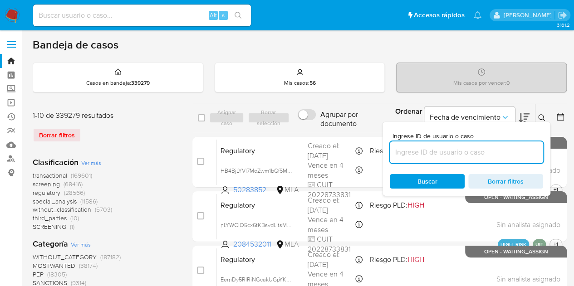
click at [469, 153] on input at bounding box center [466, 153] width 153 height 12
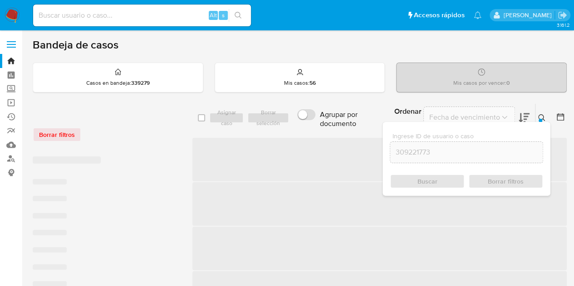
click at [540, 111] on div "Ingrese ID de usuario o caso 309221773 Buscar Borrar filtros" at bounding box center [542, 118] width 15 height 28
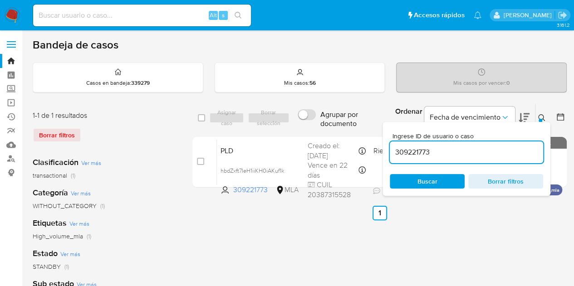
click at [541, 118] on icon at bounding box center [541, 117] width 7 height 7
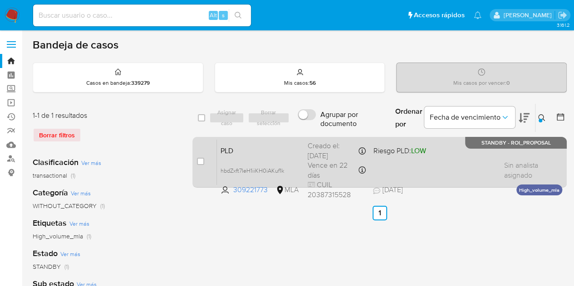
click at [289, 148] on span "PLD" at bounding box center [260, 150] width 80 height 12
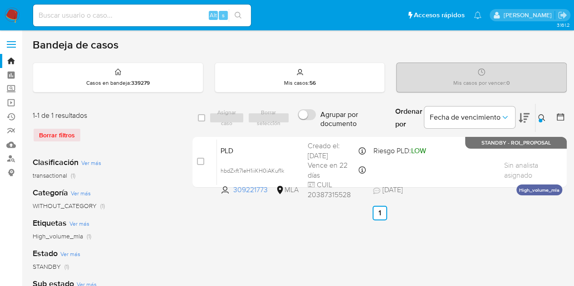
click at [544, 118] on icon at bounding box center [541, 117] width 7 height 7
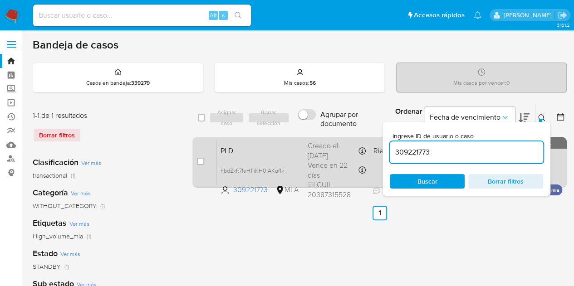
drag, startPoint x: 456, startPoint y: 157, endPoint x: 370, endPoint y: 140, distance: 87.5
click at [370, 140] on div "select-all-cases-checkbox Asignar caso Borrar selección Agrupar por documento O…" at bounding box center [379, 147] width 374 height 88
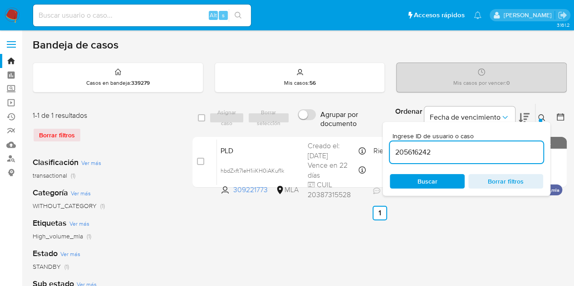
type input "205616242"
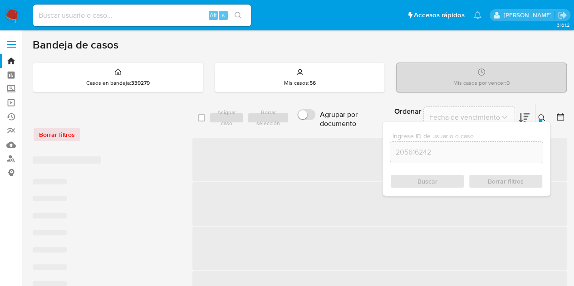
click at [540, 117] on icon at bounding box center [541, 117] width 7 height 7
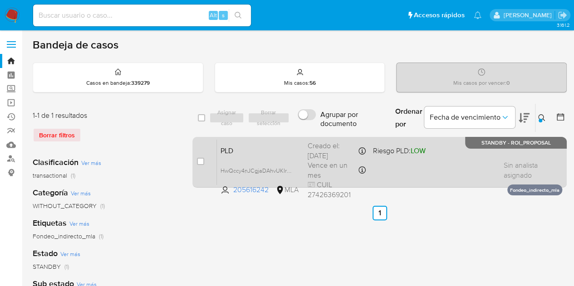
click at [265, 154] on span "PLD" at bounding box center [260, 150] width 80 height 12
click at [197, 161] on input "checkbox" at bounding box center [200, 161] width 7 height 7
checkbox input "true"
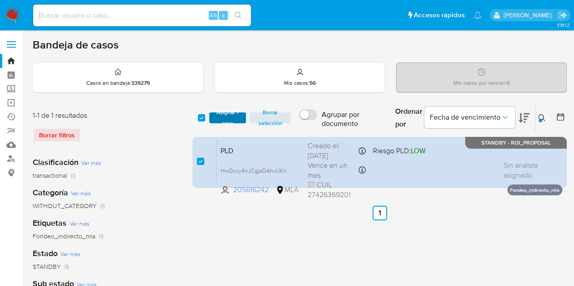
click at [221, 120] on span "Asignar 1 caso" at bounding box center [228, 117] width 28 height 9
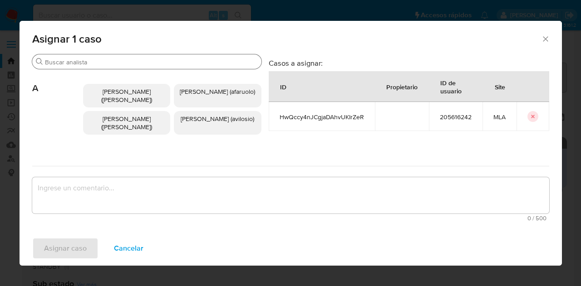
click at [78, 63] on input "Buscar" at bounding box center [151, 62] width 213 height 8
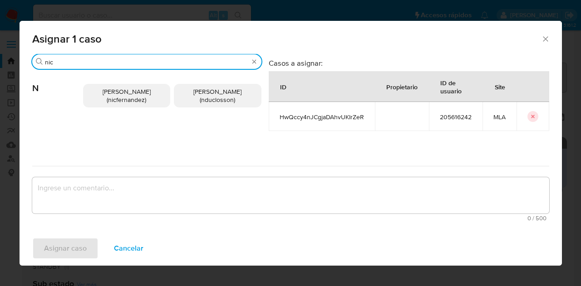
type input "nic"
click at [117, 98] on span "Nicolas Fernandez Allen (nicfernandez)" at bounding box center [127, 95] width 48 height 17
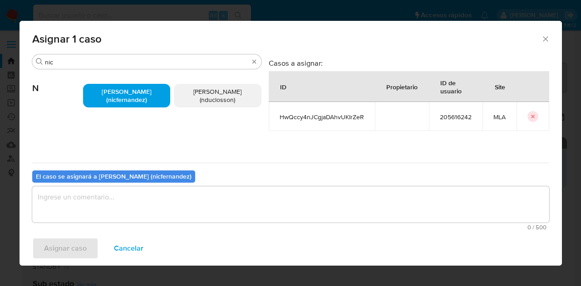
click at [176, 219] on textarea "assign-modal" at bounding box center [290, 204] width 517 height 36
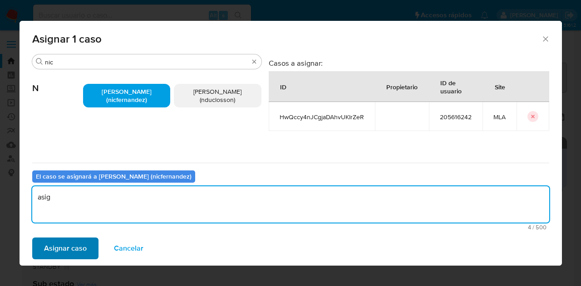
type textarea "asig"
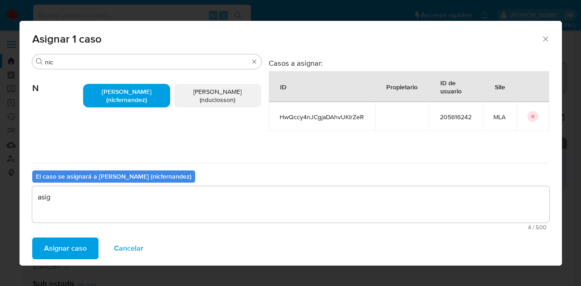
click at [81, 245] on span "Asignar caso" at bounding box center [65, 249] width 43 height 20
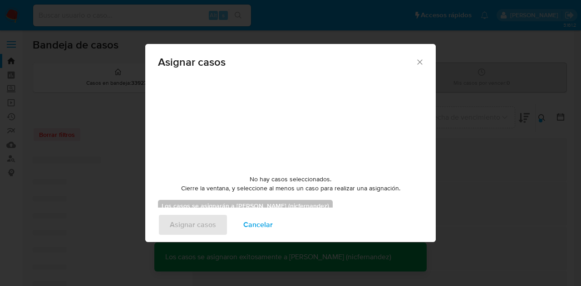
checkbox input "false"
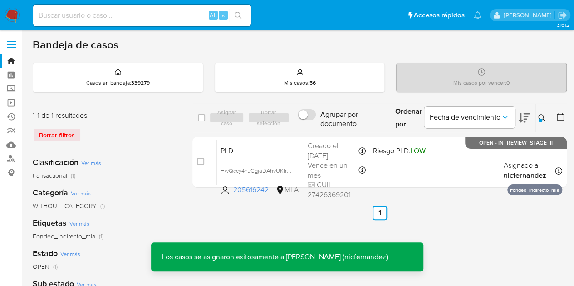
click at [259, 154] on span "PLD" at bounding box center [260, 150] width 80 height 12
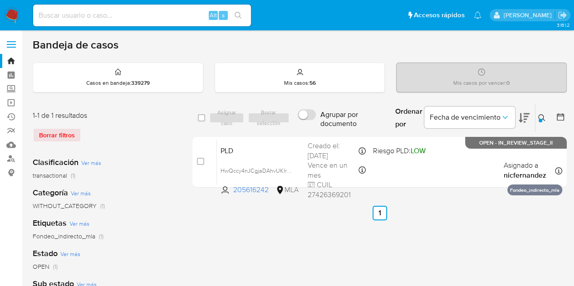
click at [537, 115] on button at bounding box center [542, 118] width 15 height 11
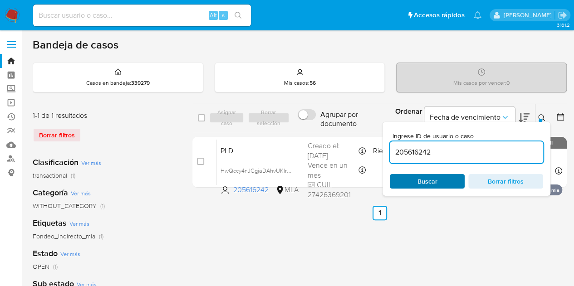
click at [433, 179] on span "Buscar" at bounding box center [427, 181] width 20 height 15
click at [541, 116] on icon at bounding box center [541, 117] width 7 height 7
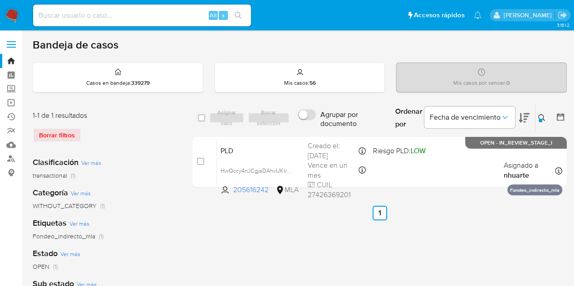
click at [539, 116] on icon at bounding box center [541, 117] width 7 height 7
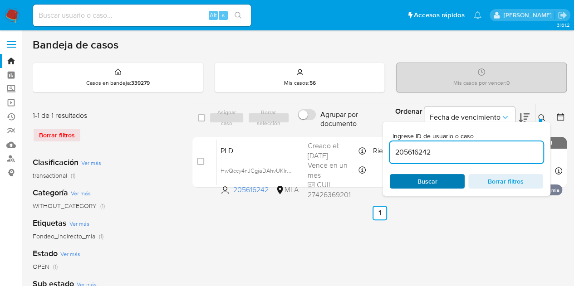
click at [450, 186] on span "Buscar" at bounding box center [427, 181] width 62 height 13
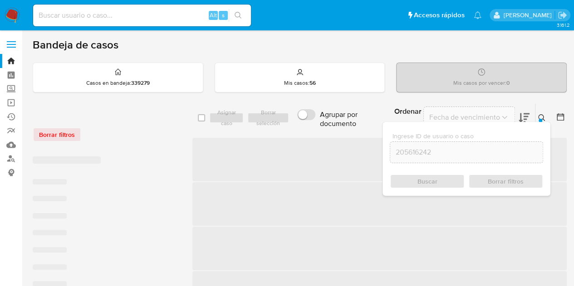
click at [546, 114] on button at bounding box center [542, 118] width 15 height 11
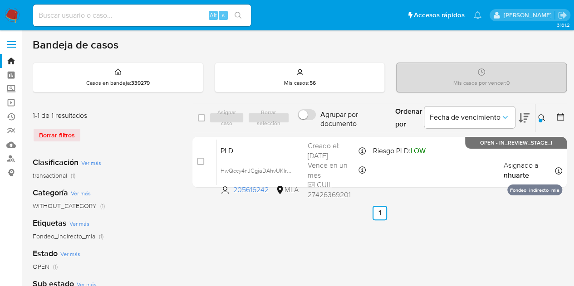
click at [538, 115] on icon at bounding box center [541, 117] width 7 height 7
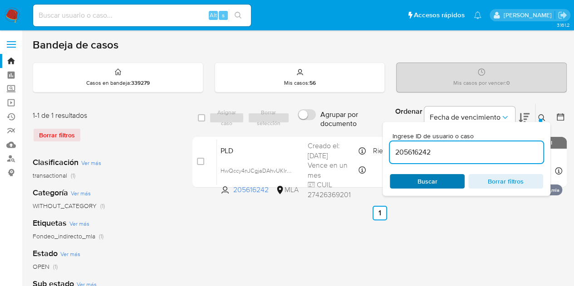
click at [452, 183] on span "Buscar" at bounding box center [427, 181] width 62 height 13
click at [542, 113] on button at bounding box center [542, 118] width 15 height 11
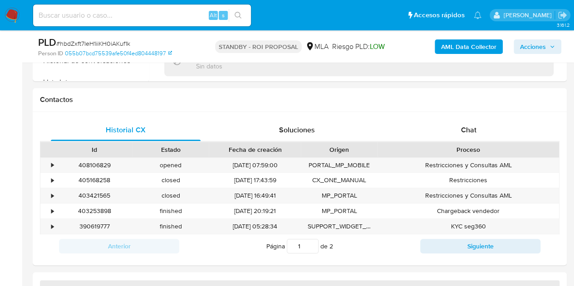
scroll to position [400, 0]
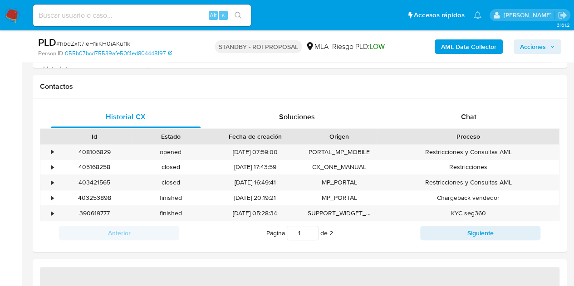
select select "10"
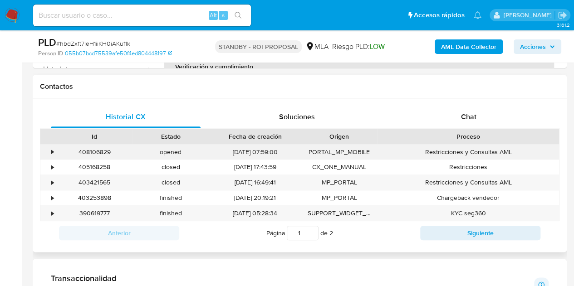
click at [106, 151] on div "408106829" at bounding box center [94, 152] width 76 height 15
copy div "408106829"
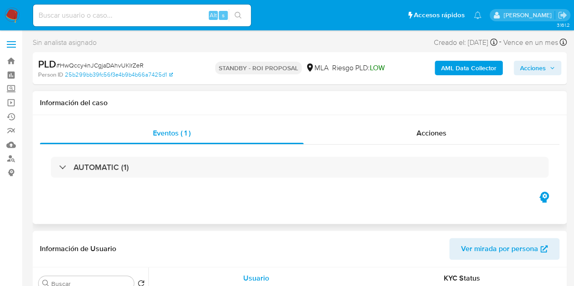
select select "10"
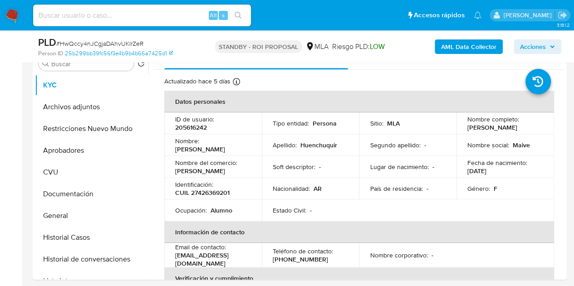
scroll to position [404, 0]
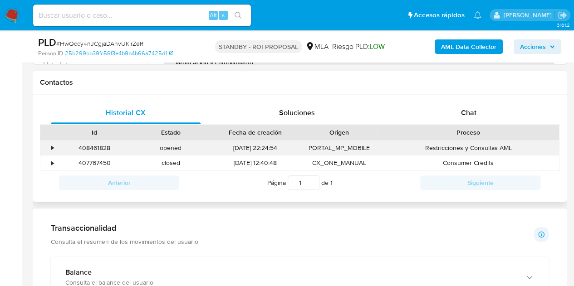
click at [95, 150] on div "408461828" at bounding box center [94, 148] width 76 height 15
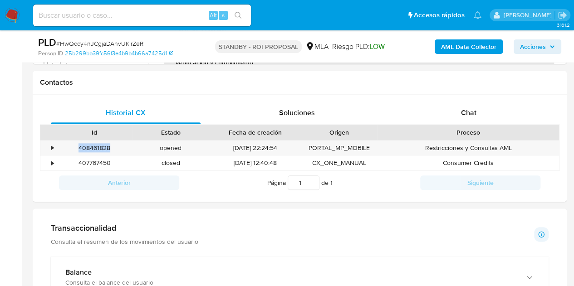
copy div "408461828"
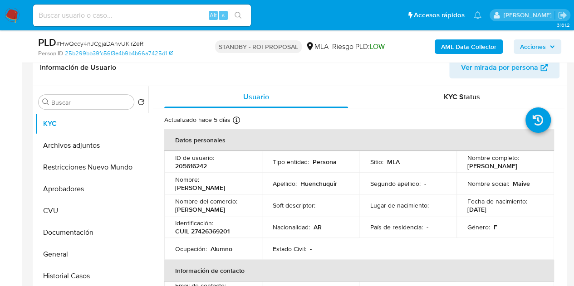
scroll to position [178, 0]
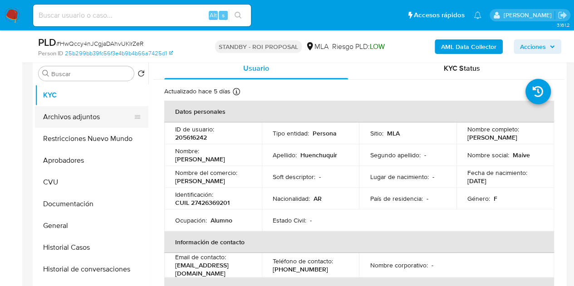
click at [61, 115] on button "Archivos adjuntos" at bounding box center [88, 117] width 106 height 22
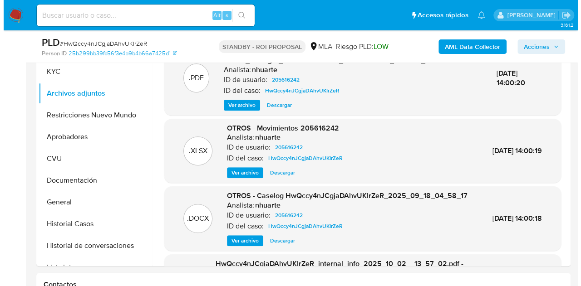
scroll to position [206, 0]
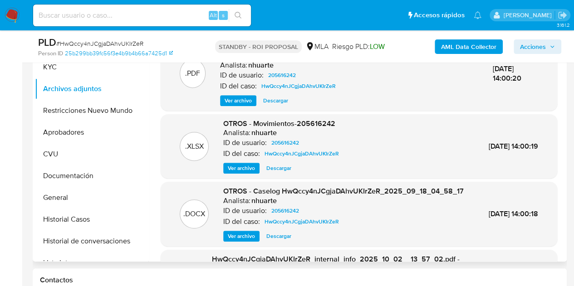
click at [230, 241] on span "Ver archivo" at bounding box center [241, 236] width 27 height 9
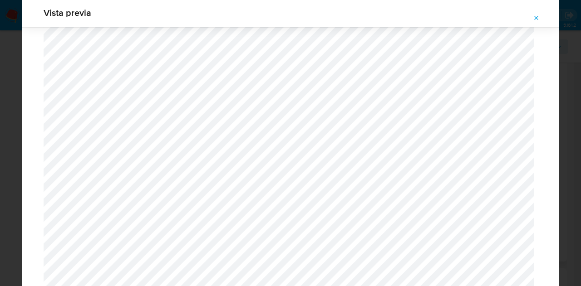
scroll to position [559, 0]
click at [534, 14] on span "Attachment preview" at bounding box center [536, 18] width 7 height 13
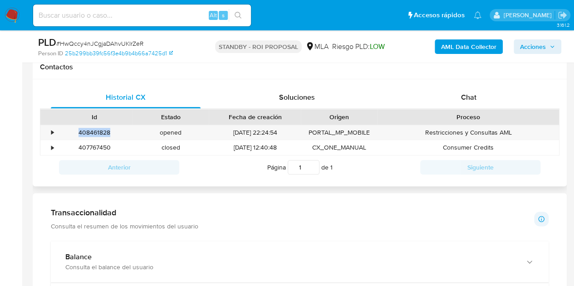
scroll to position [421, 0]
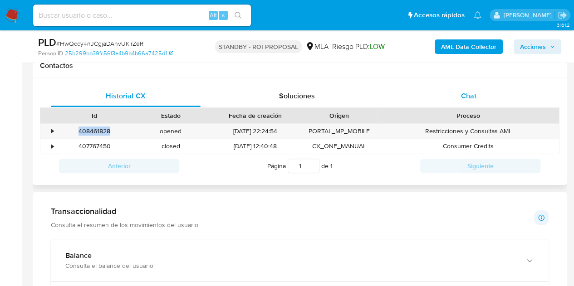
click at [485, 98] on div "Chat" at bounding box center [469, 96] width 150 height 22
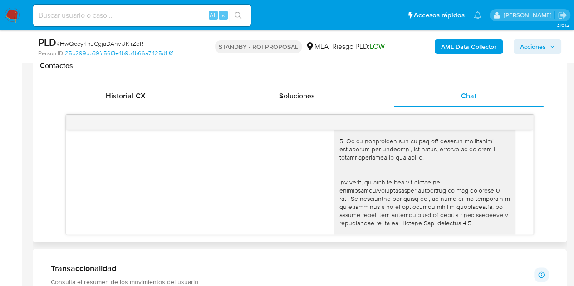
scroll to position [0, 0]
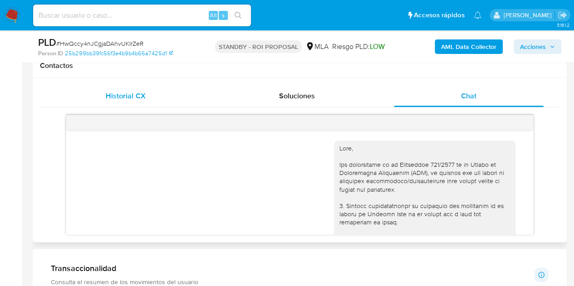
click at [161, 98] on div "Historial CX" at bounding box center [126, 96] width 150 height 22
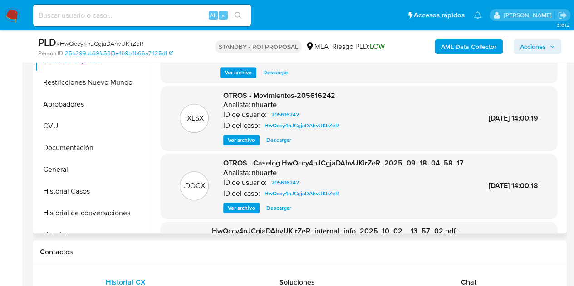
scroll to position [223, 0]
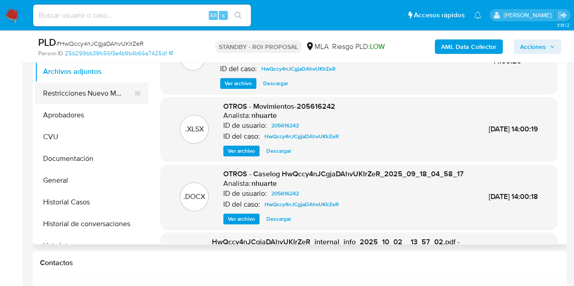
click at [52, 92] on button "Restricciones Nuevo Mundo" at bounding box center [88, 94] width 106 height 22
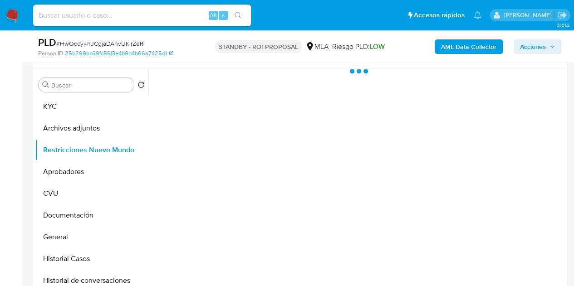
scroll to position [165, 0]
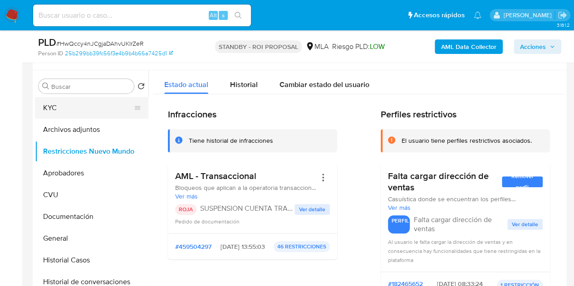
click at [77, 113] on button "KYC" at bounding box center [88, 108] width 106 height 22
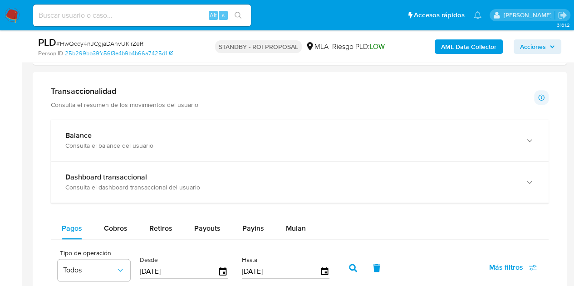
scroll to position [549, 0]
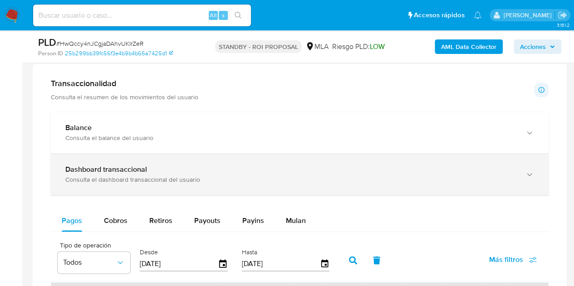
click at [525, 162] on div "Dashboard transaccional Consulta el dashboard transaccional del usuario" at bounding box center [300, 174] width 498 height 41
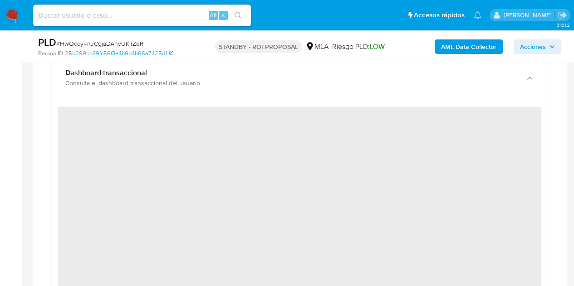
scroll to position [643, 0]
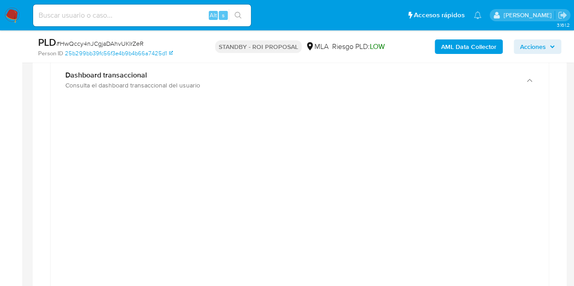
click at [25, 167] on main "3.161.2 Sin analista asignado Asignado el: 17/09/2025 10:37:34 Creado el: 12/09…" at bounding box center [287, 246] width 574 height 1779
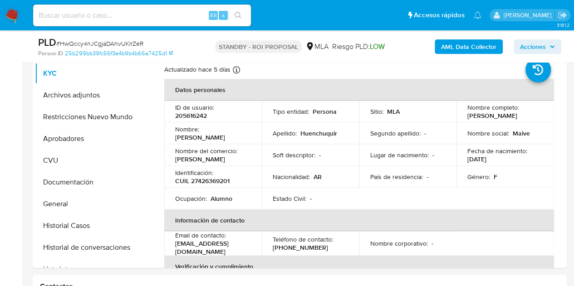
scroll to position [186, 0]
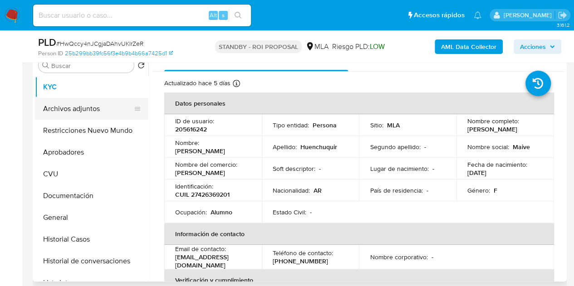
click at [75, 106] on button "Archivos adjuntos" at bounding box center [88, 109] width 106 height 22
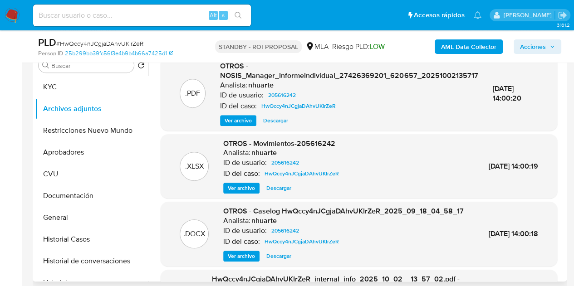
click at [203, 100] on div ".PDF OTROS - NOSIS_Manager_InformeIndividual_27426369201_620657_20251002135717 …" at bounding box center [358, 93] width 387 height 65
click at [279, 190] on span "Descargar" at bounding box center [278, 188] width 25 height 9
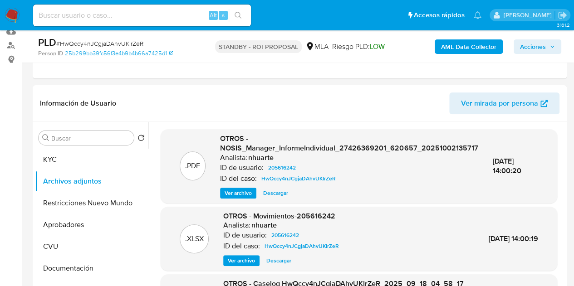
scroll to position [105, 0]
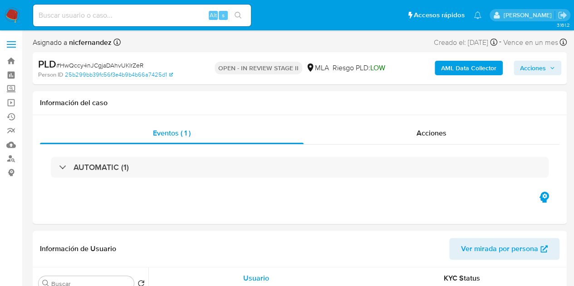
select select "10"
click at [549, 69] on span "Acciones" at bounding box center [537, 68] width 35 height 13
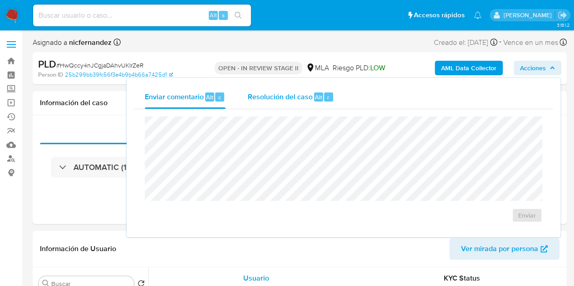
click at [328, 99] on div "r" at bounding box center [328, 97] width 9 height 9
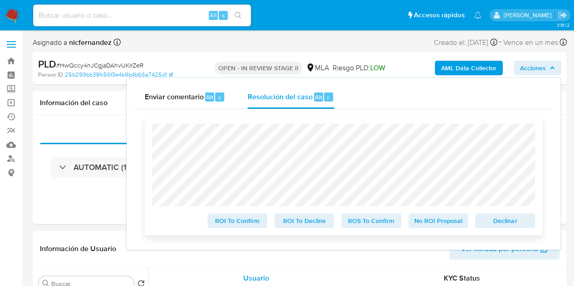
click at [486, 221] on span "Declinar" at bounding box center [504, 221] width 47 height 13
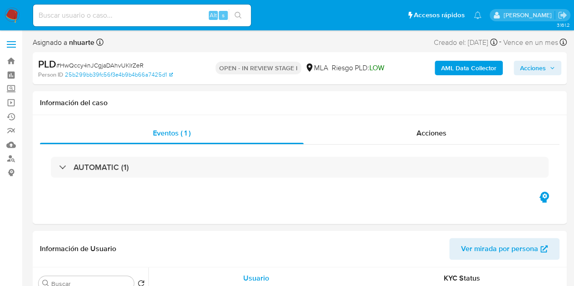
select select "10"
